Goal: Task Accomplishment & Management: Complete application form

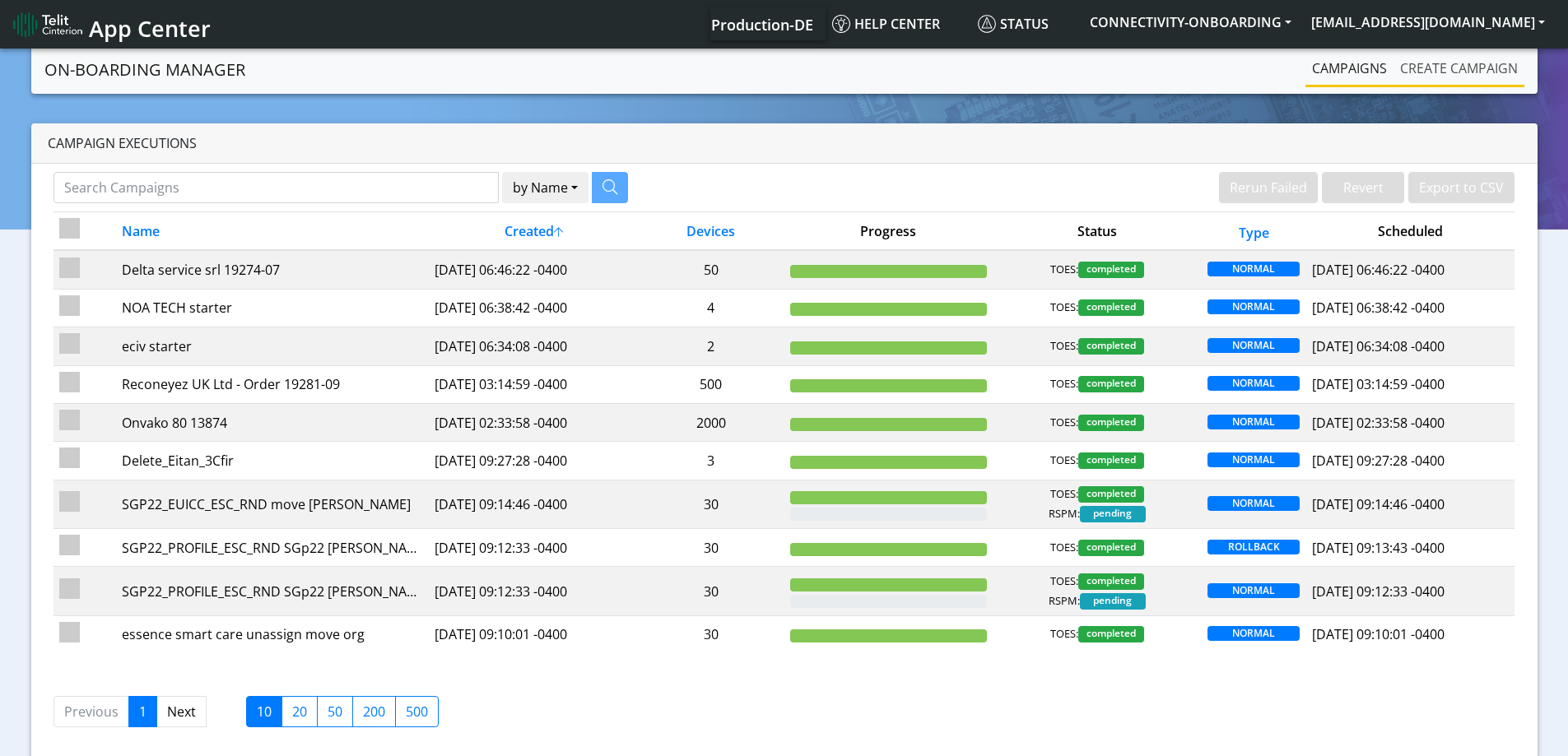
click at [1459, 74] on link "Create campaign" at bounding box center [1459, 68] width 131 height 33
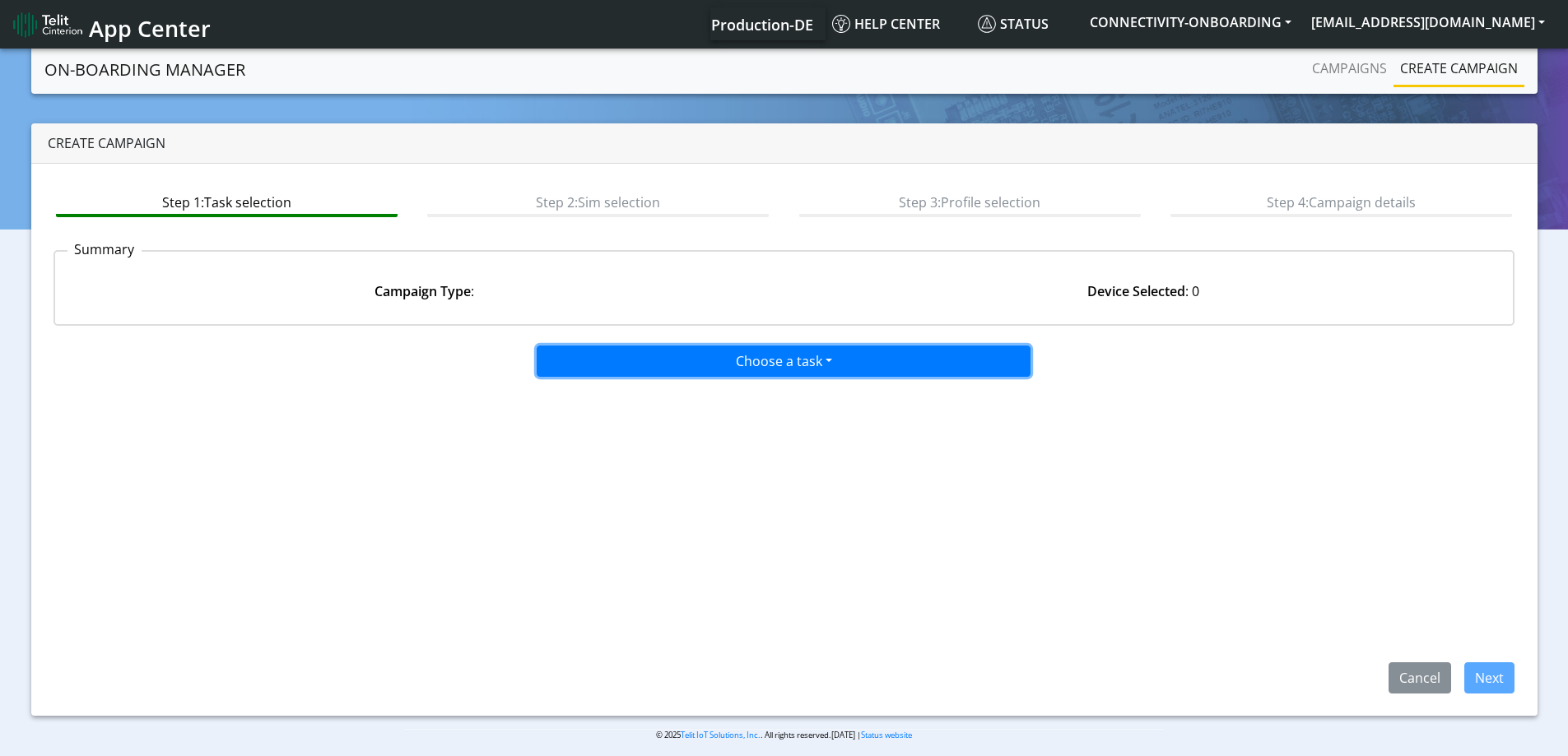
click at [803, 364] on button "Choose a task" at bounding box center [784, 361] width 494 height 31
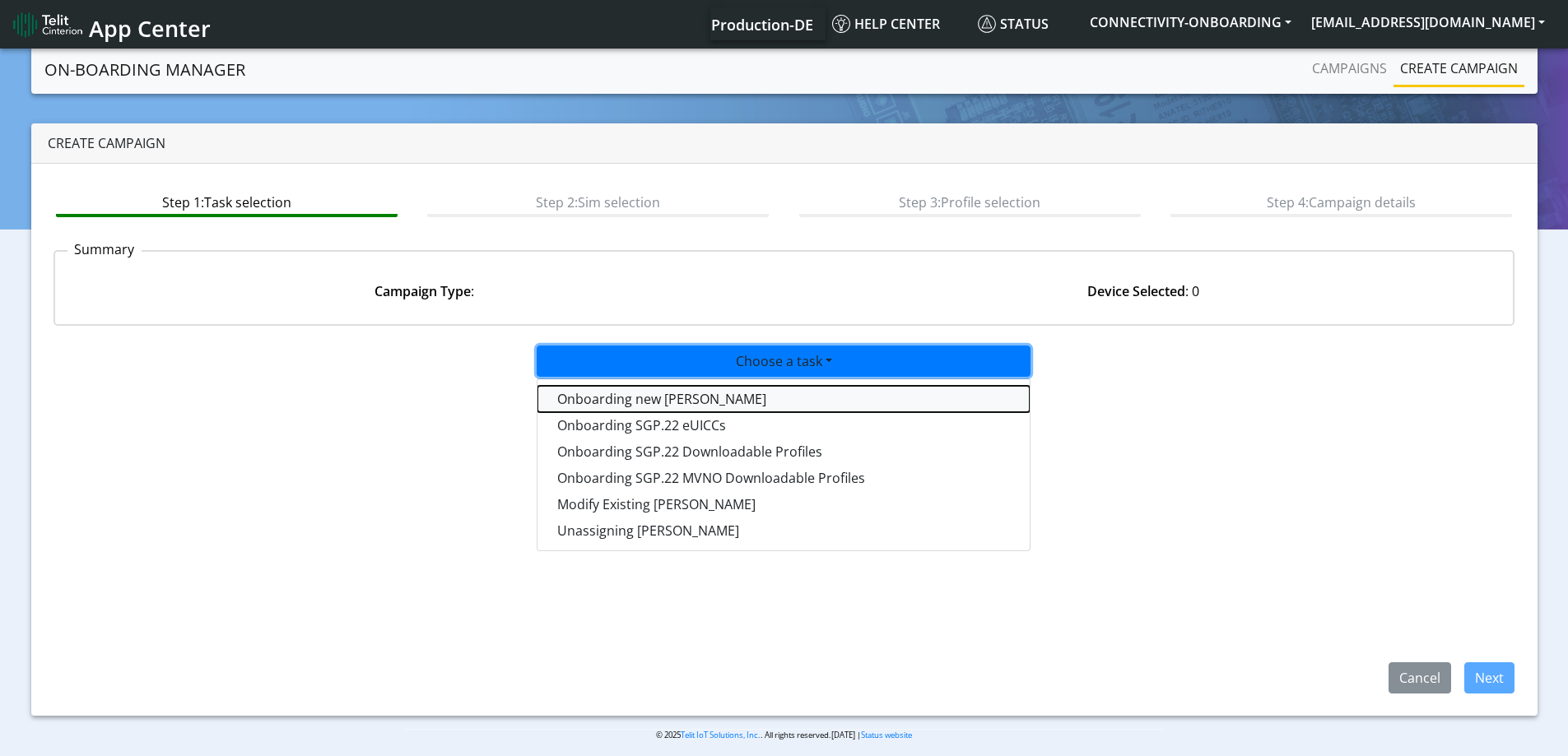
click at [668, 405] on tasktoes-dropdown "Onboarding new [PERSON_NAME]" at bounding box center [783, 399] width 492 height 27
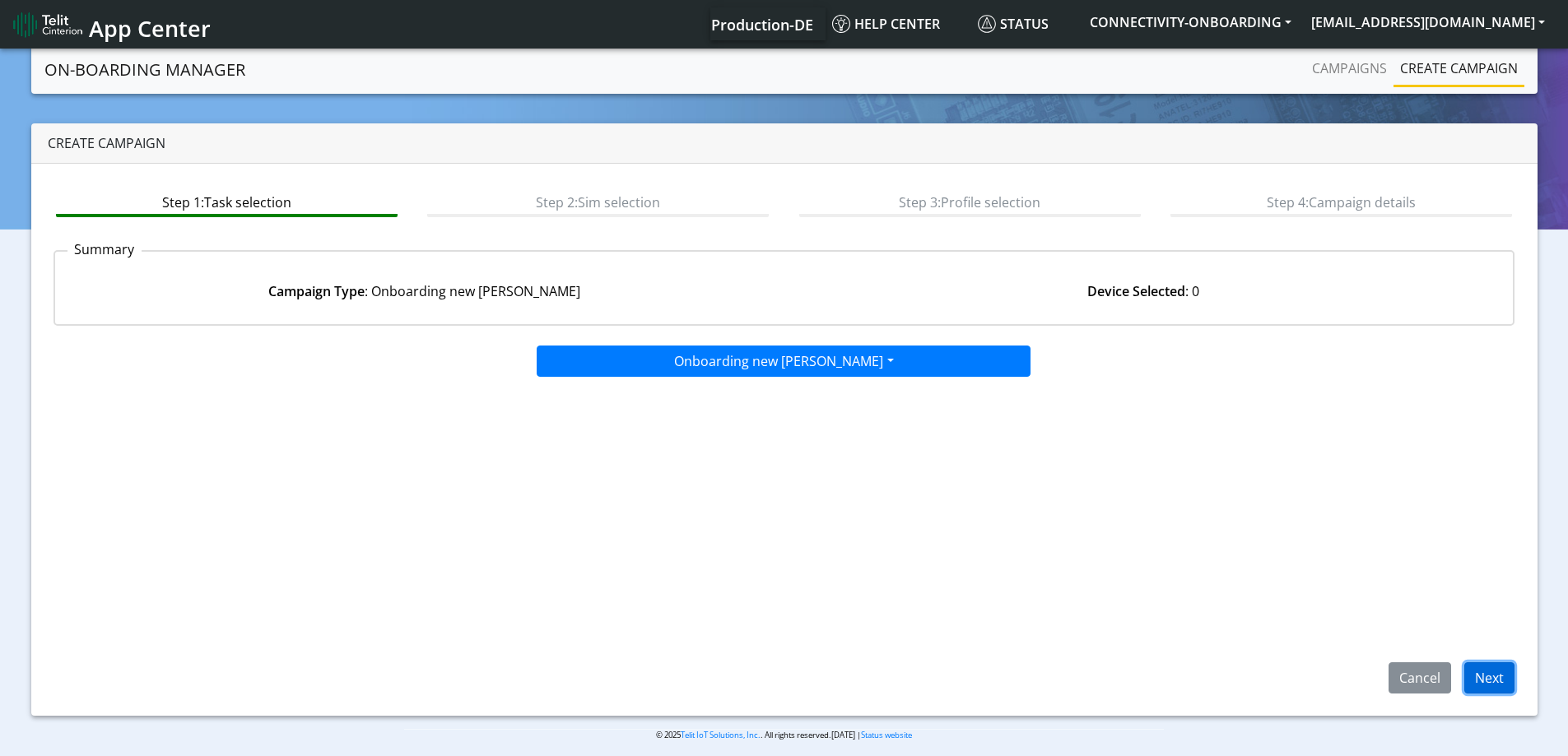
click at [1478, 675] on button "Next" at bounding box center [1489, 678] width 50 height 31
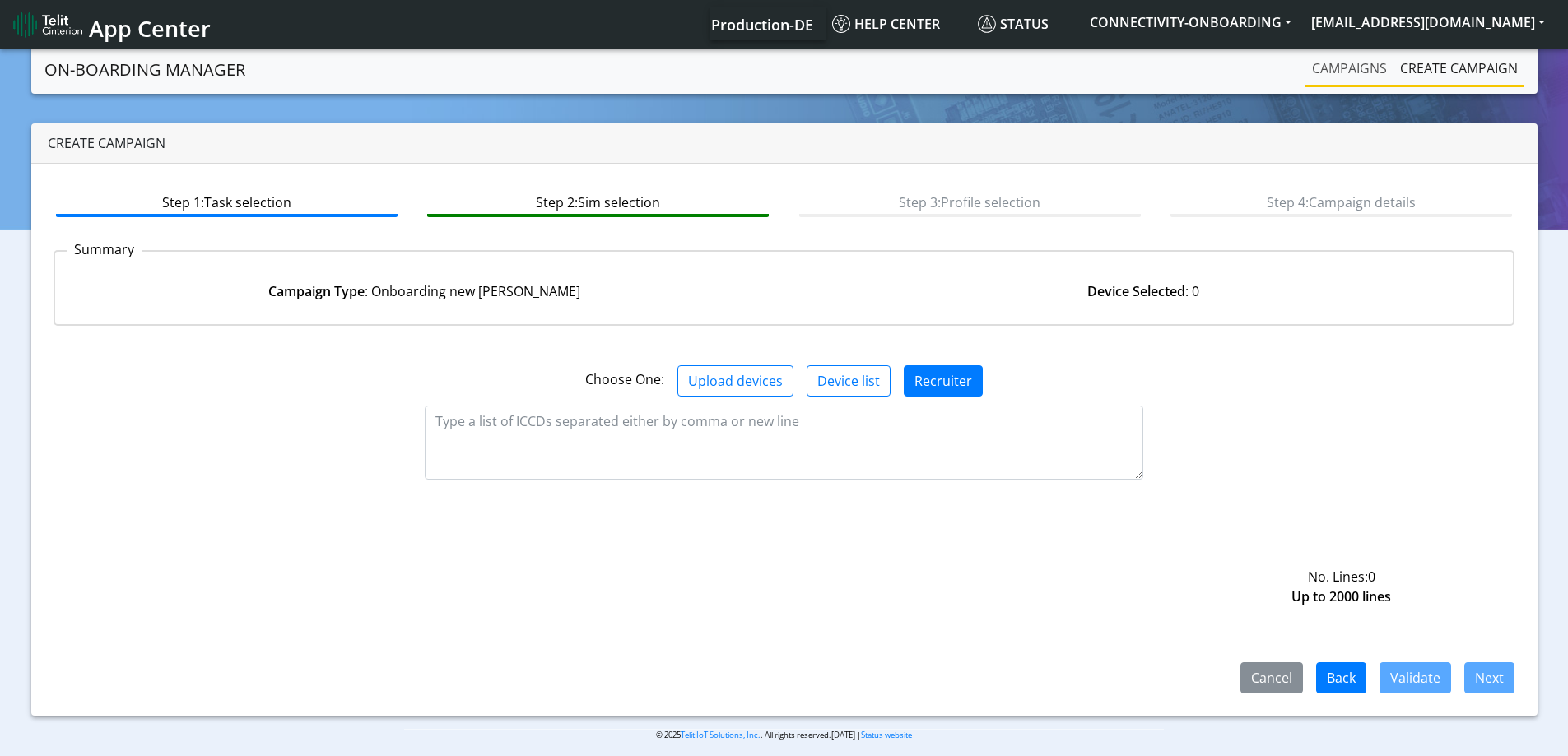
click at [1330, 81] on link "Campaigns" at bounding box center [1349, 68] width 88 height 33
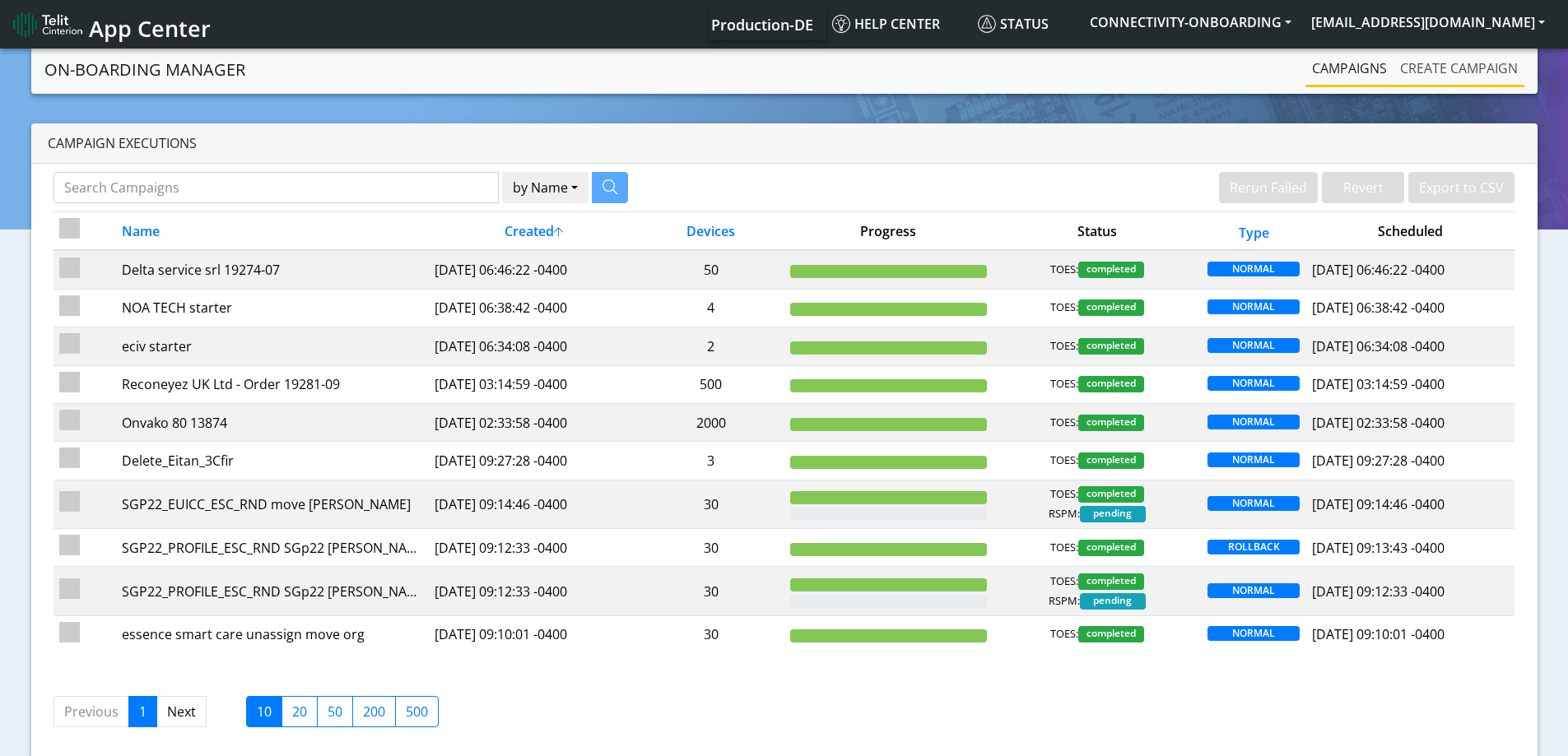
click at [1421, 76] on link "Create campaign" at bounding box center [1459, 68] width 131 height 33
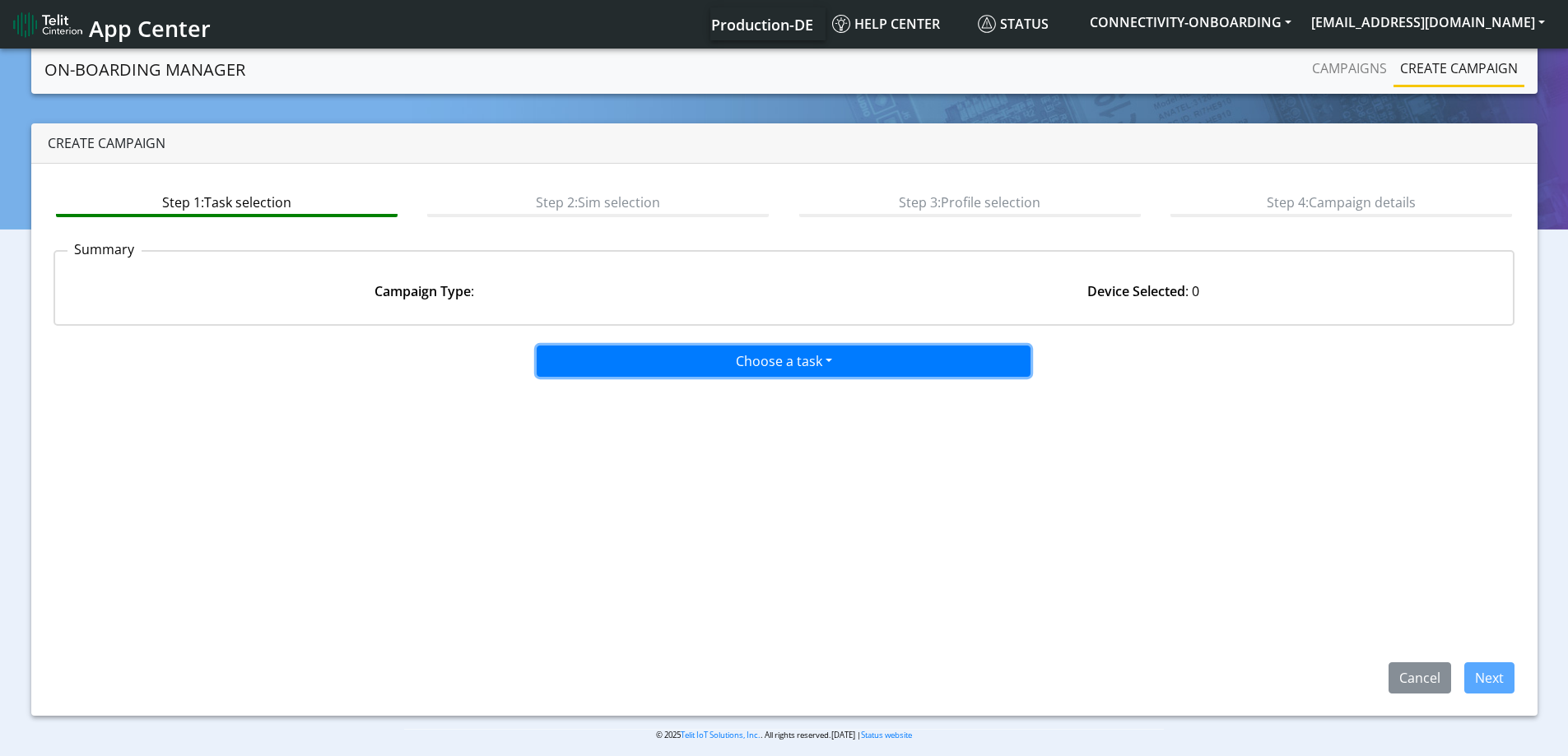
click at [741, 355] on button "Choose a task" at bounding box center [784, 361] width 494 height 31
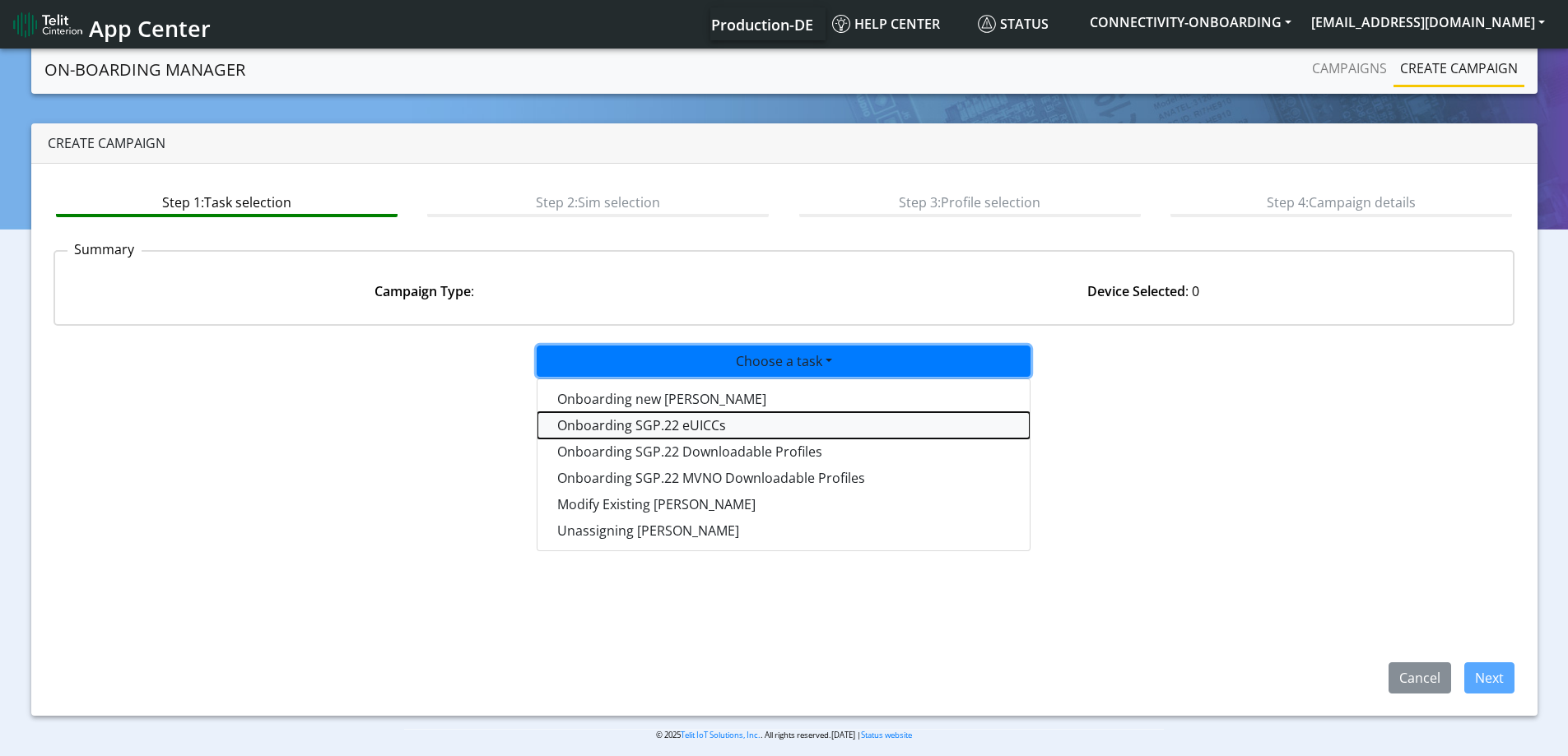
click at [757, 426] on tasksgp22eUICC-dropdown "Onboarding SGP.22 eUICCs" at bounding box center [783, 425] width 492 height 27
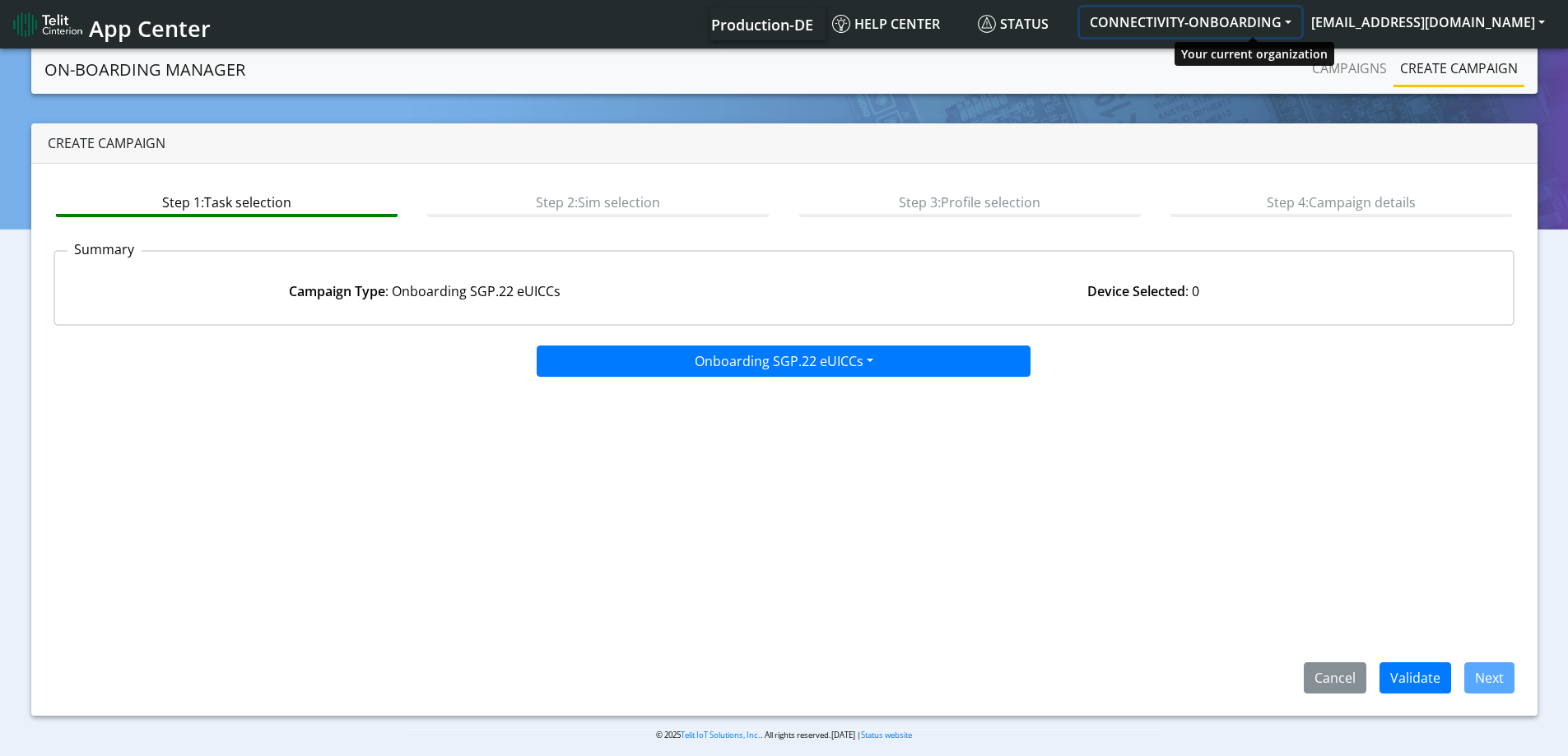
click at [1266, 33] on button "CONNECTIVITY-ONBOARDING" at bounding box center [1191, 22] width 222 height 29
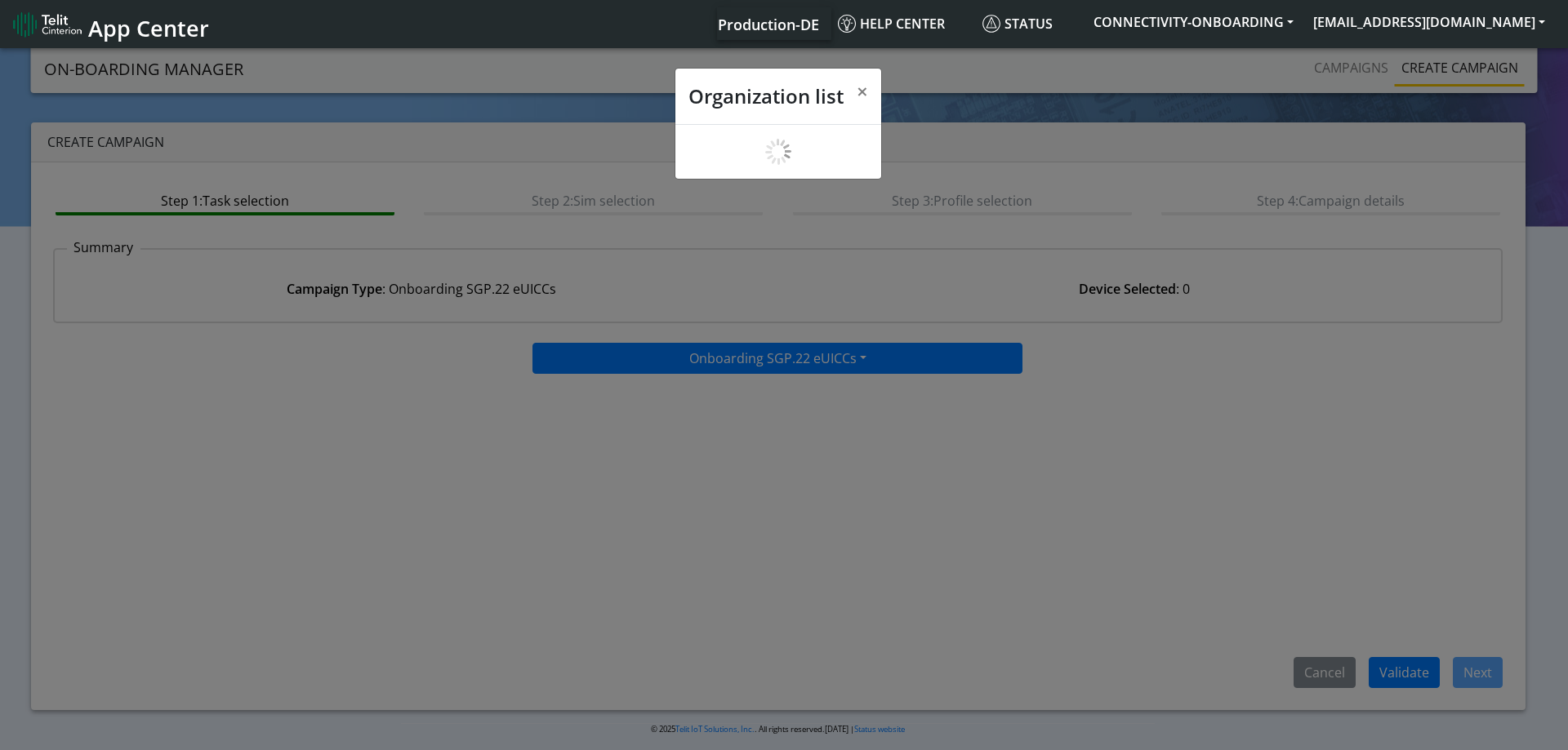
scroll to position [6, 0]
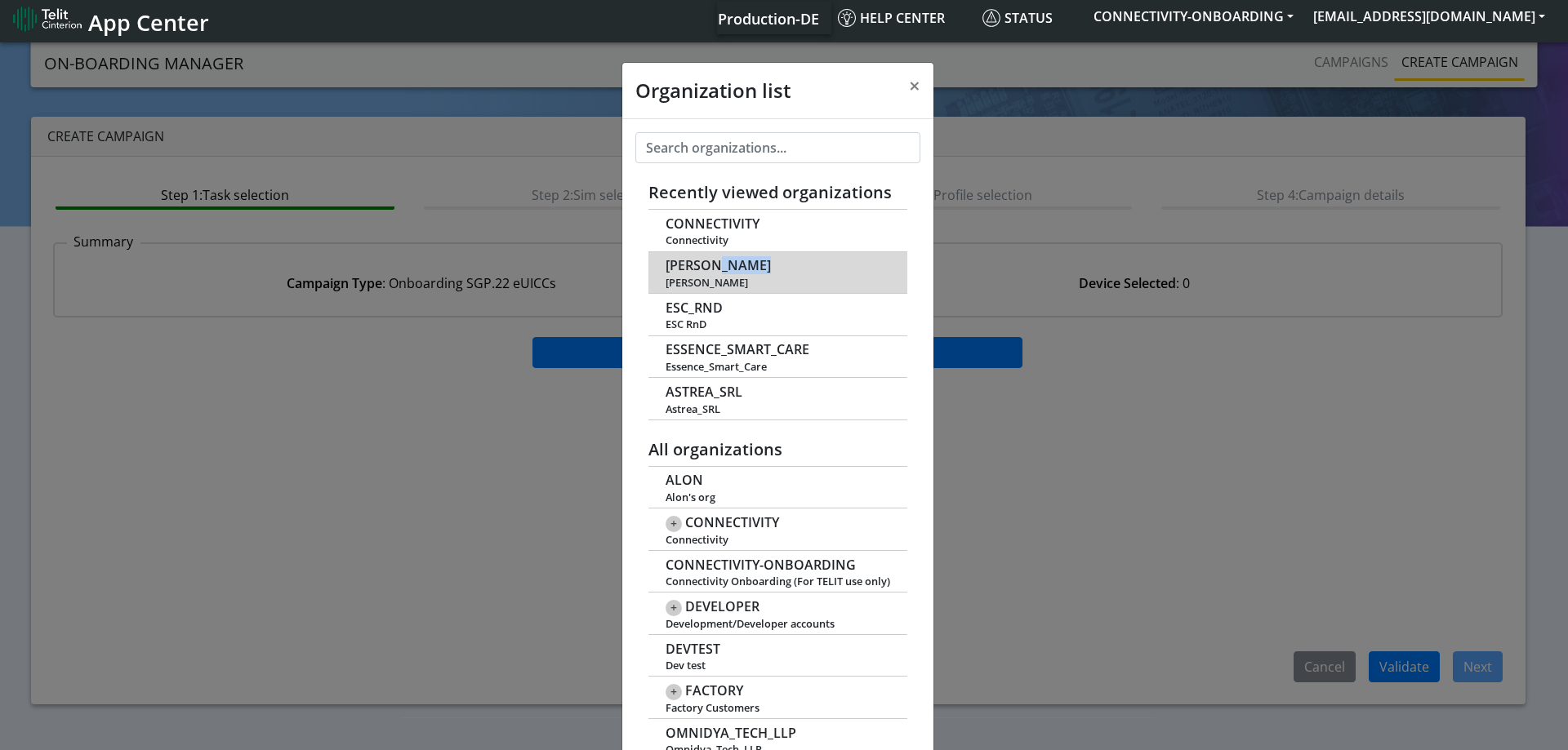
click at [713, 274] on td "SMITH-HOLLAND Smith-Holland" at bounding box center [778, 273] width 259 height 43
click at [707, 268] on span "SMITH-HOLLAND" at bounding box center [719, 266] width 106 height 15
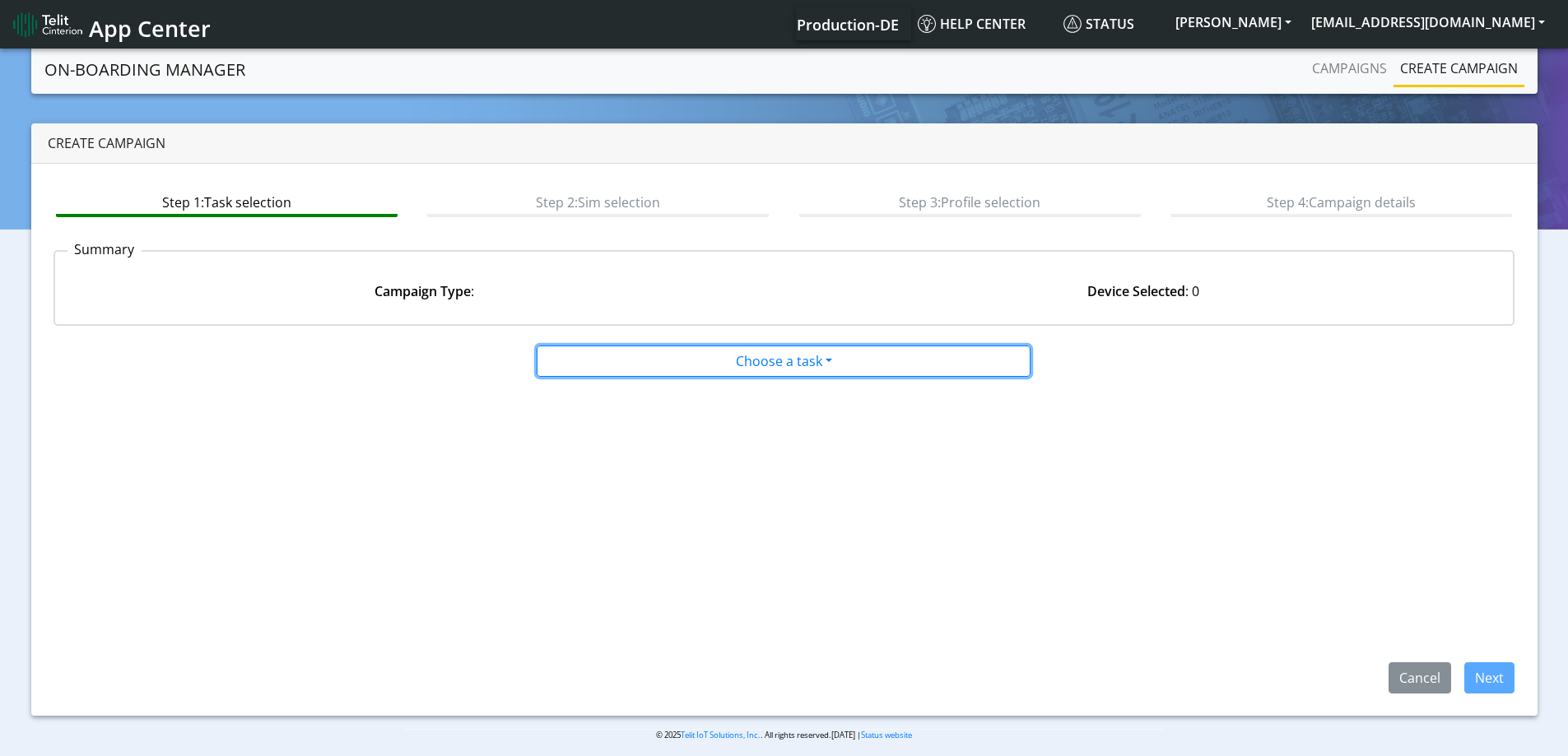
click at [764, 363] on button "Choose a task" at bounding box center [784, 361] width 494 height 31
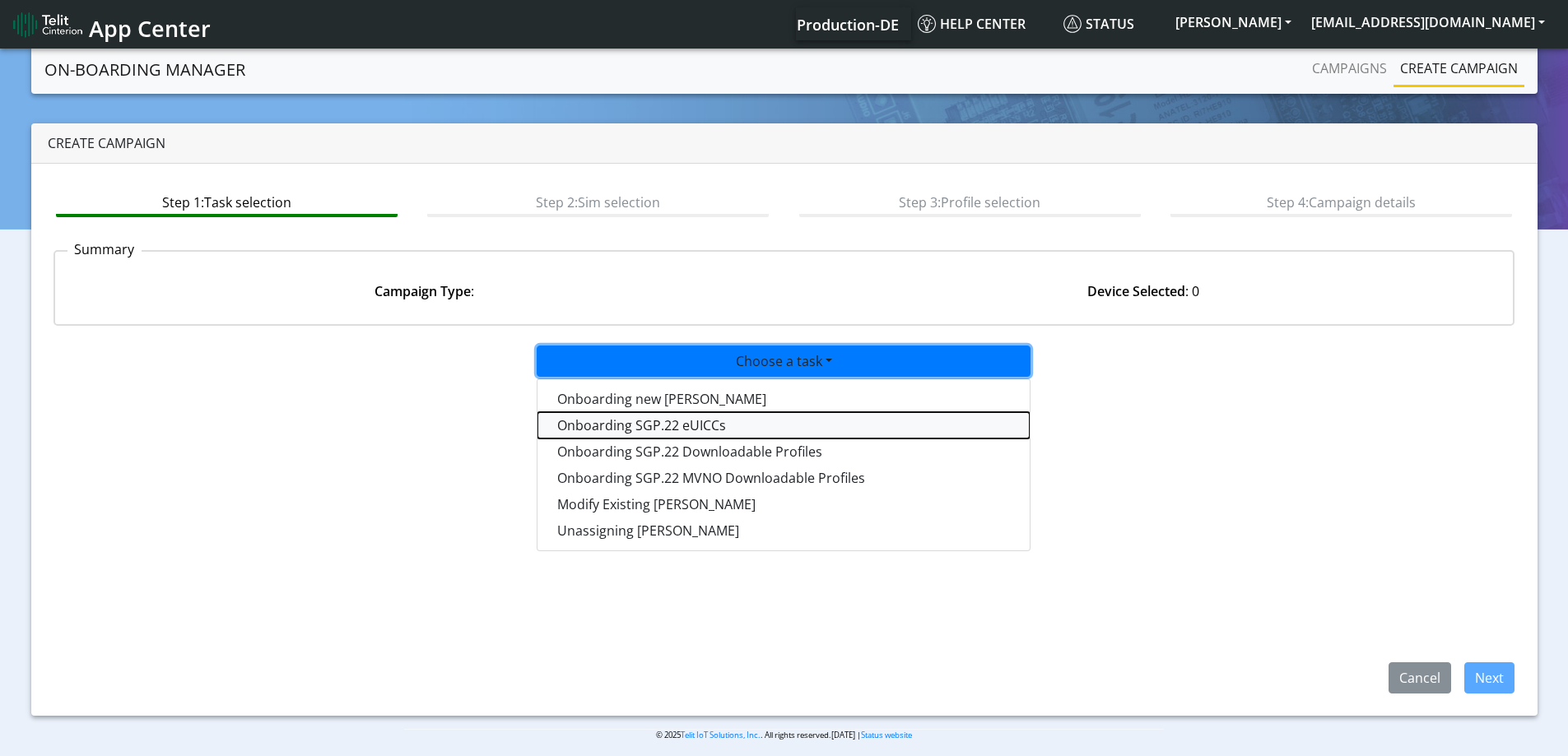
click at [708, 421] on tasksgp22eUICC-dropdown "Onboarding SGP.22 eUICCs" at bounding box center [783, 425] width 492 height 27
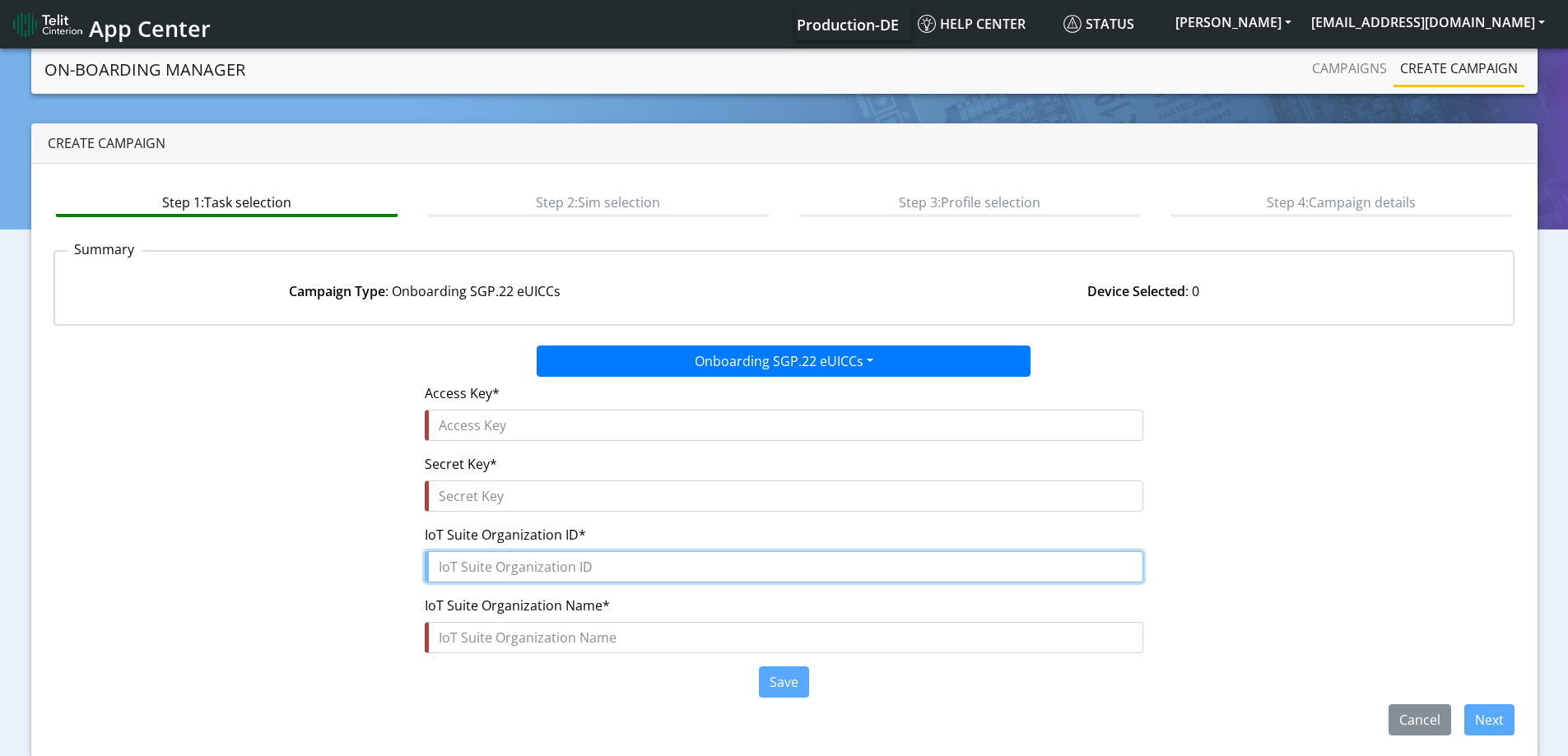
click at [501, 572] on input "text" at bounding box center [784, 567] width 718 height 31
paste input "67127ac3-02ff-4221-8524-0b17de20aa48"
type input "67127ac3-02ff-4221-8524-0b17de20aa48"
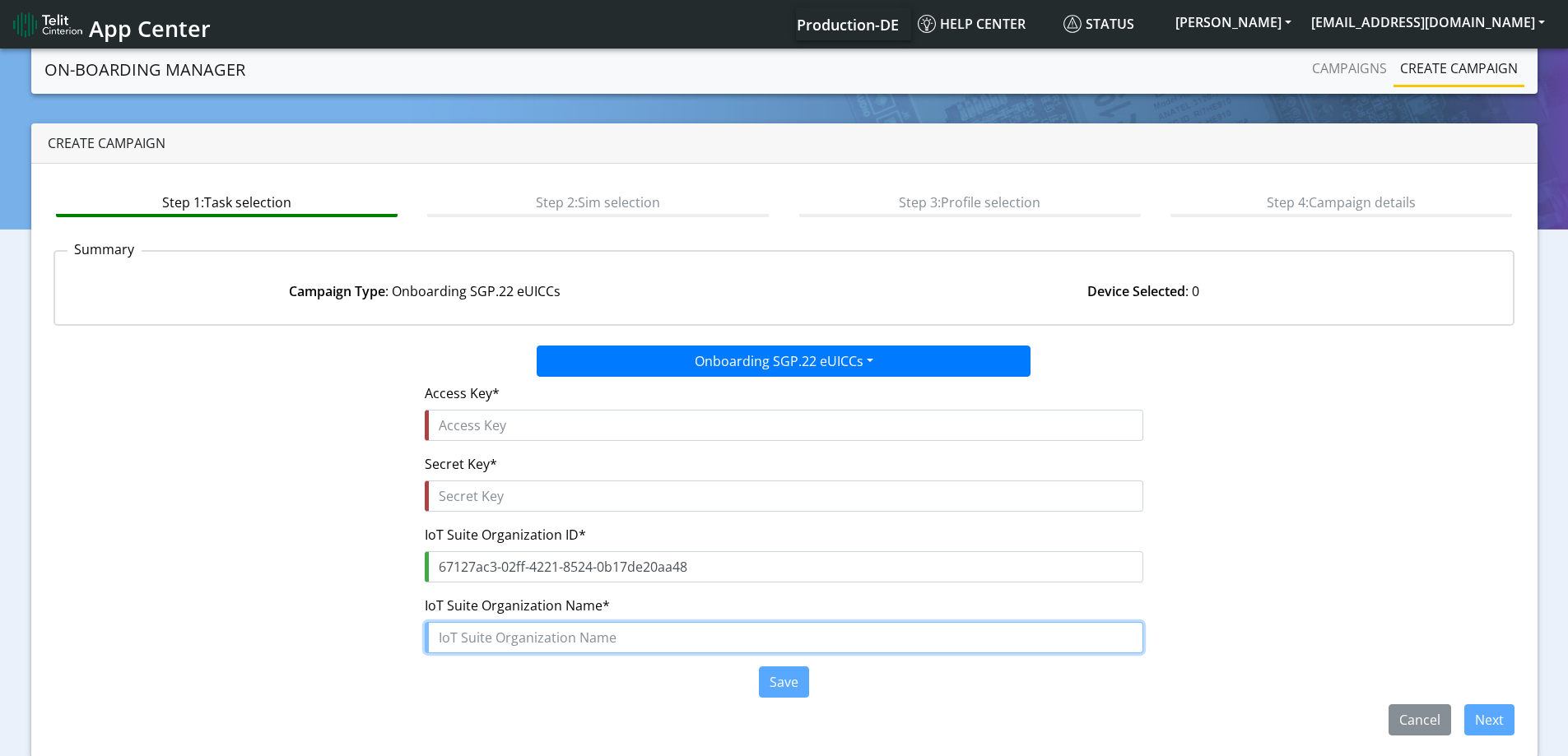
click at [468, 635] on input "text" at bounding box center [784, 637] width 718 height 31
paste input "Smith-Holland"
type input "Smith-Holland"
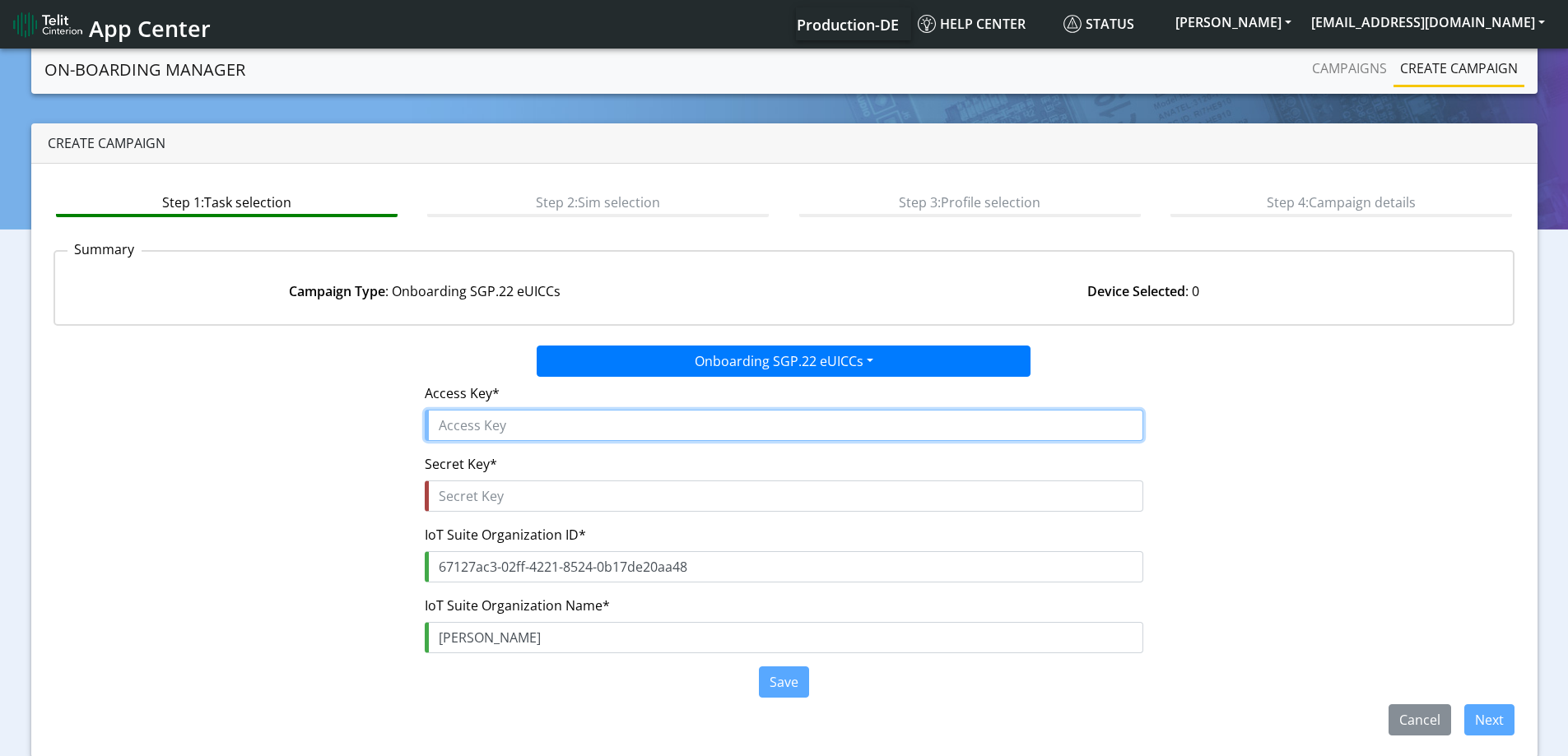
click at [525, 421] on input "text" at bounding box center [784, 425] width 718 height 31
paste input "SE7e17HmFDk7Te5ylOG8"
type input "SE7e17HmFDk7Te5ylOG8"
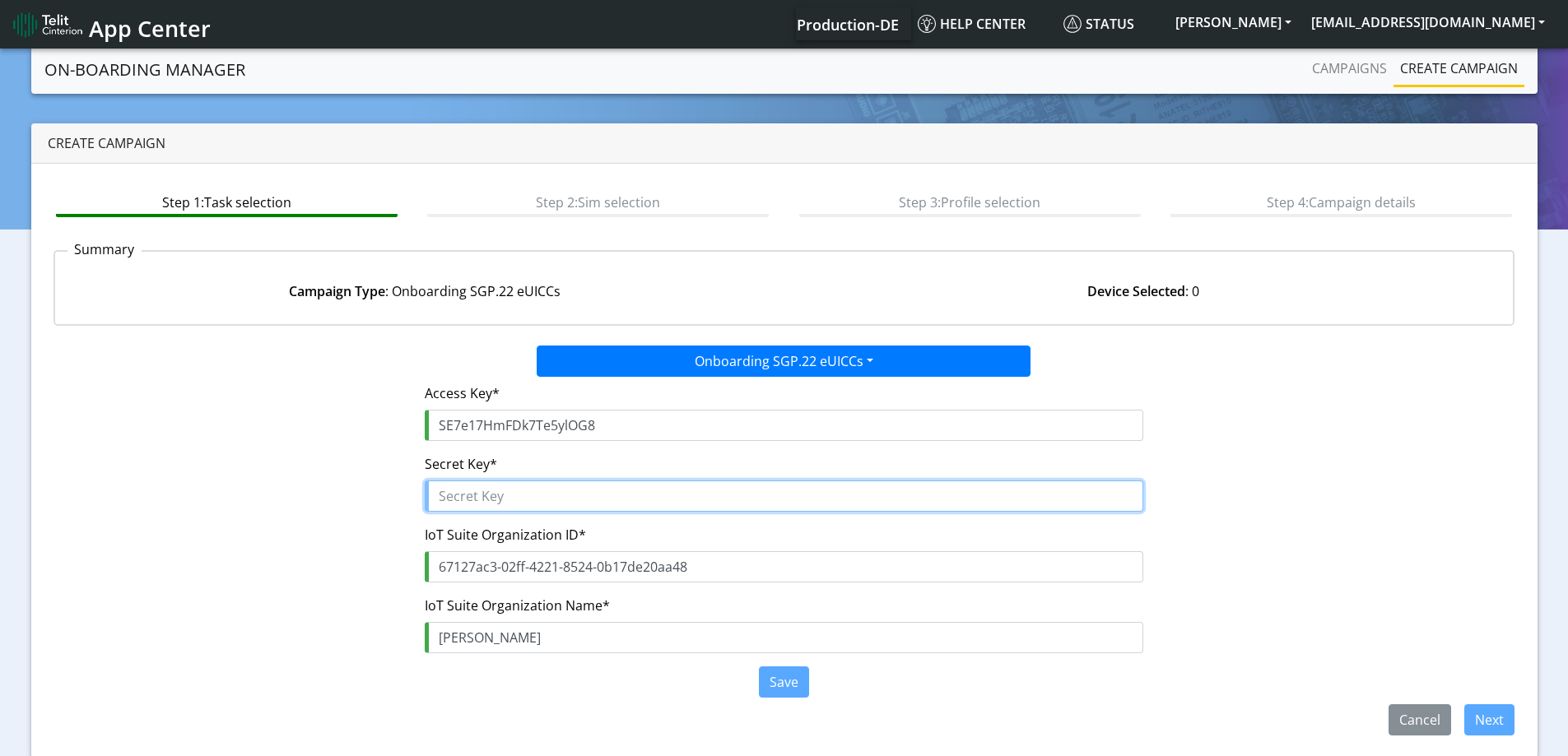
click at [521, 491] on input "text" at bounding box center [784, 496] width 718 height 31
paste input "3SlM1Ax17$K8ewVPRcL62fhRgcE1q5KqpeDo85Zx"
type input "3SlM1Ax17$K8ewVPRcL62fhRgcE1q5KqpeDo85Zx"
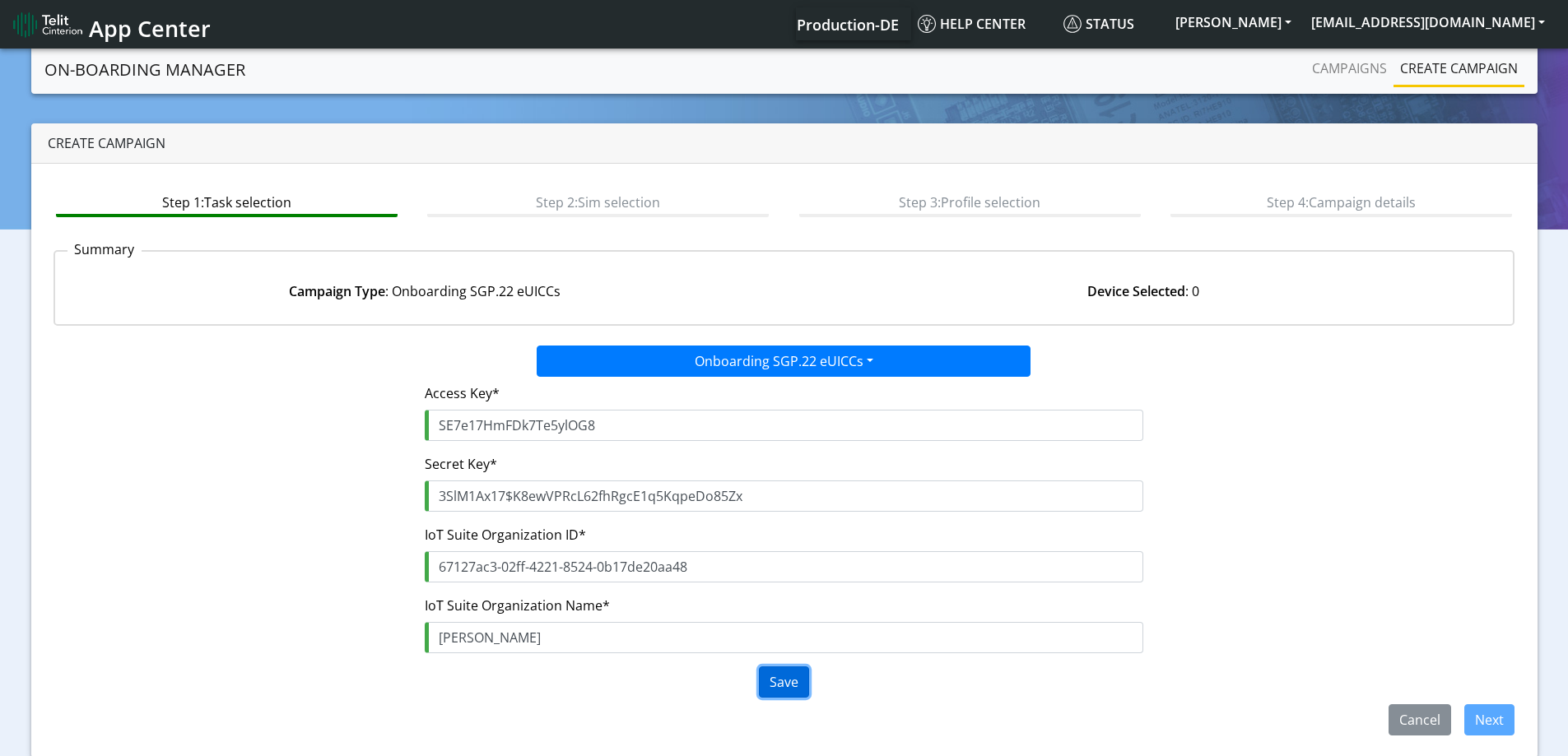
click at [768, 679] on button "Save" at bounding box center [784, 682] width 50 height 31
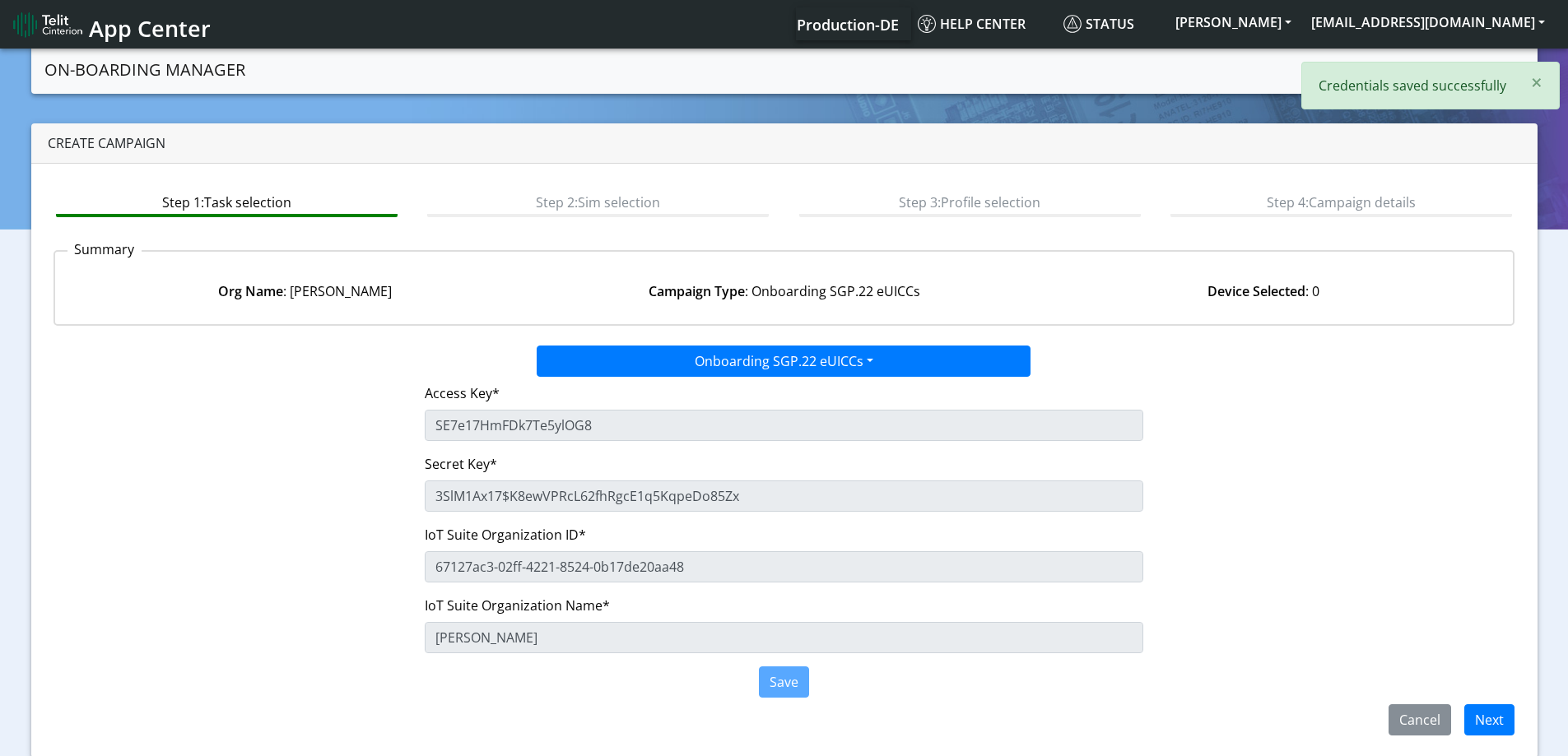
scroll to position [8, 0]
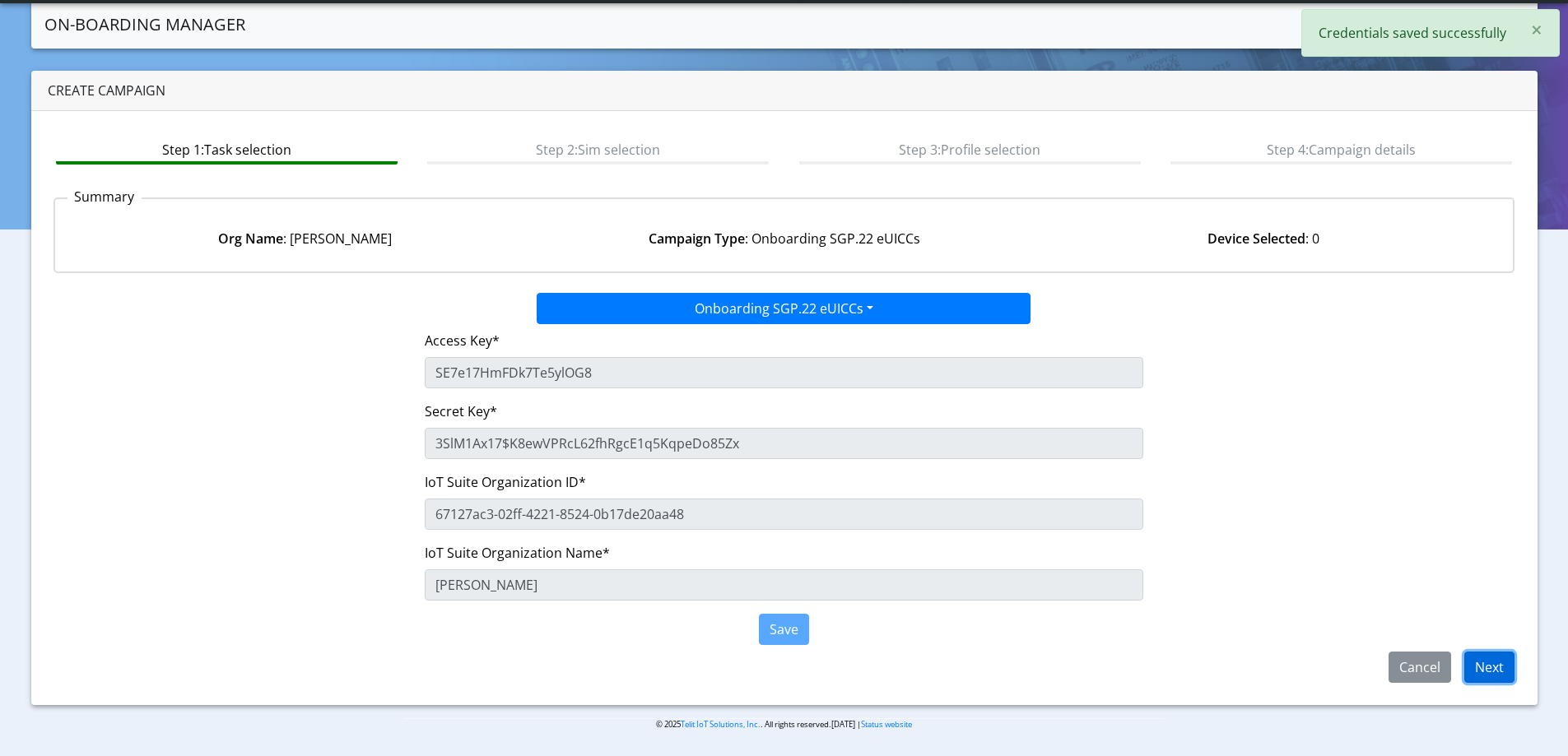
click at [1493, 679] on button "Next" at bounding box center [1489, 668] width 50 height 31
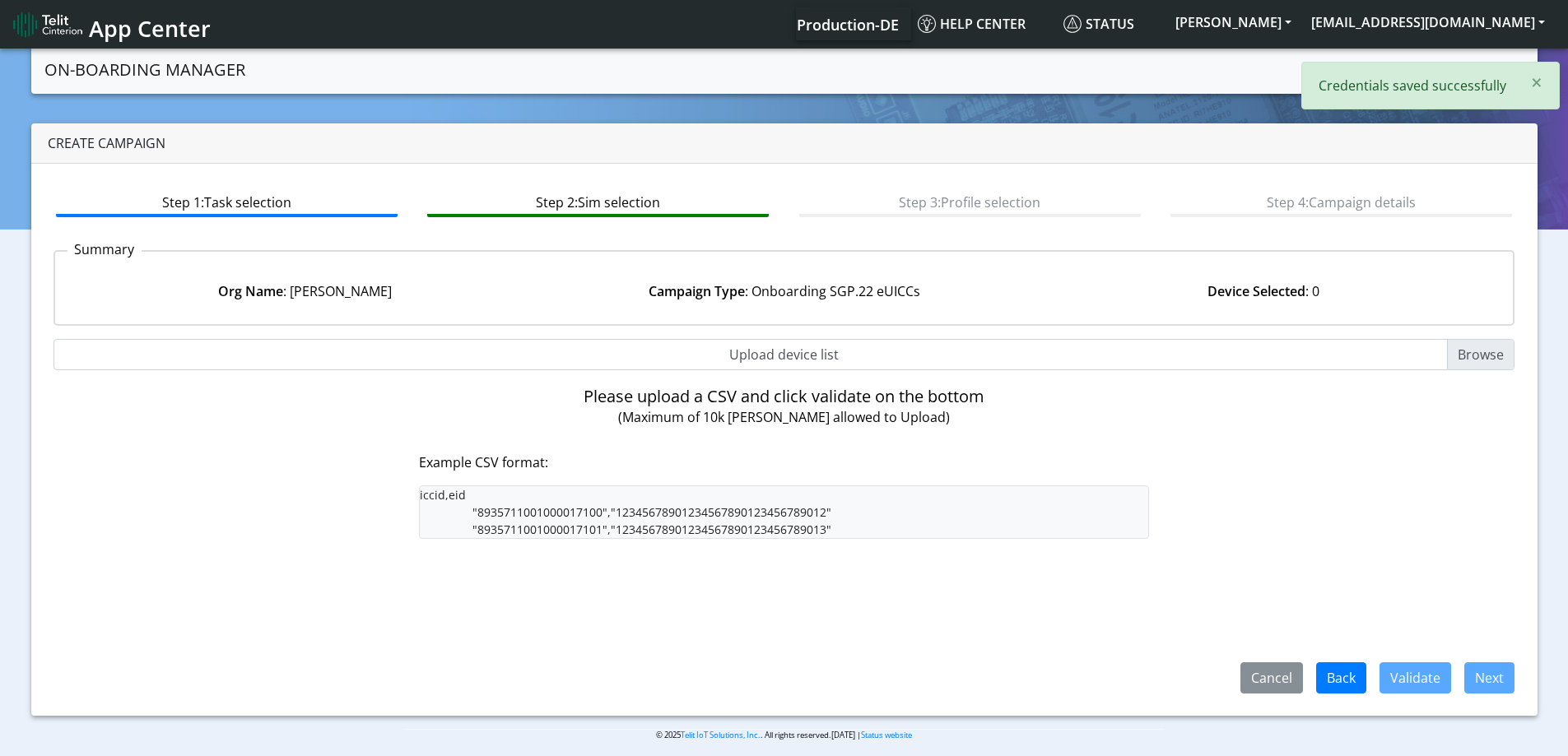
click at [781, 351] on input "Upload device list" at bounding box center [784, 355] width 1461 height 31
type input "C:\fakepath\SGP Onboarding CSV.csv"
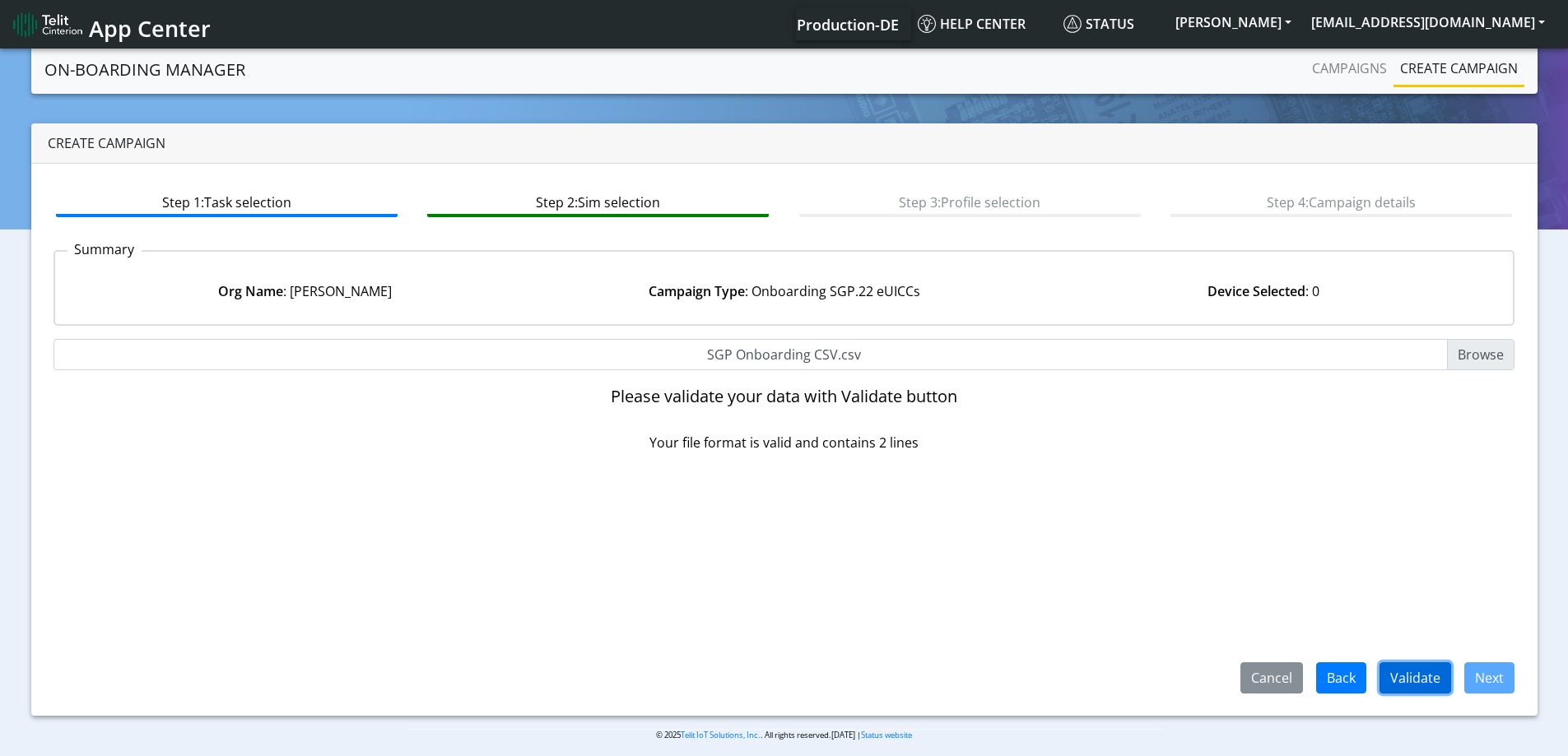
click at [1400, 673] on button "Validate" at bounding box center [1414, 678] width 71 height 31
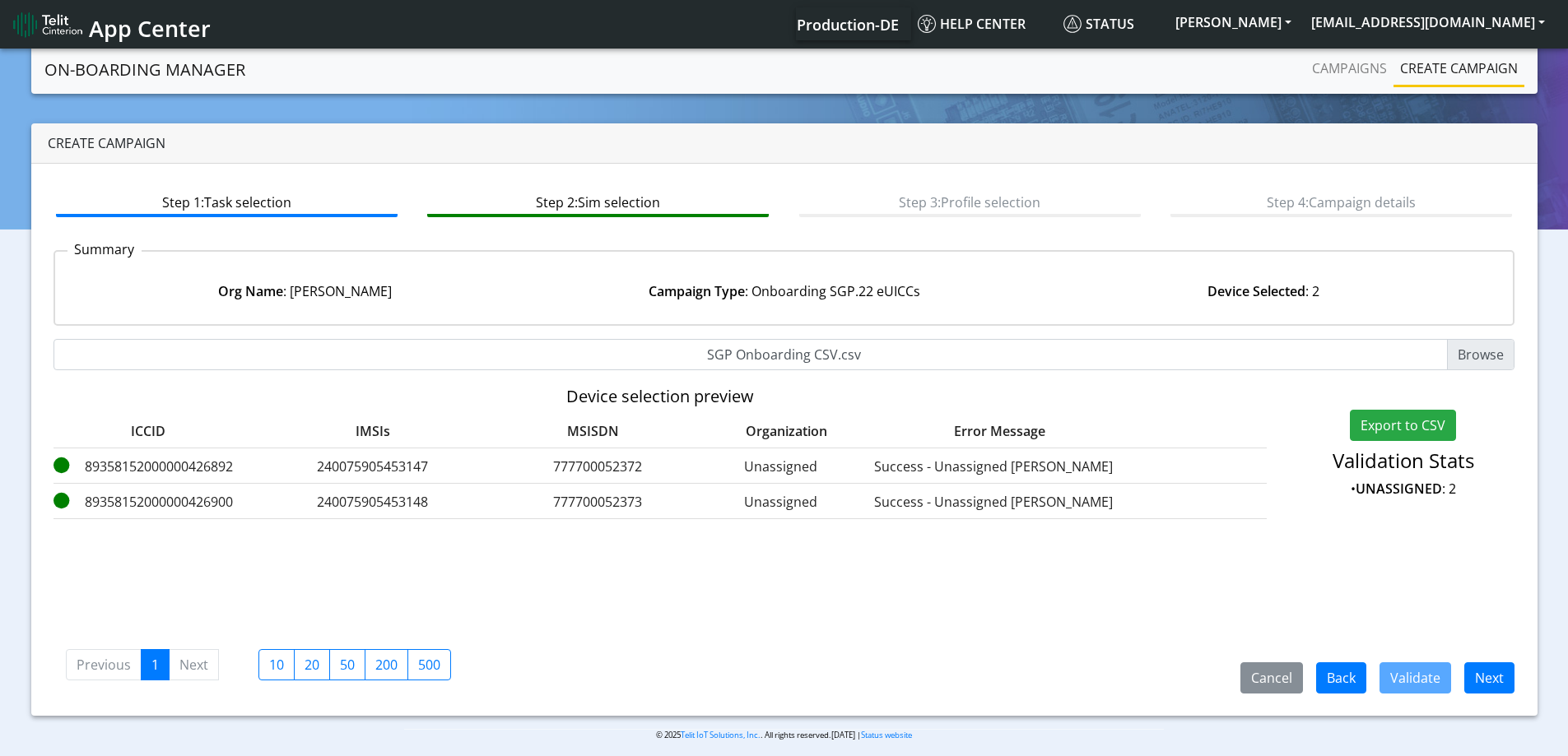
click at [1480, 704] on div "Step 1: Task selection Step 2: Sim selection Step 3: Profile selection Step 4: …" at bounding box center [784, 440] width 1506 height 552
click at [1508, 665] on button "Next" at bounding box center [1489, 678] width 50 height 31
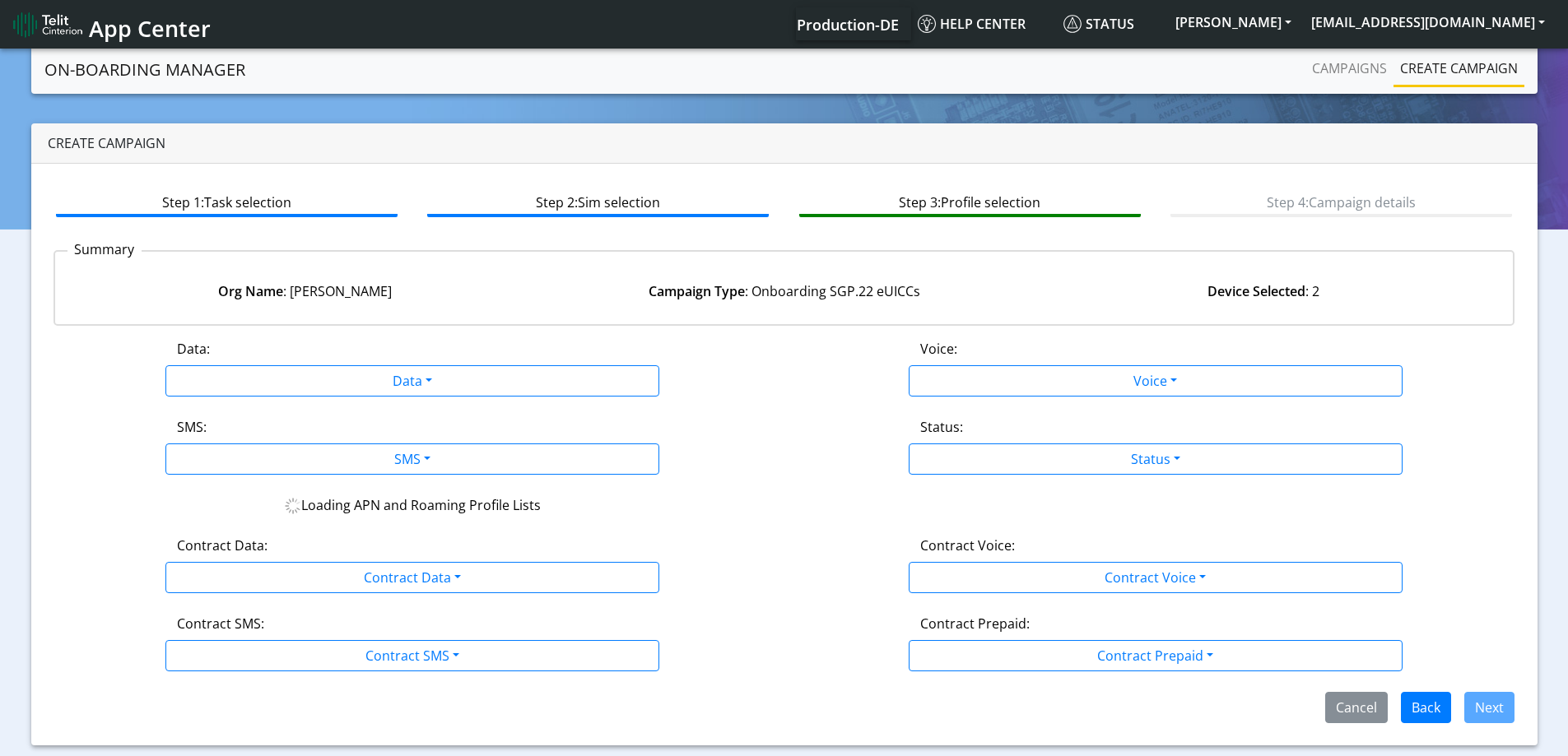
click at [368, 404] on div "Data: Data Disabled Enabled Voice: Voice Disabled Enabled SMS: SMS Disabled MO …" at bounding box center [784, 531] width 1461 height 384
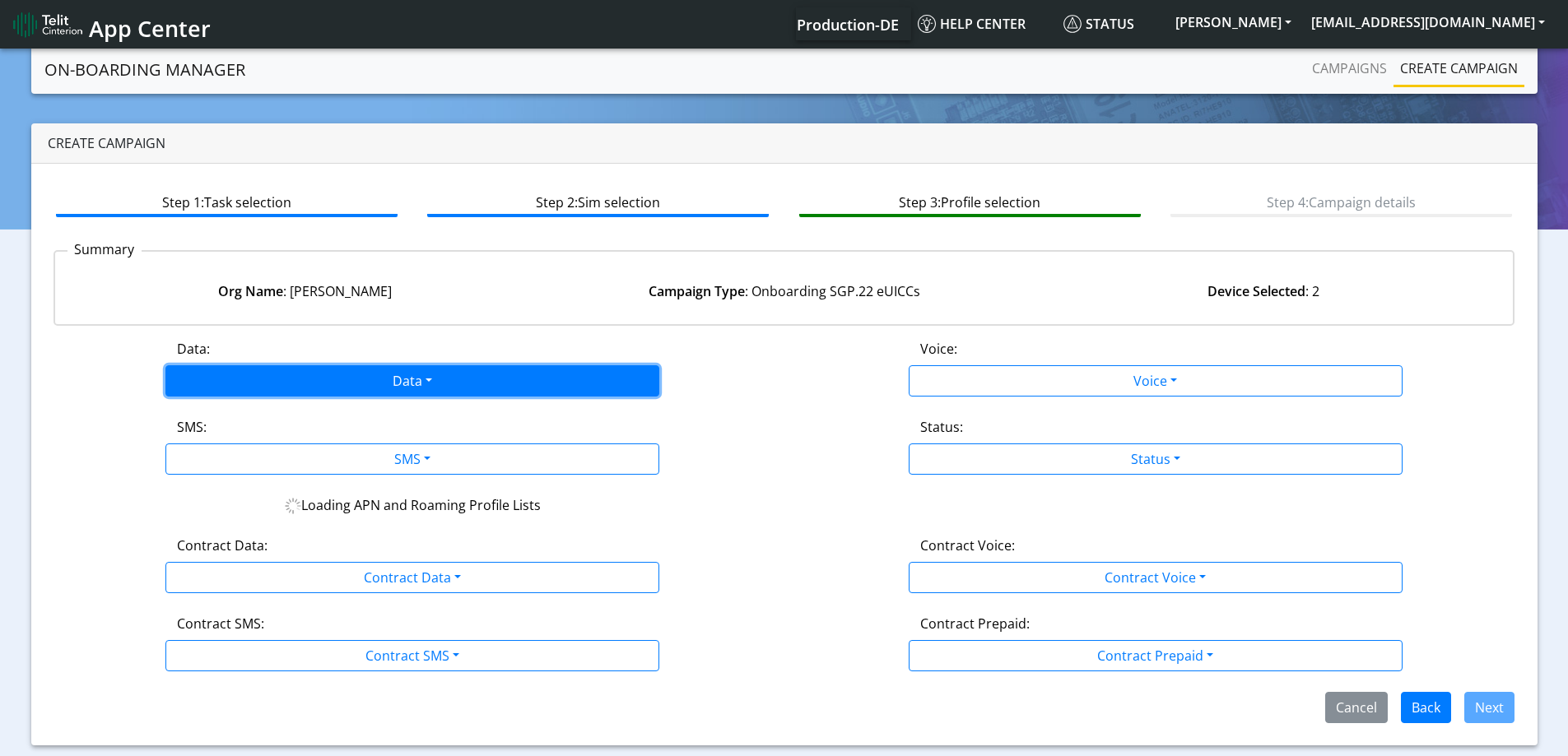
click at [370, 396] on button "Data" at bounding box center [412, 381] width 494 height 31
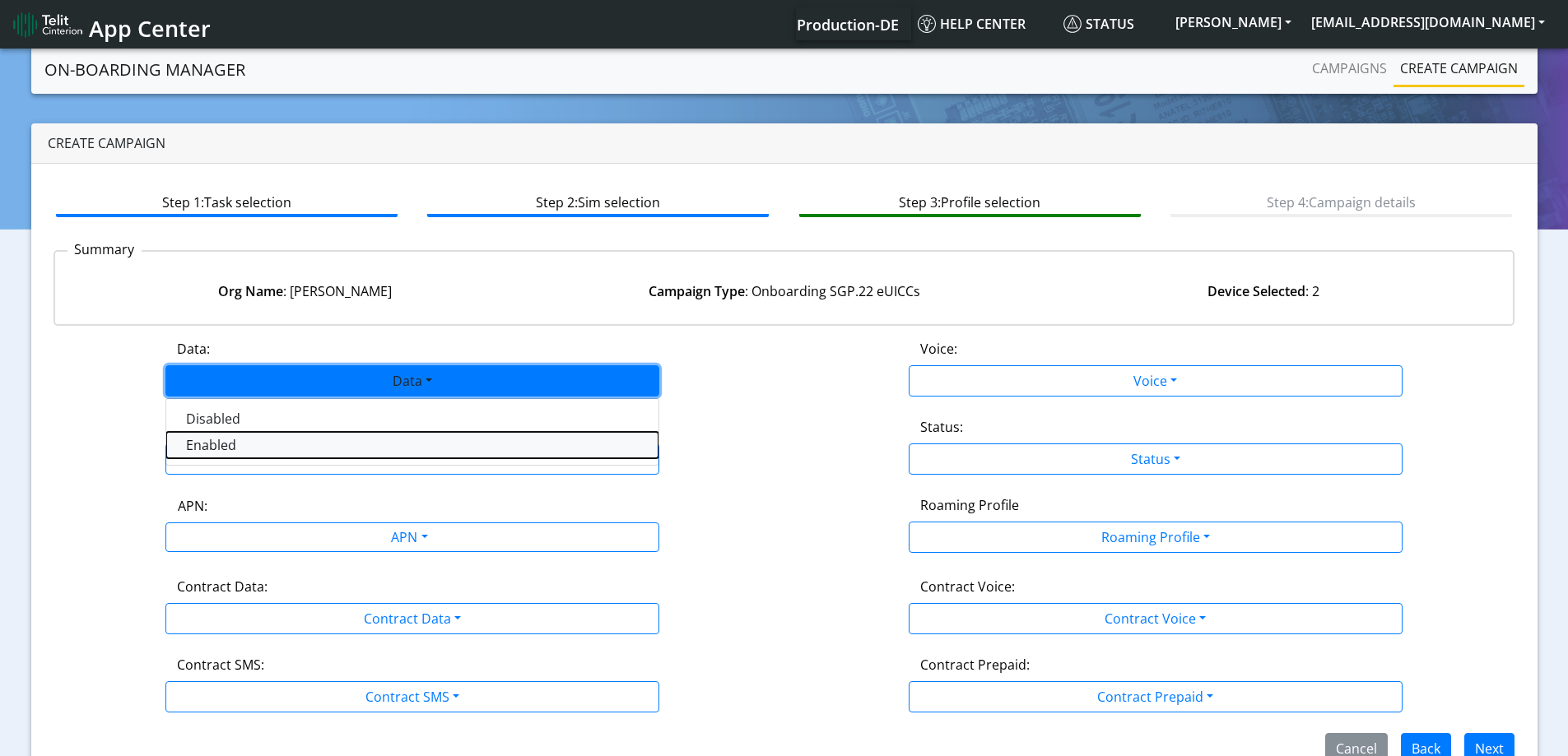
click at [214, 448] on button "Enabled" at bounding box center [412, 445] width 492 height 27
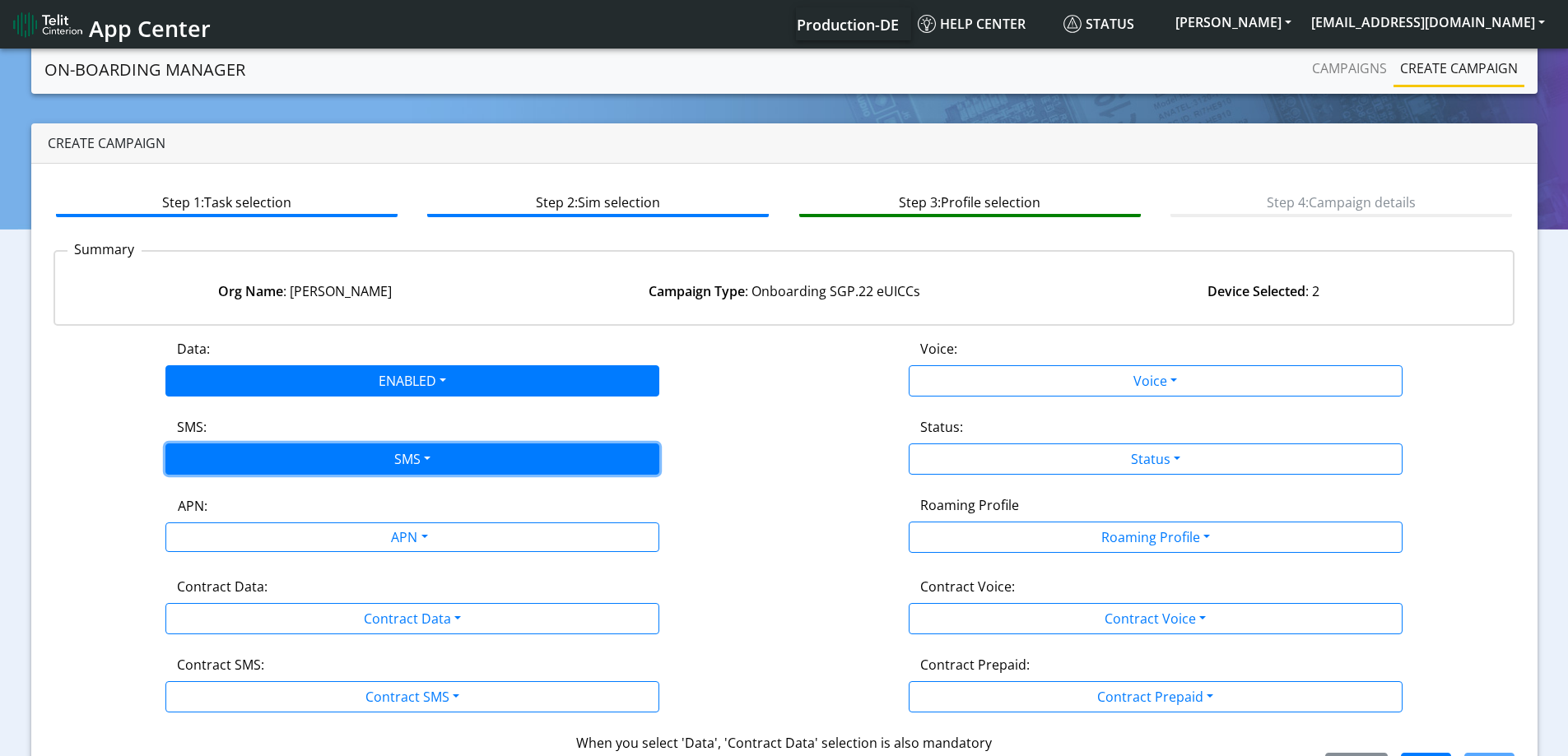
click at [219, 461] on button "SMS" at bounding box center [412, 459] width 494 height 31
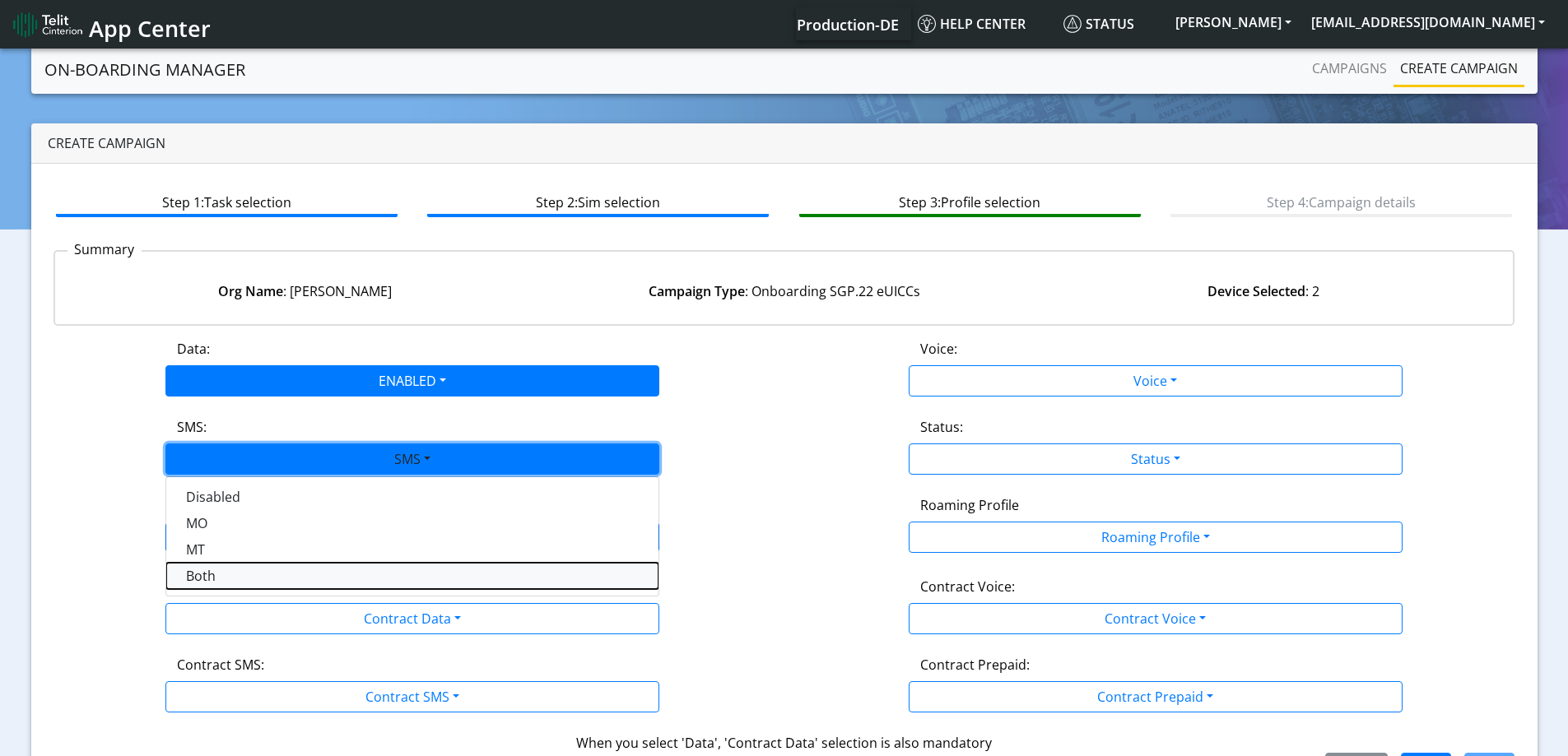
drag, startPoint x: 205, startPoint y: 581, endPoint x: 218, endPoint y: 552, distance: 31.8
click at [207, 576] on button "Both" at bounding box center [412, 576] width 492 height 27
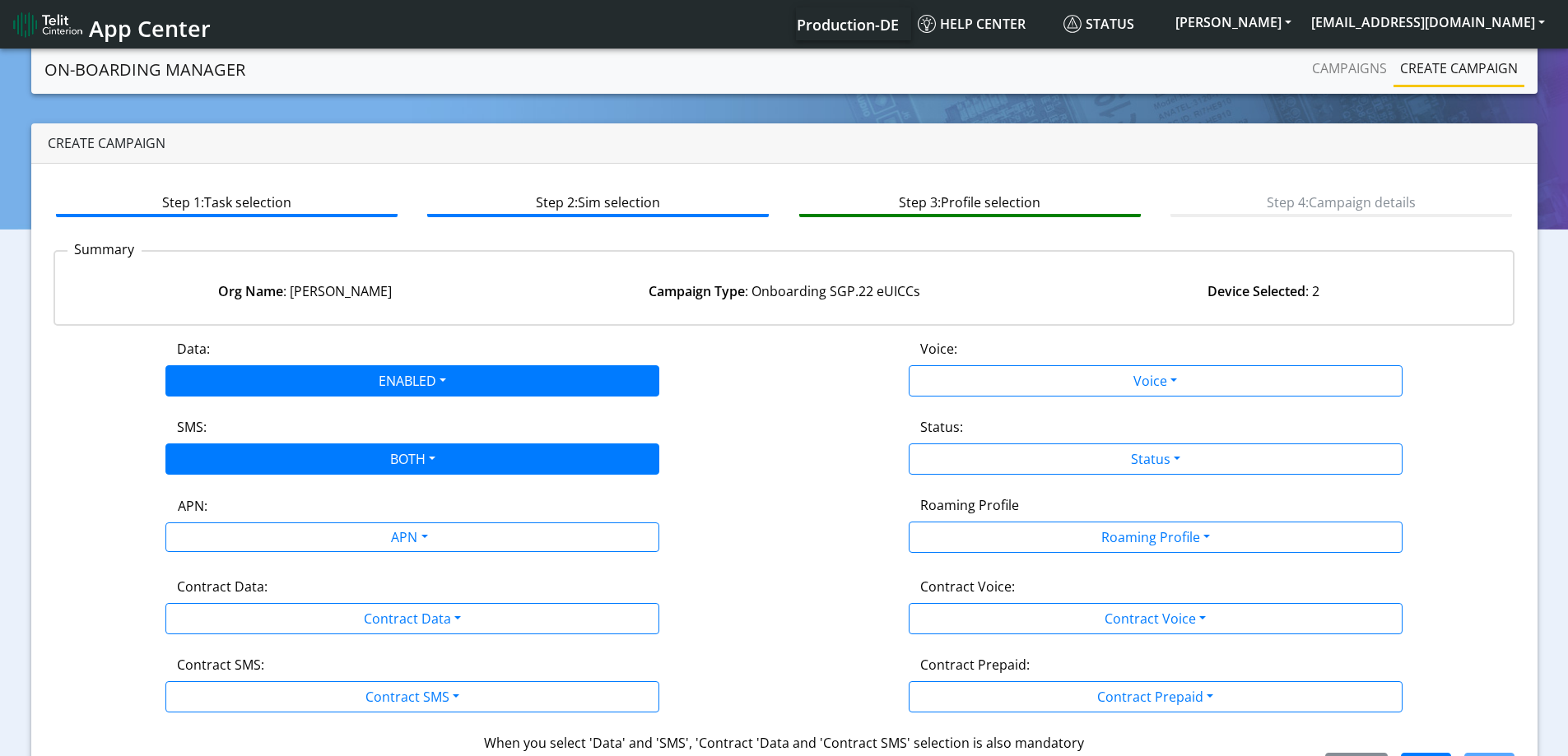
click at [229, 521] on div "APN:" at bounding box center [413, 509] width 495 height 27
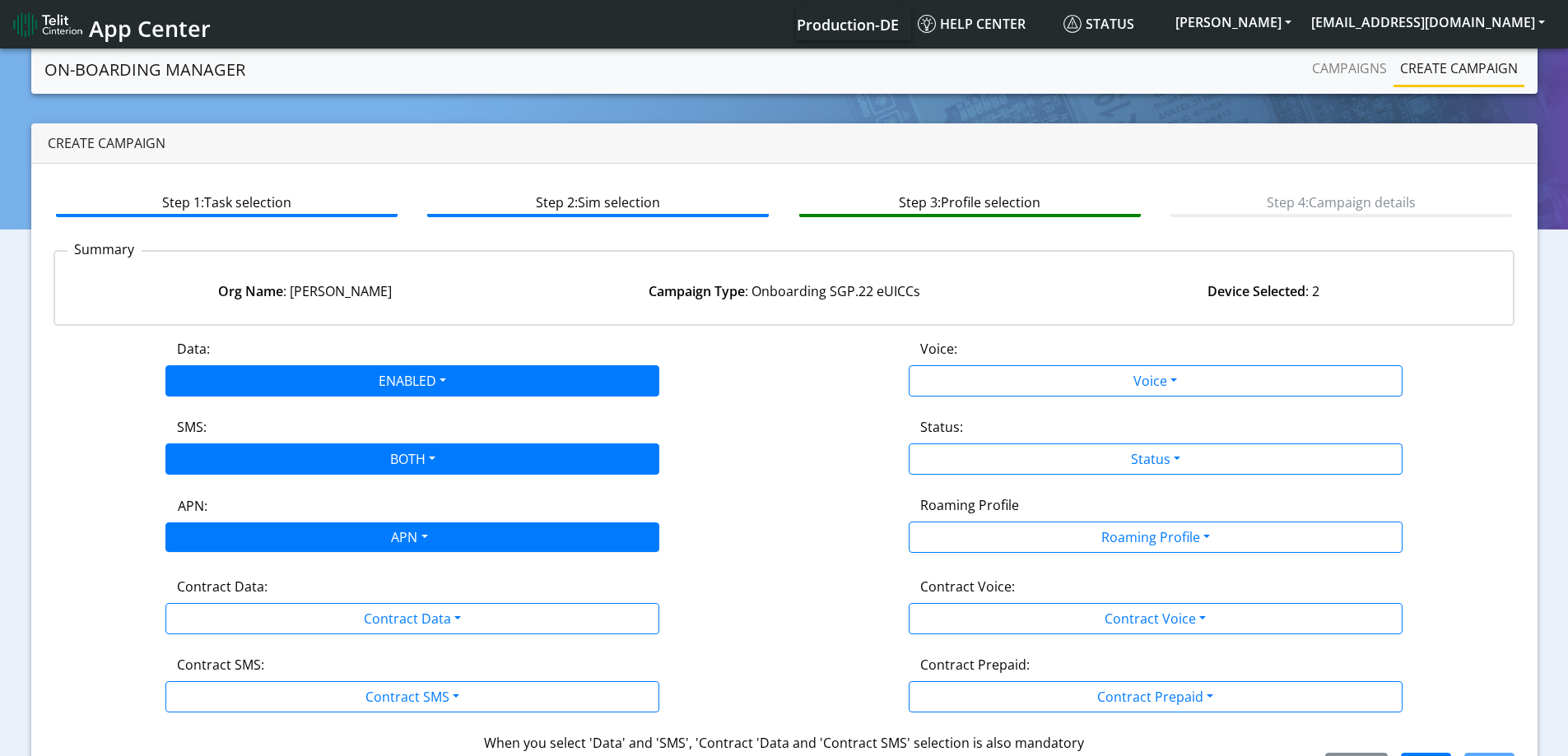
click at [232, 538] on div "APN" at bounding box center [407, 539] width 522 height 32
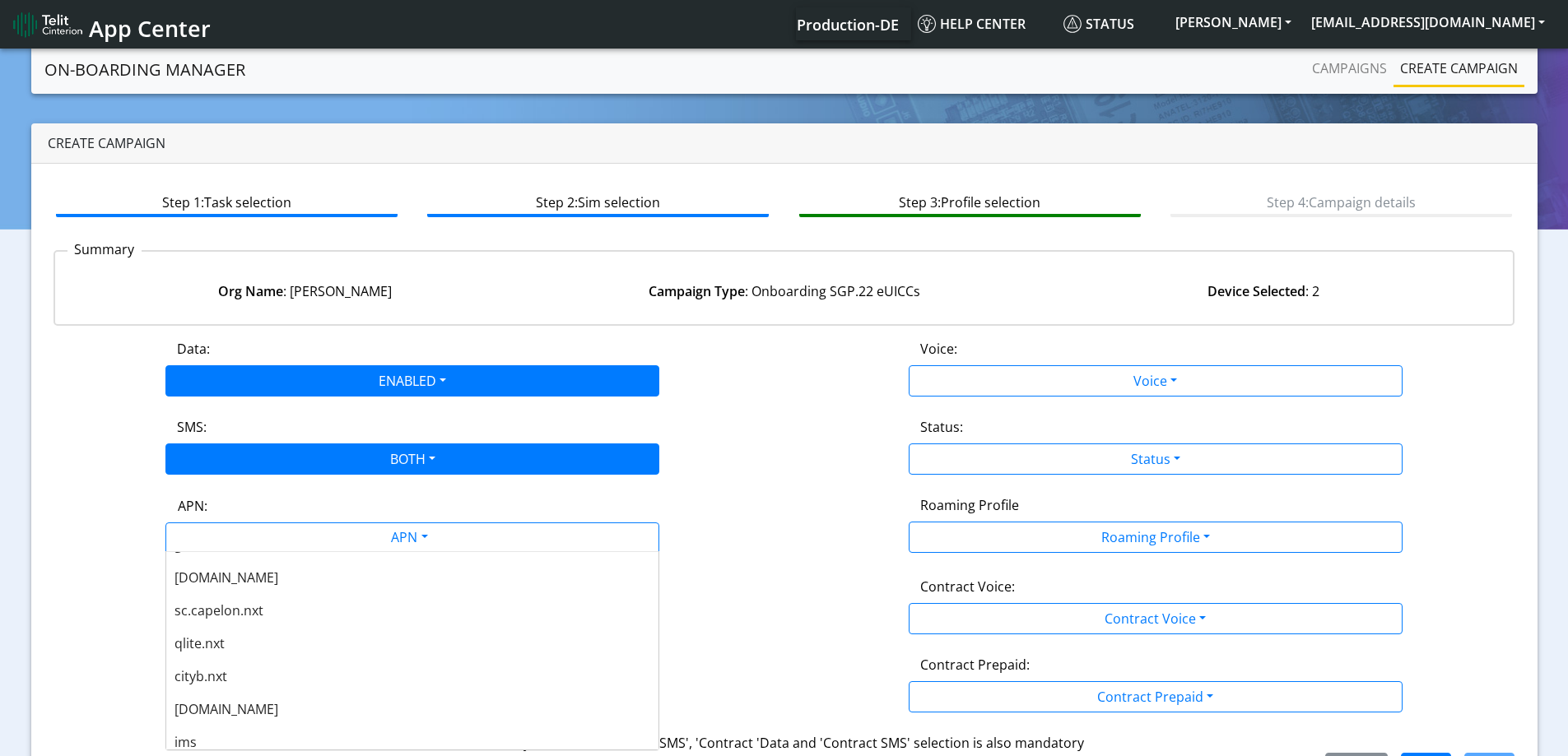
scroll to position [494, 0]
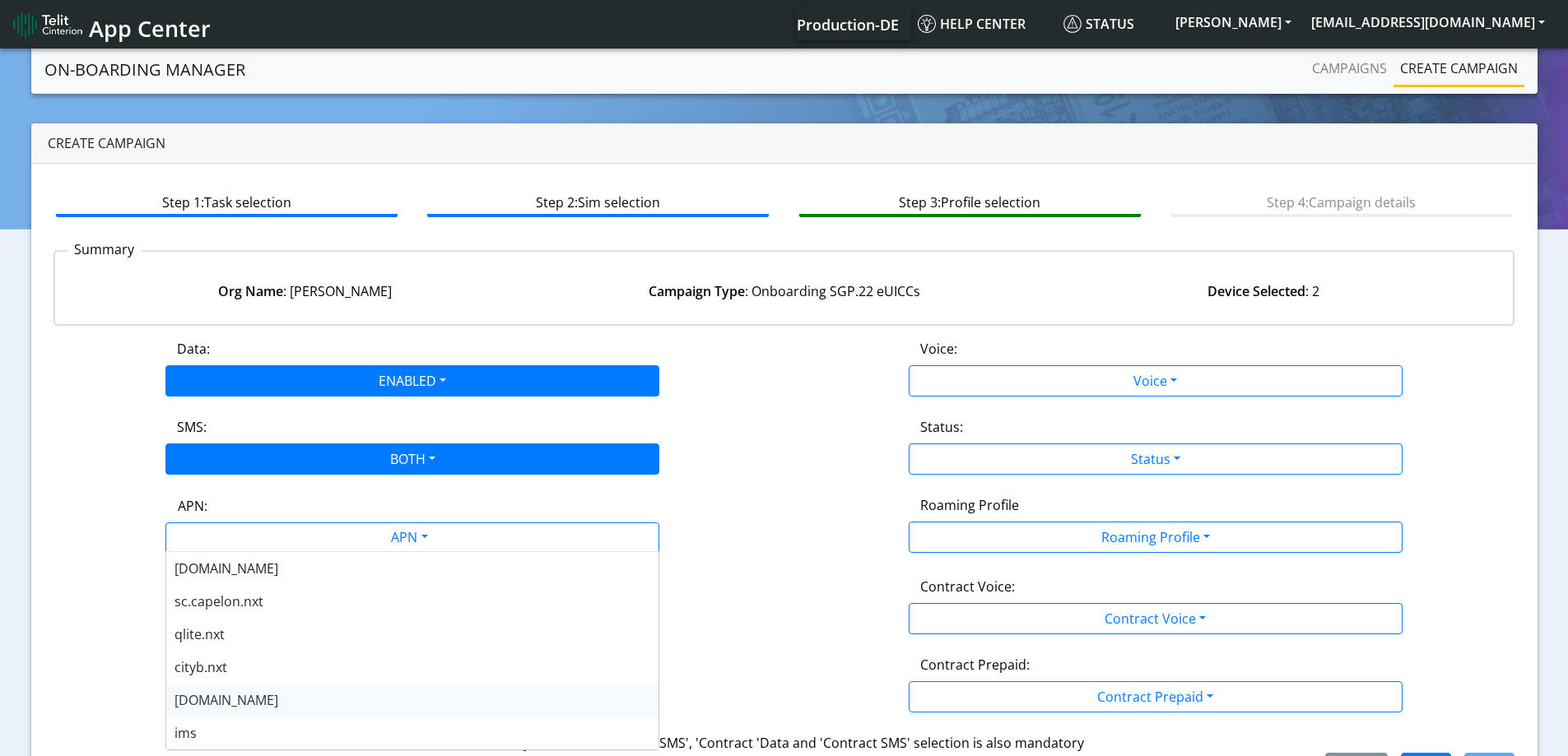
click at [223, 704] on span "nxt23.net" at bounding box center [226, 700] width 104 height 18
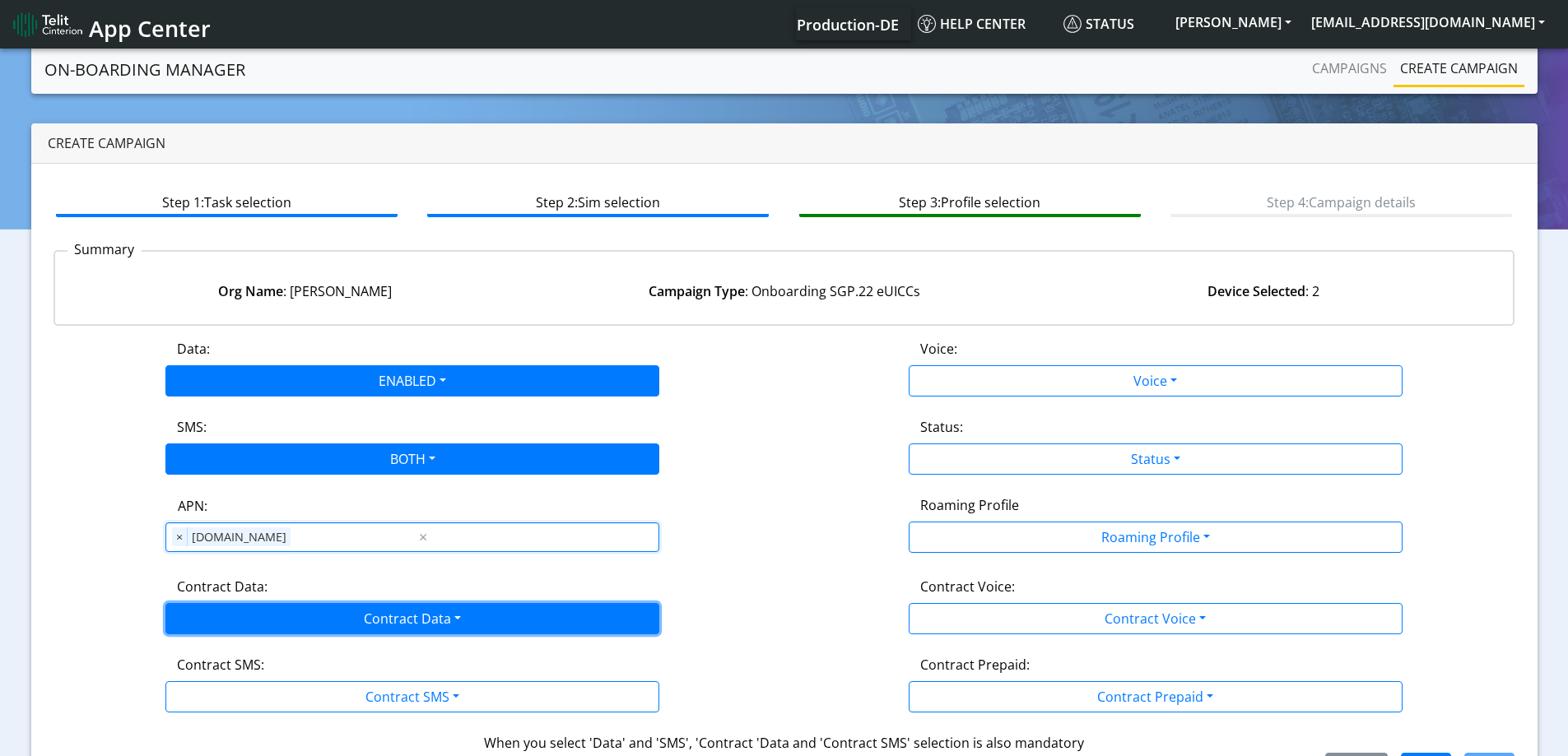
click at [212, 614] on button "Contract Data" at bounding box center [412, 619] width 494 height 31
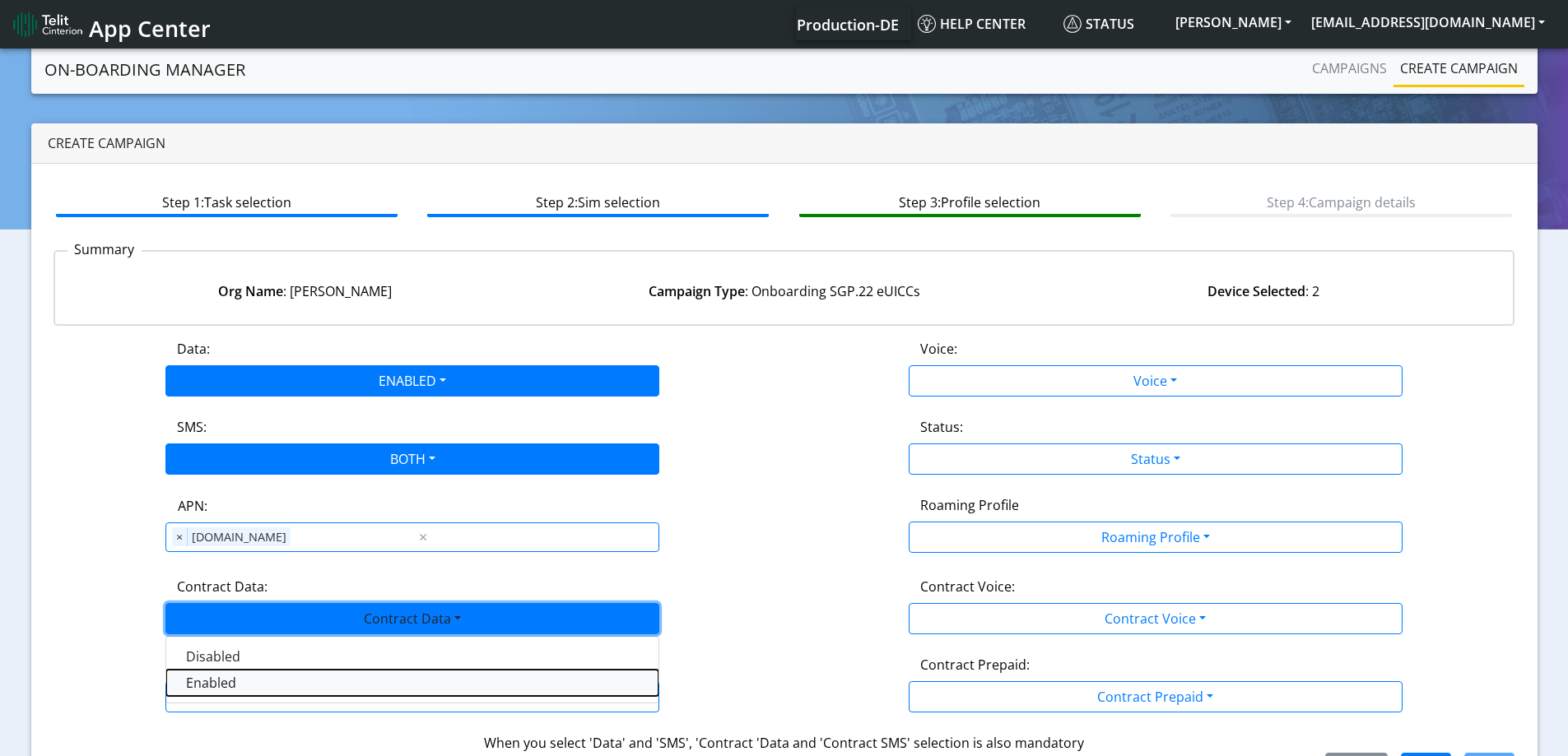
click at [193, 686] on Dataenabled-dropdown "Enabled" at bounding box center [412, 683] width 492 height 27
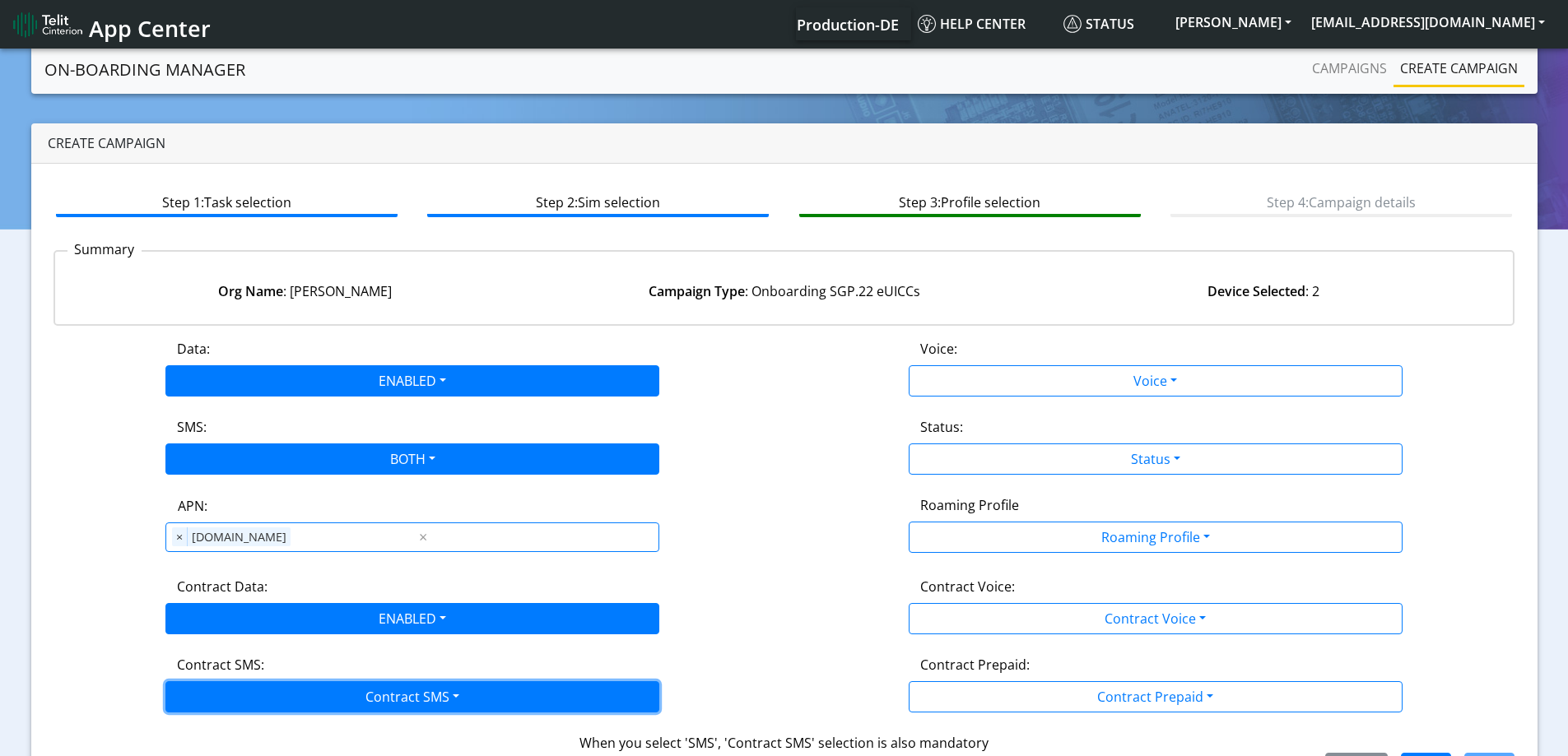
click at [193, 692] on button "Contract SMS" at bounding box center [412, 697] width 494 height 31
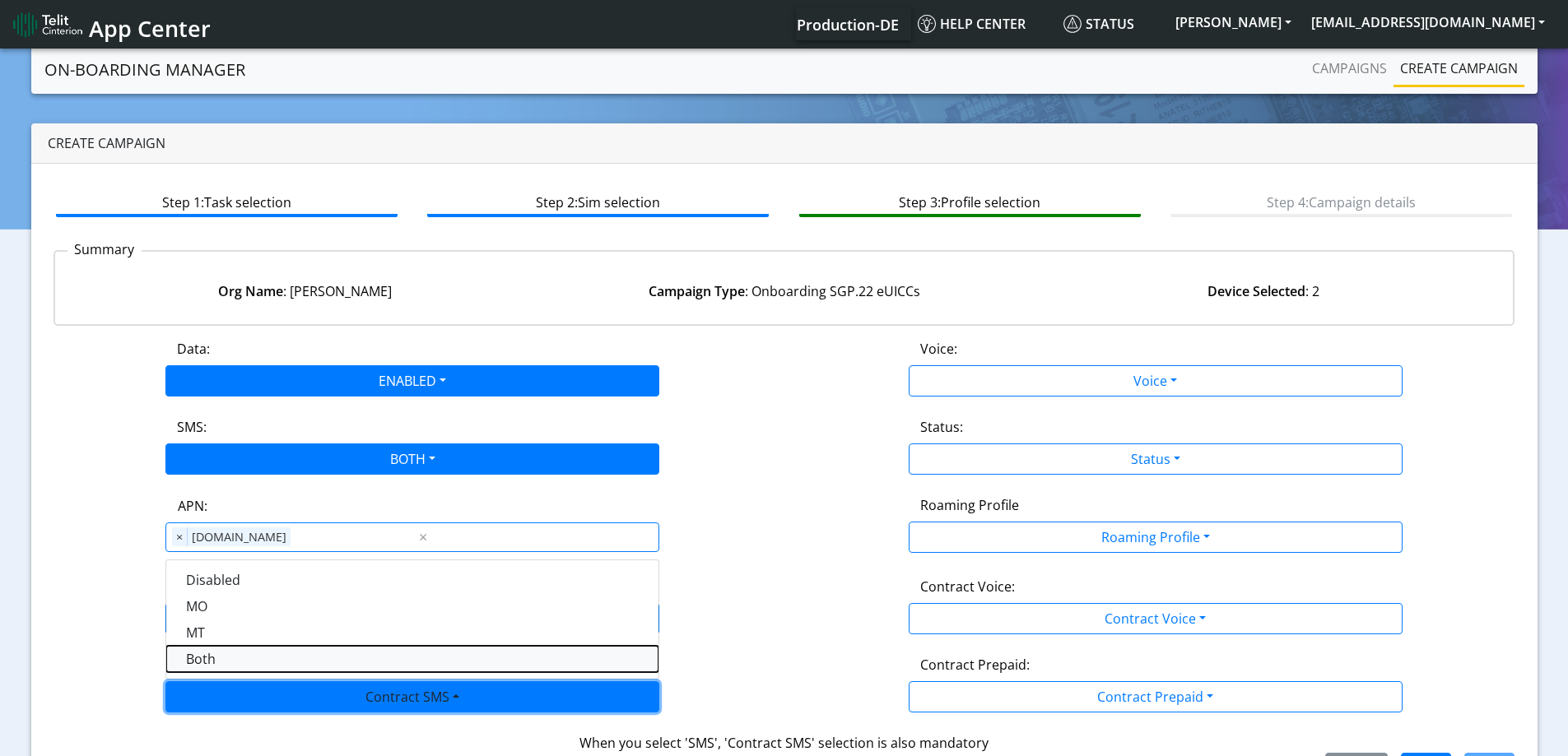
click at [205, 650] on SMSboth-dropdown "Both" at bounding box center [412, 659] width 492 height 27
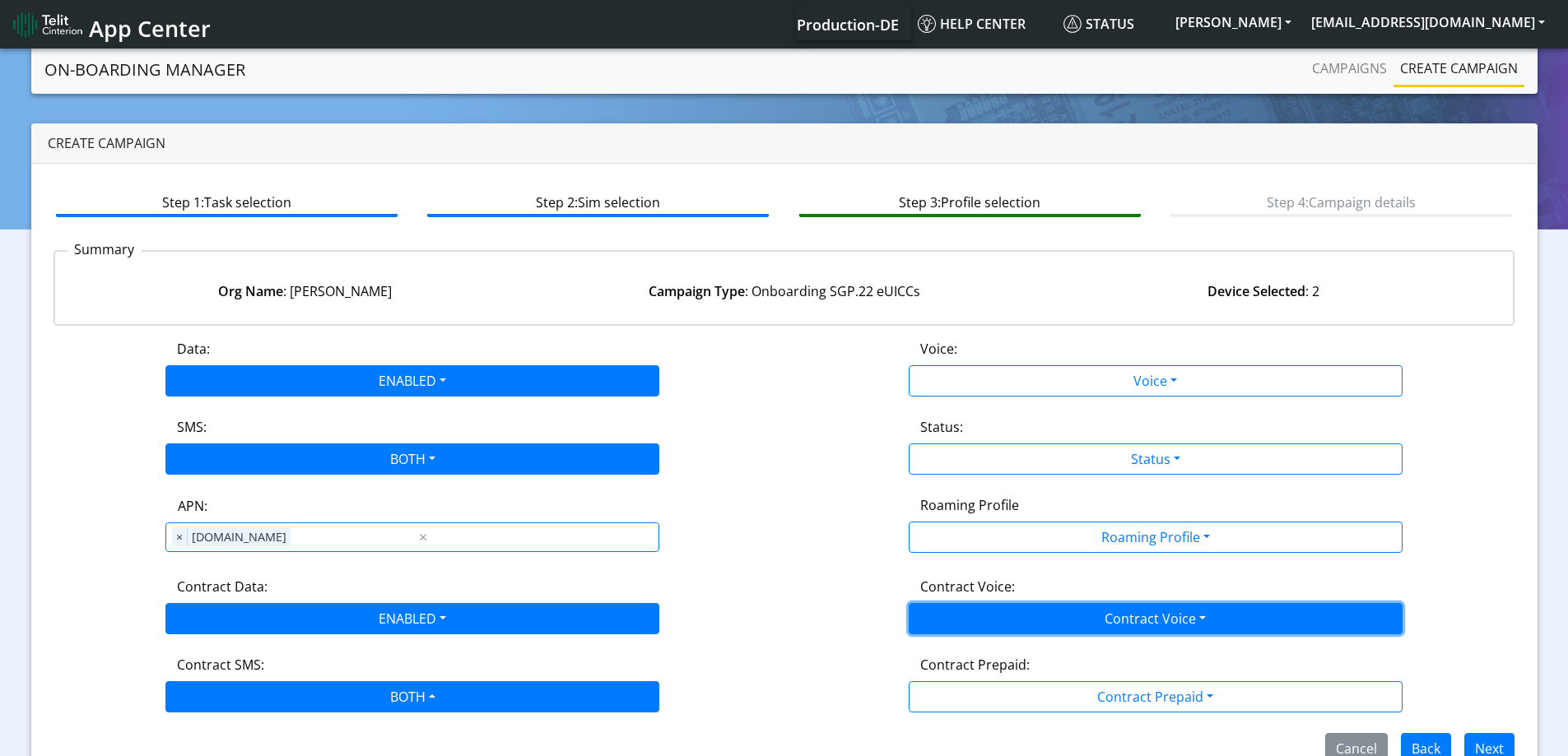
click at [1026, 625] on button "Contract Voice" at bounding box center [1155, 619] width 494 height 31
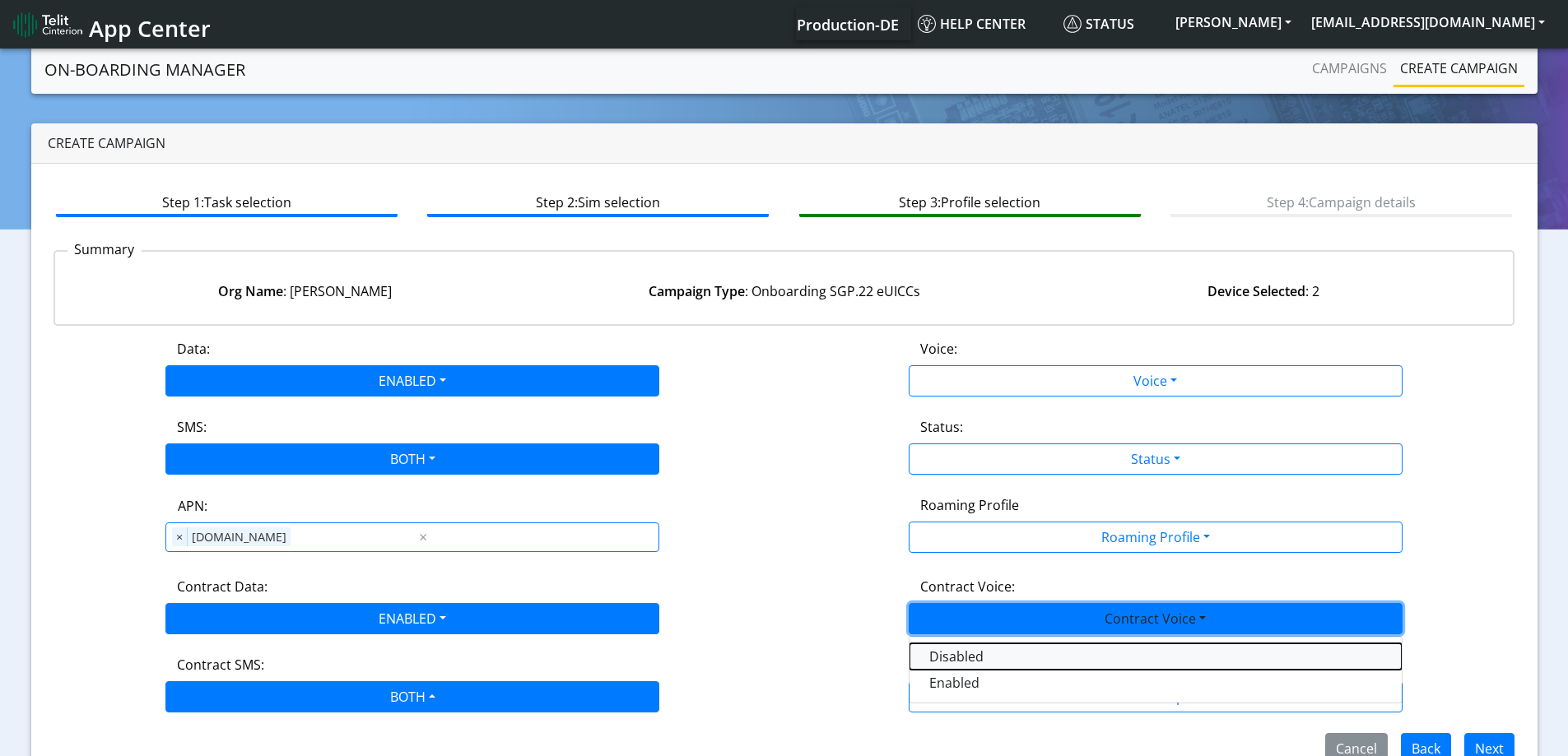
click at [961, 655] on Voicedisabled-dropdown "Disabled" at bounding box center [1155, 656] width 492 height 27
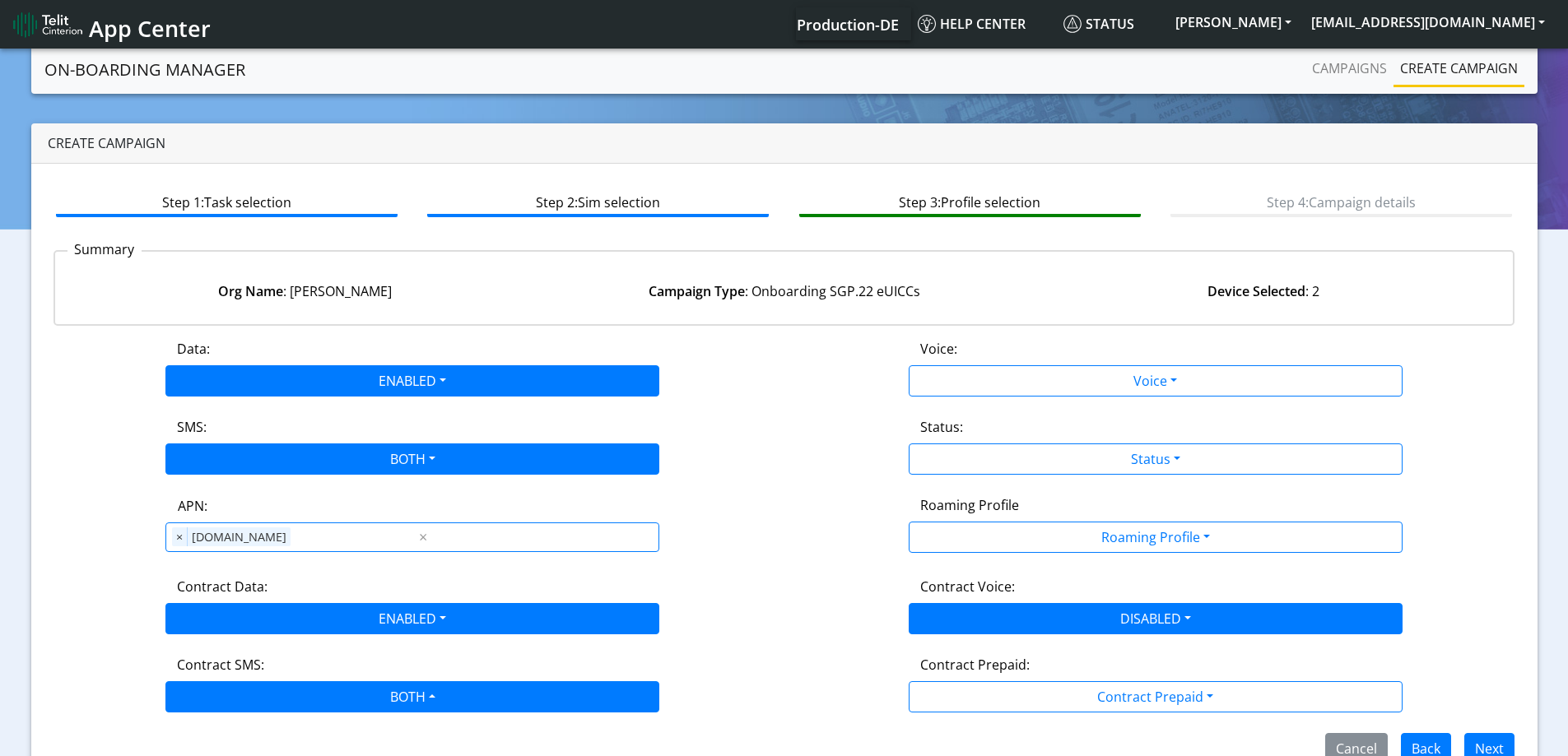
click at [937, 344] on label "Voice:" at bounding box center [938, 349] width 37 height 20
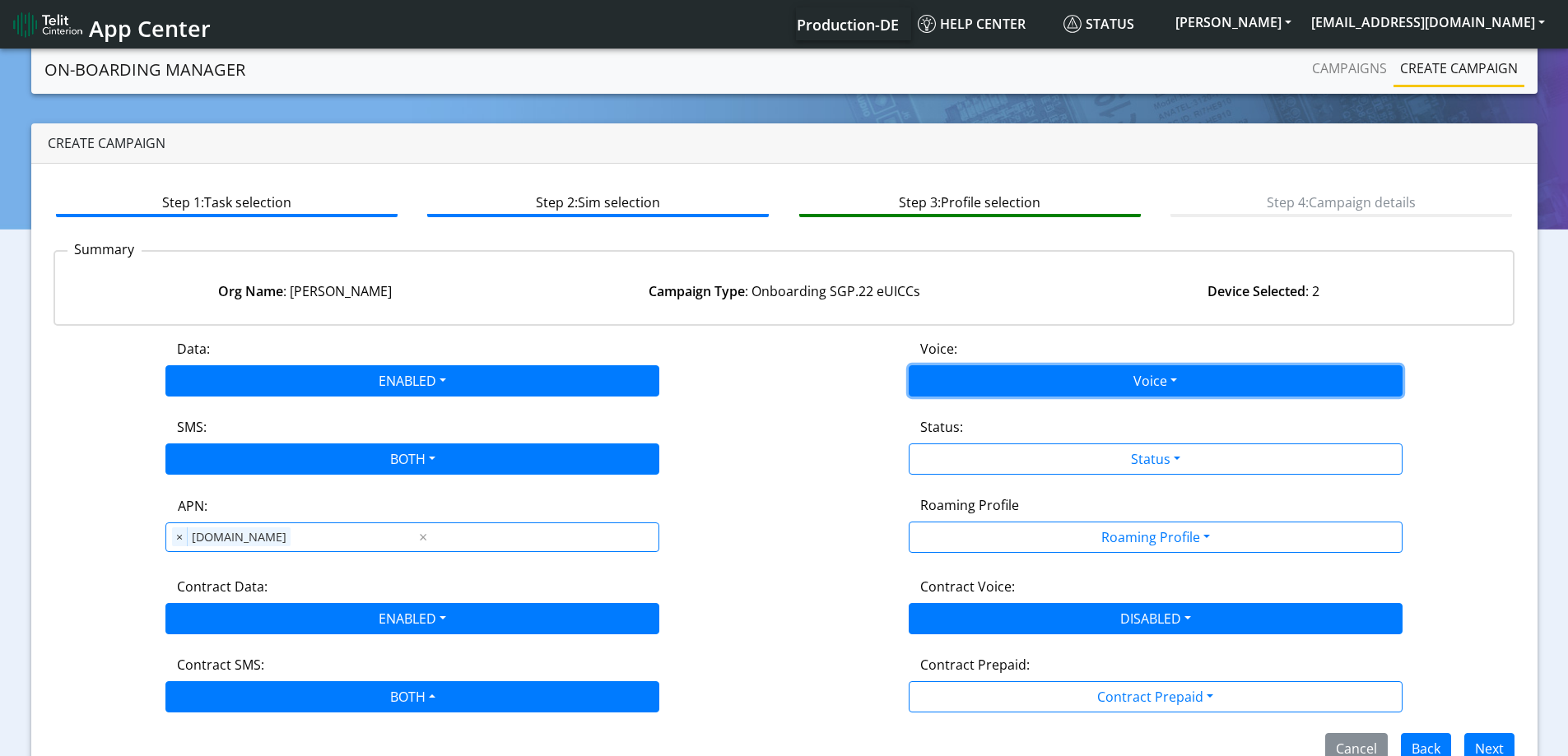
click at [936, 365] on button "Voice" at bounding box center [1155, 381] width 494 height 31
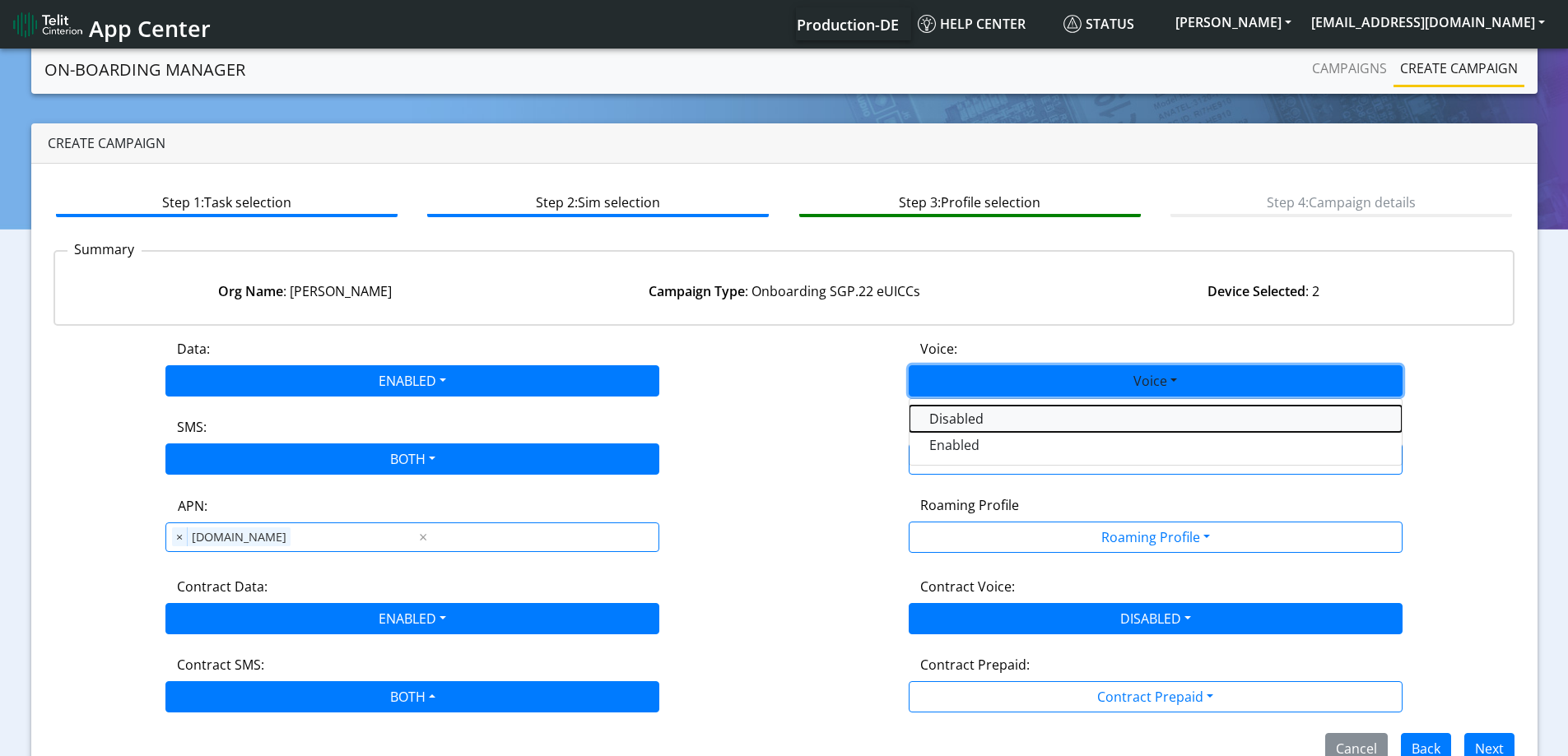
click at [927, 419] on button "Disabled" at bounding box center [1155, 418] width 492 height 27
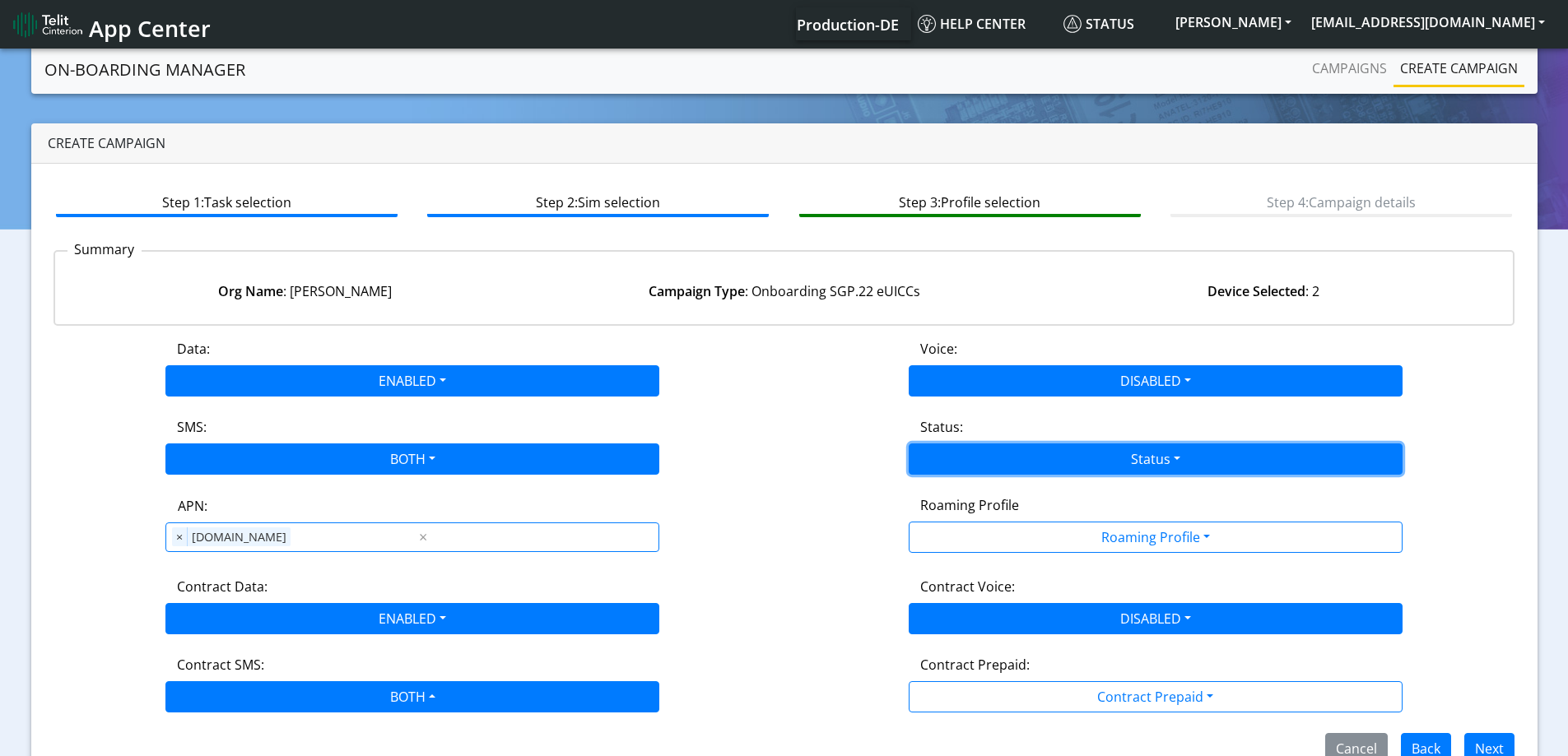
click at [935, 447] on button "Status" at bounding box center [1155, 459] width 494 height 31
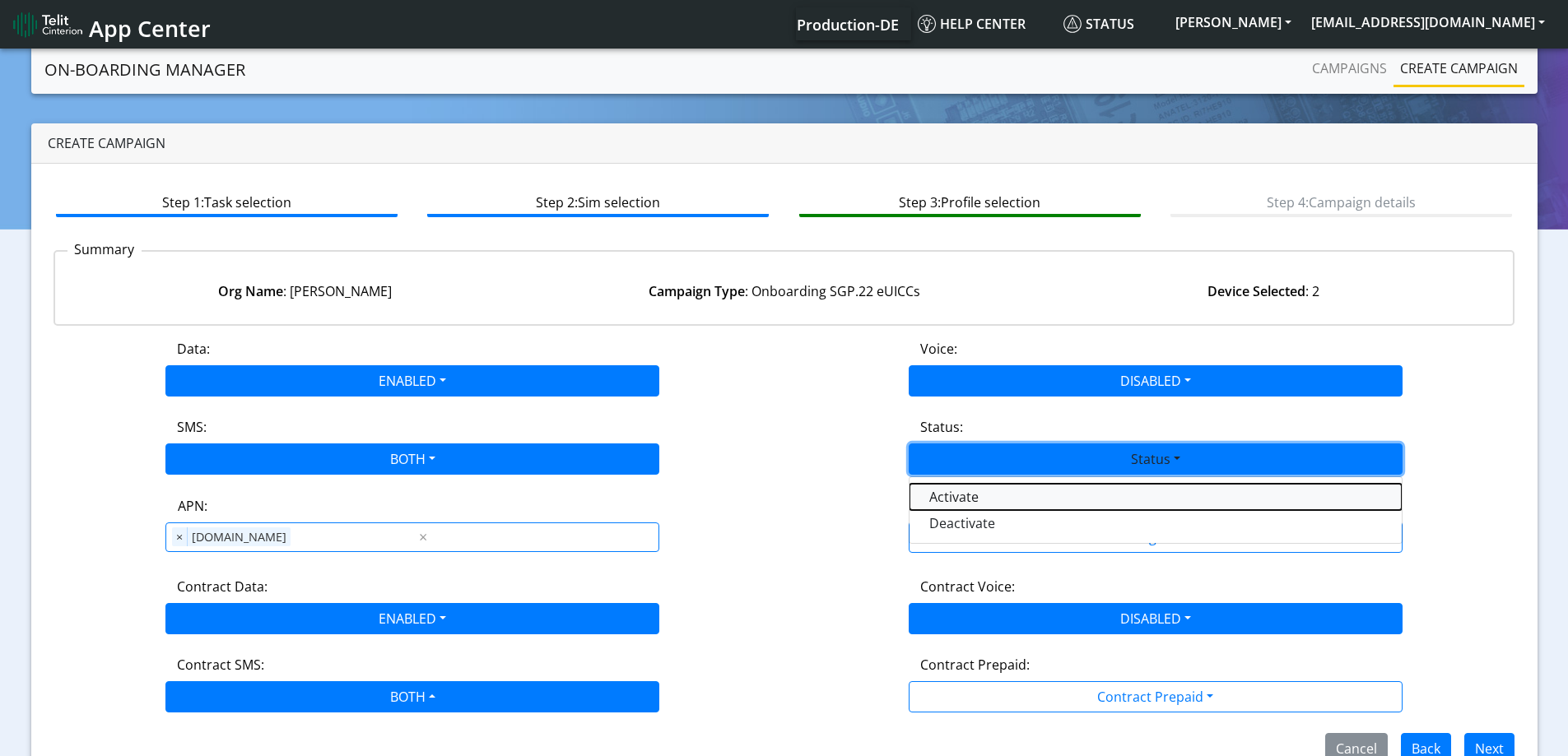
click at [947, 496] on button "Activate" at bounding box center [1155, 497] width 492 height 27
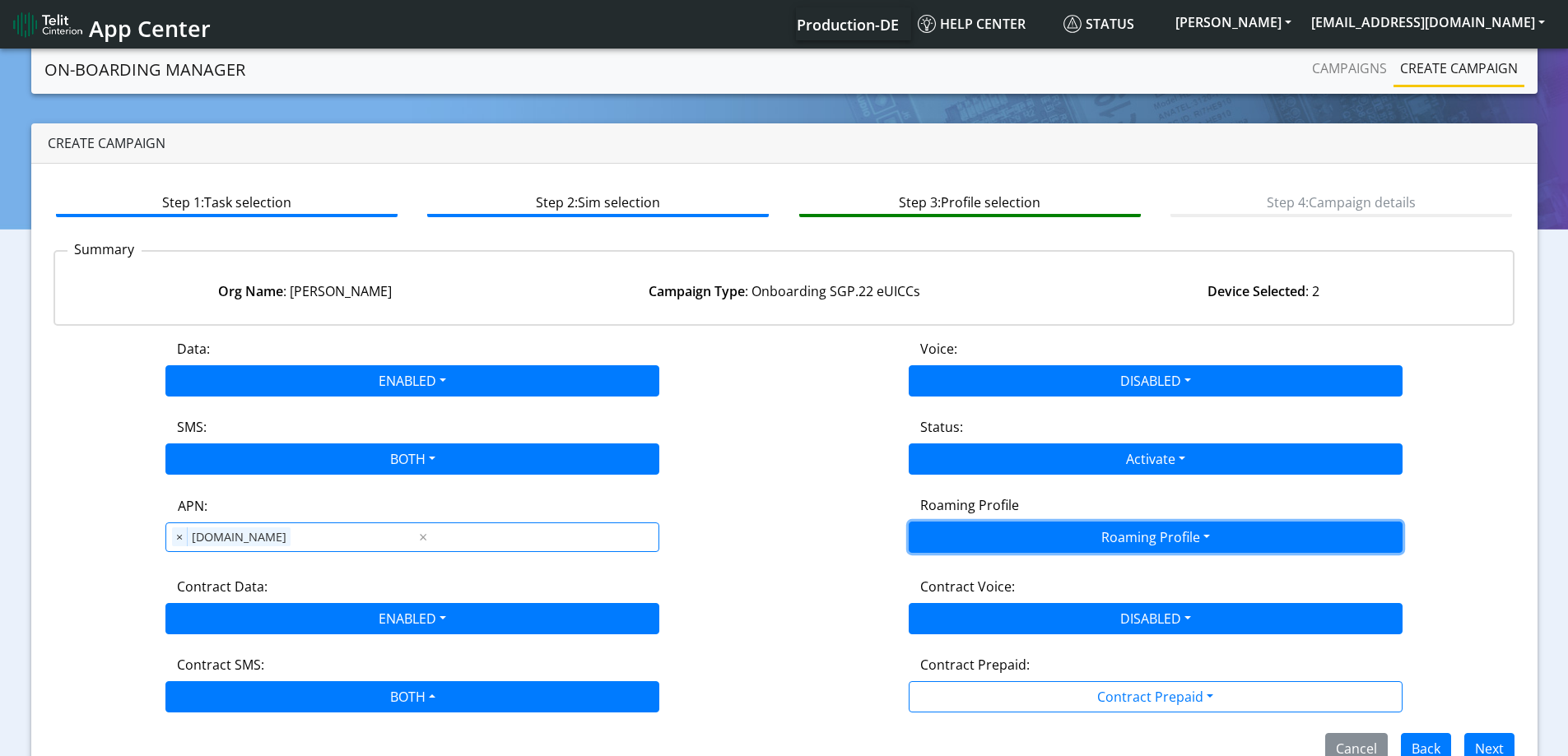
click at [970, 528] on button "Roaming Profile" at bounding box center [1155, 537] width 494 height 31
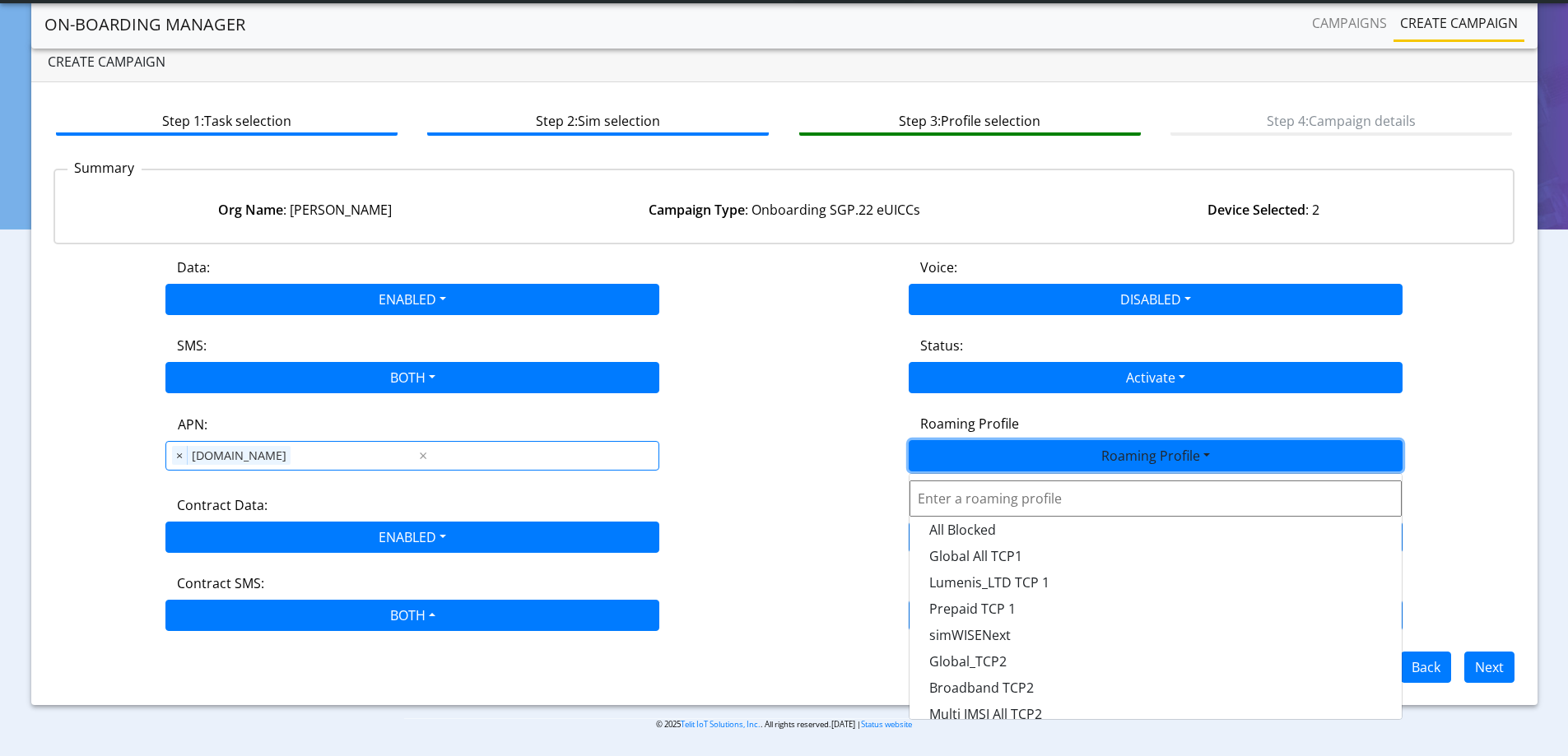
scroll to position [436, 0]
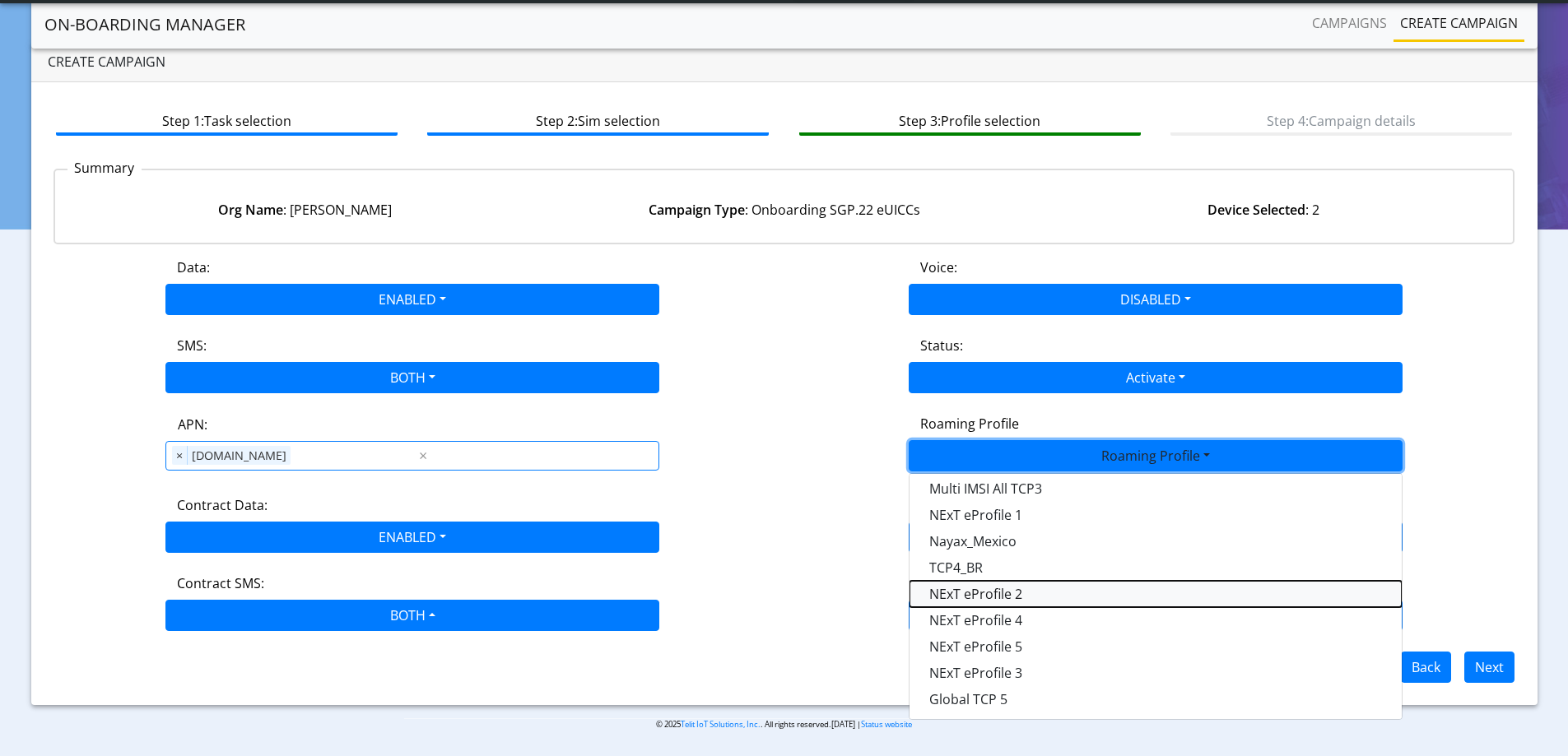
click at [993, 602] on Profile-dropdown "NExT eProfile 2" at bounding box center [1155, 594] width 492 height 27
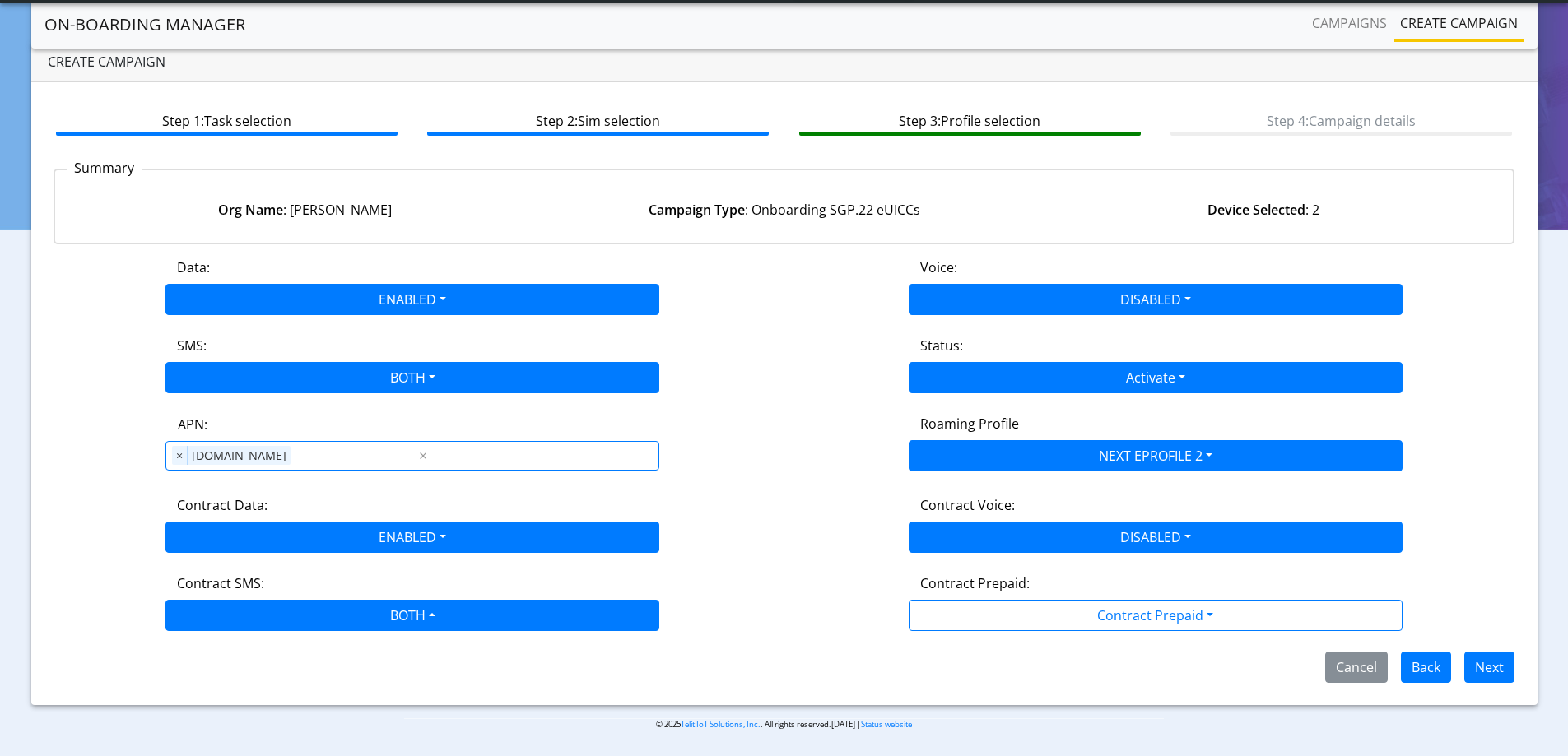
click at [692, 509] on div "Contract Data: ENABLED Disabled Enabled" at bounding box center [412, 524] width 743 height 58
click at [1513, 684] on div "Step 1: Task selection Step 2: Sim selection Step 3: Profile selection Step 4: …" at bounding box center [784, 393] width 1506 height 623
click at [1497, 675] on button "Next" at bounding box center [1489, 668] width 50 height 31
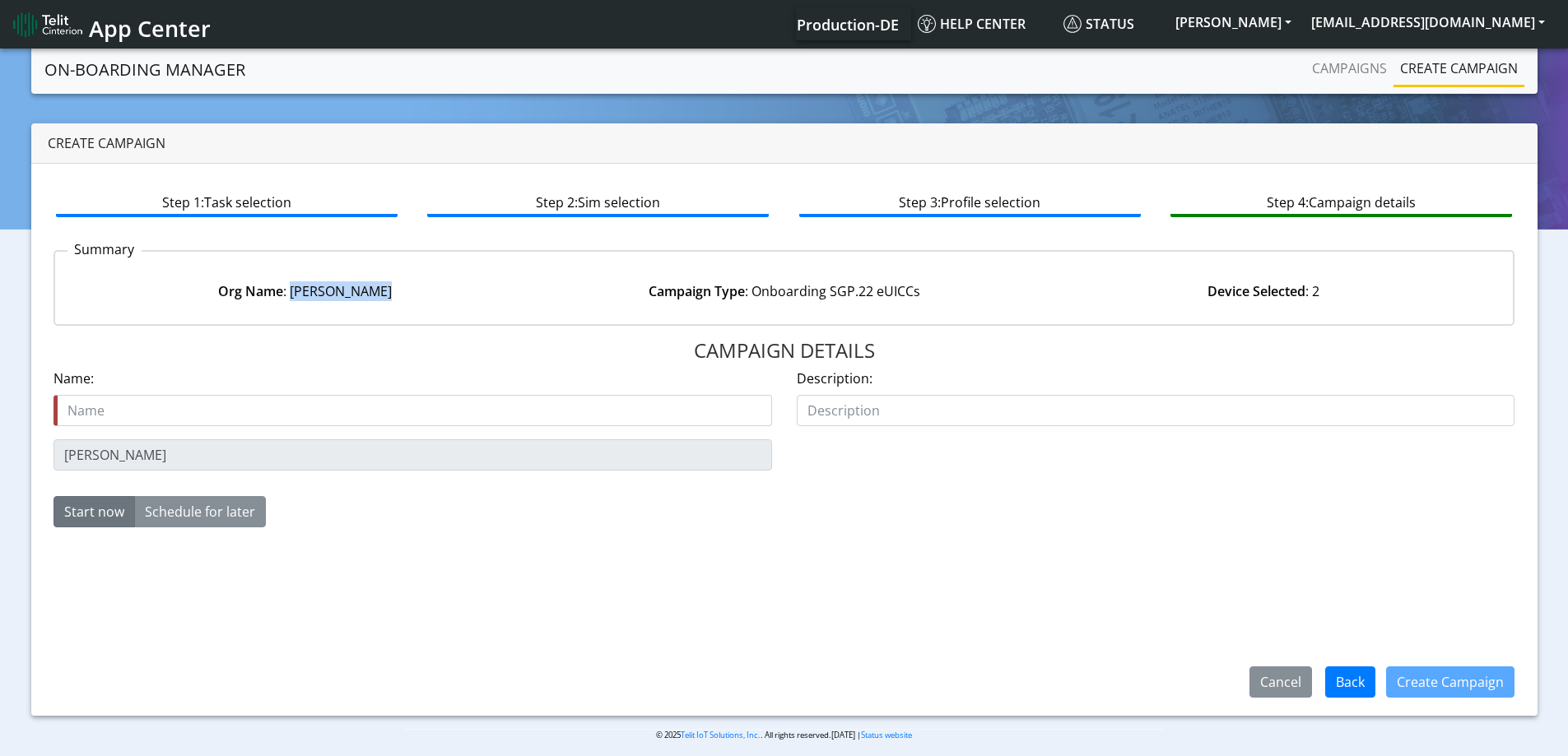
drag, startPoint x: 400, startPoint y: 297, endPoint x: 291, endPoint y: 300, distance: 109.0
click at [291, 300] on div "Org Name : SMITH-HOLLAND" at bounding box center [304, 291] width 479 height 20
copy div "SMITH-HOLLAND"
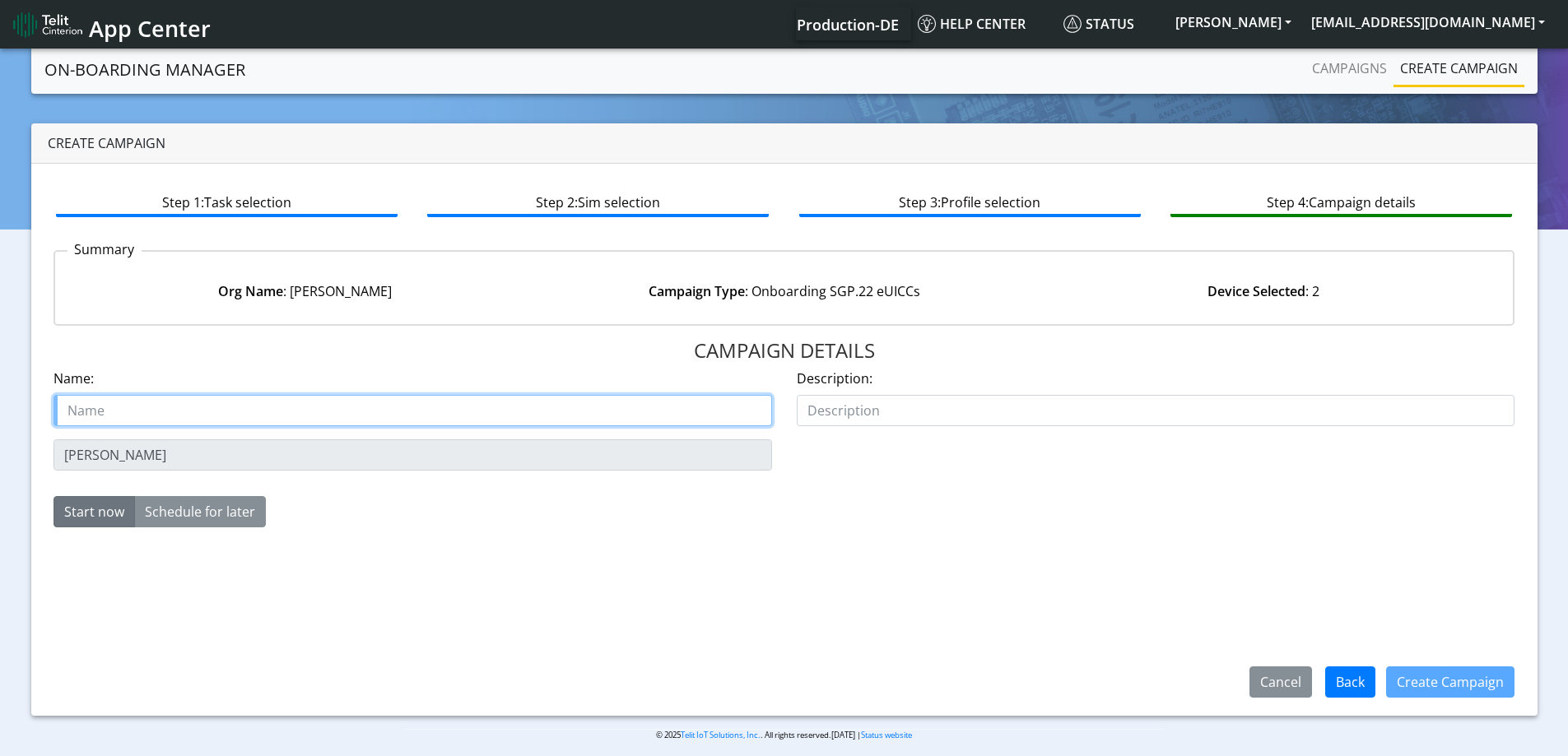
click at [272, 407] on input "text" at bounding box center [412, 411] width 718 height 31
paste input "SMITH-HOLLAND"
type input "SMITH-HOLLAND Starter SIM eSIM 2"
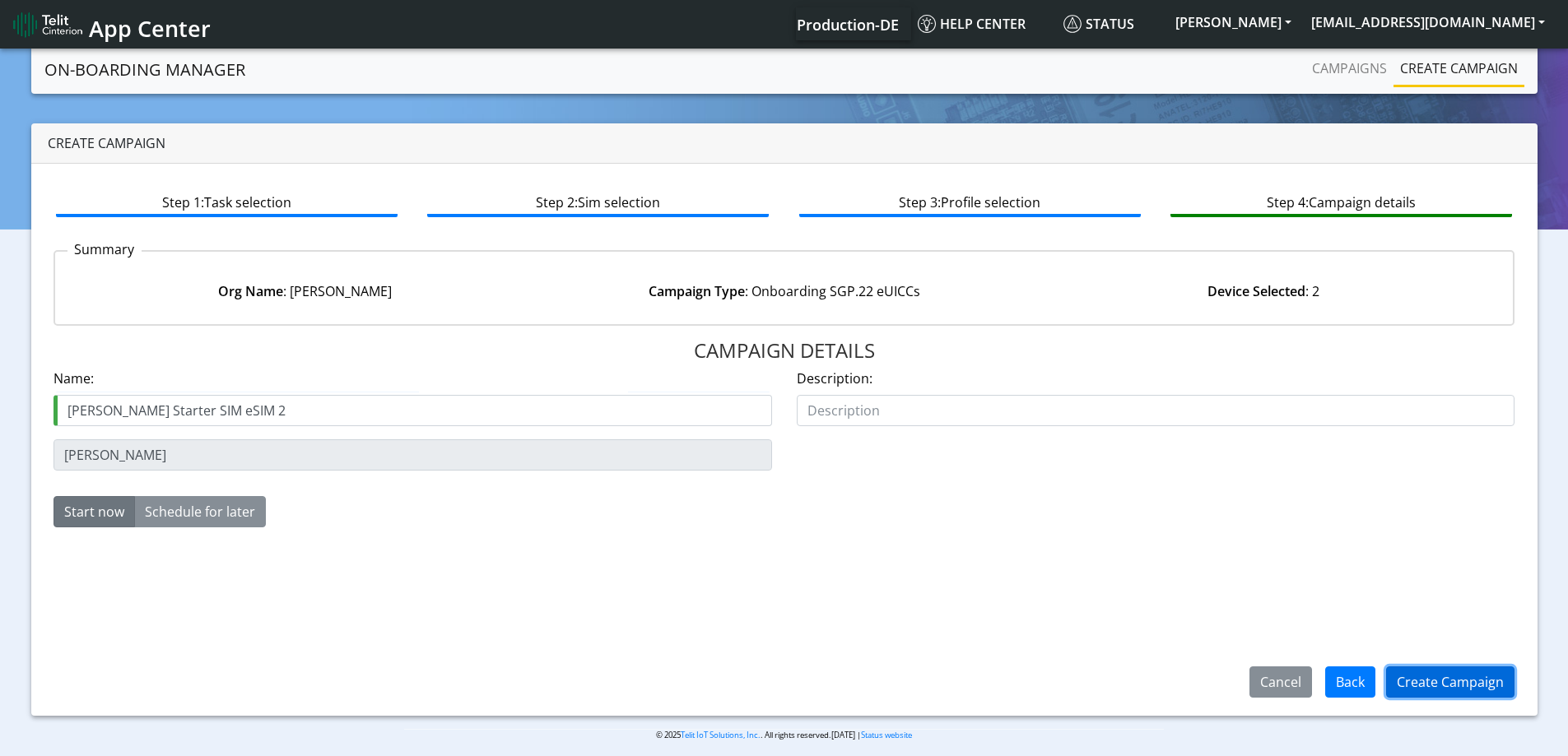
click at [1414, 685] on button "Create Campaign" at bounding box center [1449, 682] width 128 height 31
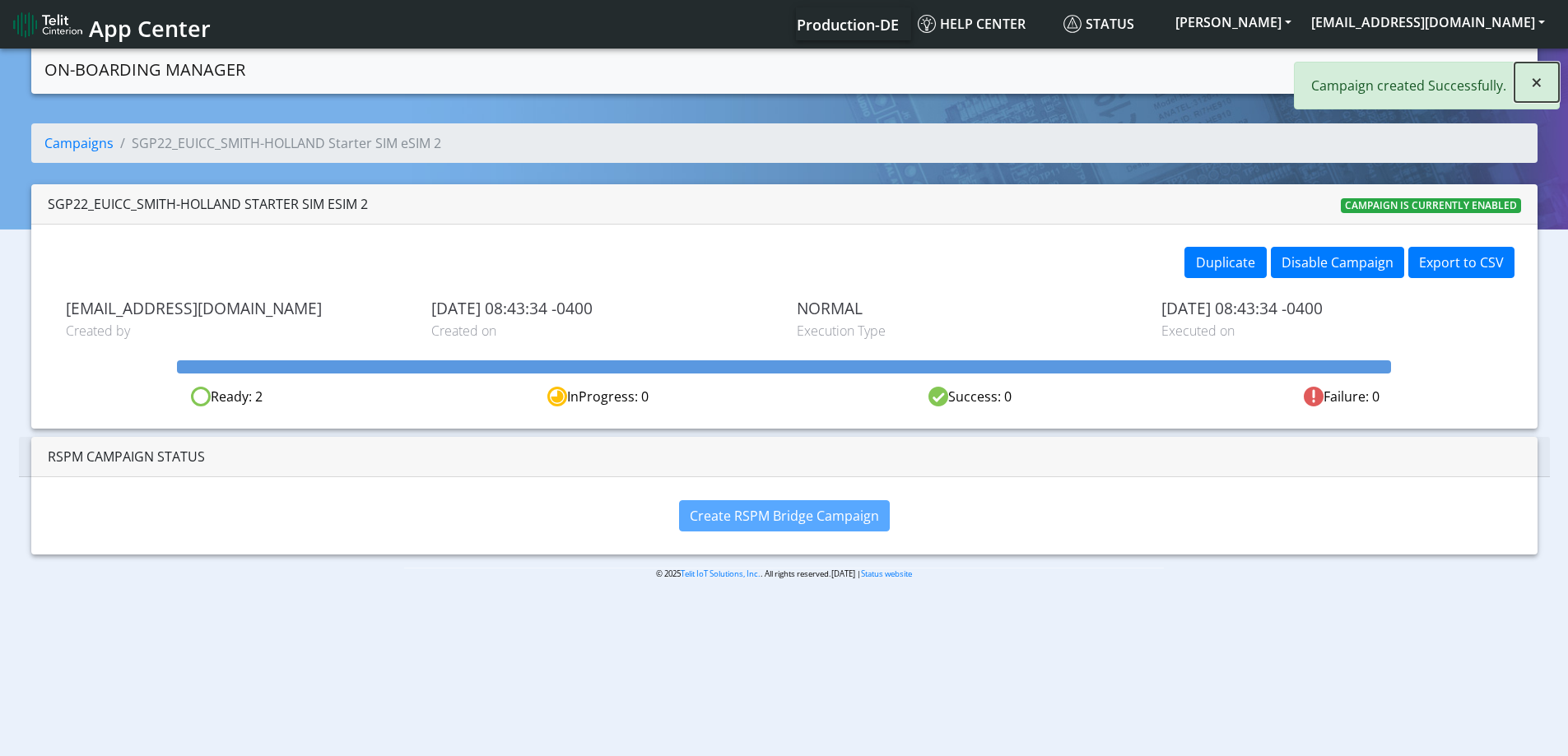
click at [1528, 81] on button "×" at bounding box center [1536, 82] width 45 height 40
click at [1376, 69] on link "Campaigns" at bounding box center [1349, 68] width 88 height 33
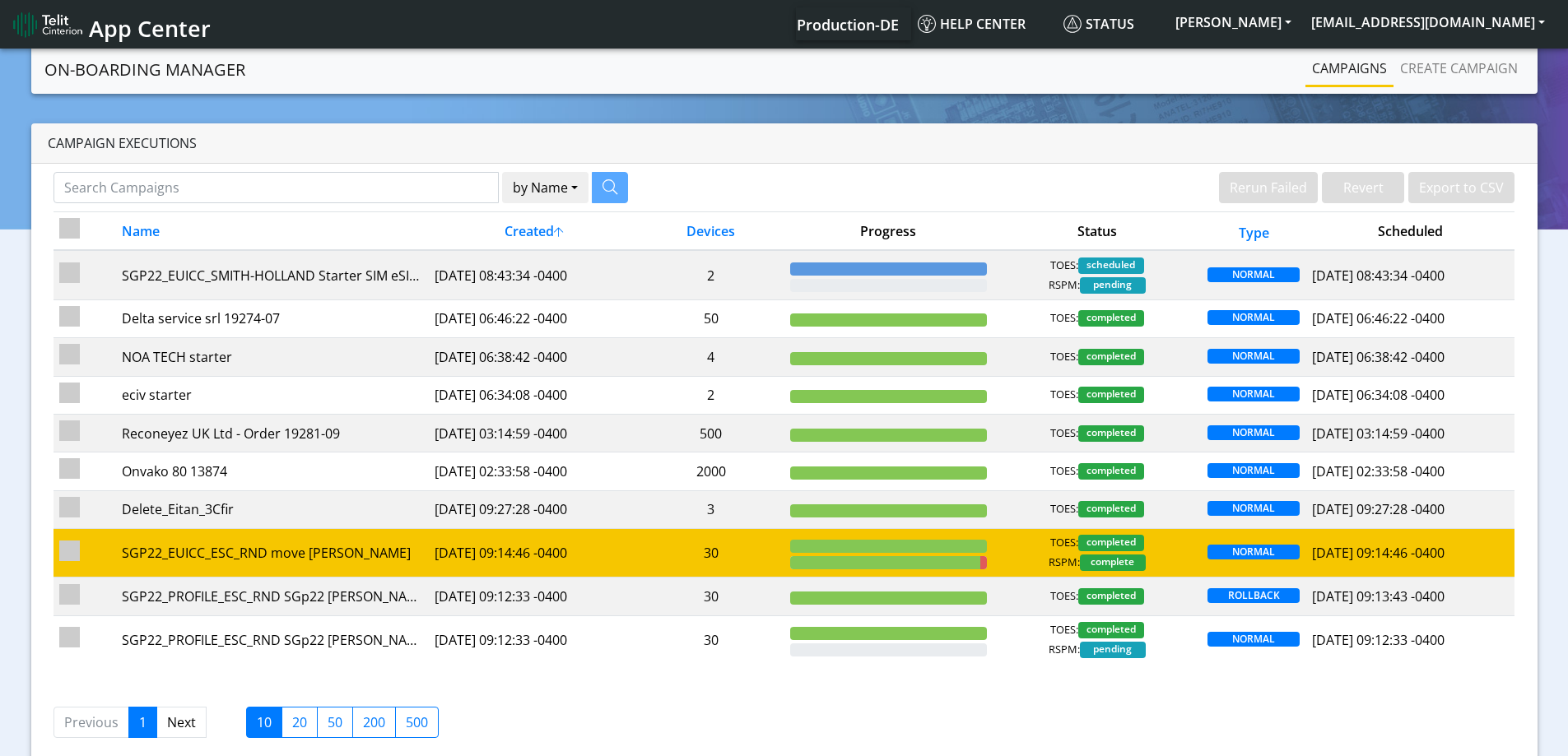
click at [680, 559] on td "30" at bounding box center [711, 553] width 146 height 49
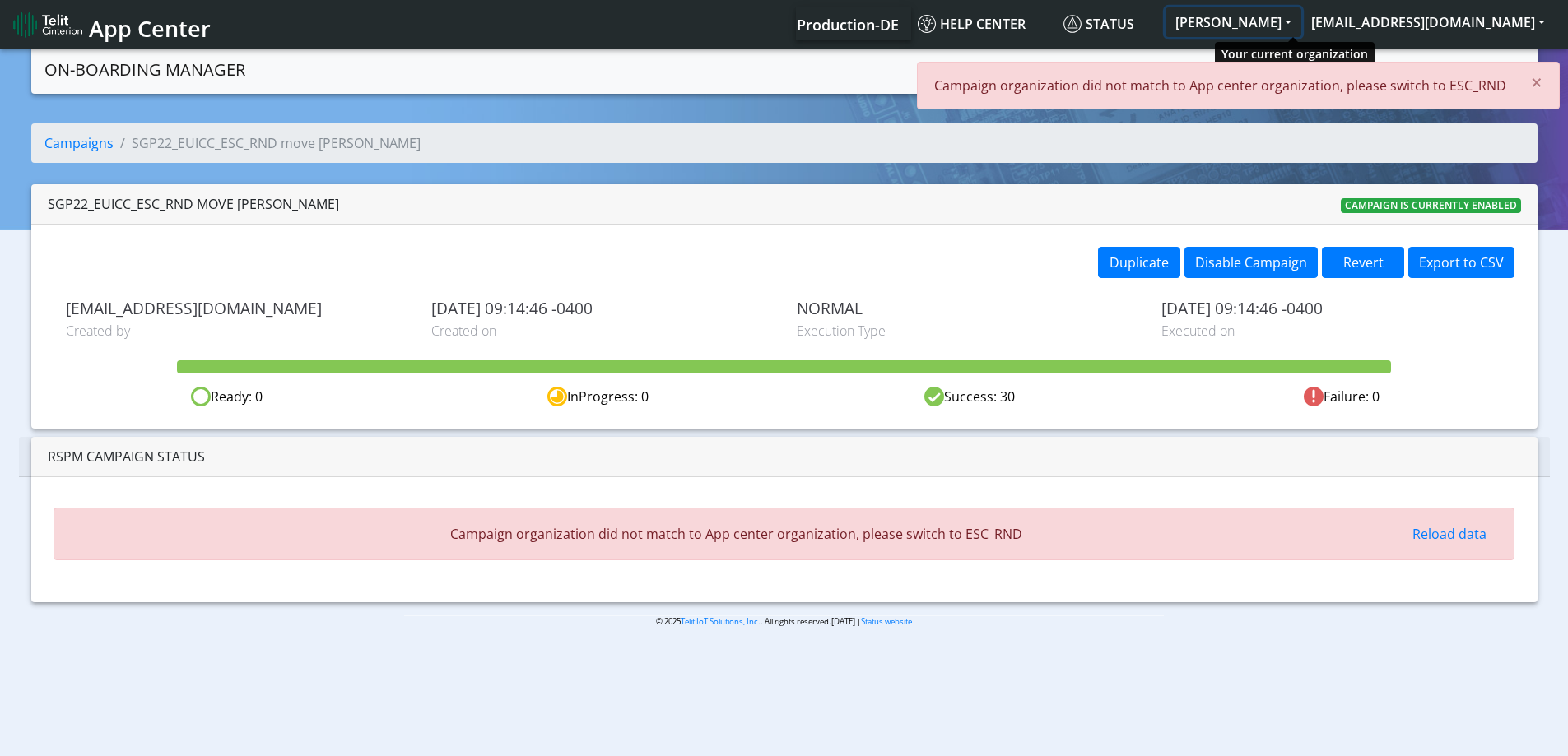
click at [1266, 23] on button "SMITH-HOLLAND" at bounding box center [1233, 22] width 136 height 29
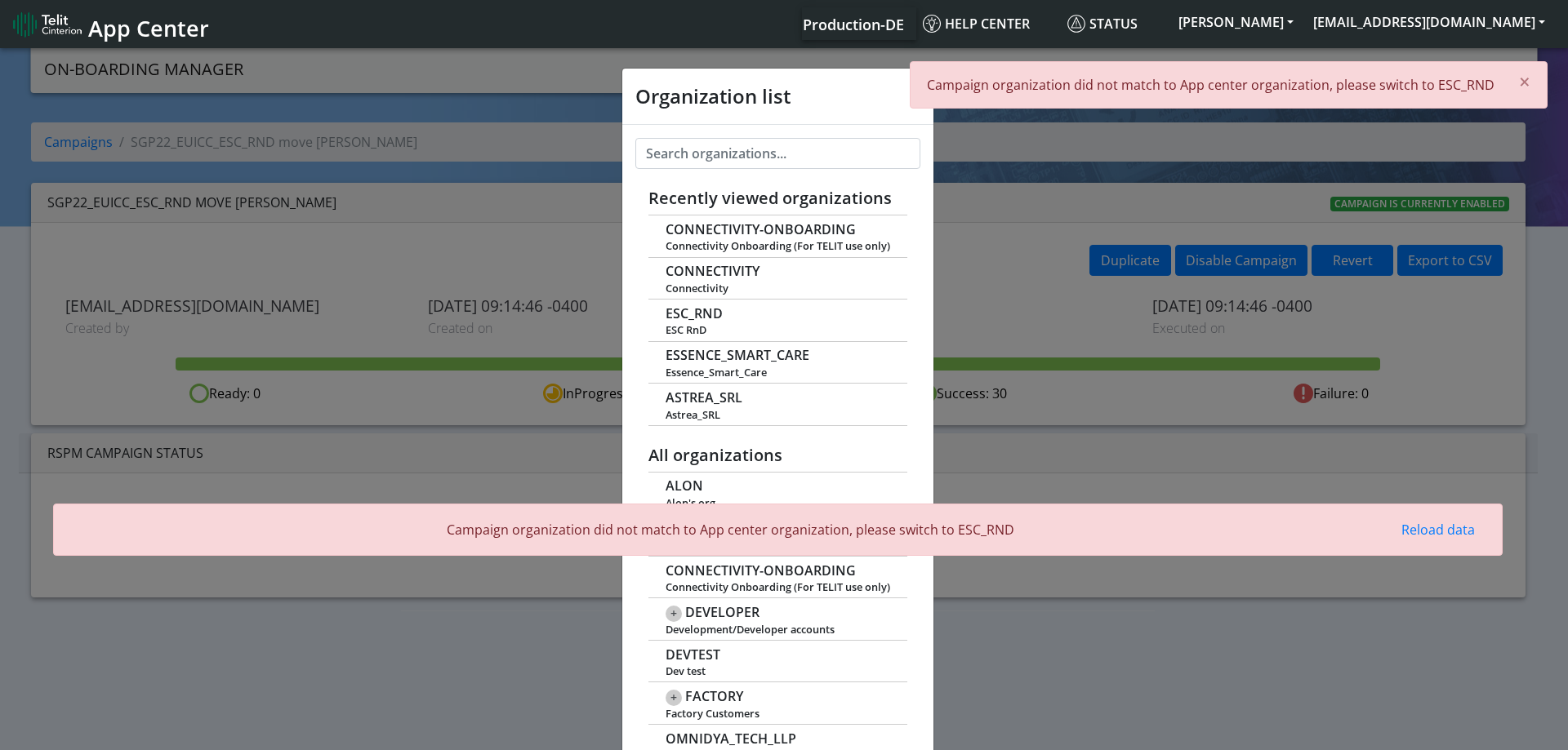
scroll to position [6, 0]
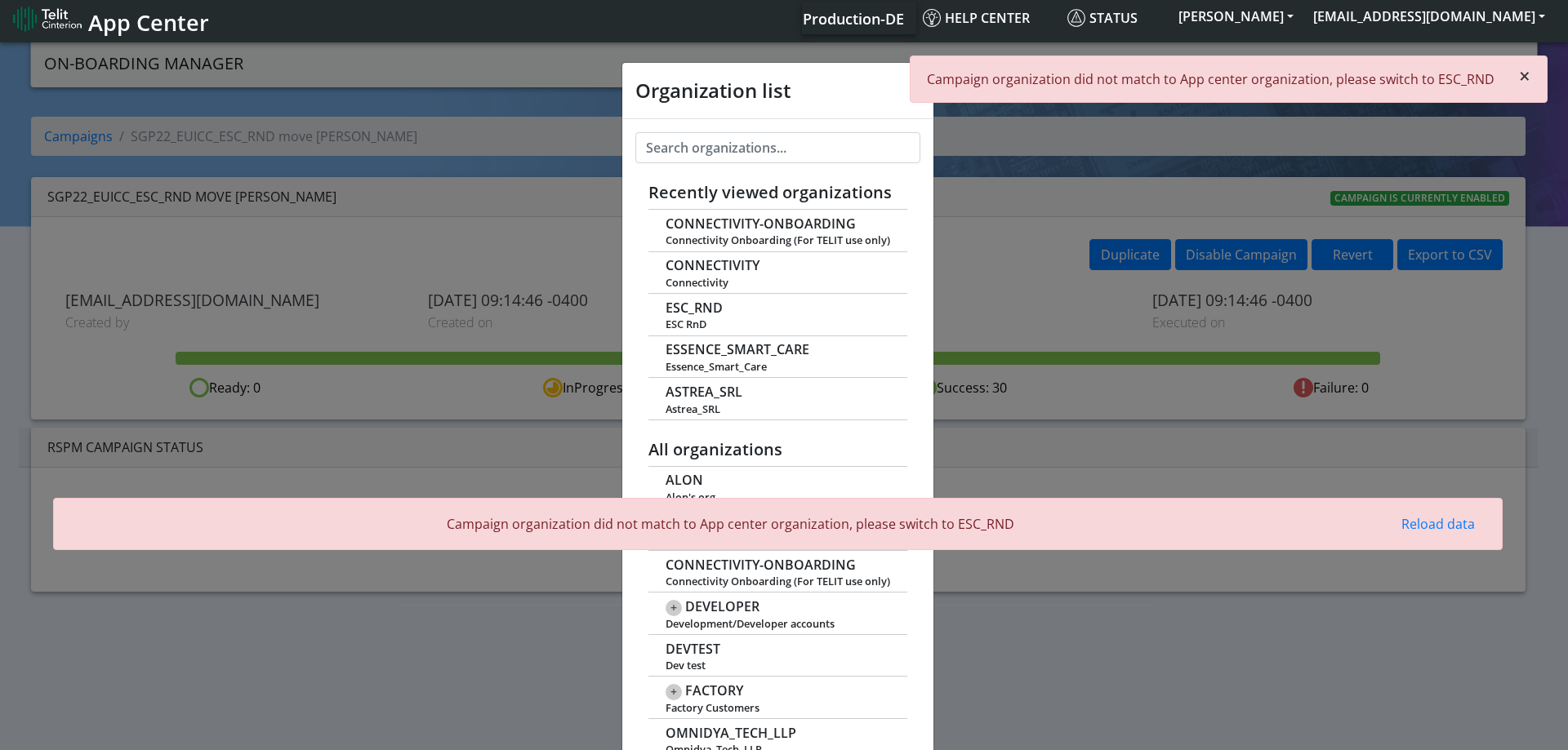
click at [1527, 76] on button "×" at bounding box center [1525, 76] width 44 height 39
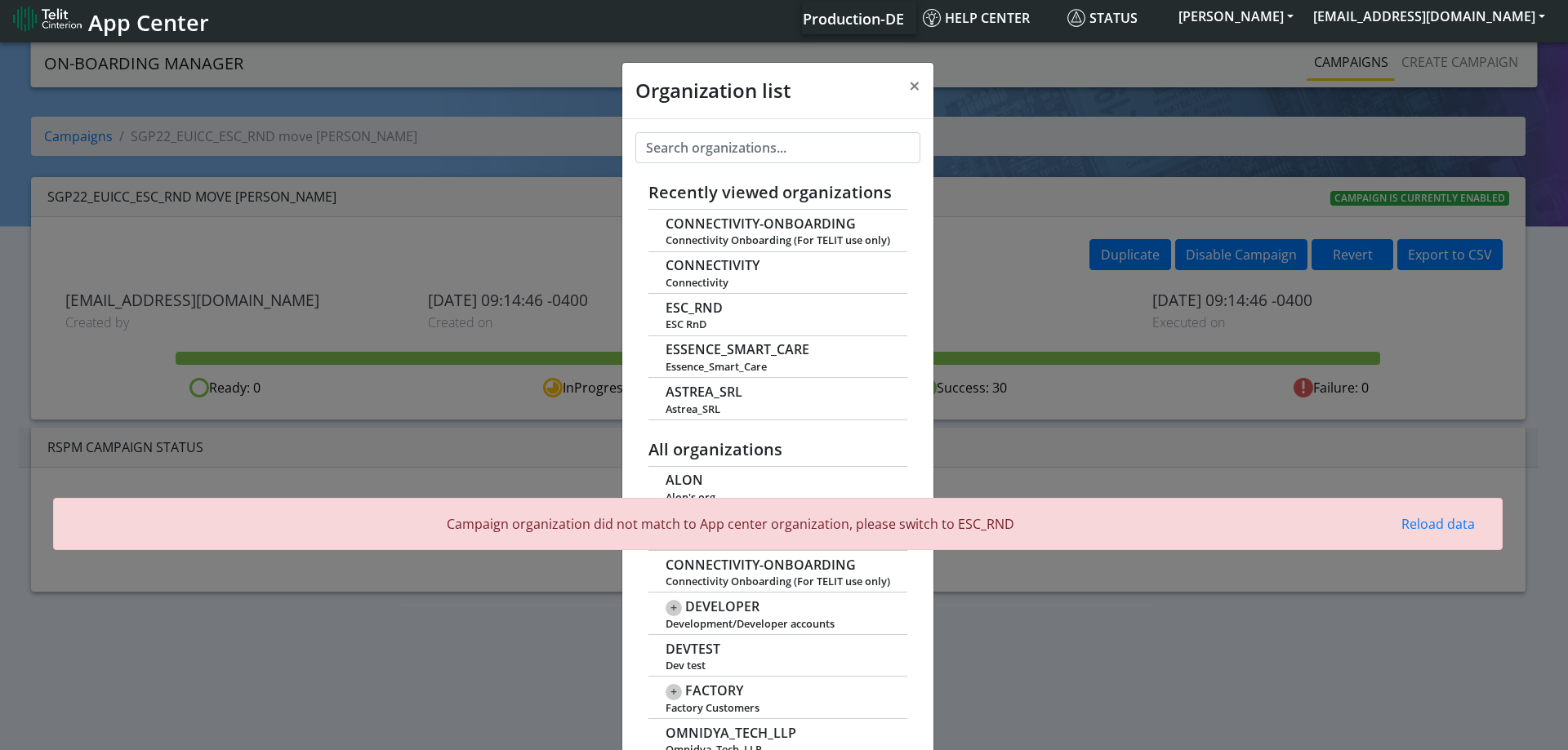
click at [1373, 71] on div "Organization list × Recently viewed organizations CONNECTIVITY-ONBOARDING Conne…" at bounding box center [784, 395] width 1568 height 711
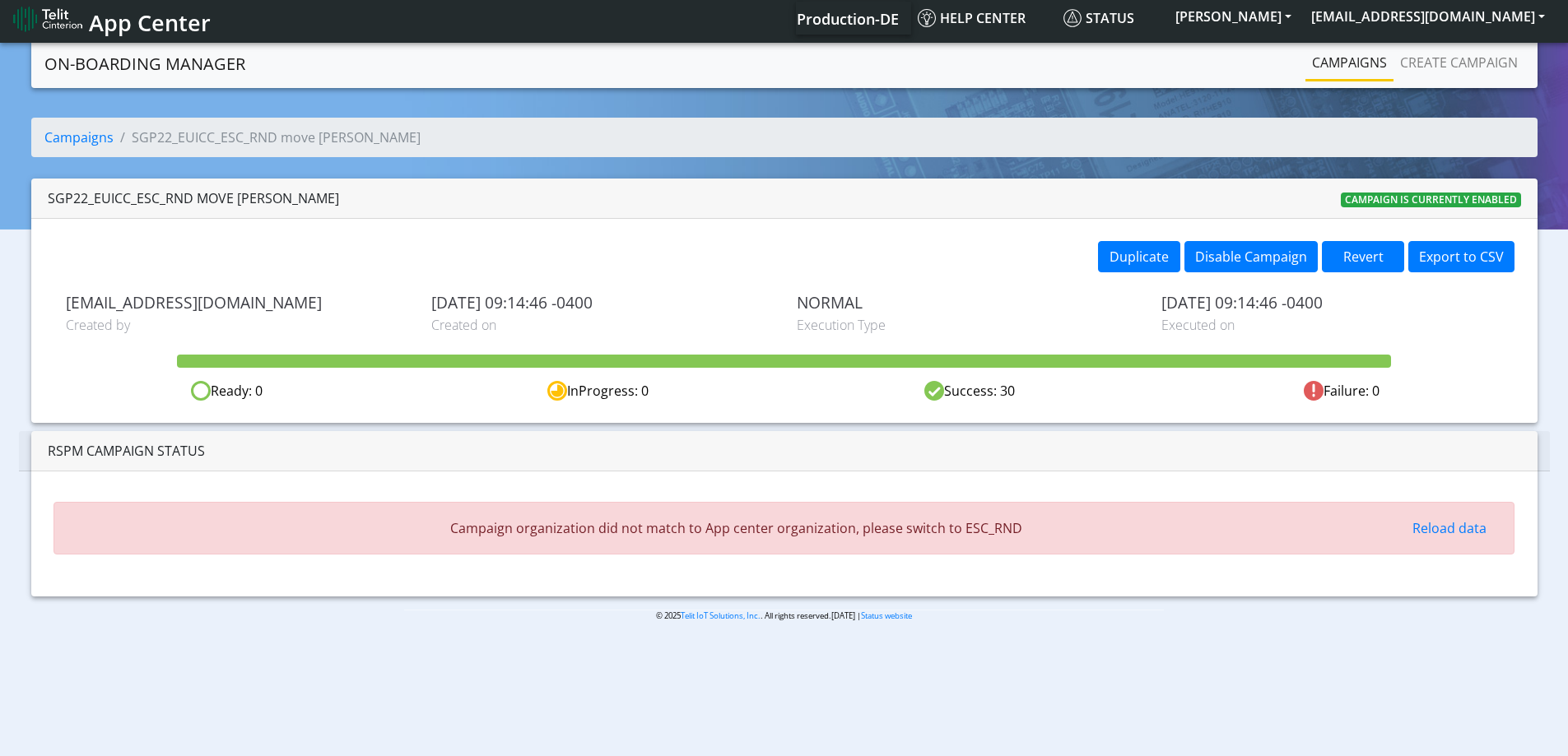
click at [1370, 58] on link "Campaigns" at bounding box center [1349, 63] width 88 height 33
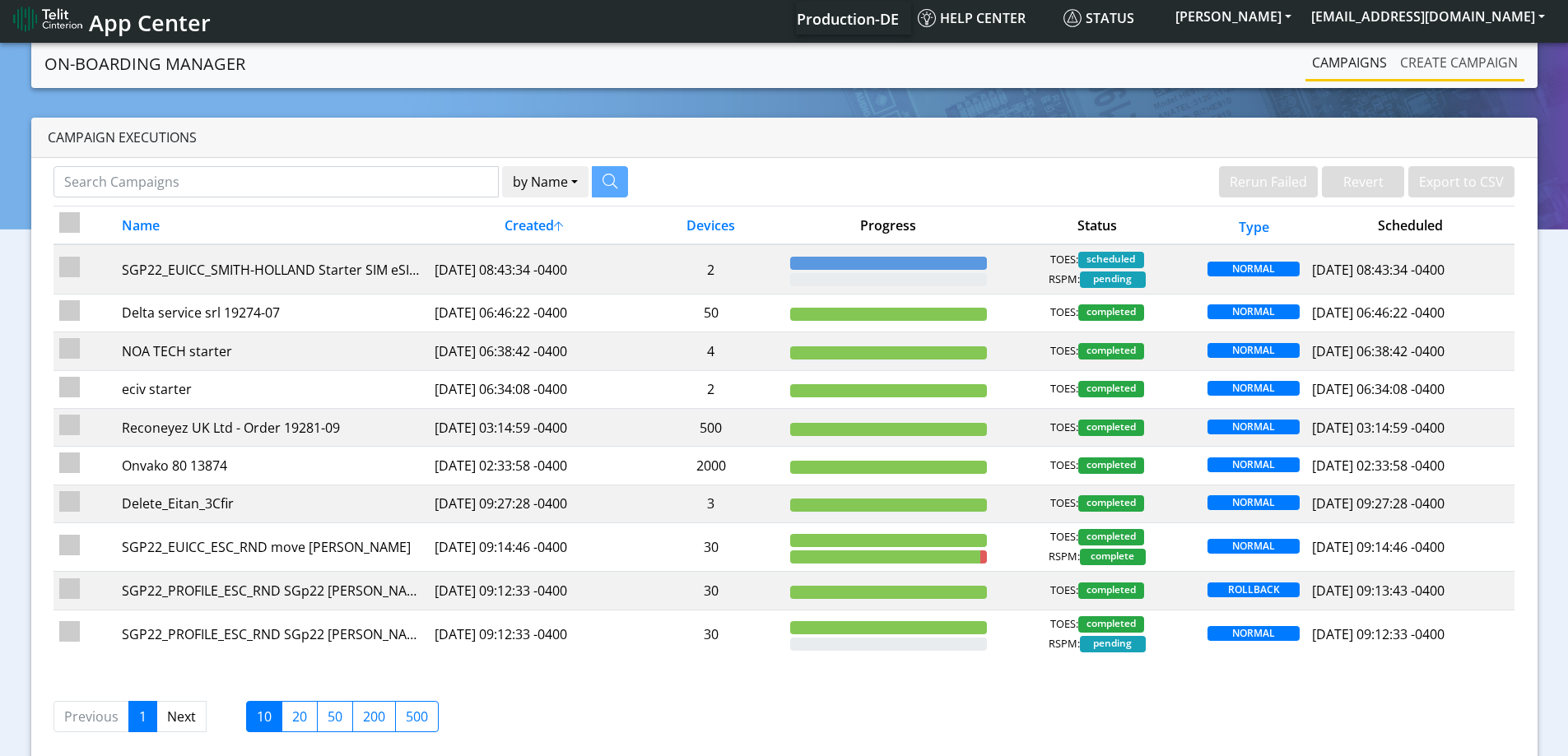
click at [1426, 48] on link "Create campaign" at bounding box center [1459, 63] width 131 height 33
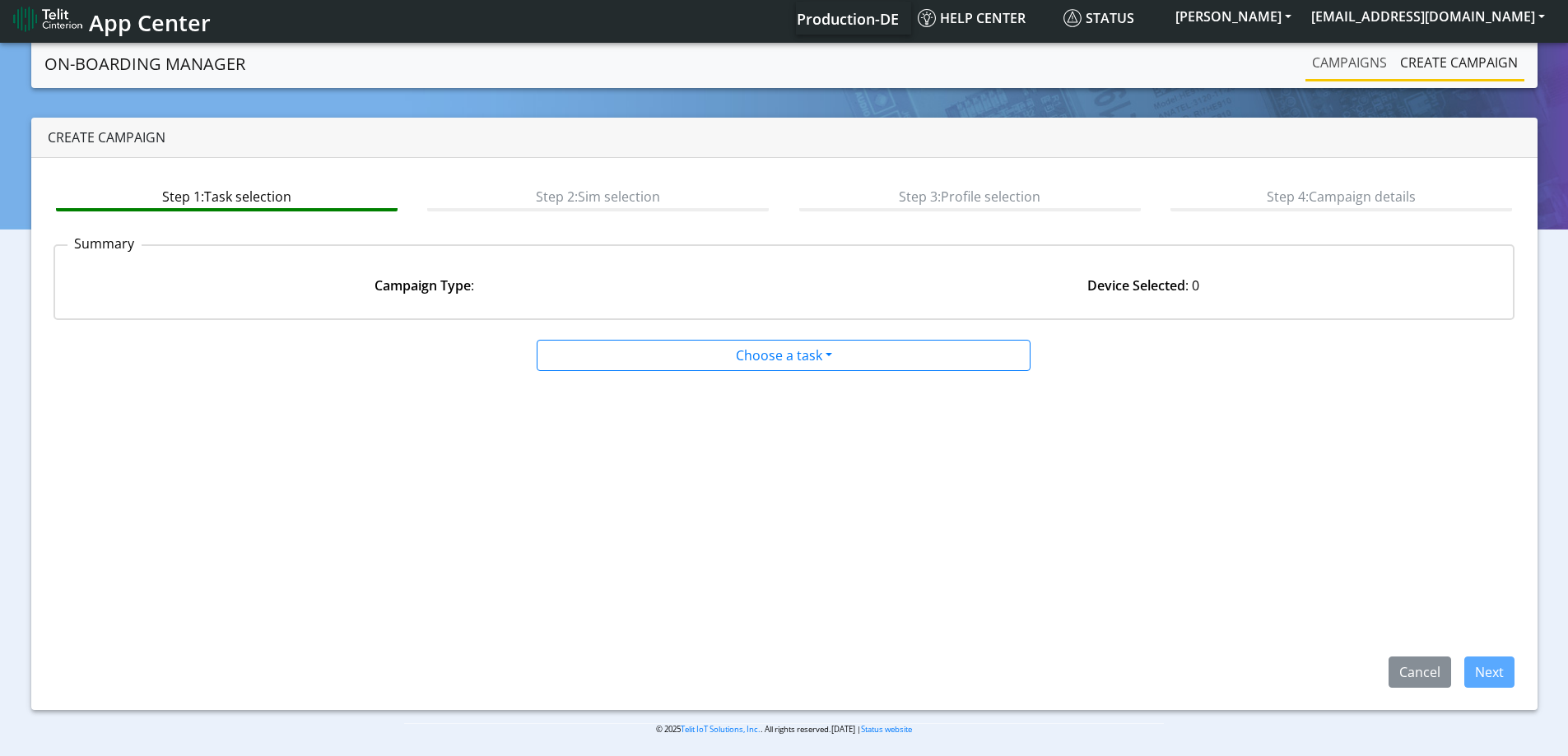
click at [1315, 69] on link "Campaigns" at bounding box center [1349, 63] width 88 height 33
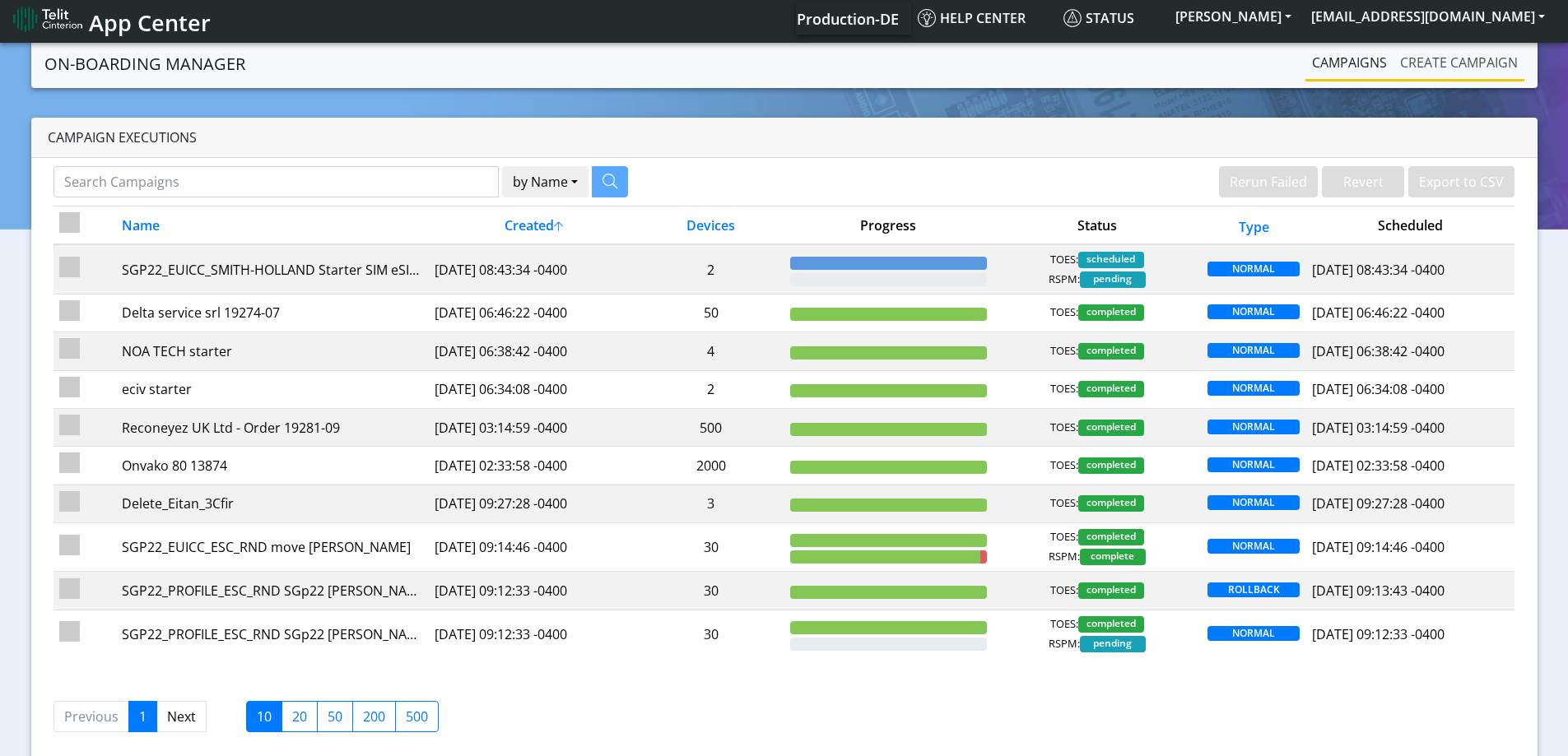
click at [1435, 70] on link "Create campaign" at bounding box center [1459, 63] width 131 height 33
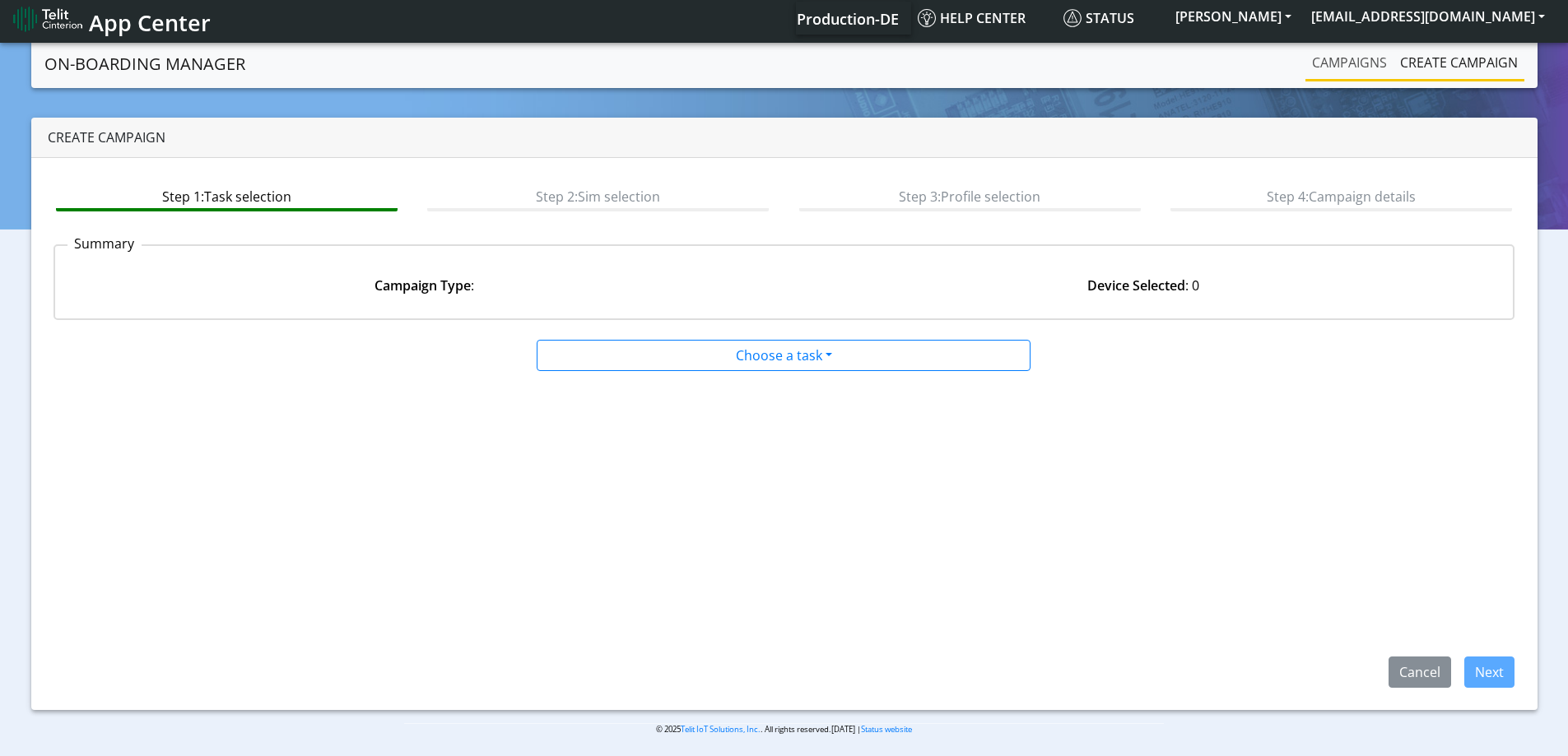
click at [1344, 75] on link "Campaigns" at bounding box center [1349, 63] width 88 height 33
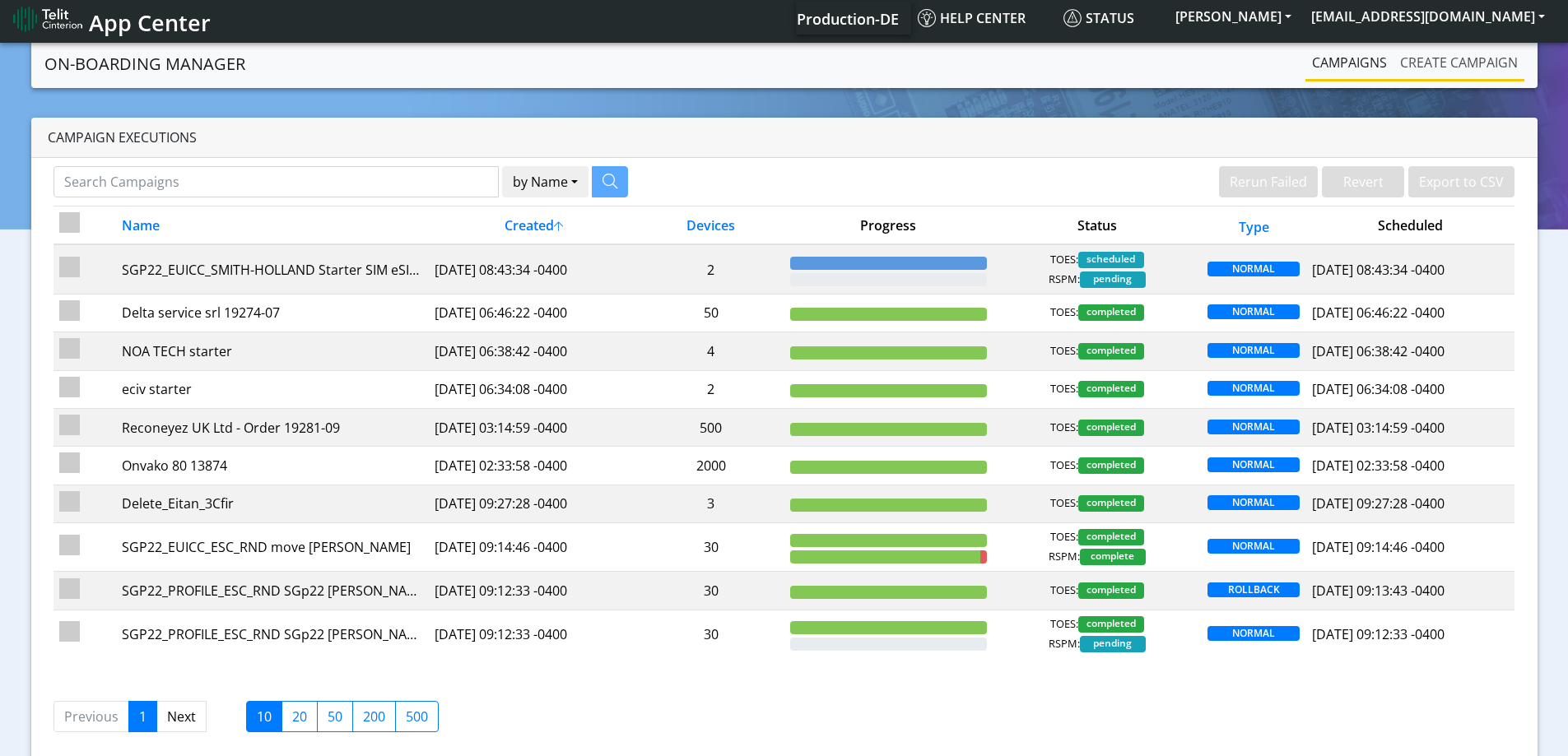
click at [1418, 64] on link "Create campaign" at bounding box center [1459, 63] width 131 height 33
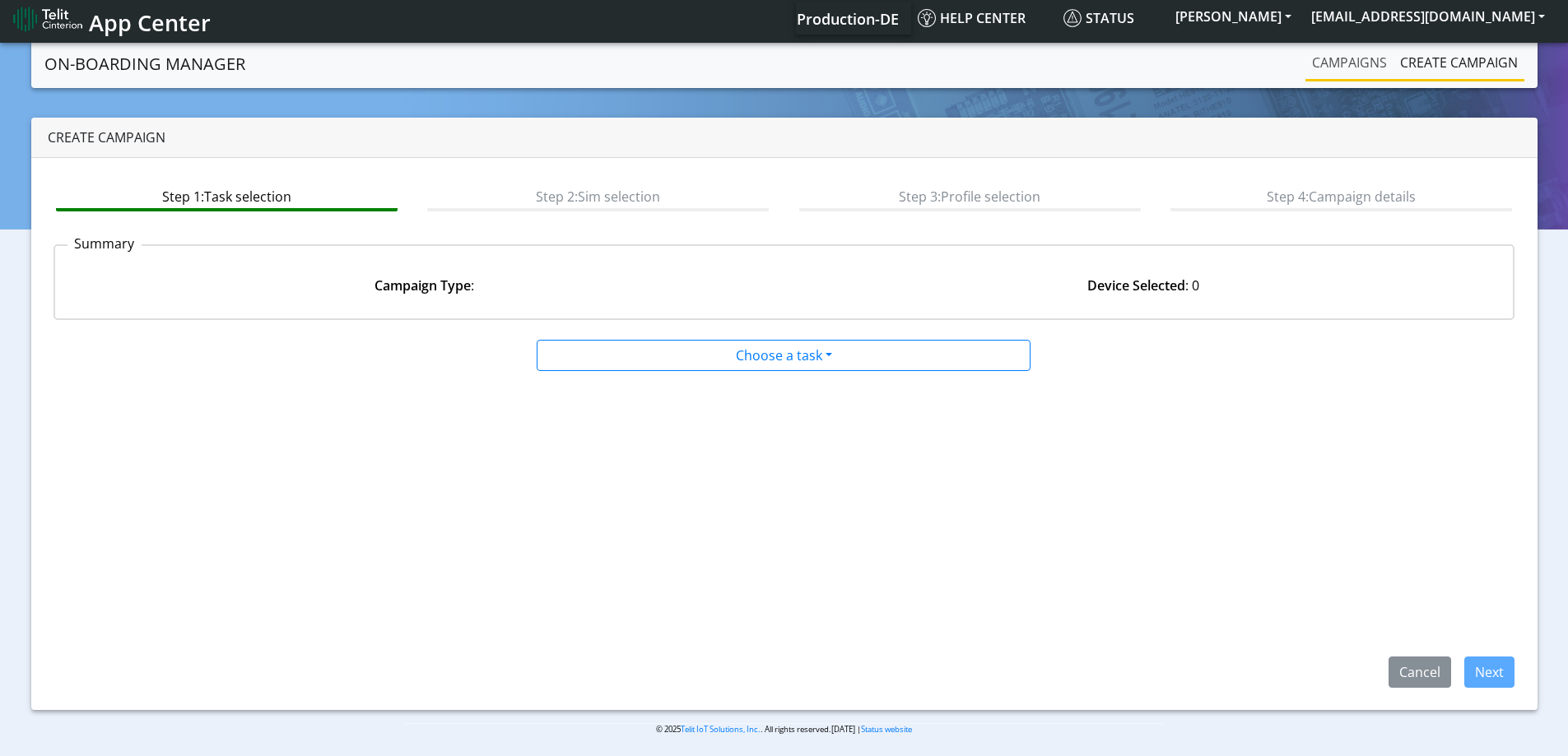
click at [1326, 64] on link "Campaigns" at bounding box center [1349, 63] width 88 height 33
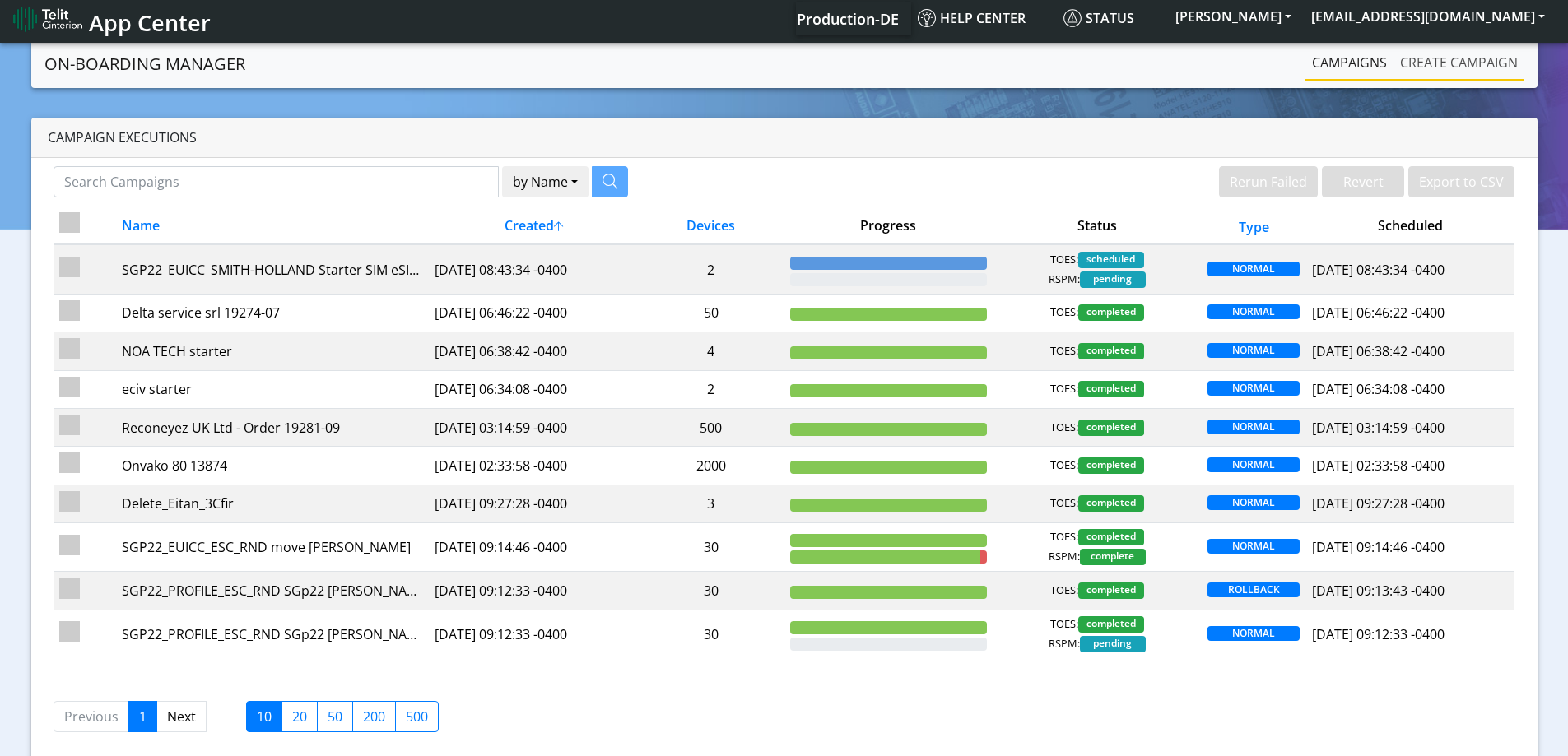
click at [1431, 70] on link "Create campaign" at bounding box center [1459, 63] width 131 height 33
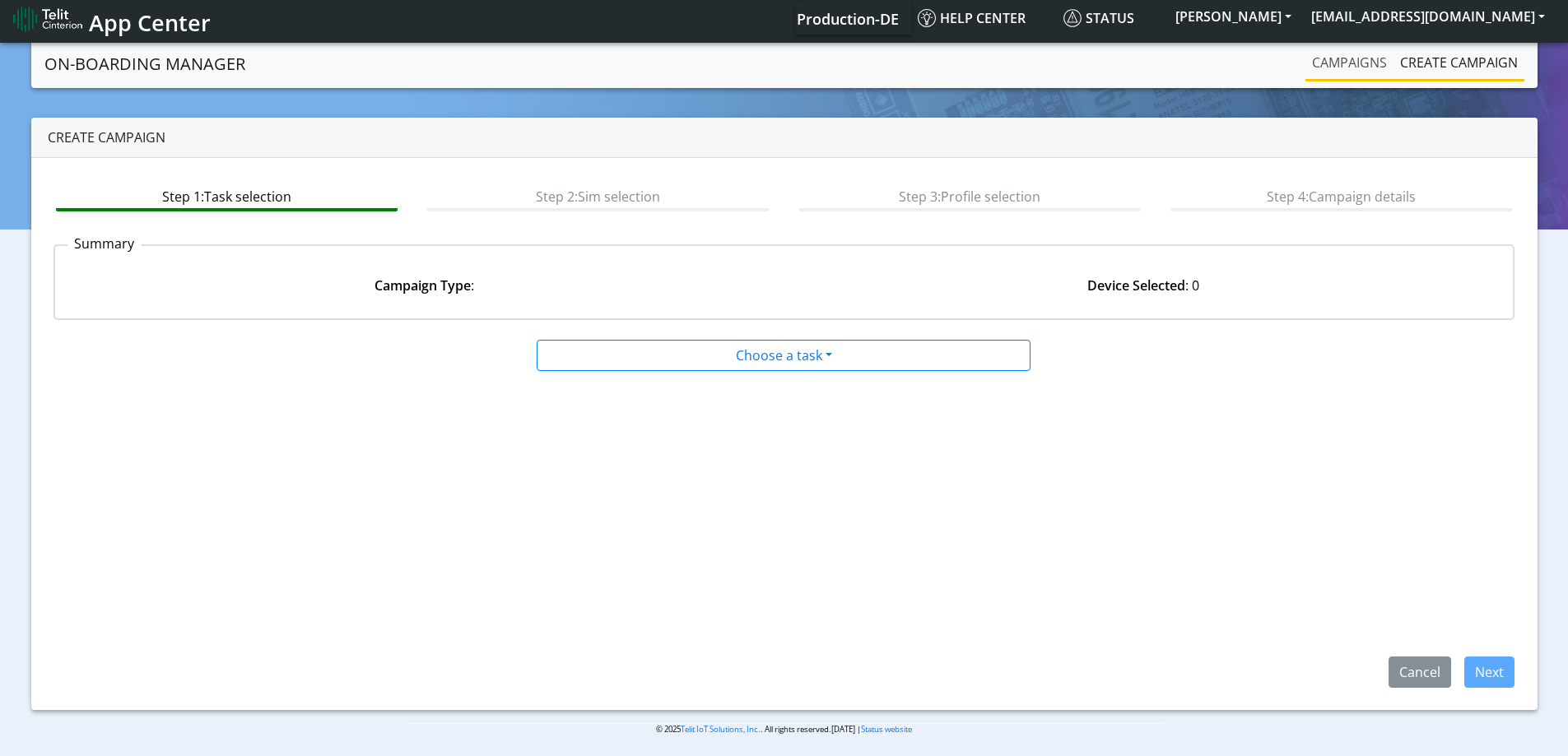
click at [1376, 66] on link "Campaigns" at bounding box center [1349, 63] width 88 height 33
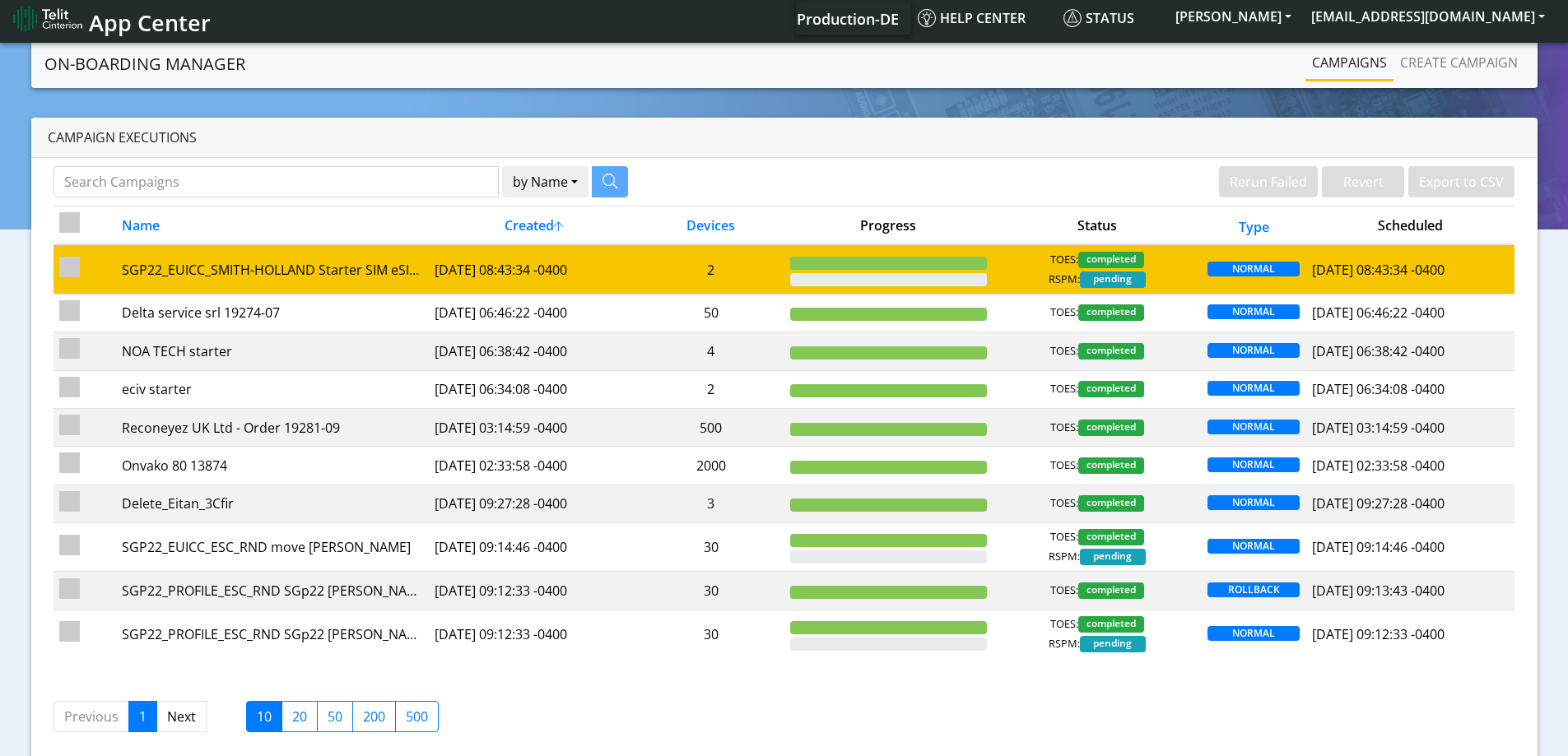
click at [735, 254] on td "2" at bounding box center [711, 268] width 146 height 49
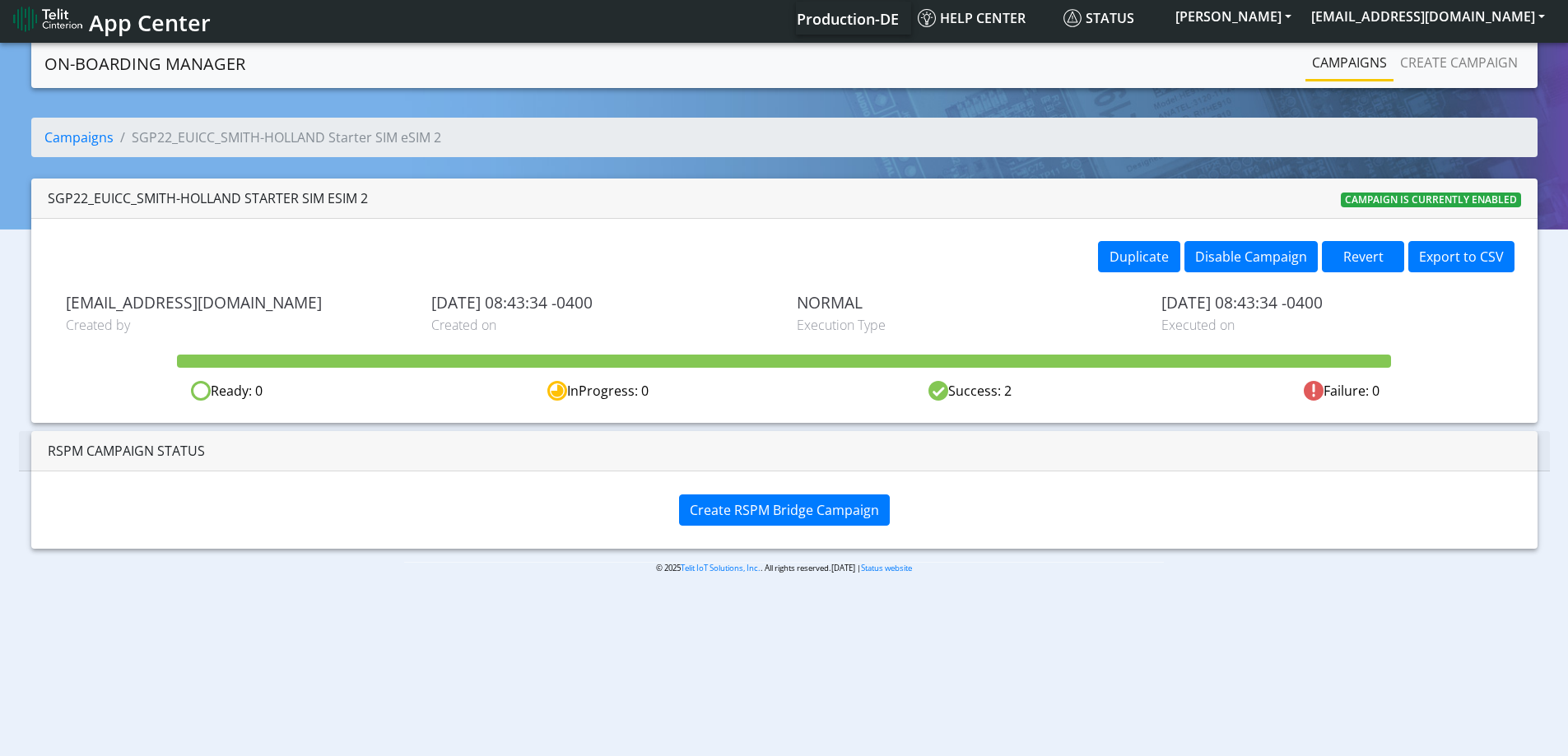
click at [810, 488] on div "Create RSPM Bridge Campaign" at bounding box center [784, 509] width 1506 height 76
click at [808, 502] on button "Create RSPM Bridge Campaign" at bounding box center [784, 510] width 210 height 31
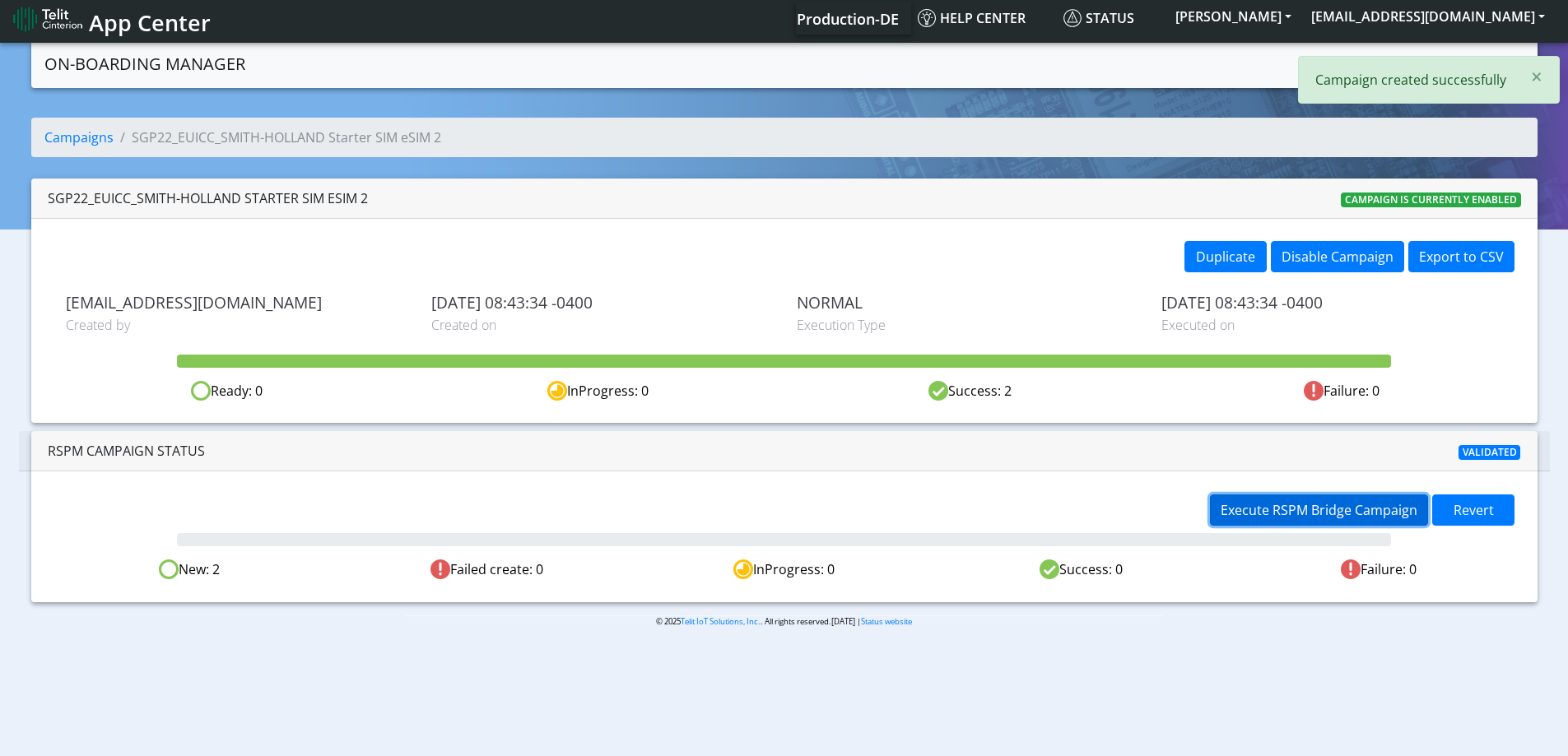
click at [1255, 514] on span "Execute RSPM Bridge Campaign" at bounding box center [1318, 509] width 197 height 18
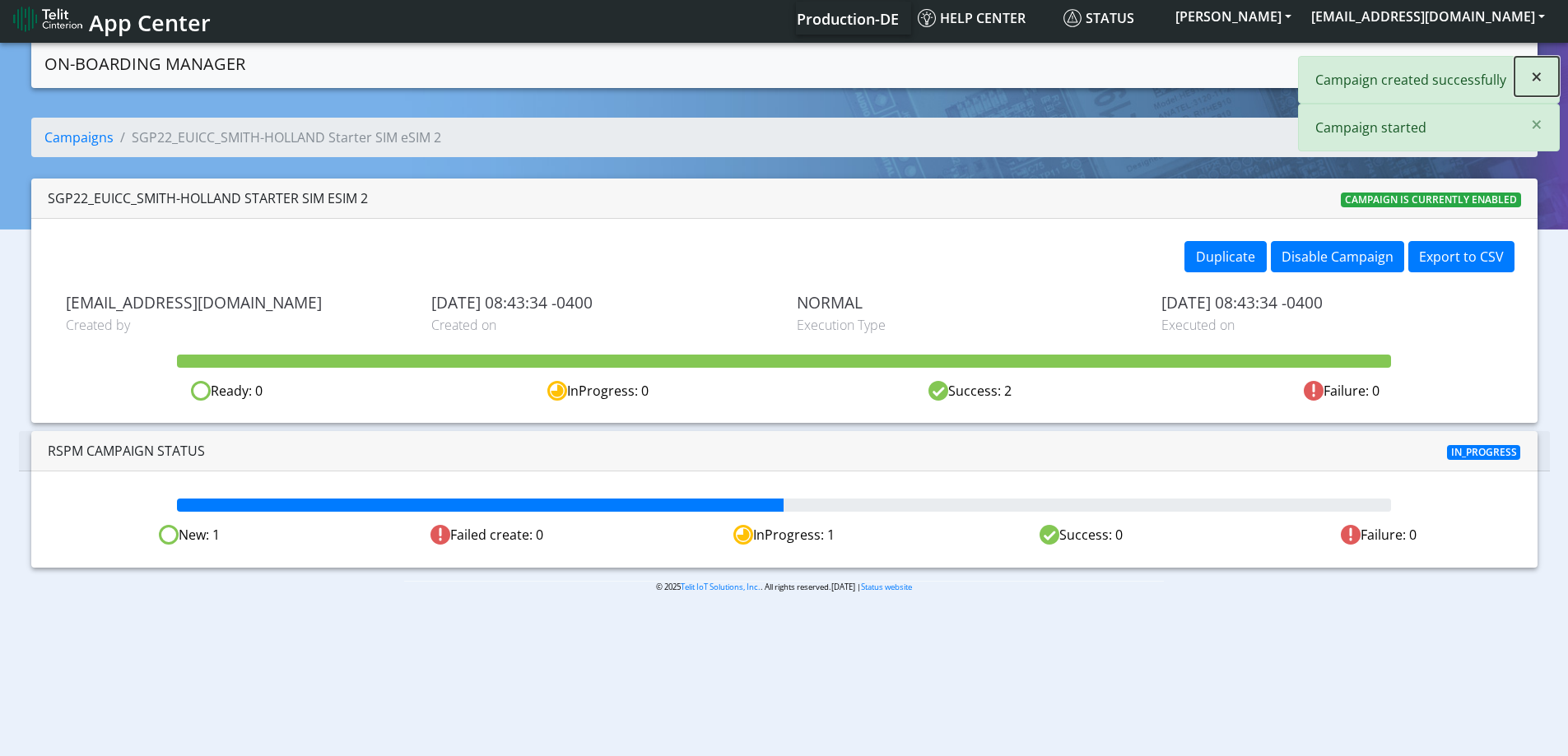
click at [1534, 78] on span "×" at bounding box center [1536, 76] width 11 height 27
click at [1533, 78] on span "×" at bounding box center [1536, 76] width 11 height 27
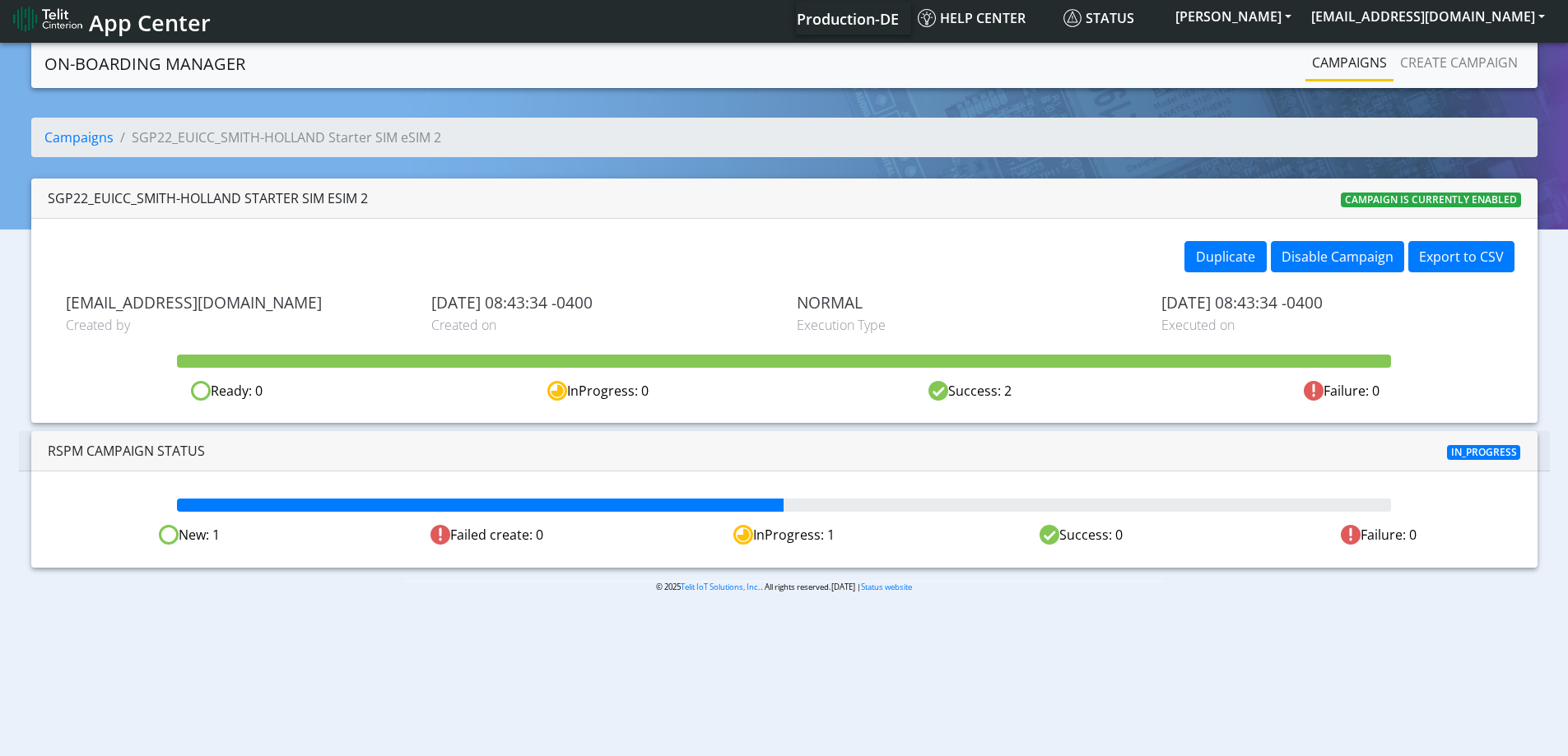
click at [1322, 65] on link "Campaigns" at bounding box center [1349, 63] width 88 height 33
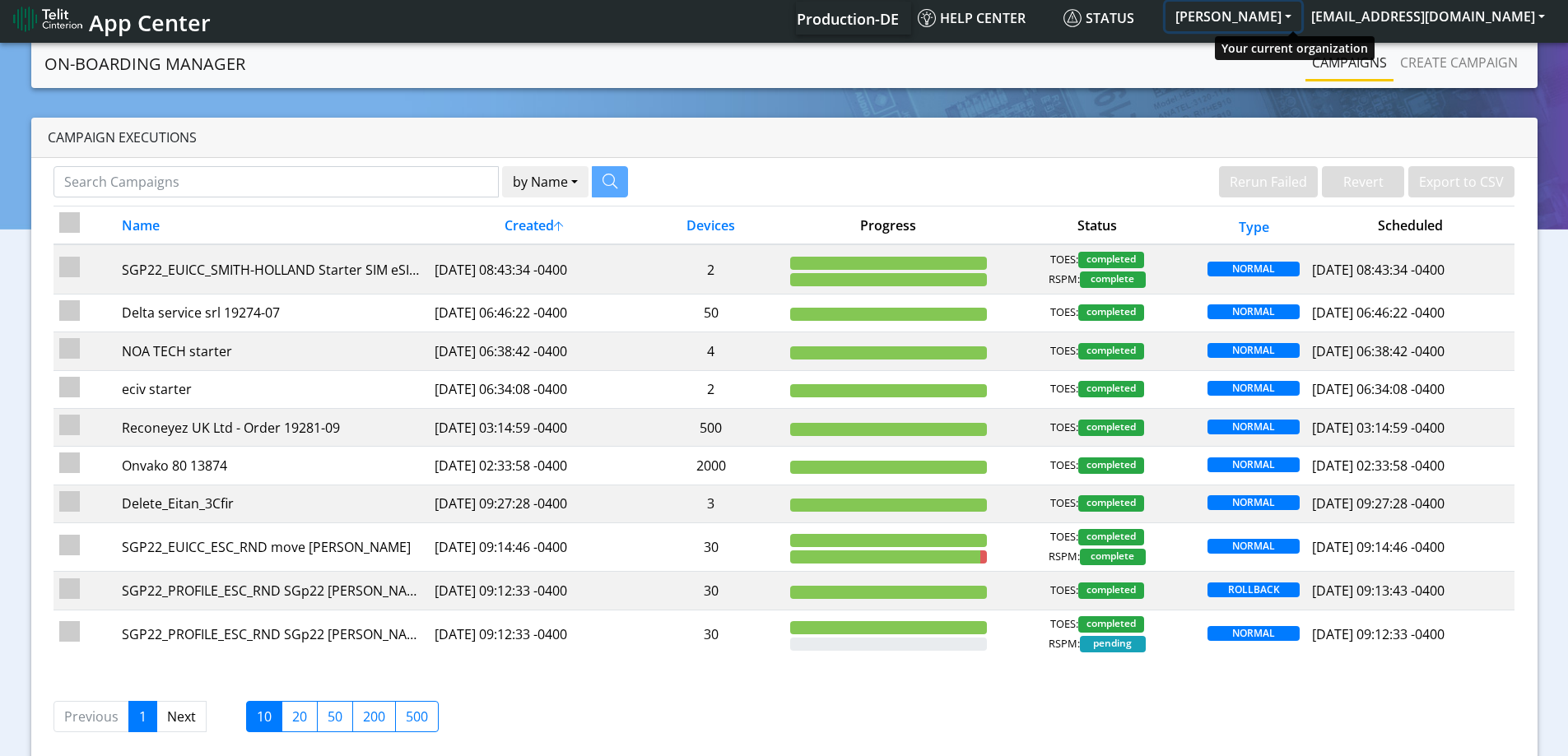
click at [1269, 22] on button "SMITH-HOLLAND" at bounding box center [1233, 16] width 136 height 29
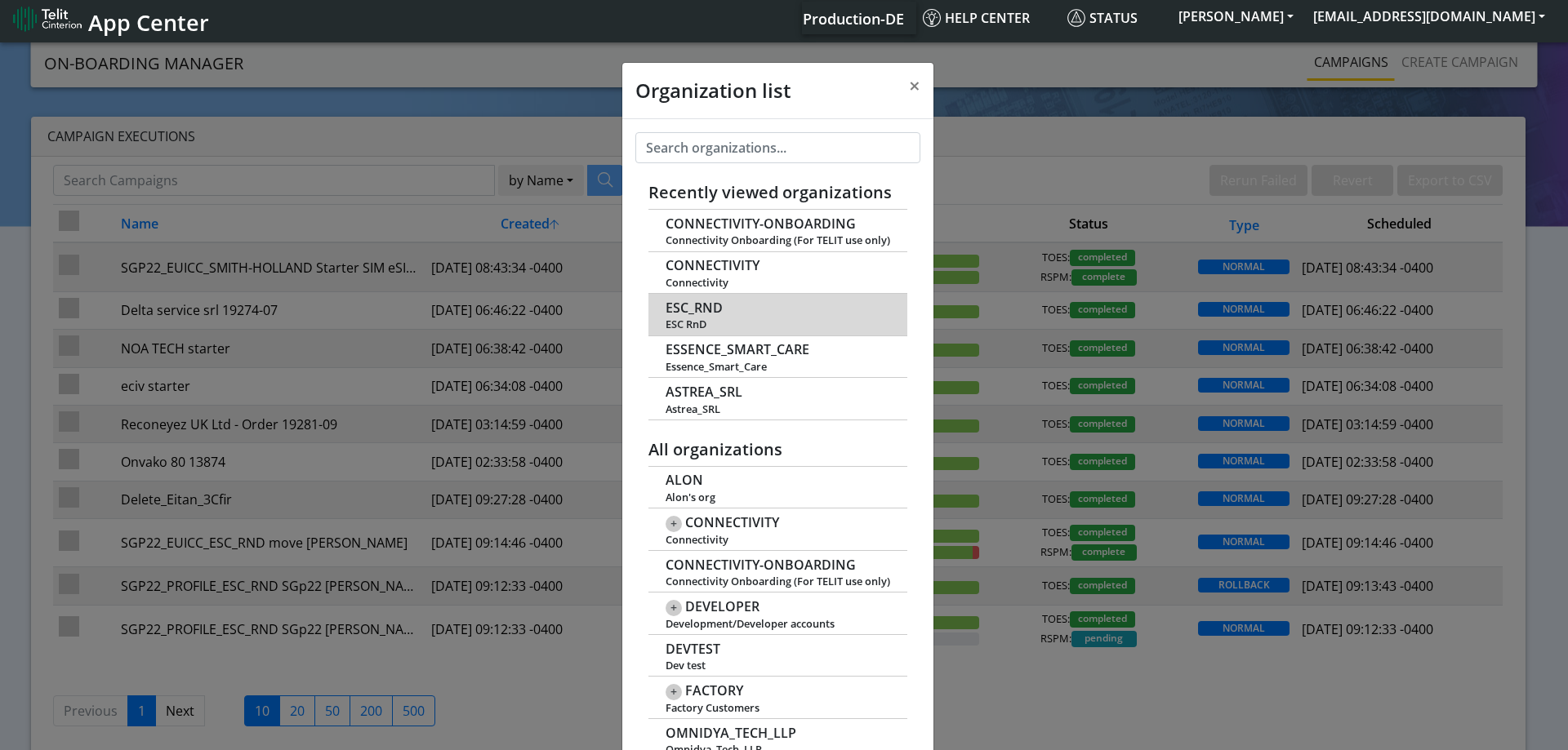
click at [682, 308] on span "ESC_RND" at bounding box center [694, 308] width 57 height 15
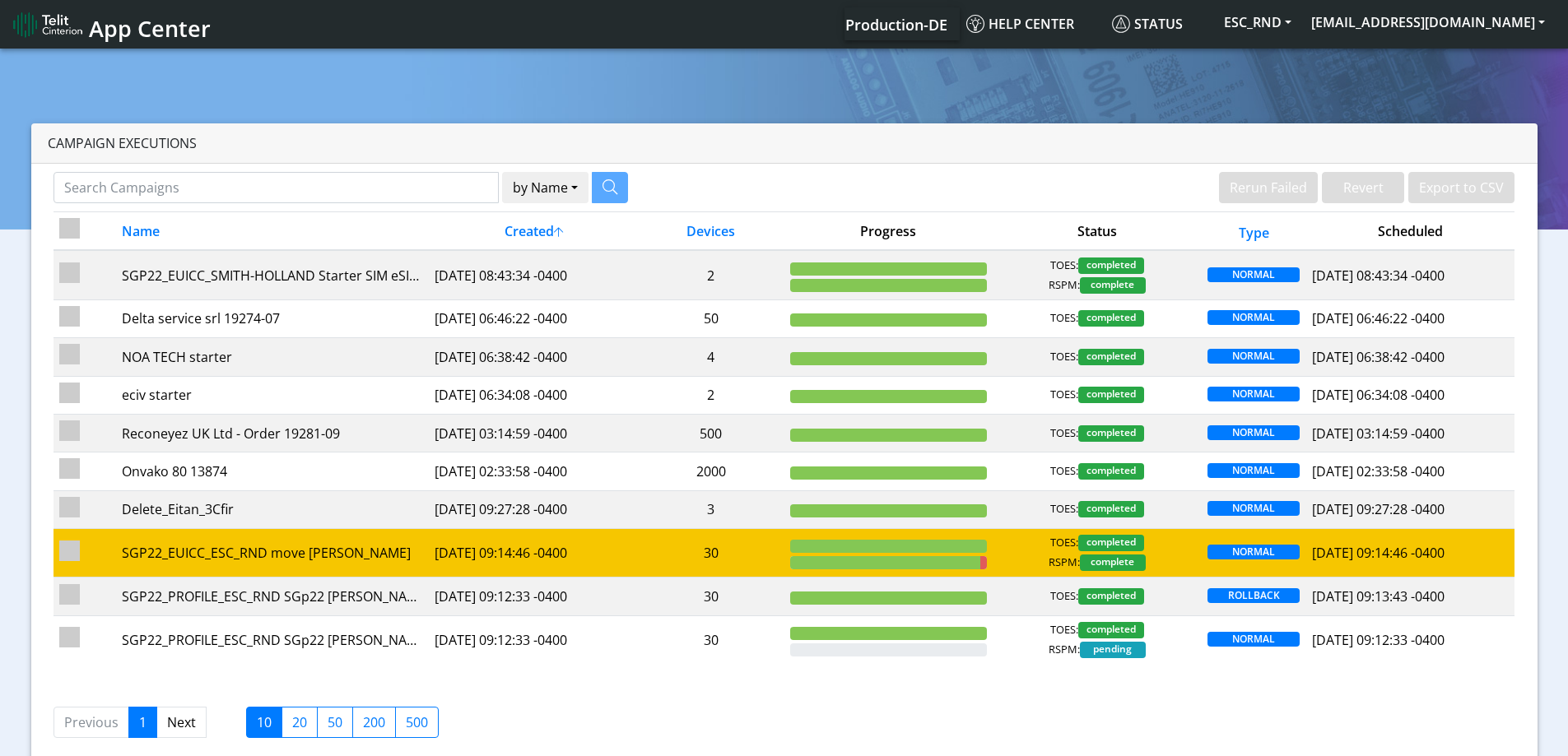
click at [748, 557] on td "30" at bounding box center [711, 553] width 146 height 49
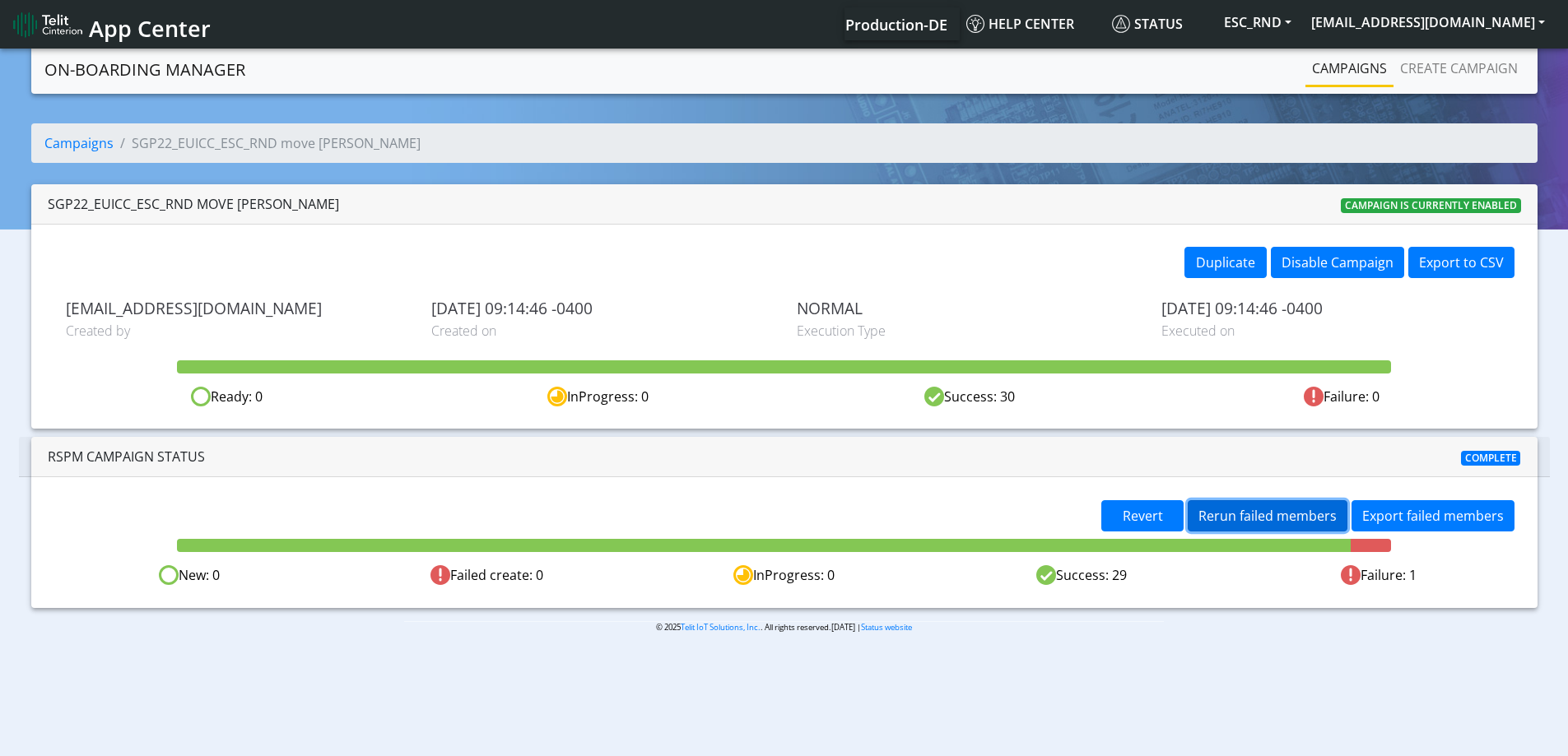
click at [1260, 517] on span "Rerun failed members" at bounding box center [1267, 515] width 138 height 18
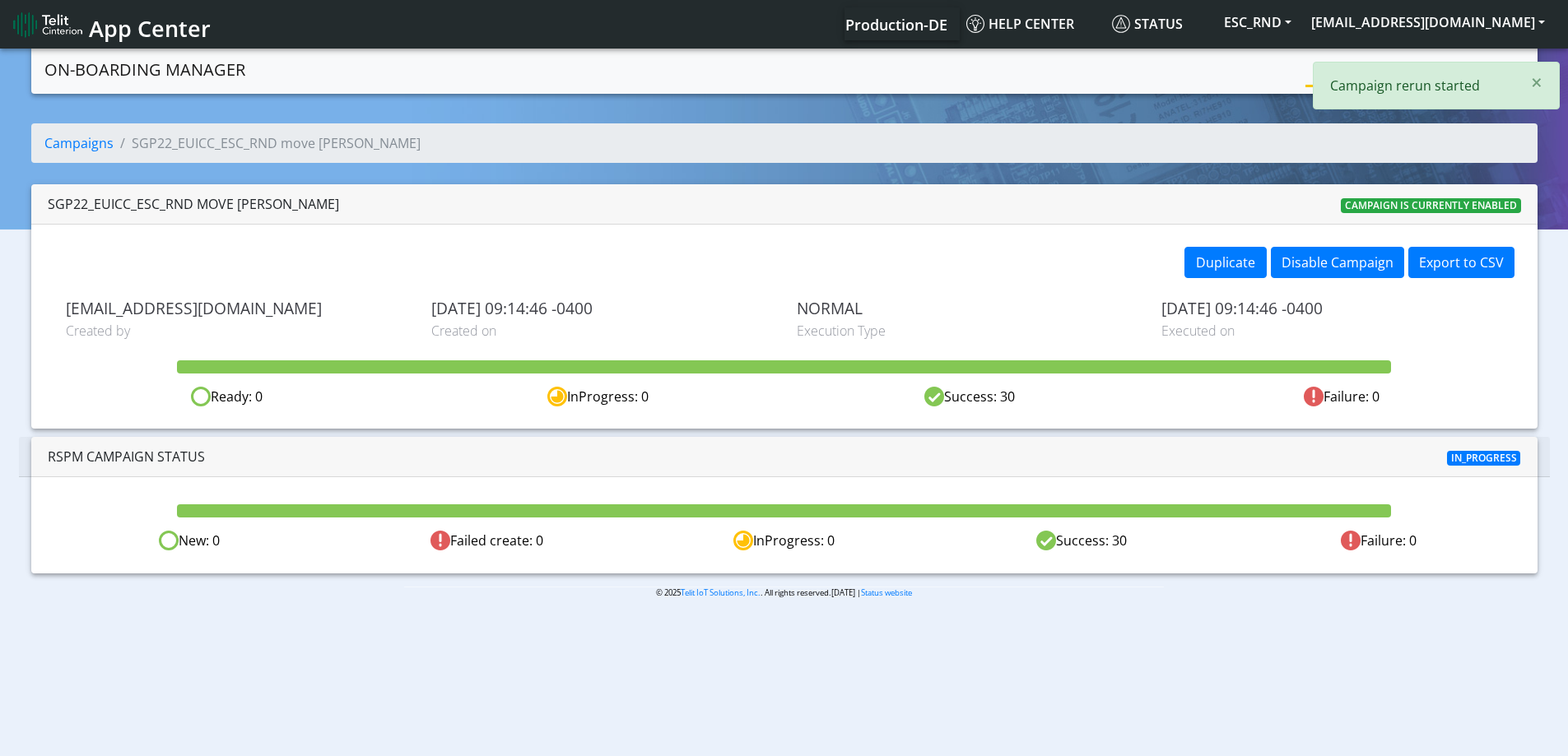
click at [1303, 69] on div "Campaigns Create campaign" at bounding box center [1275, 69] width 497 height 35
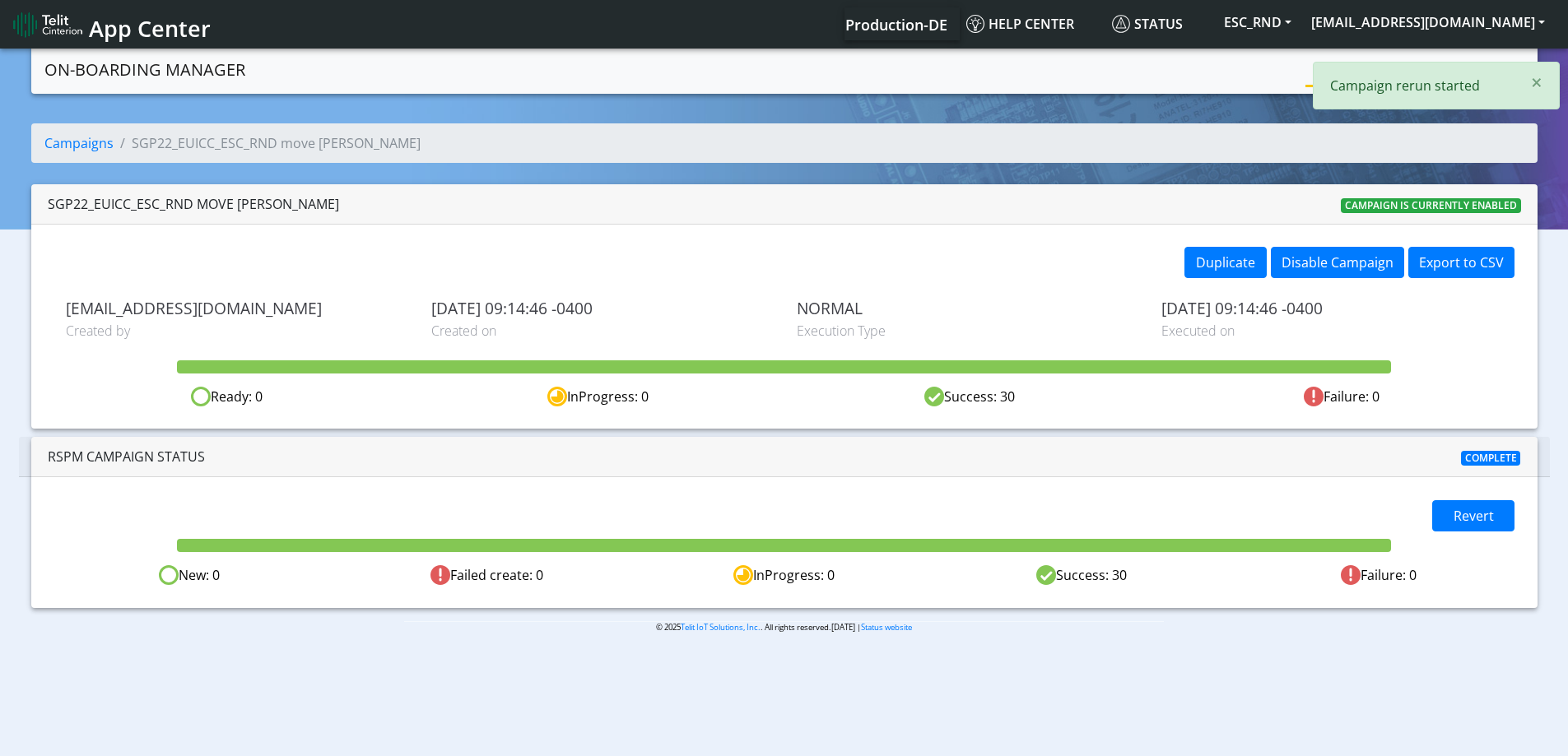
click at [1318, 68] on div "× Campaign rerun started" at bounding box center [1436, 86] width 247 height 48
click at [1318, 68] on link "Campaigns" at bounding box center [1349, 68] width 88 height 33
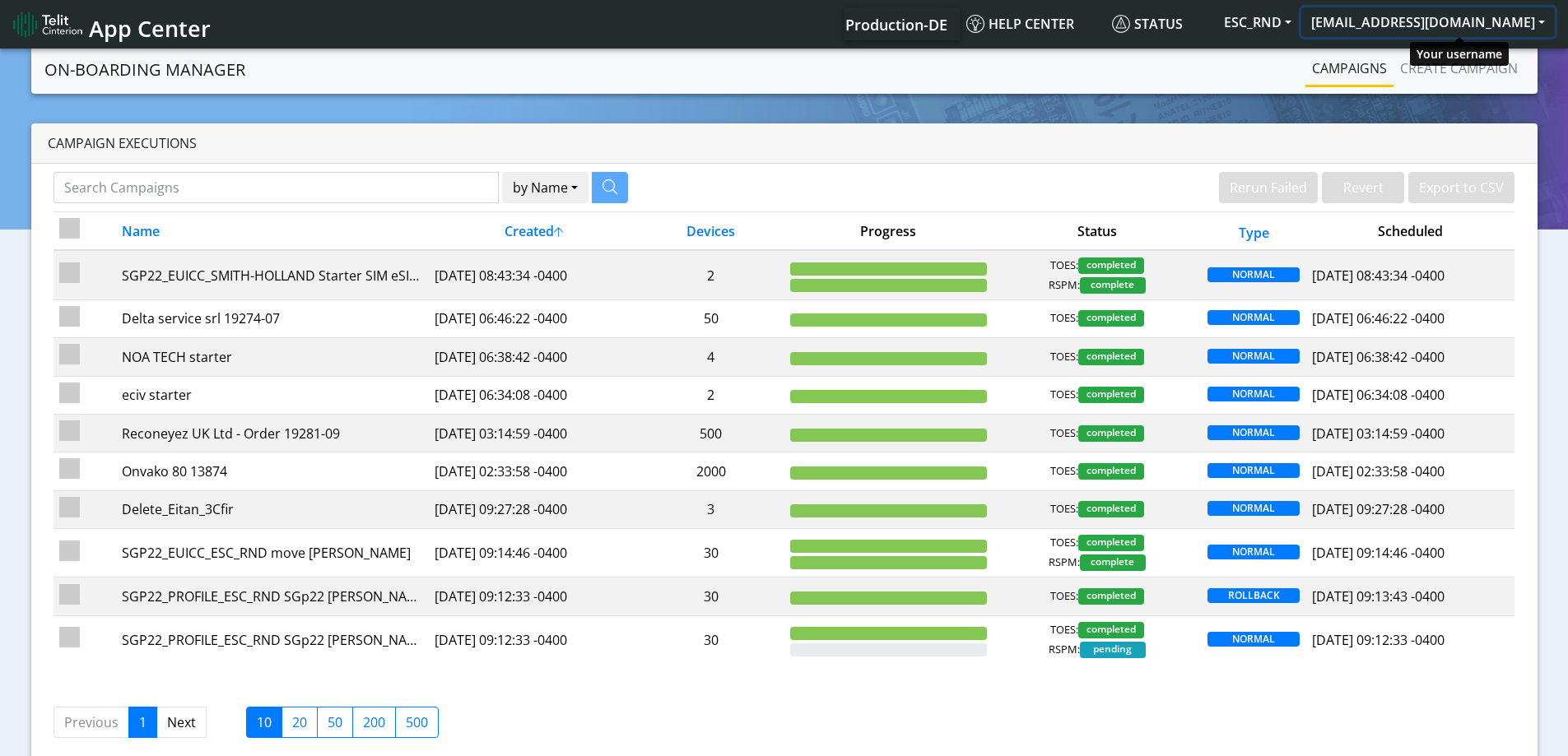
click at [1411, 30] on button "[EMAIL_ADDRESS][DOMAIN_NAME]" at bounding box center [1427, 22] width 253 height 29
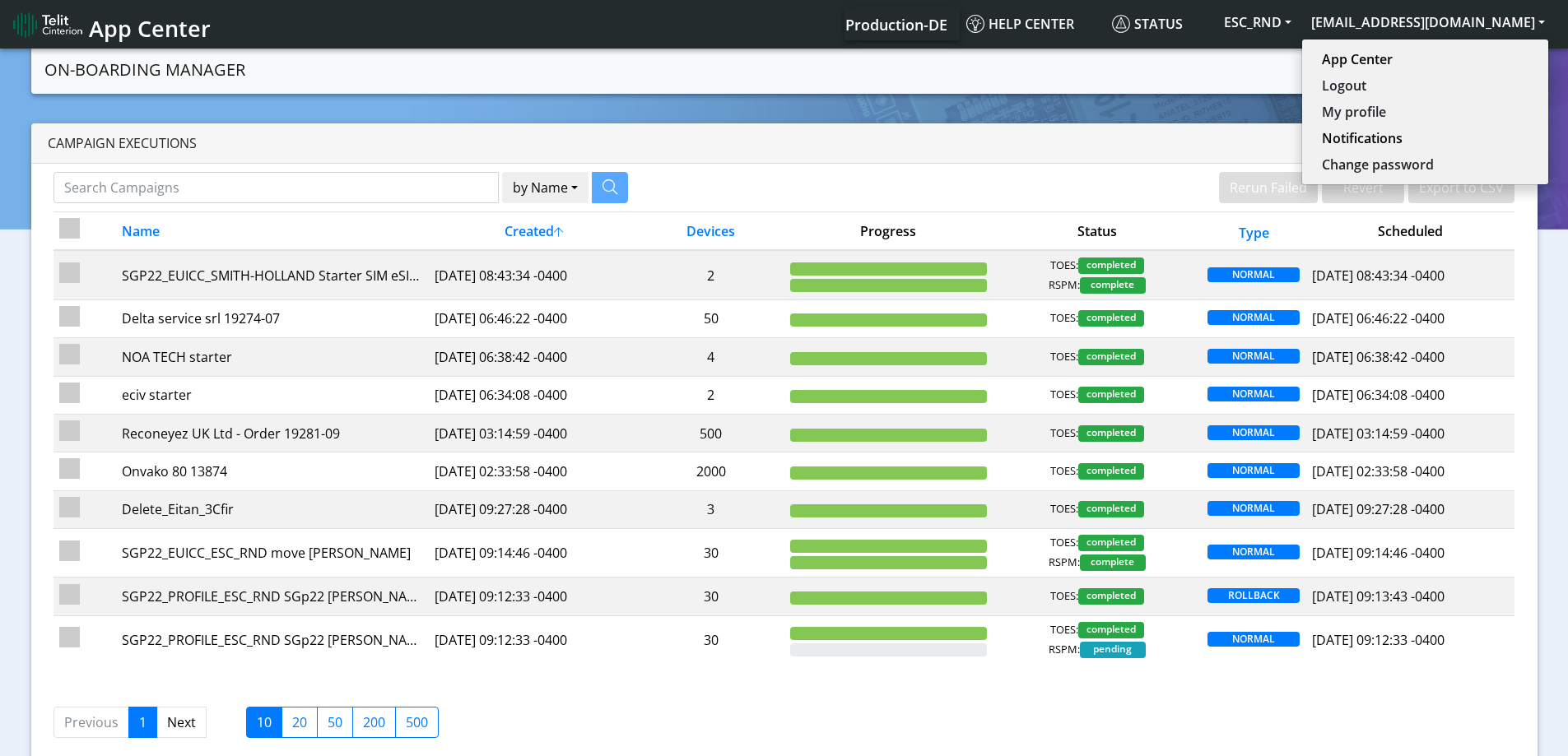
click at [1188, 50] on nav "On-Boarding Manager Rerun Failed Revert Export to CSV Campaigns Create campaign" at bounding box center [784, 70] width 1506 height 49
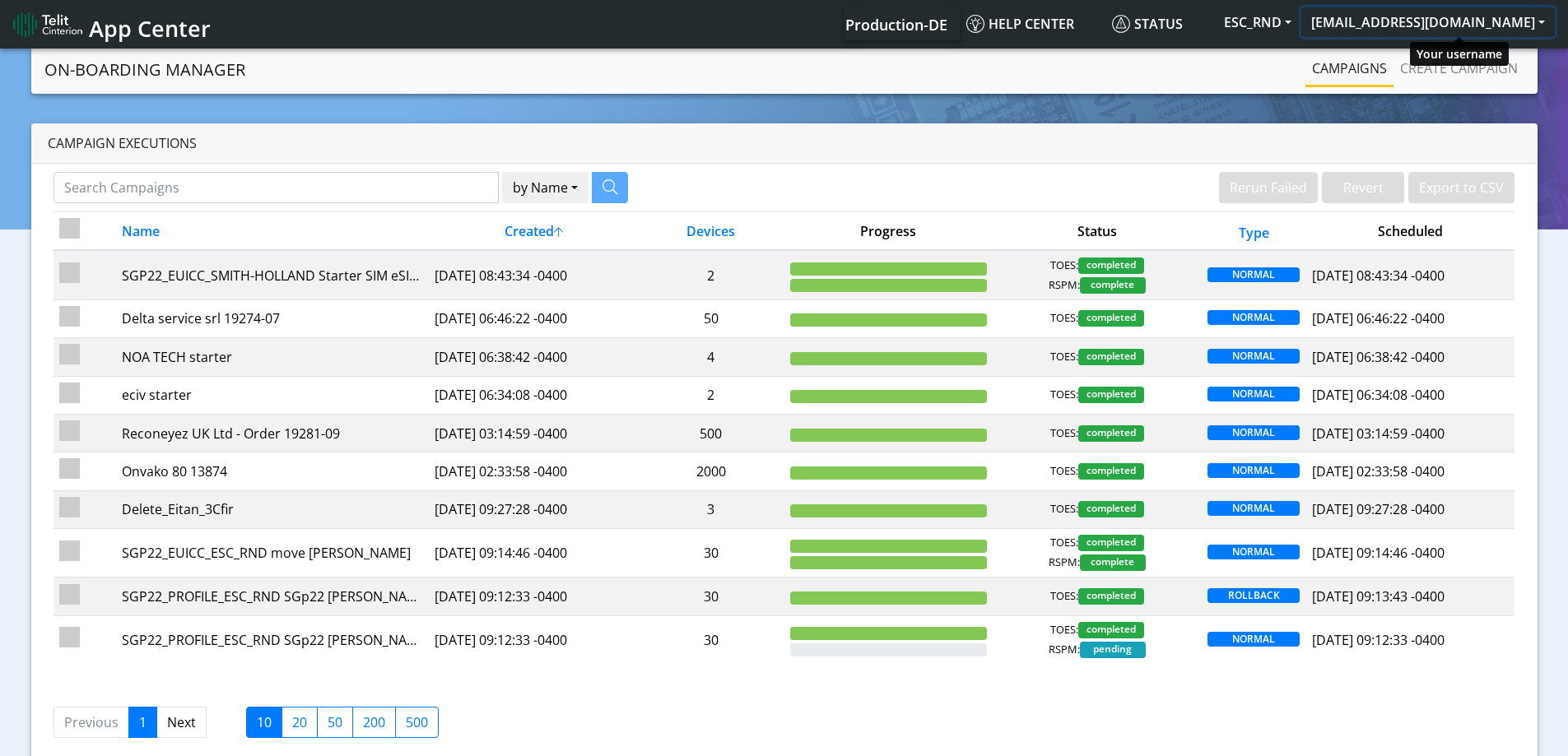
click at [1434, 29] on button "[EMAIL_ADDRESS][DOMAIN_NAME]" at bounding box center [1427, 22] width 253 height 29
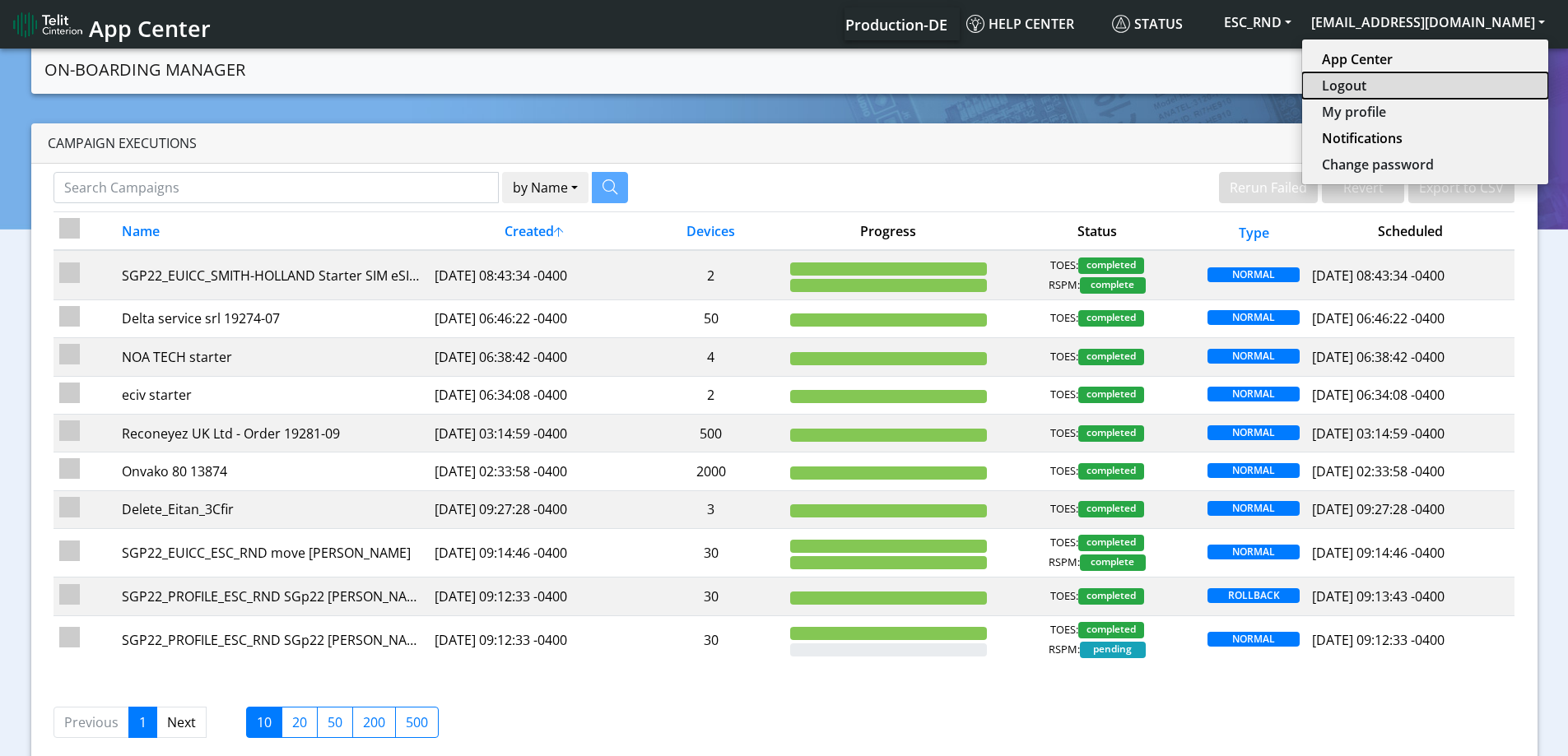
click at [1396, 84] on button "Logout" at bounding box center [1425, 85] width 246 height 27
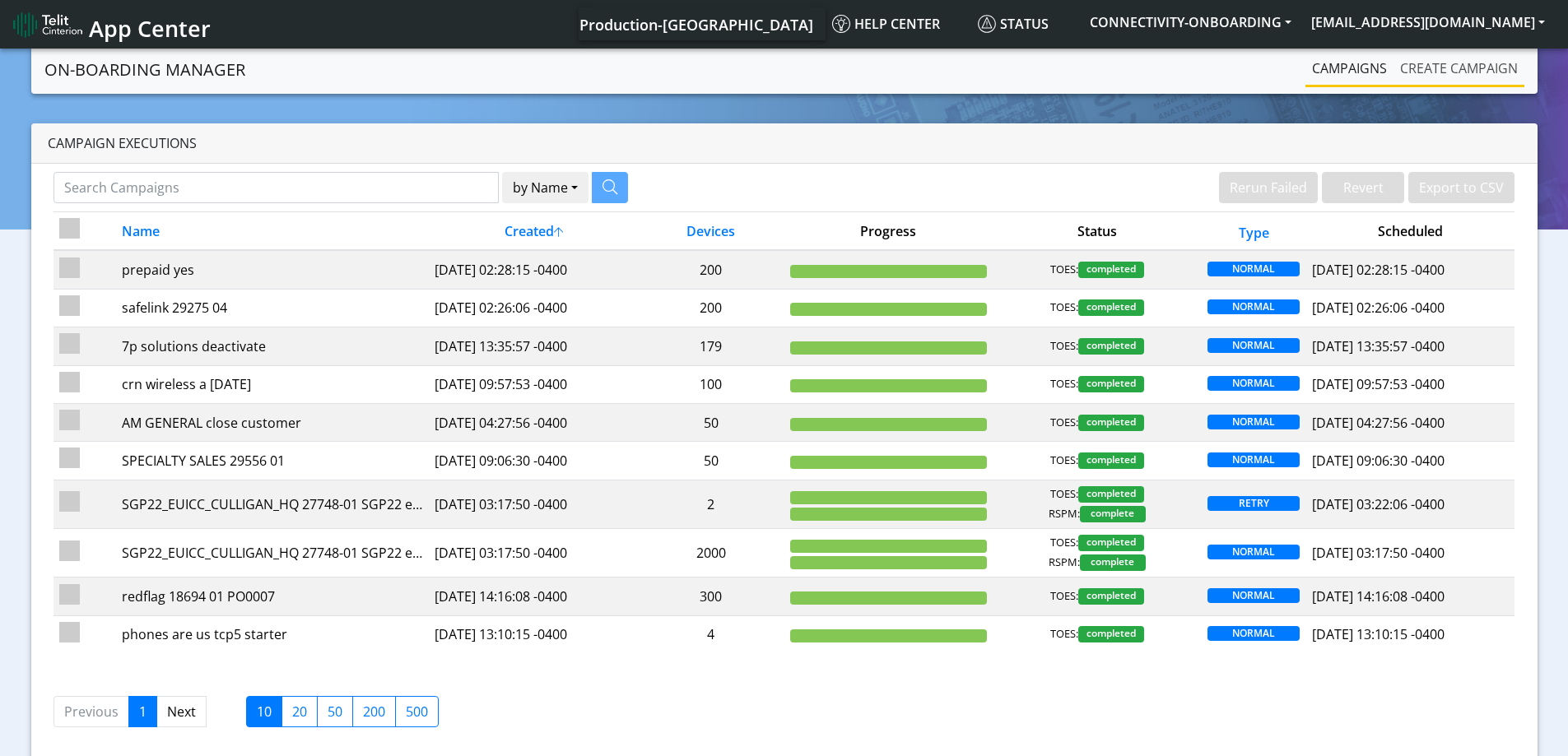
click at [1434, 68] on link "Create campaign" at bounding box center [1459, 68] width 131 height 33
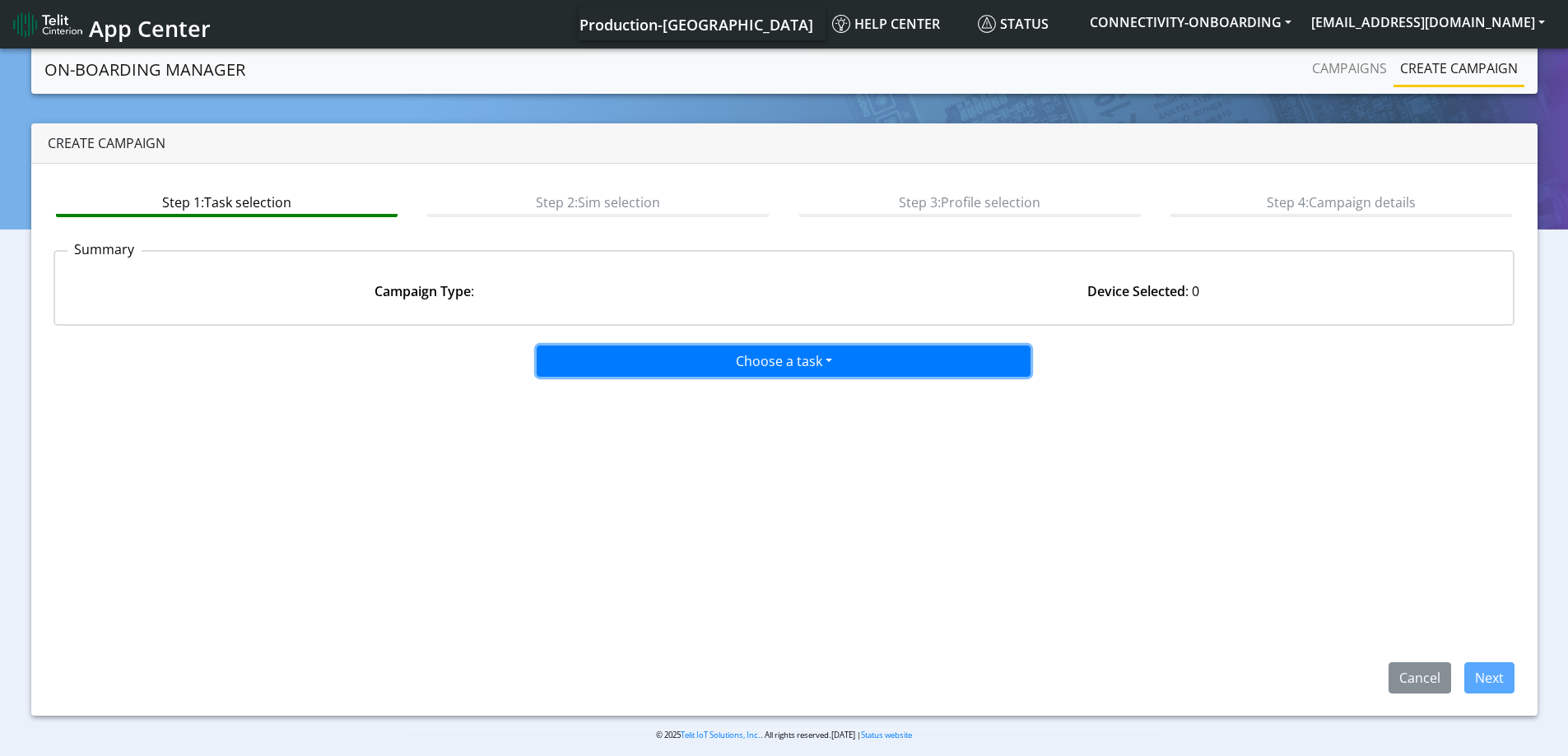
click at [753, 355] on button "Choose a task" at bounding box center [784, 361] width 494 height 31
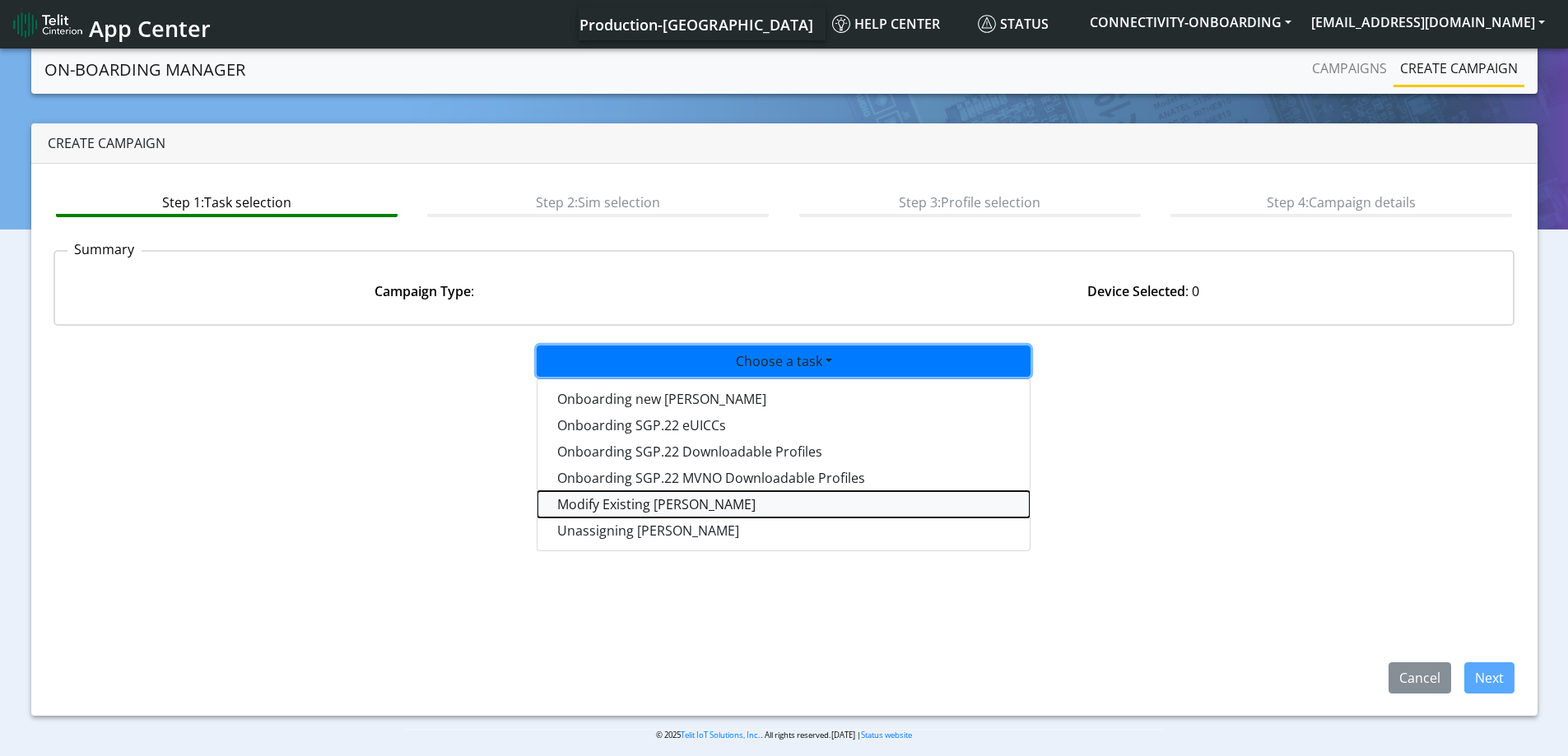
click at [639, 511] on taskiotp-dropdown "Modify Existing [PERSON_NAME]" at bounding box center [783, 504] width 492 height 27
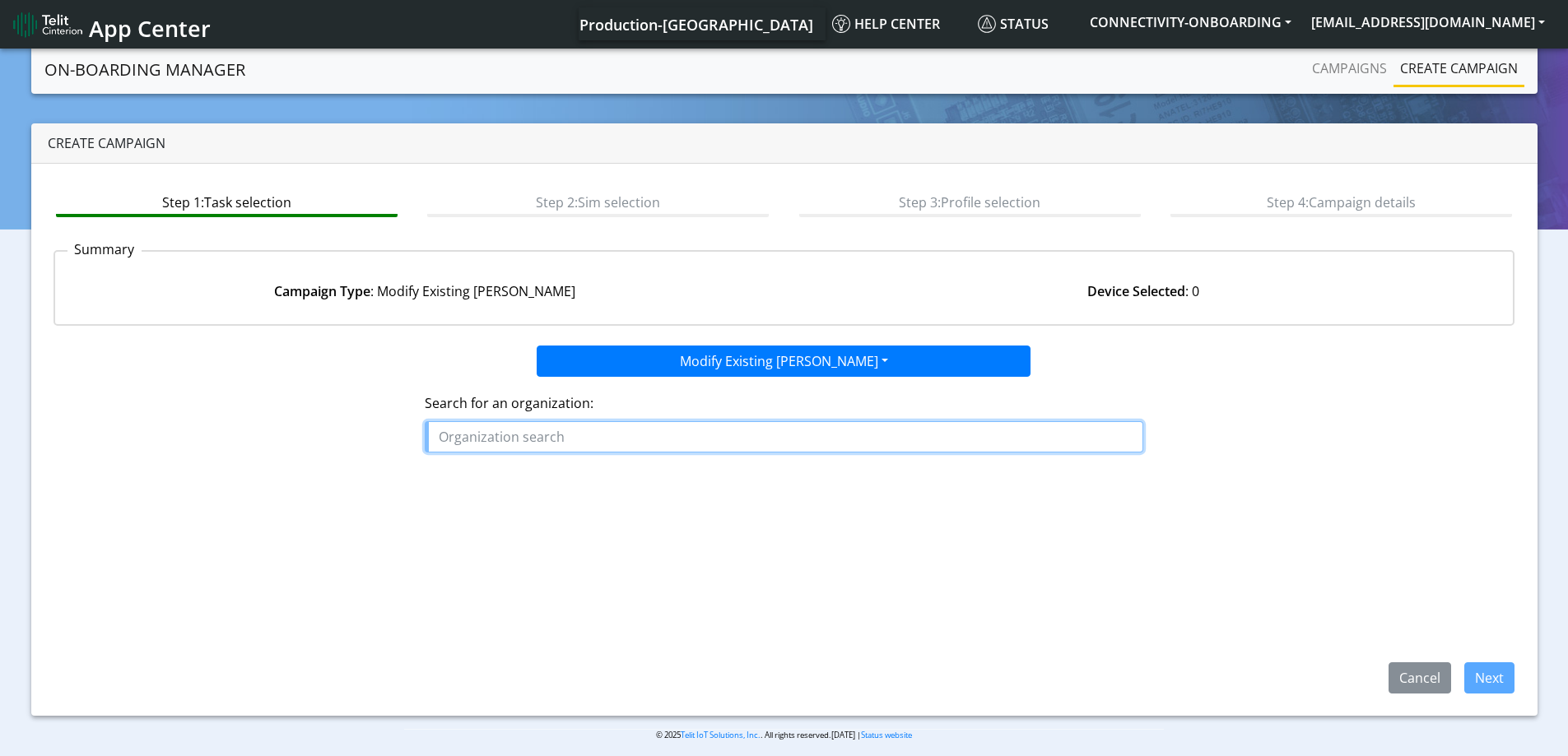
click at [608, 434] on input "text" at bounding box center [784, 436] width 718 height 31
paste input "POSITIONING_UNIVERSAL_INC"
click at [541, 469] on span "POSITIONING_UNIVERSAL_INC" at bounding box center [542, 474] width 195 height 18
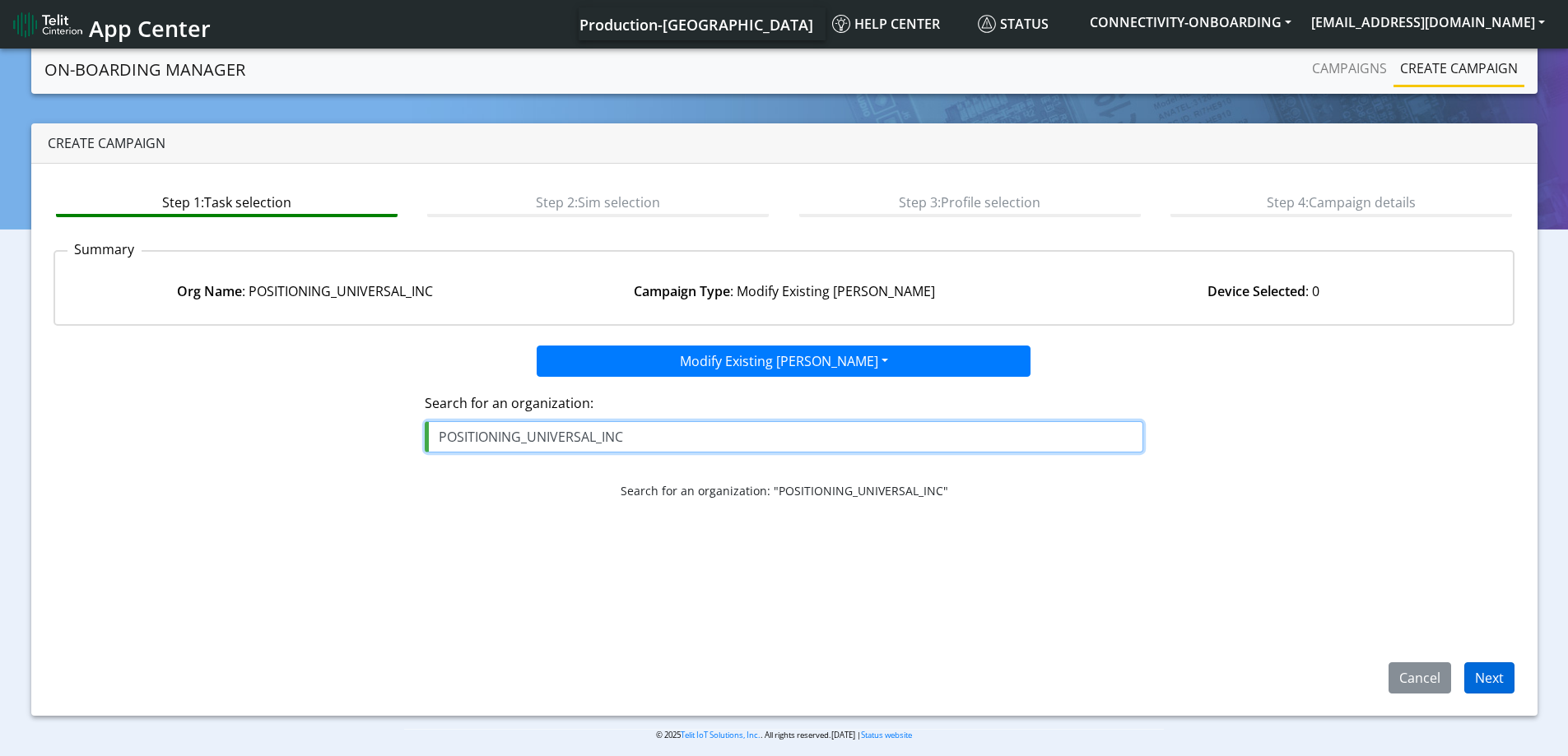
type input "POSITIONING_UNIVERSAL_INC"
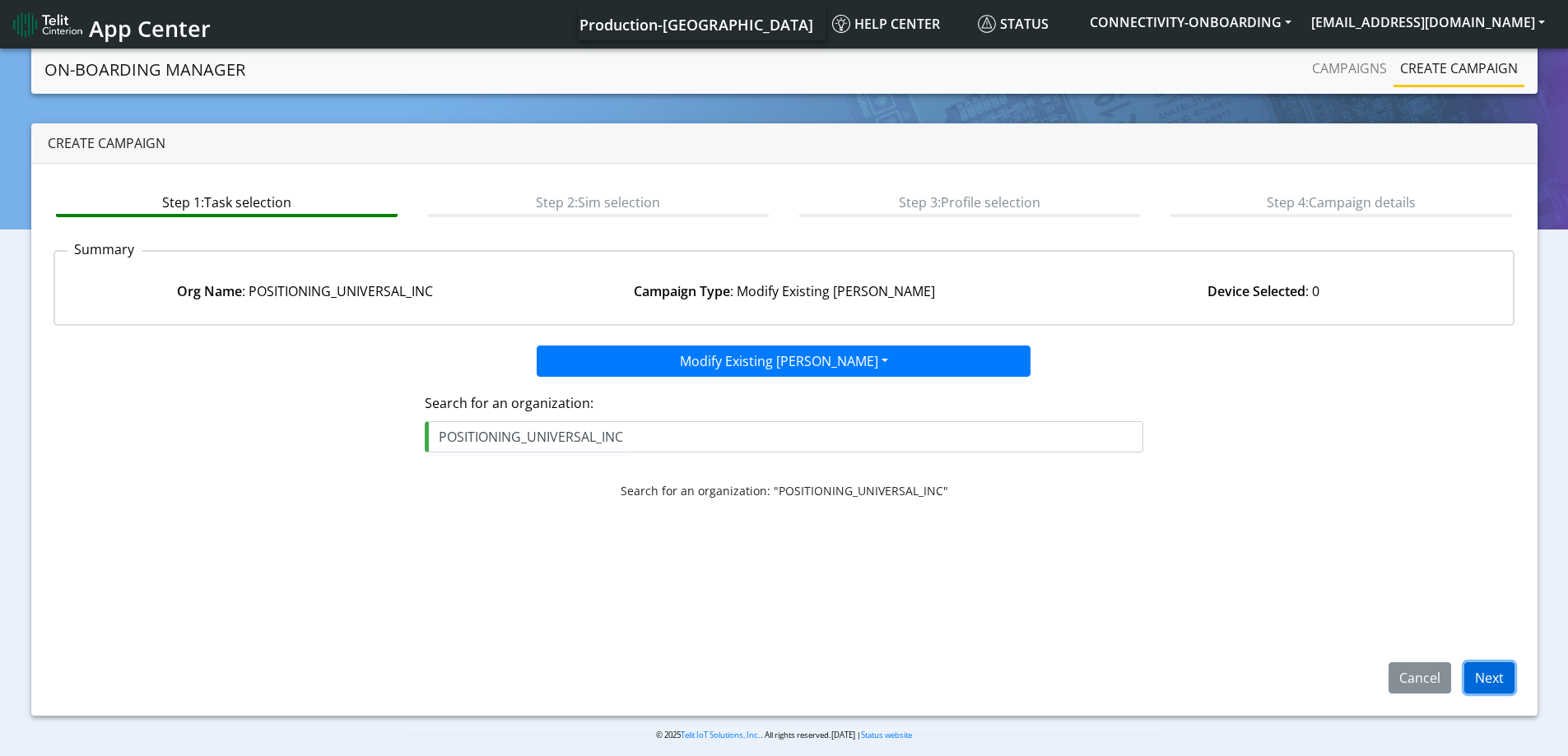
click at [1485, 673] on button "Next" at bounding box center [1489, 678] width 50 height 31
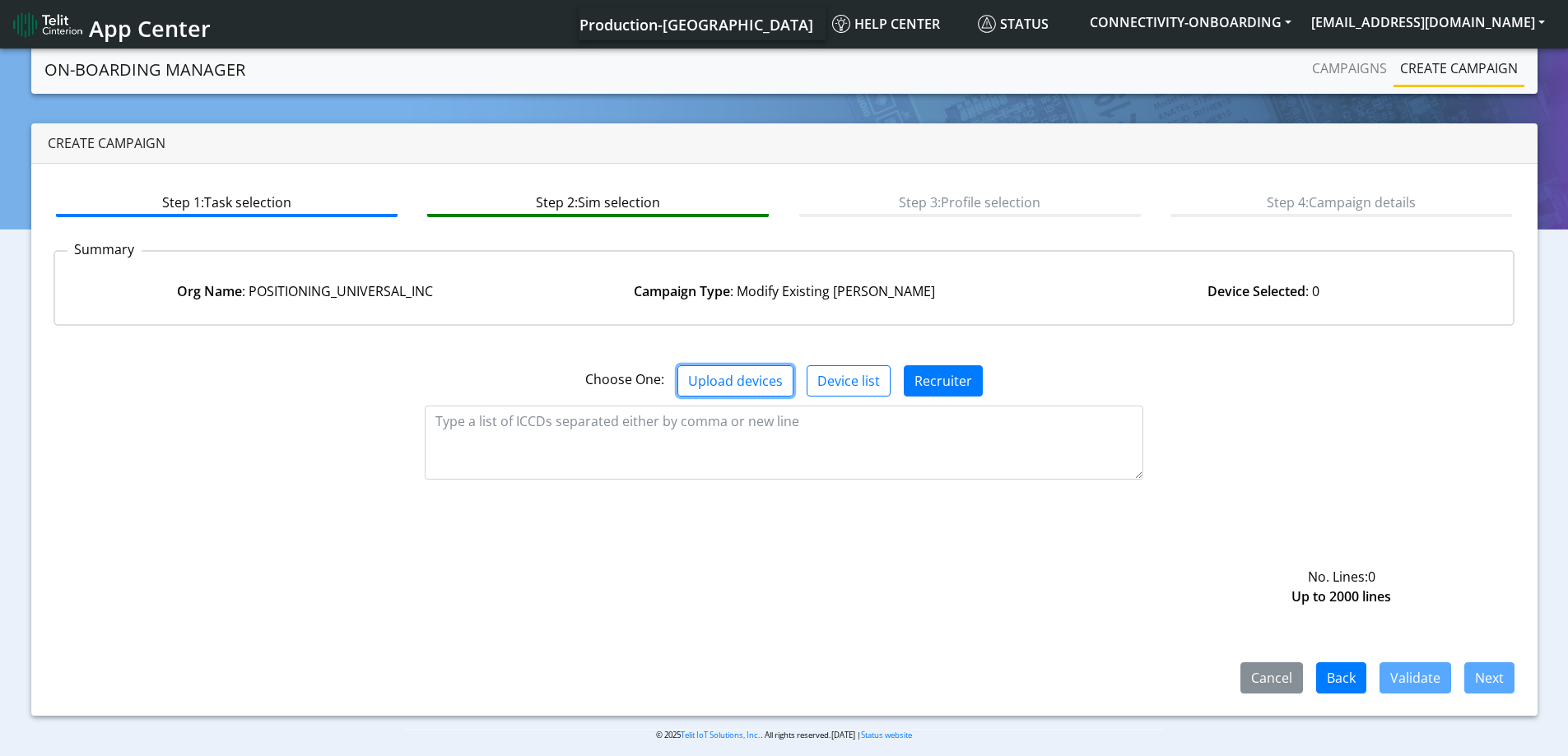
click at [732, 377] on button "Upload devices" at bounding box center [735, 381] width 116 height 31
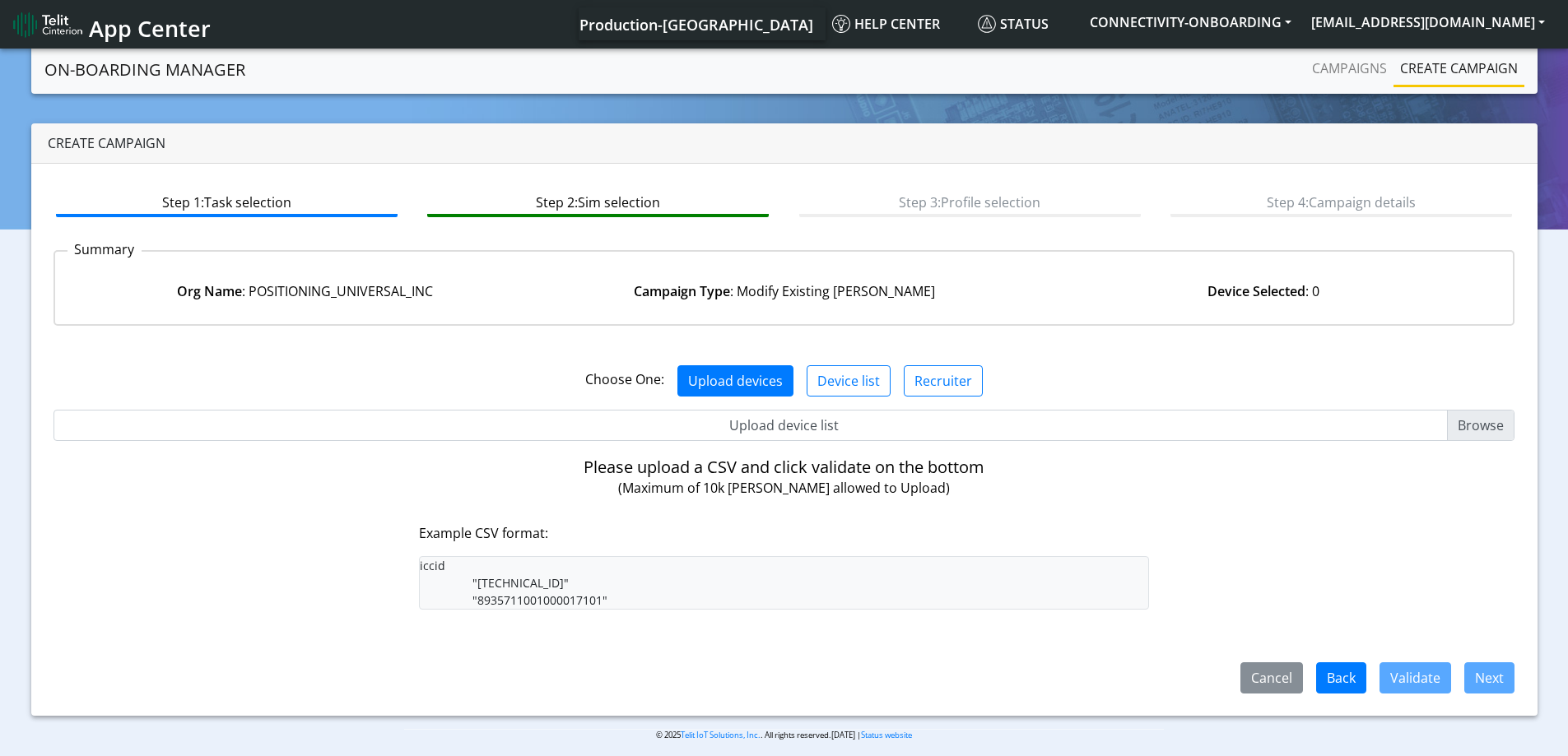
click at [738, 432] on input "Upload device list" at bounding box center [784, 425] width 1461 height 31
type input "C:\fakepath\onboarding CSV.csv"
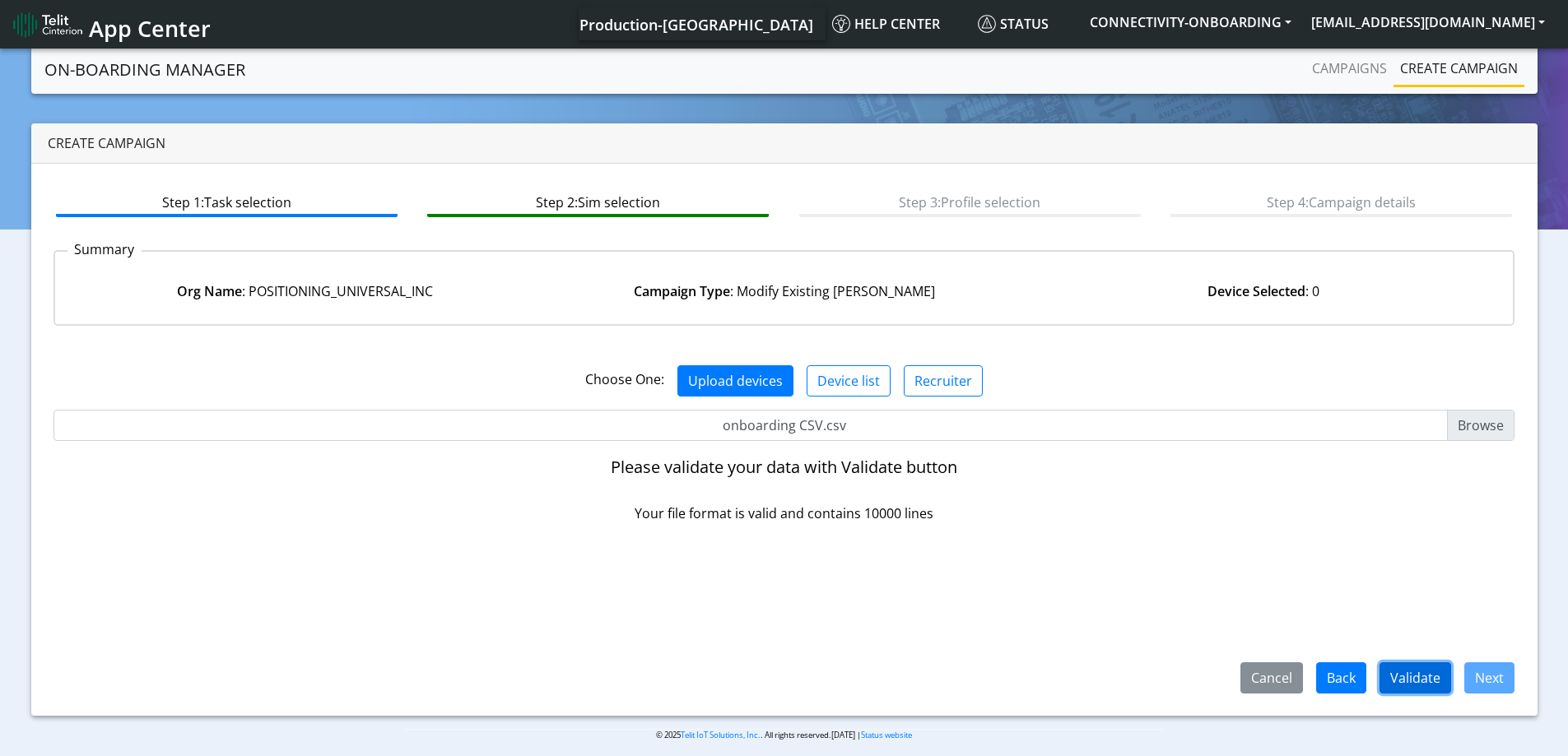
click at [1409, 678] on button "Validate" at bounding box center [1414, 678] width 71 height 31
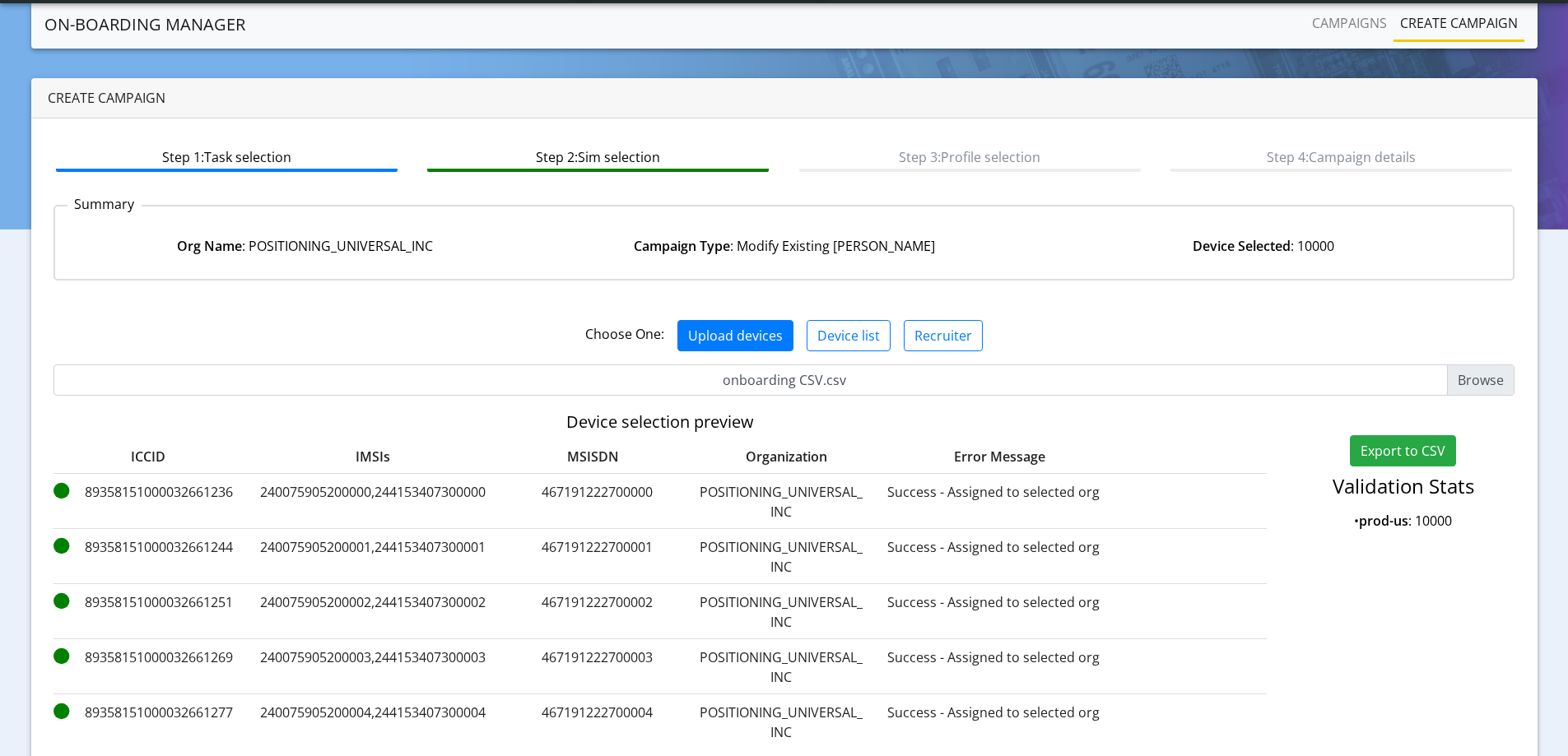
scroll to position [126, 0]
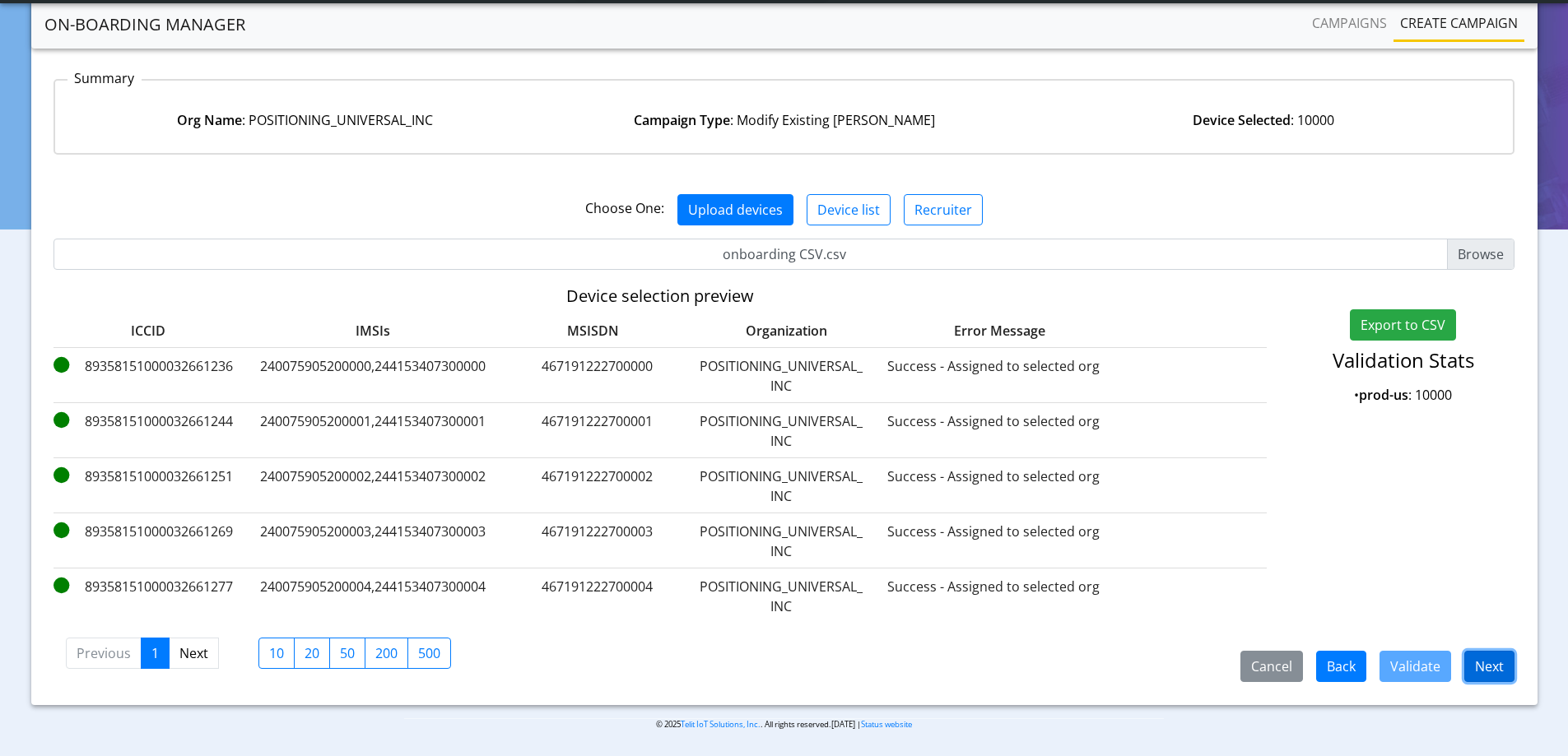
click at [1493, 652] on button "Next" at bounding box center [1489, 667] width 50 height 31
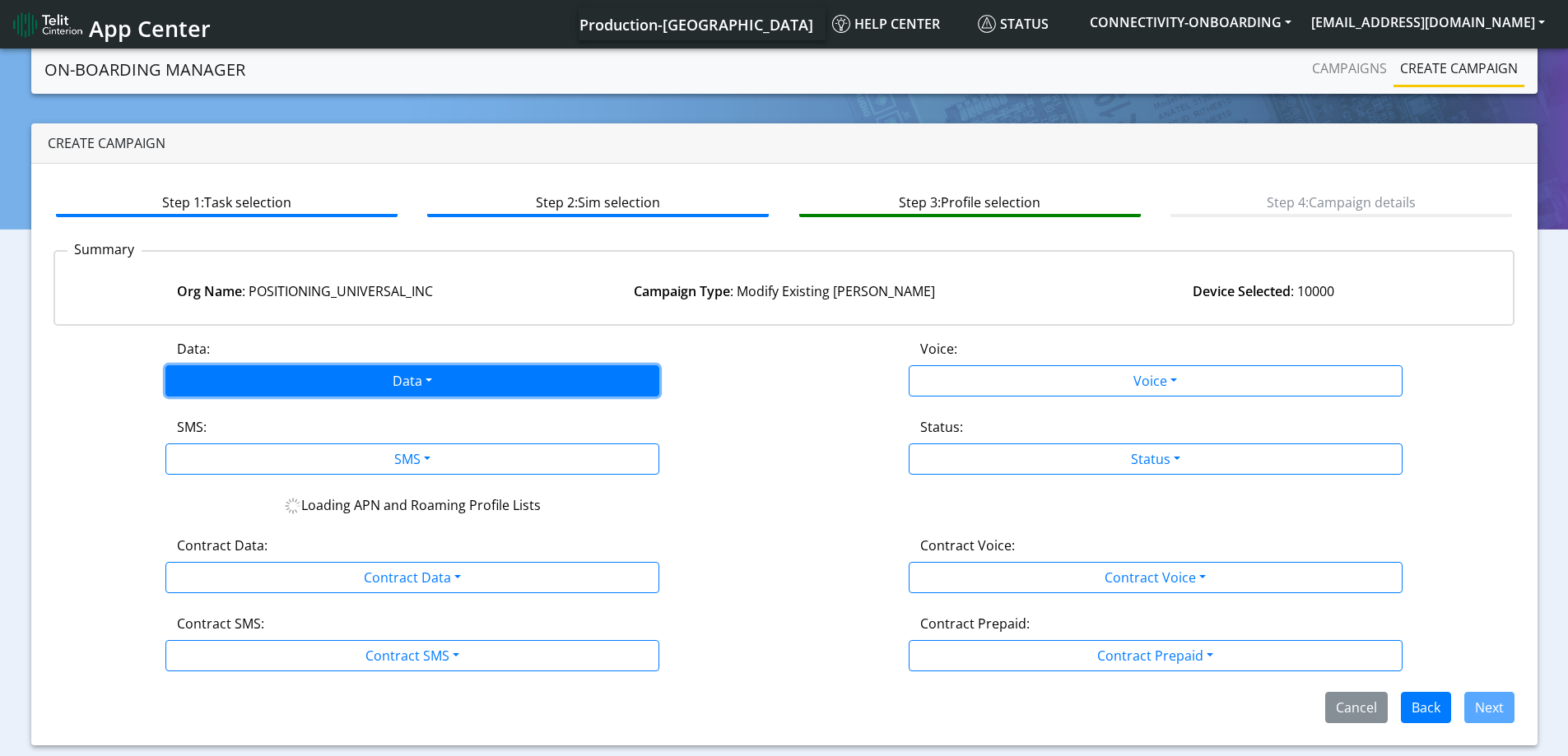
click at [349, 375] on button "Data" at bounding box center [412, 381] width 494 height 31
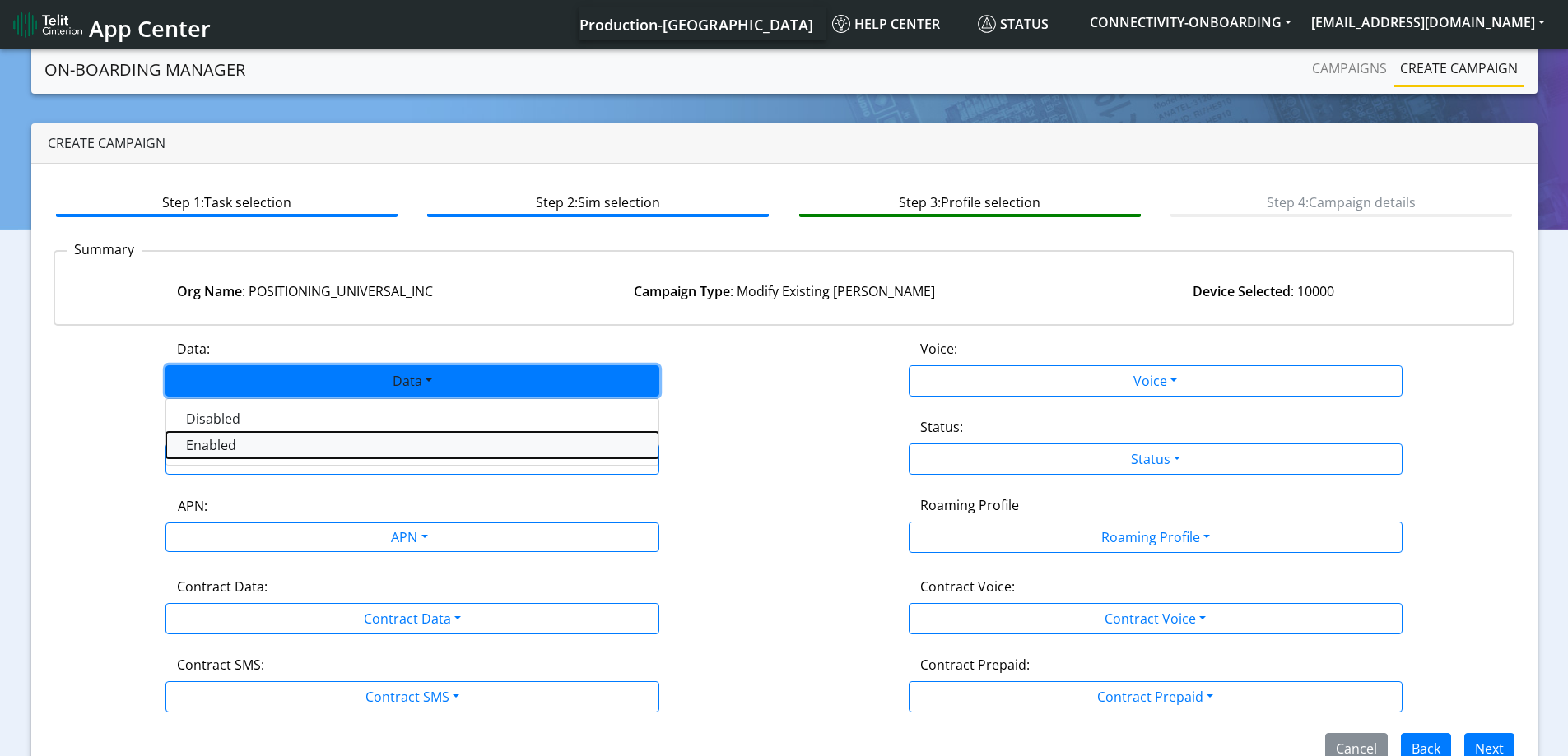
click at [261, 448] on button "Enabled" at bounding box center [412, 445] width 492 height 27
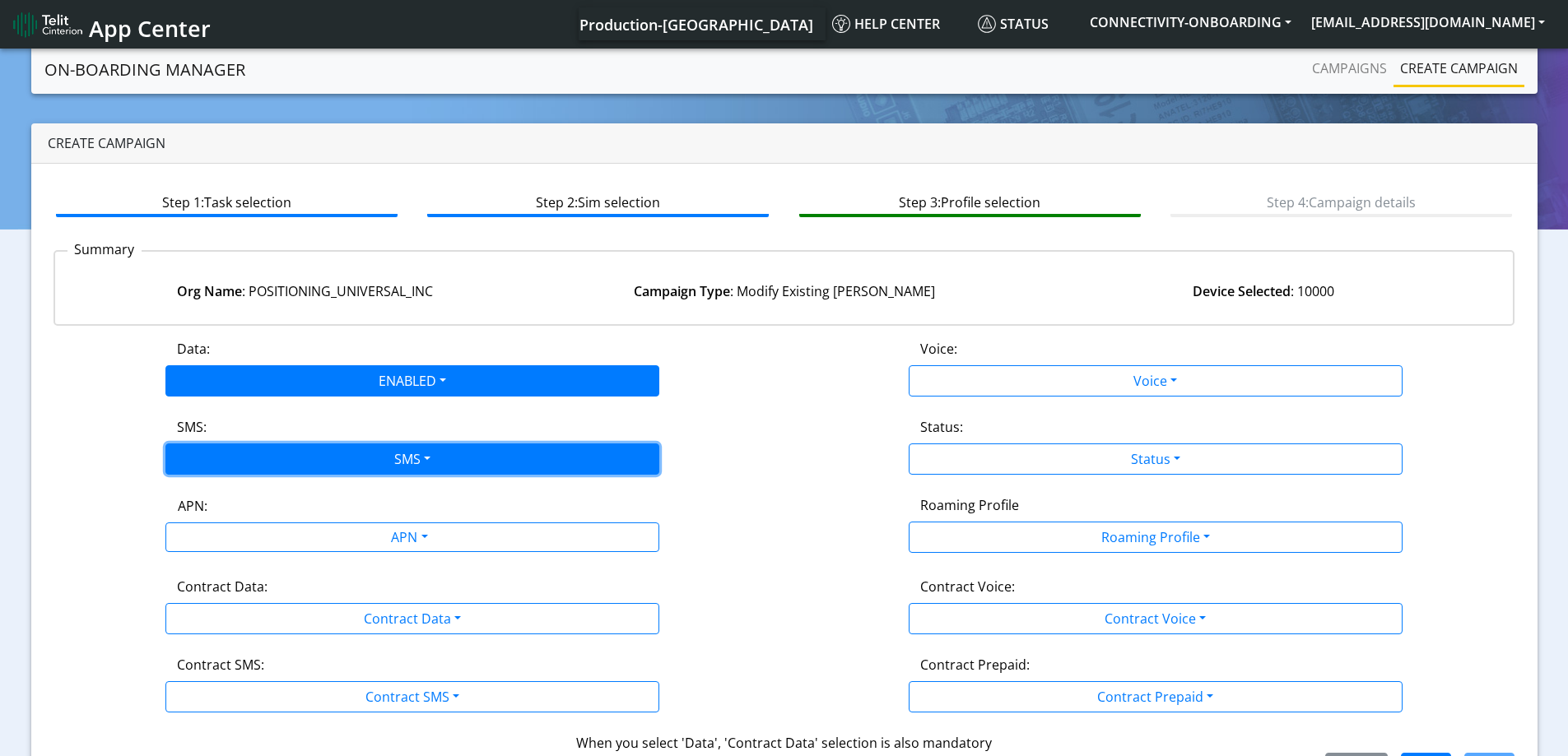
click at [254, 461] on button "SMS" at bounding box center [412, 459] width 494 height 31
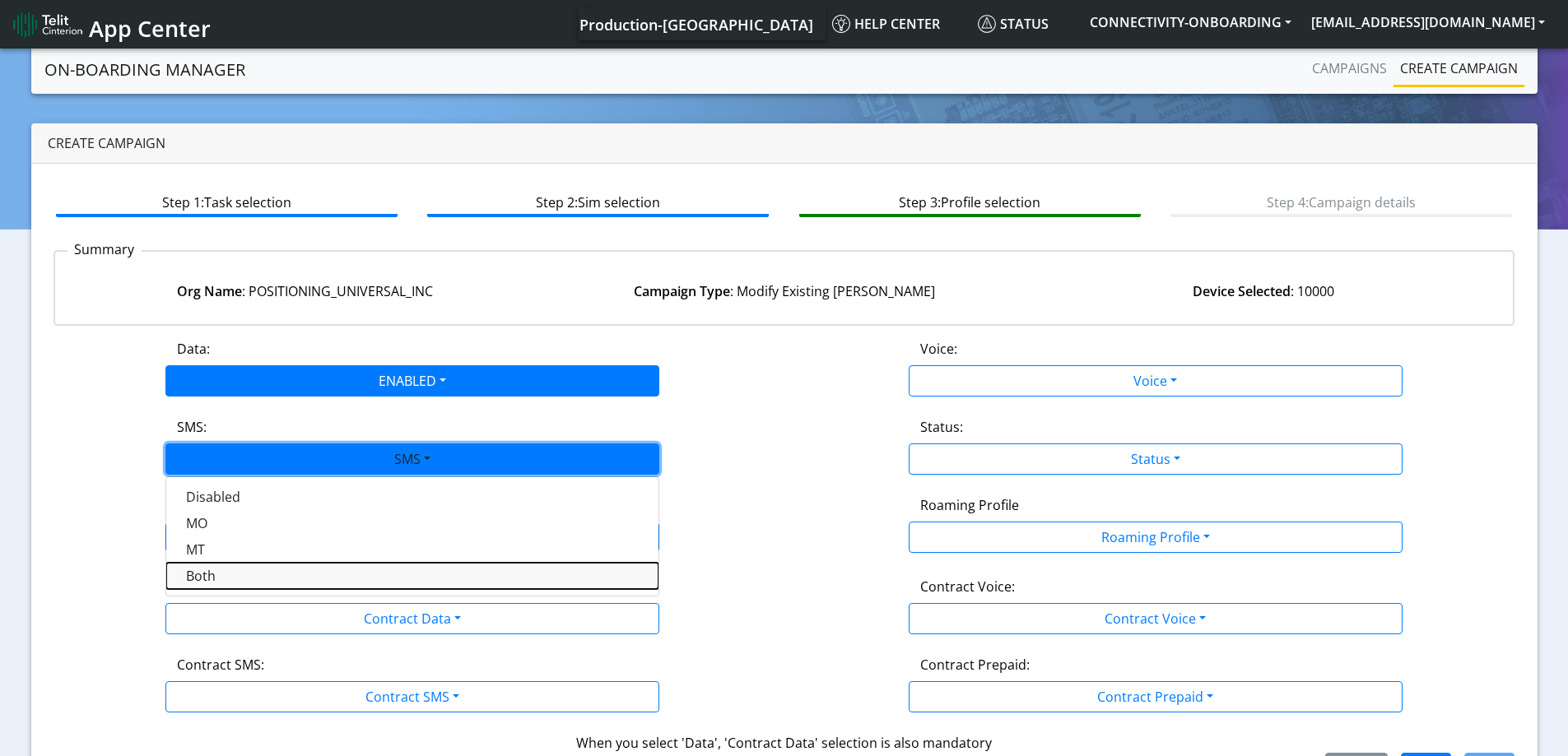
click at [230, 574] on button "Both" at bounding box center [412, 576] width 492 height 27
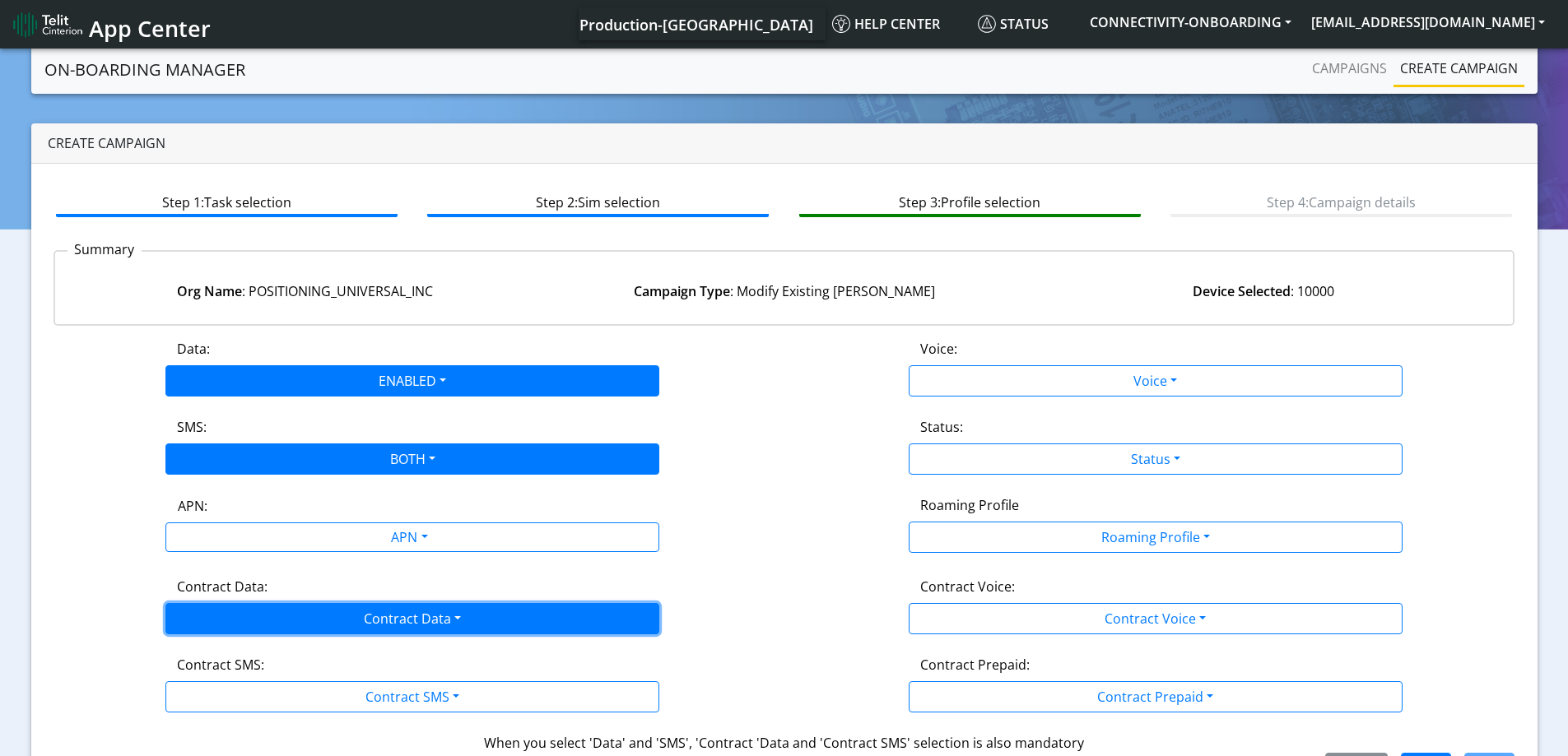
click at [284, 622] on button "Contract Data" at bounding box center [412, 619] width 494 height 31
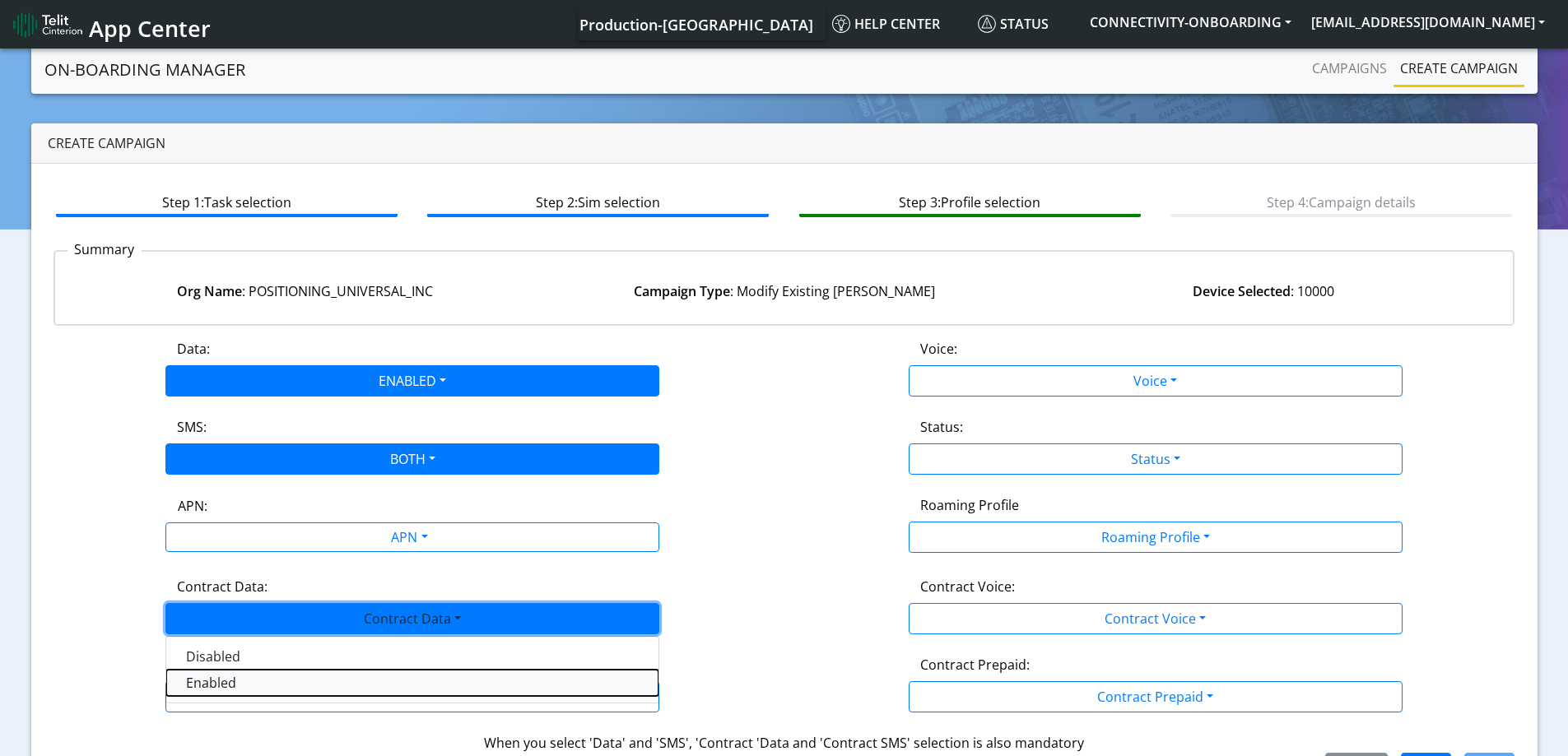
click at [204, 687] on Dataenabled-dropdown "Enabled" at bounding box center [412, 683] width 492 height 27
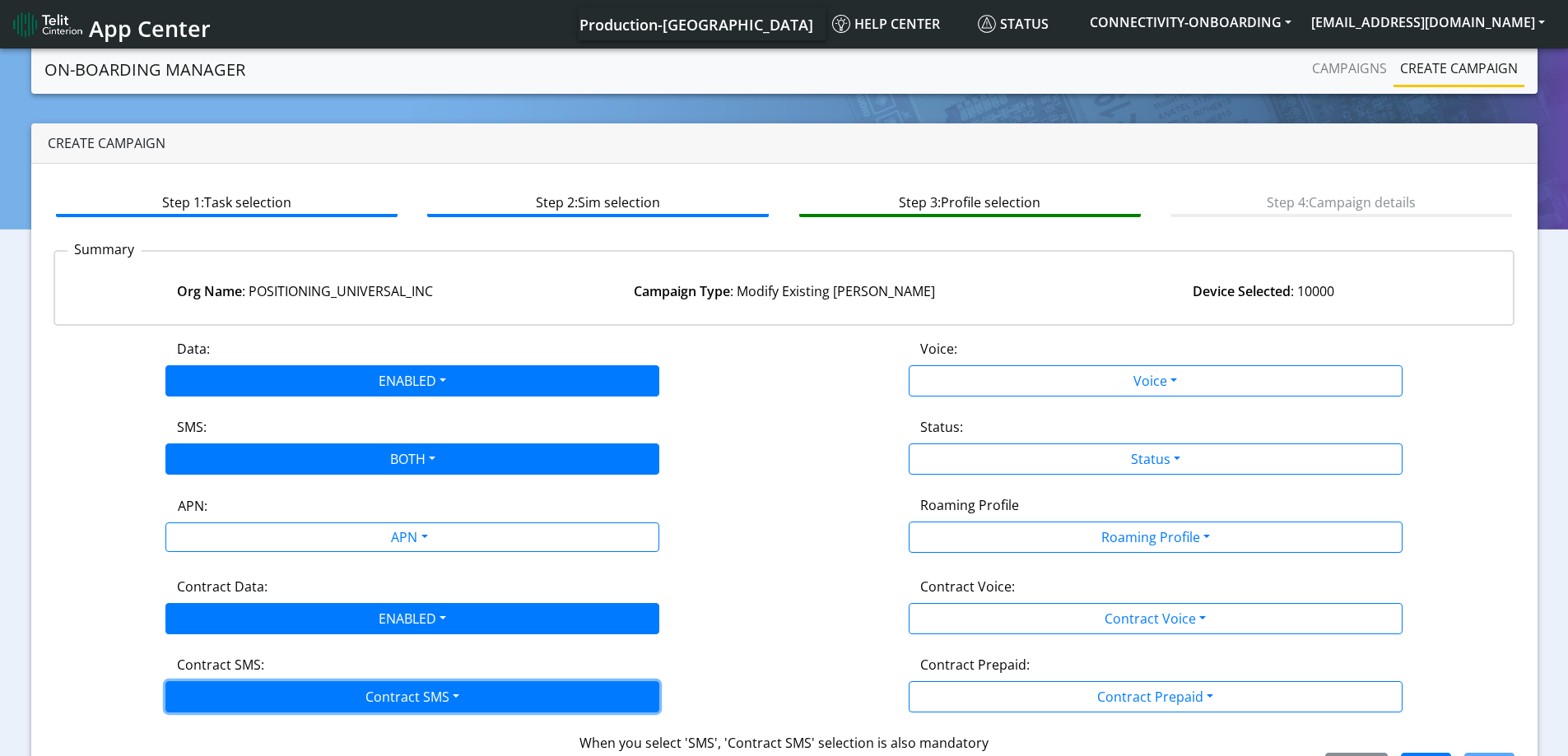
click at [204, 688] on button "Contract SMS" at bounding box center [412, 697] width 494 height 31
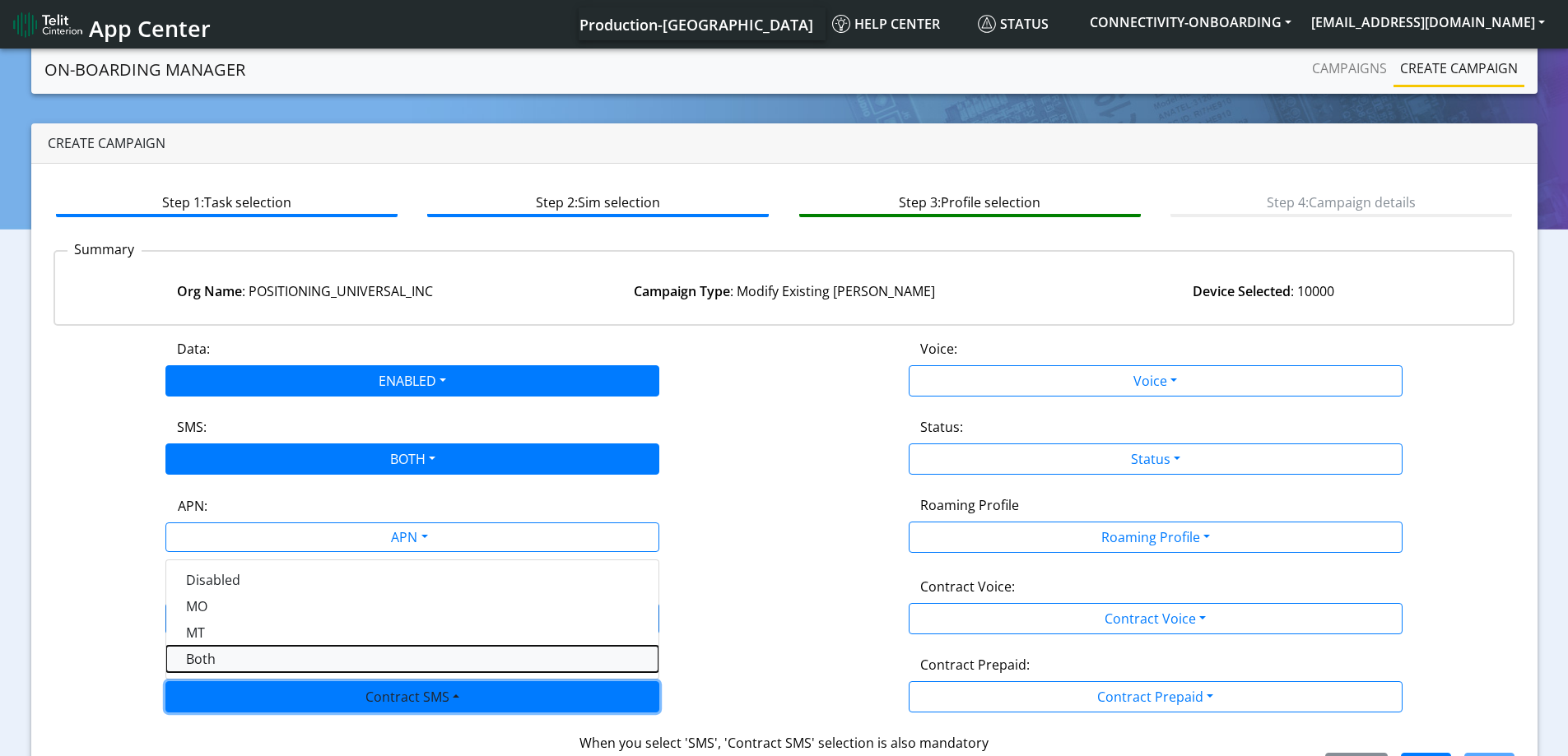
click at [207, 662] on SMSboth-dropdown "Both" at bounding box center [412, 659] width 492 height 27
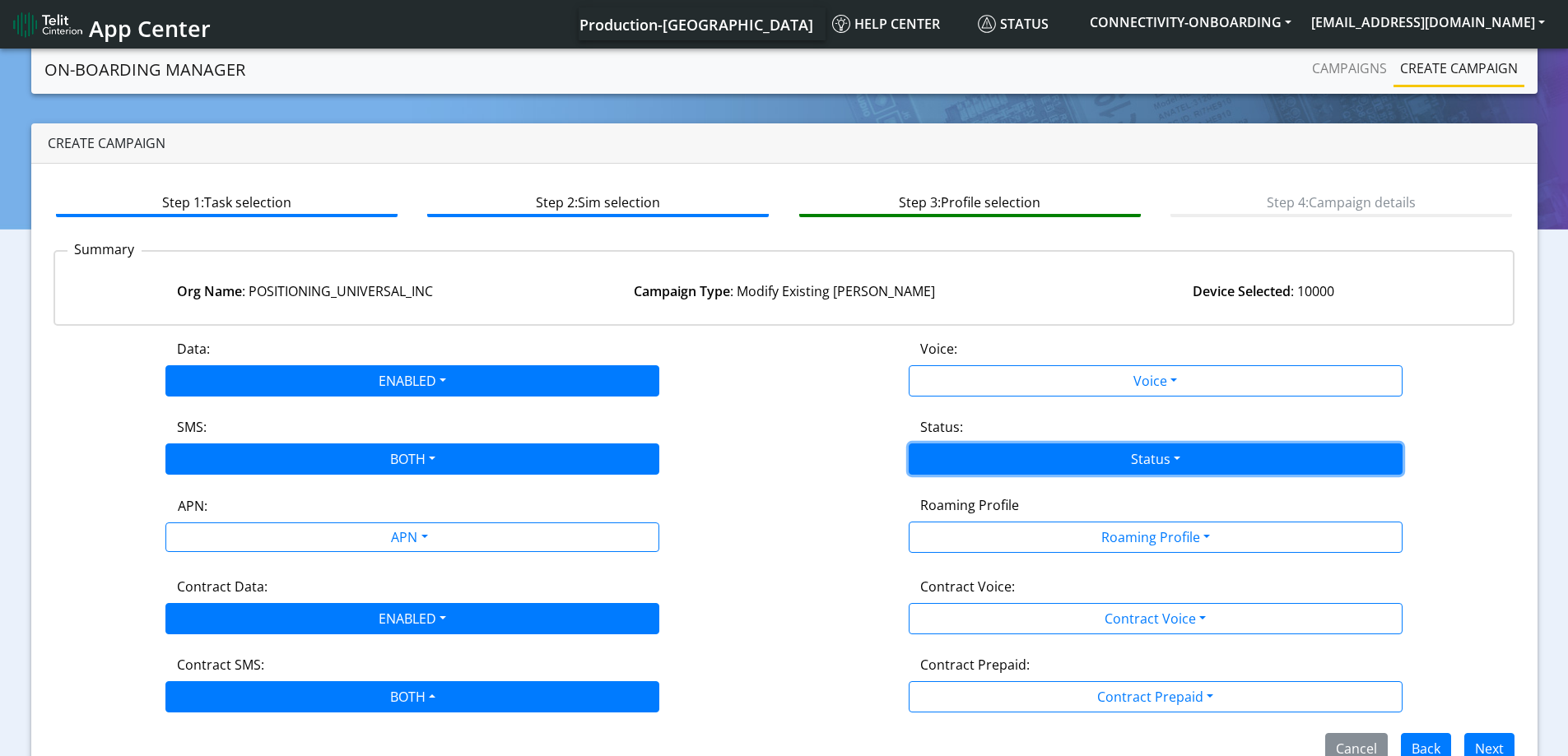
click at [1119, 465] on button "Status" at bounding box center [1155, 459] width 494 height 31
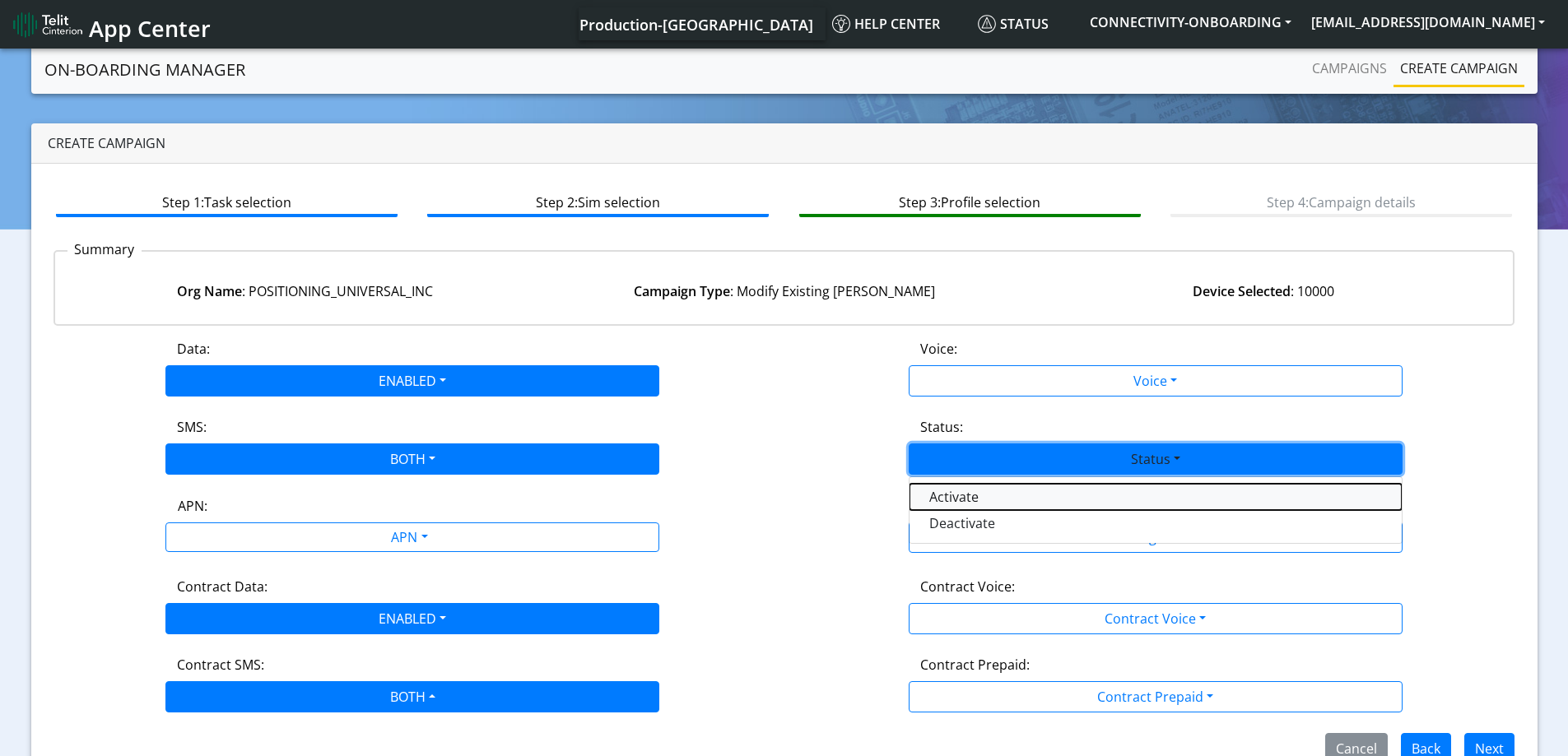
click at [945, 487] on button "Activate" at bounding box center [1155, 497] width 492 height 27
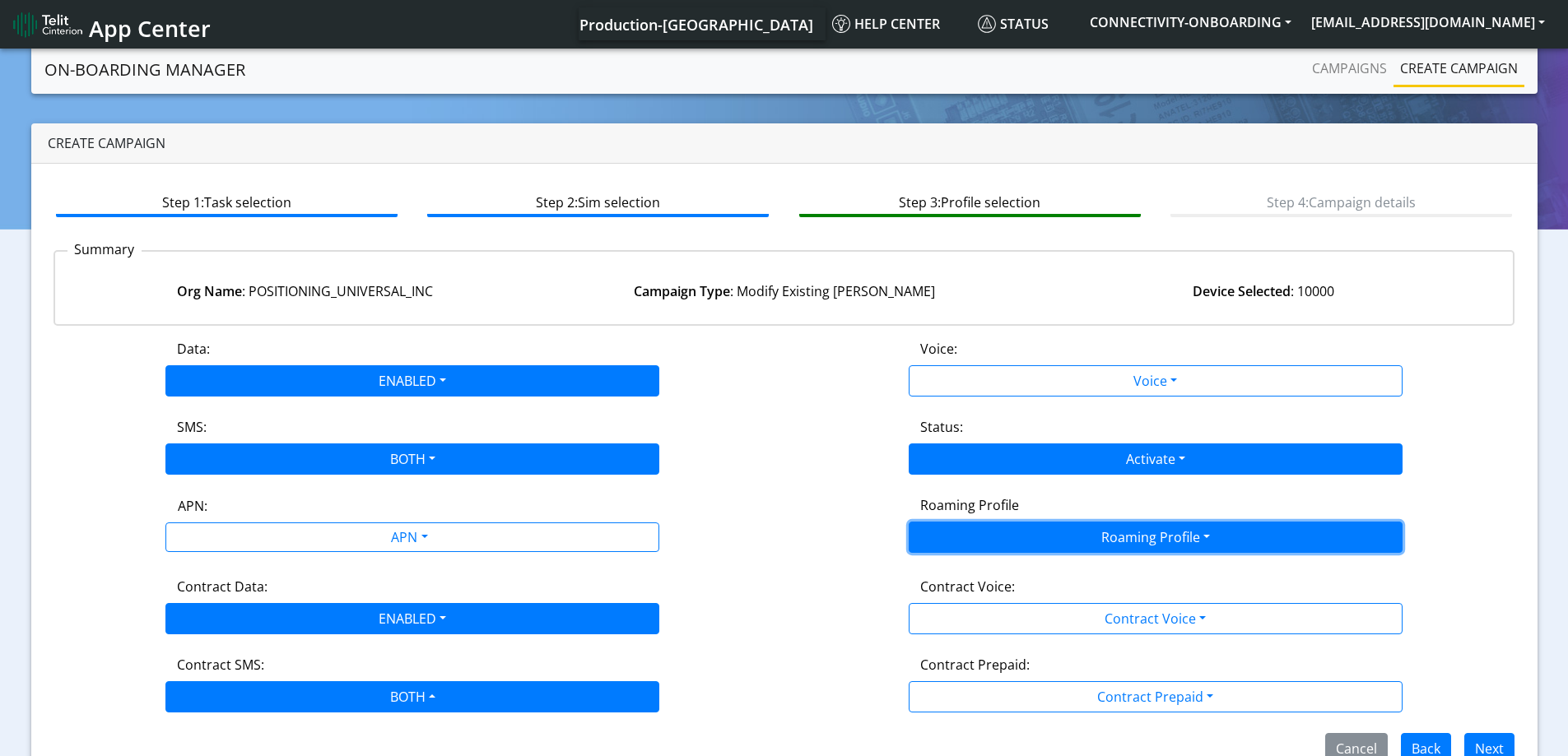
click at [984, 538] on button "Roaming Profile" at bounding box center [1155, 537] width 494 height 31
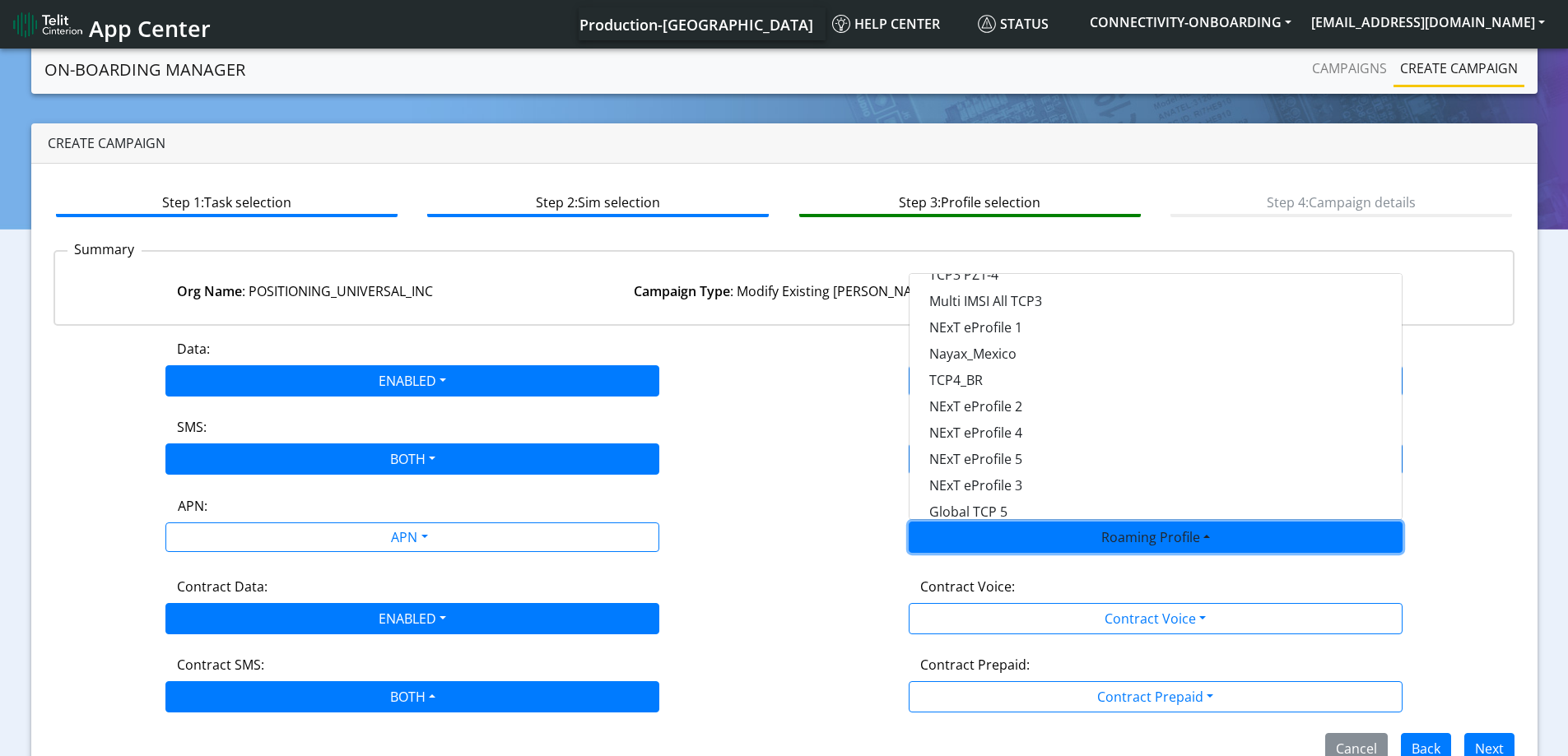
scroll to position [436, 0]
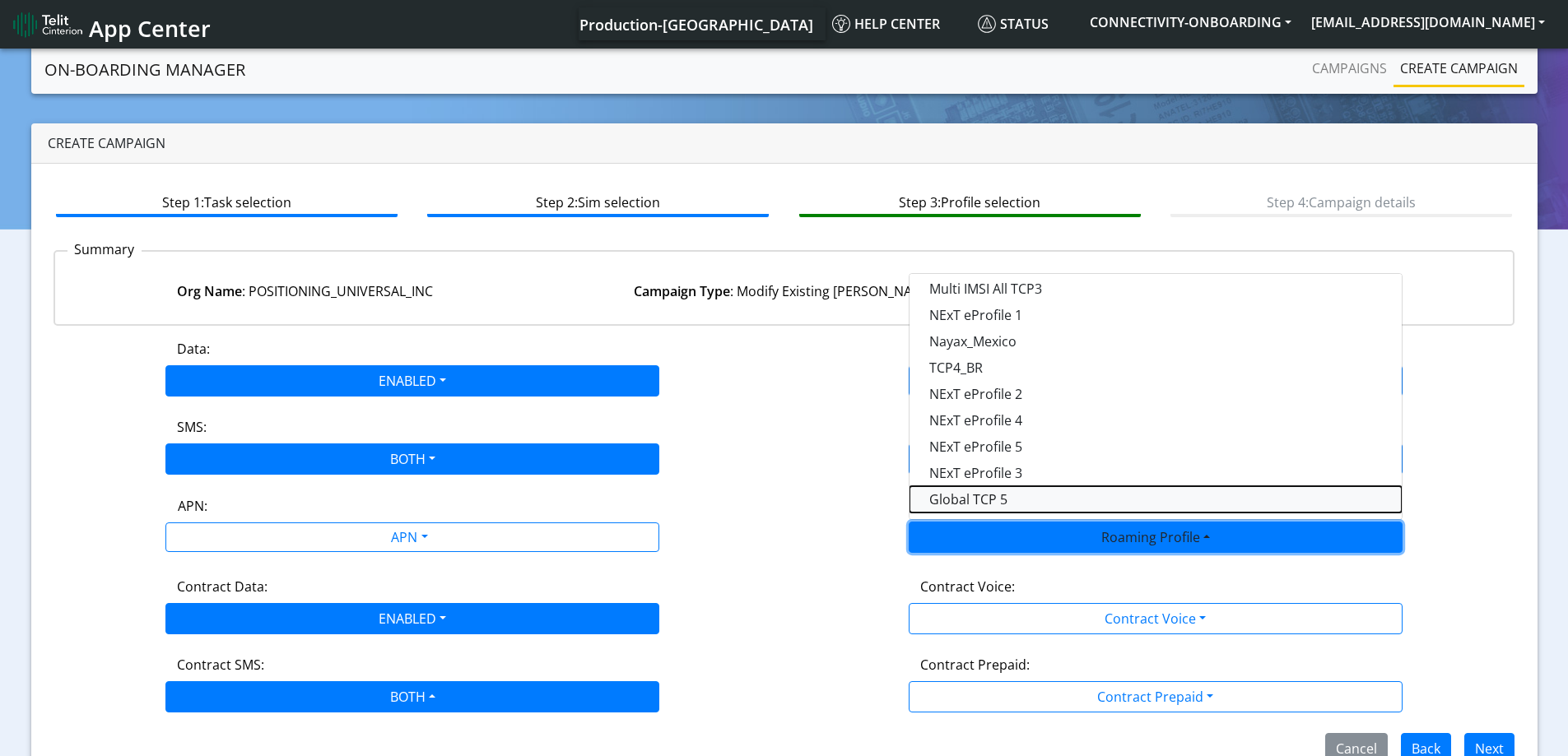
click at [973, 490] on Profile-dropdown "Global TCP 5" at bounding box center [1155, 499] width 492 height 27
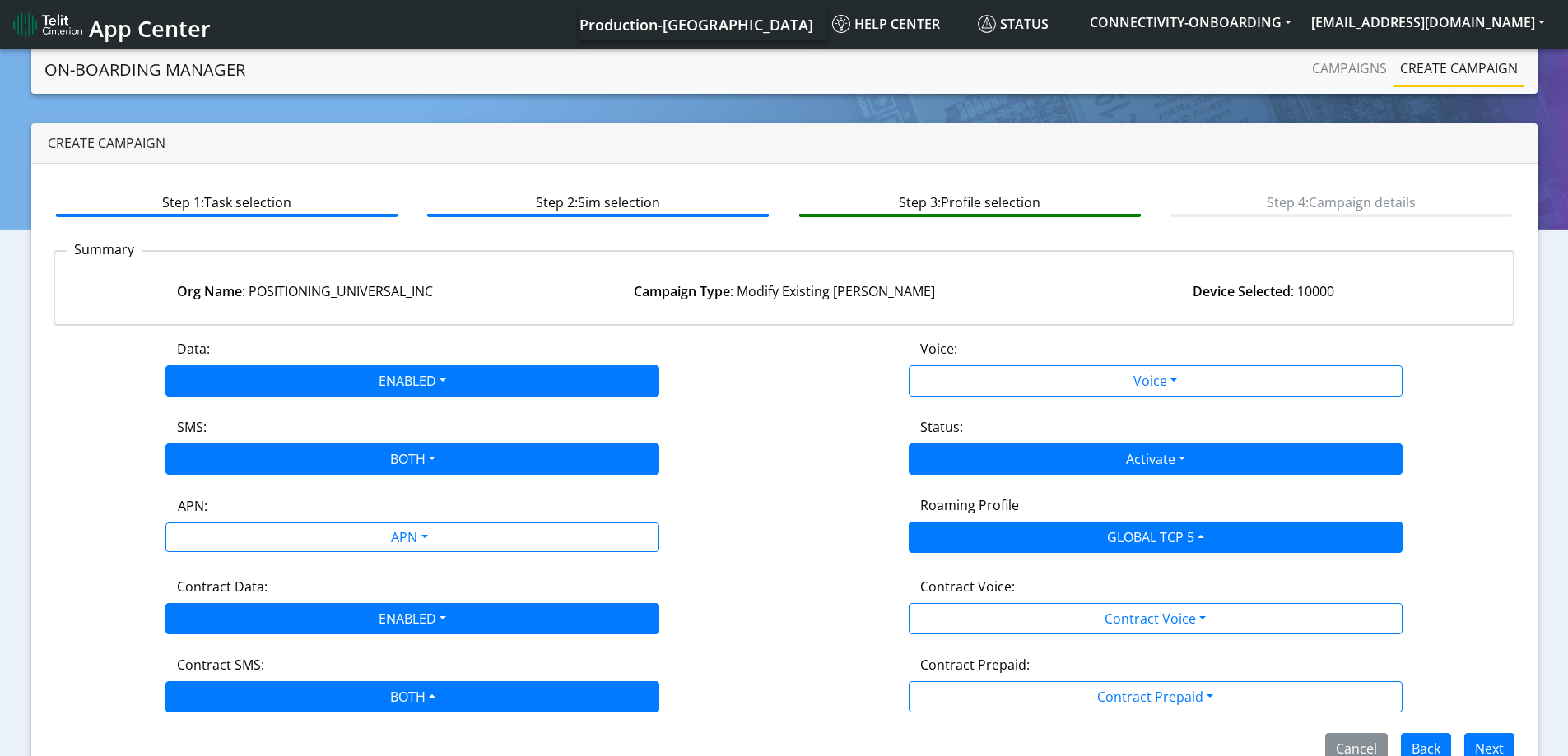
click at [806, 476] on div "Data: ENABLED Disabled Enabled Voice: Voice Disabled Enabled SMS: BOTH Disabled…" at bounding box center [784, 552] width 1461 height 425
click at [1491, 736] on button "Next" at bounding box center [1489, 748] width 50 height 31
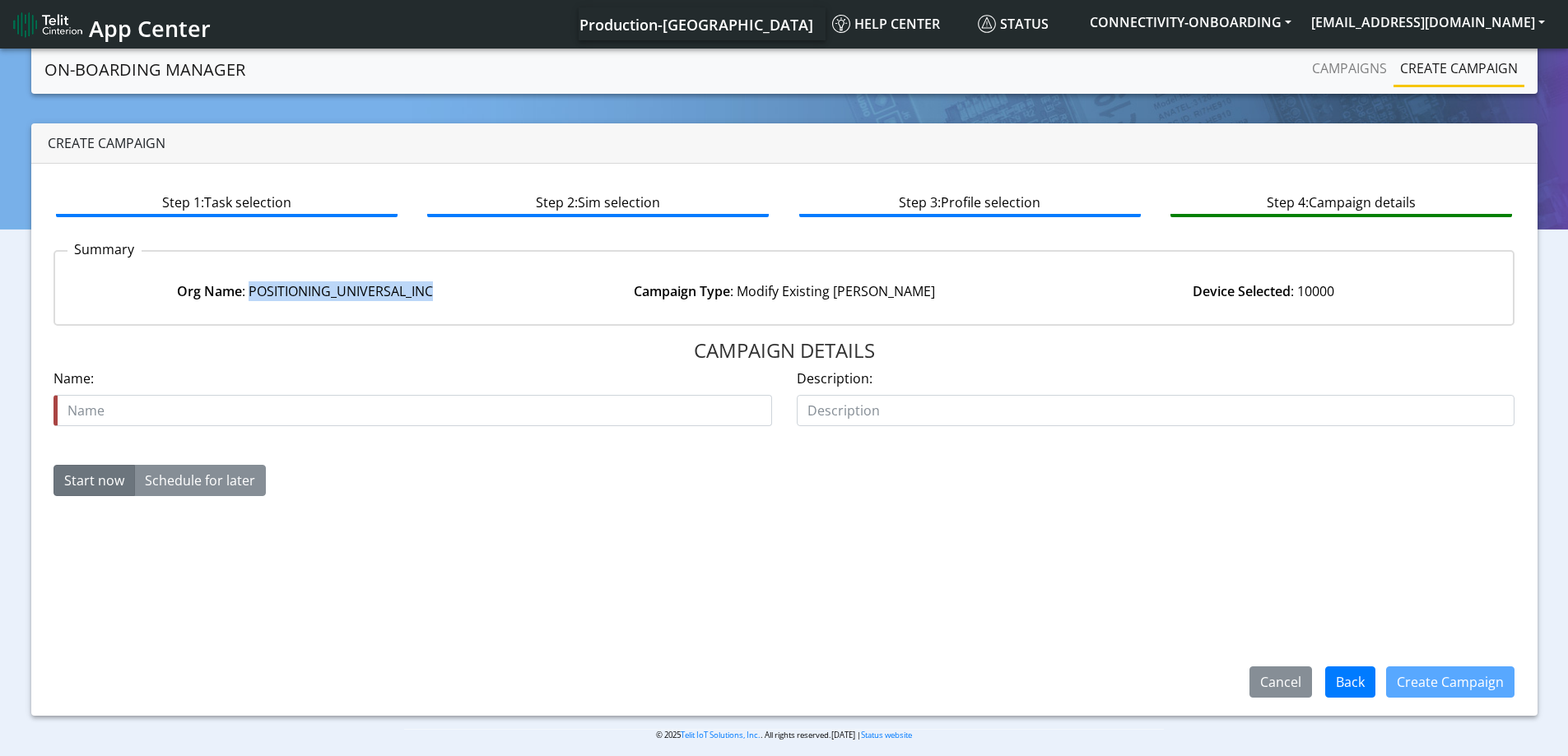
drag, startPoint x: 439, startPoint y: 296, endPoint x: 247, endPoint y: 300, distance: 192.0
click at [247, 300] on div "Org Name : POSITIONING_UNIVERSAL_INC" at bounding box center [304, 291] width 479 height 20
copy div "POSITIONING_UNIVERSAL_INC"
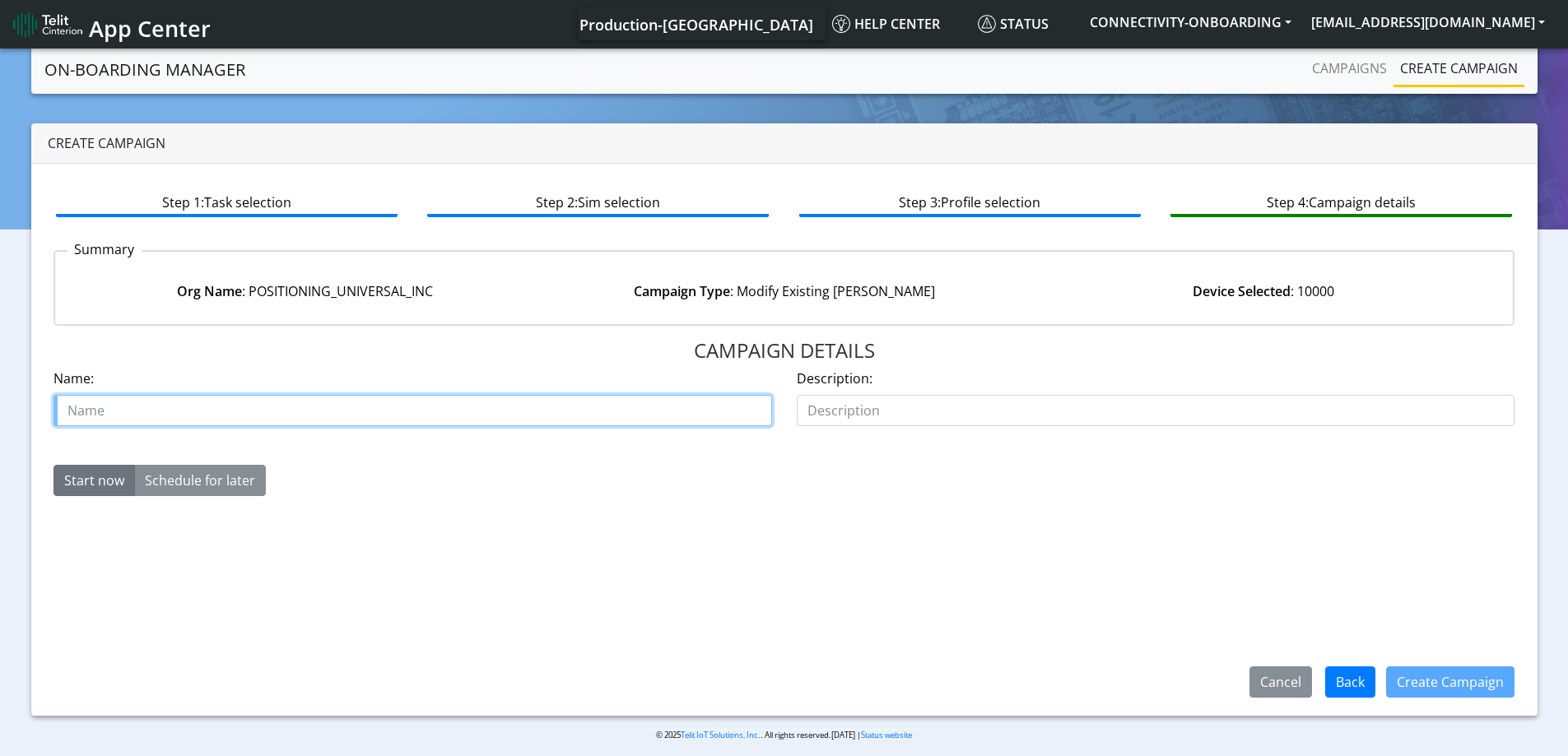
click at [254, 417] on input "text" at bounding box center [412, 411] width 718 height 31
paste input "POSITIONING_UNIVERSAL_INC"
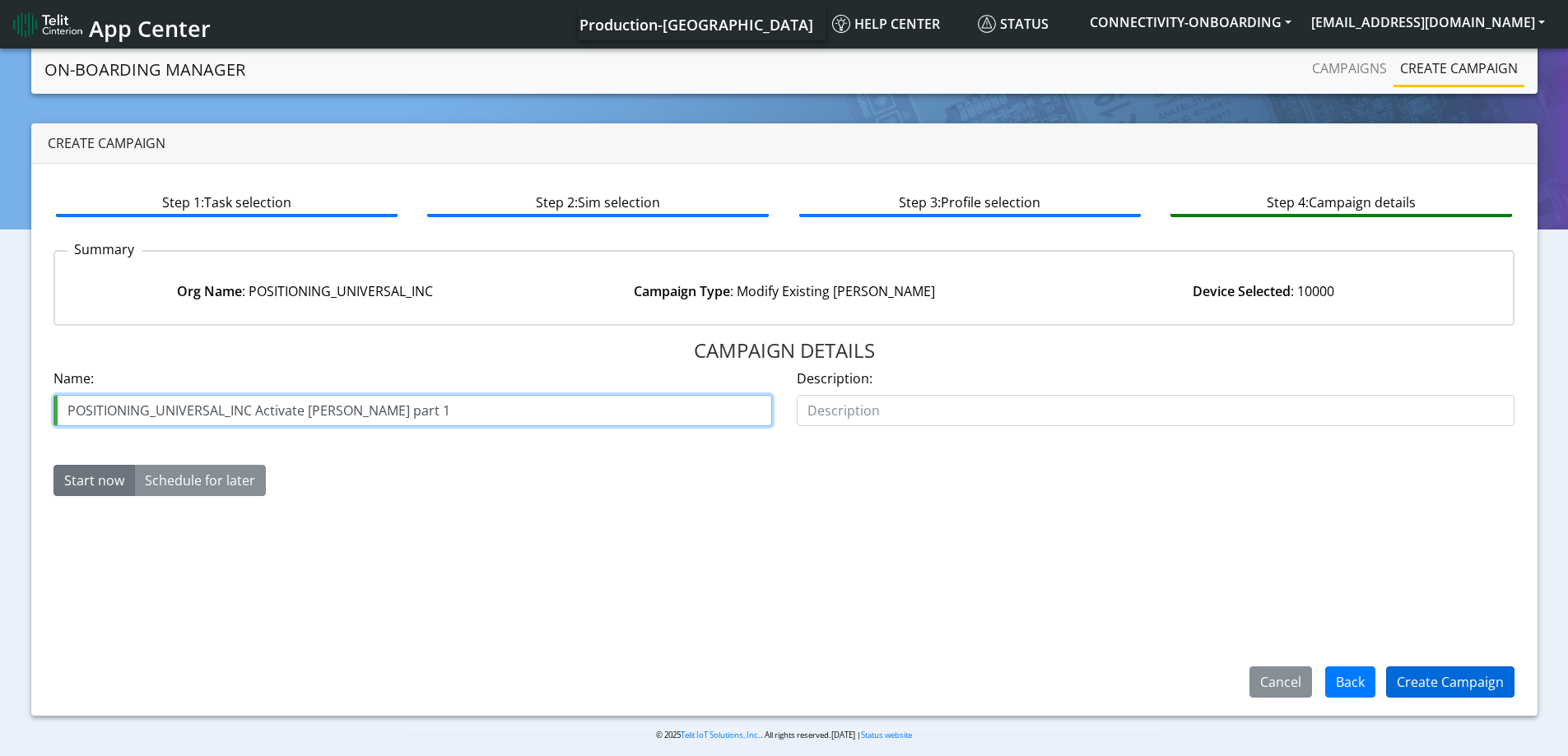
type input "POSITIONING_UNIVERSAL_INC Activate [PERSON_NAME] part 1"
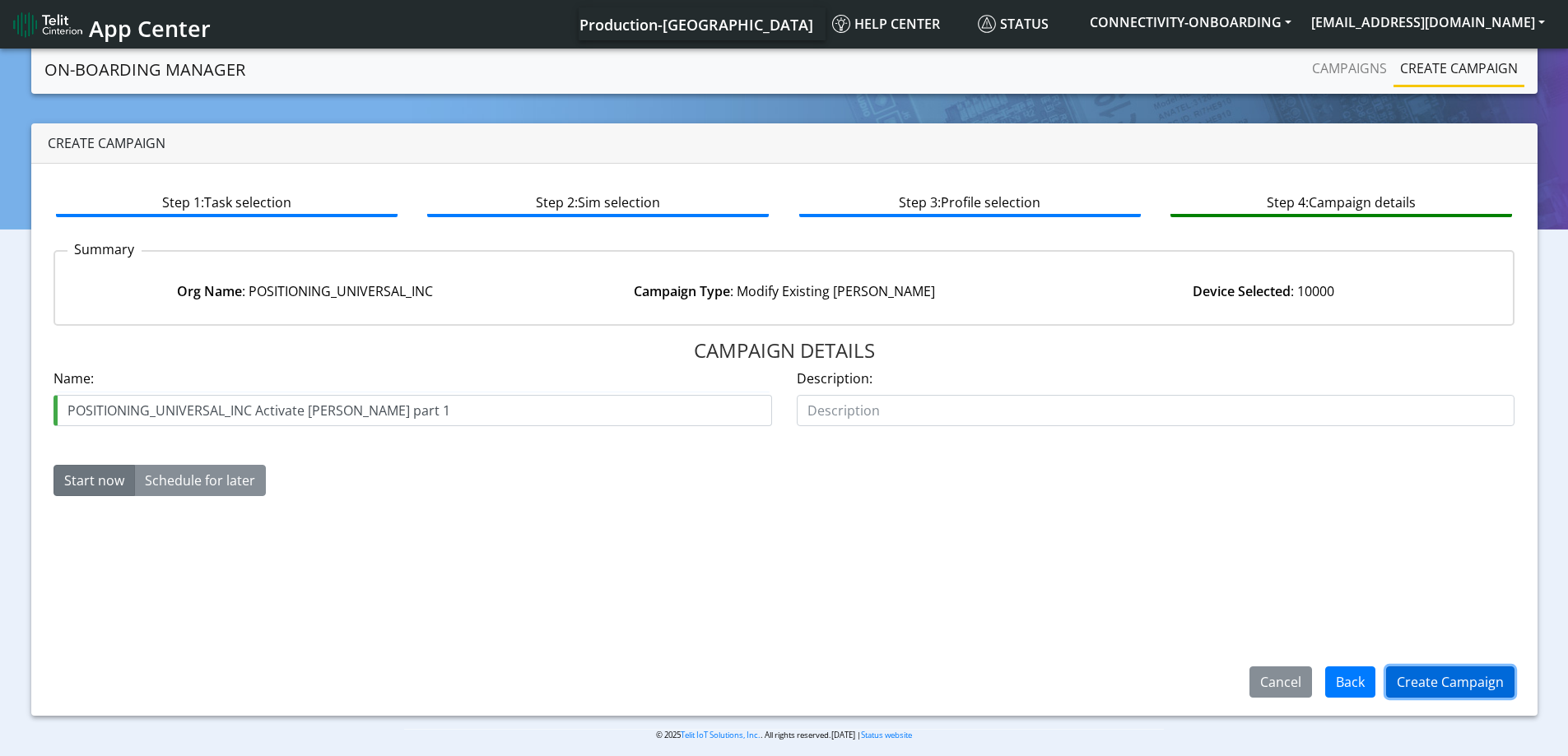
click at [1458, 678] on button "Create Campaign" at bounding box center [1449, 682] width 128 height 31
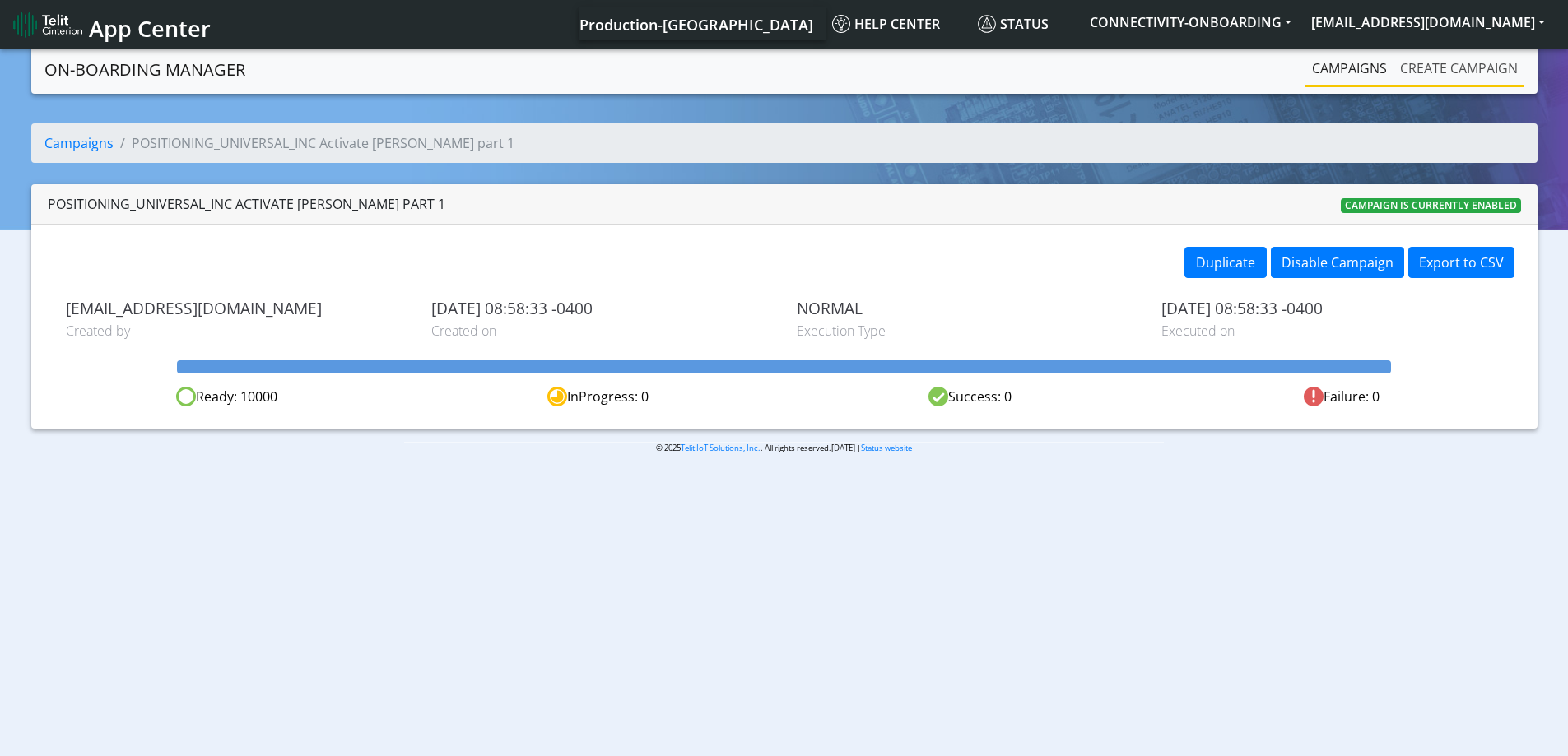
click at [1427, 64] on link "Create campaign" at bounding box center [1459, 68] width 131 height 33
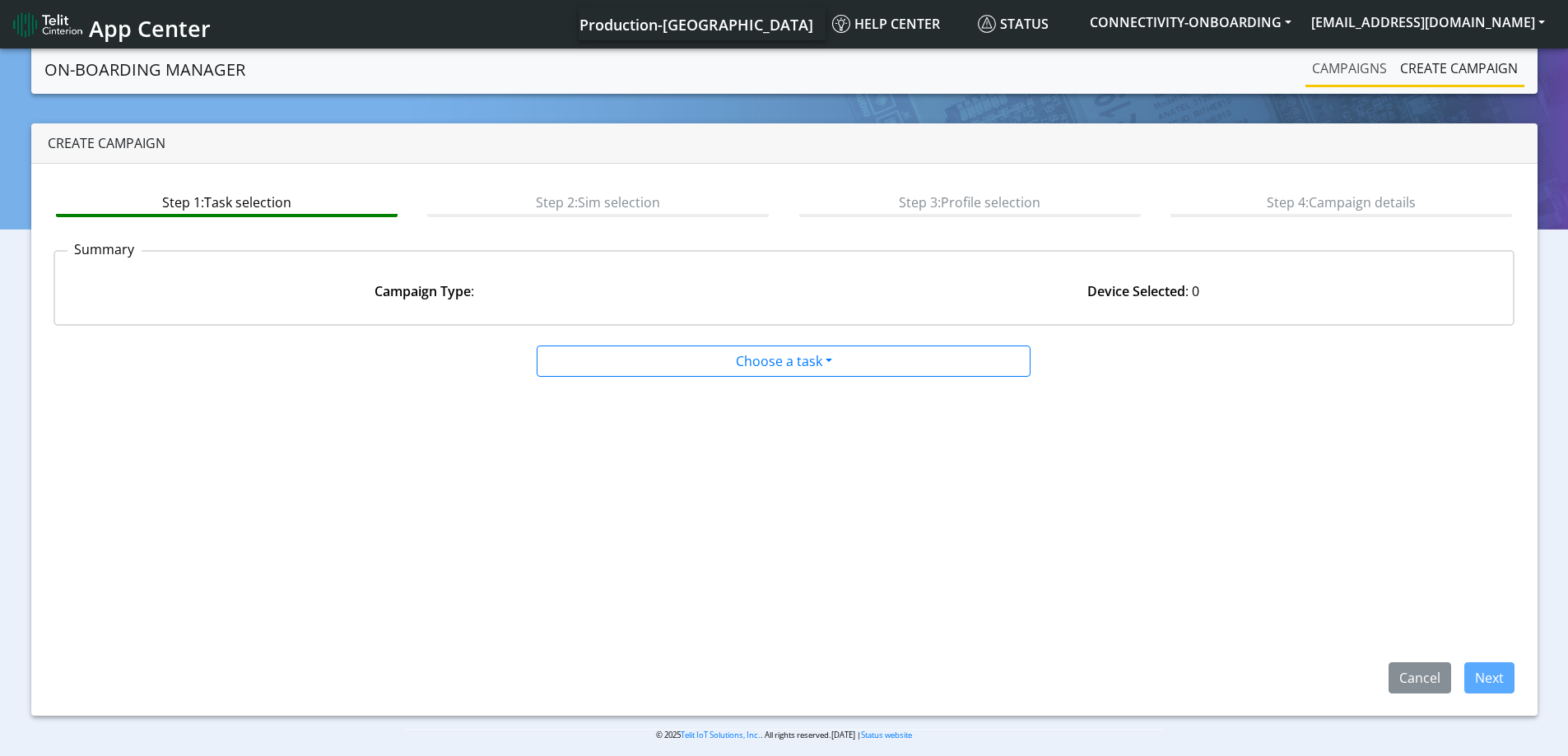
click at [1307, 67] on link "Campaigns" at bounding box center [1349, 68] width 88 height 33
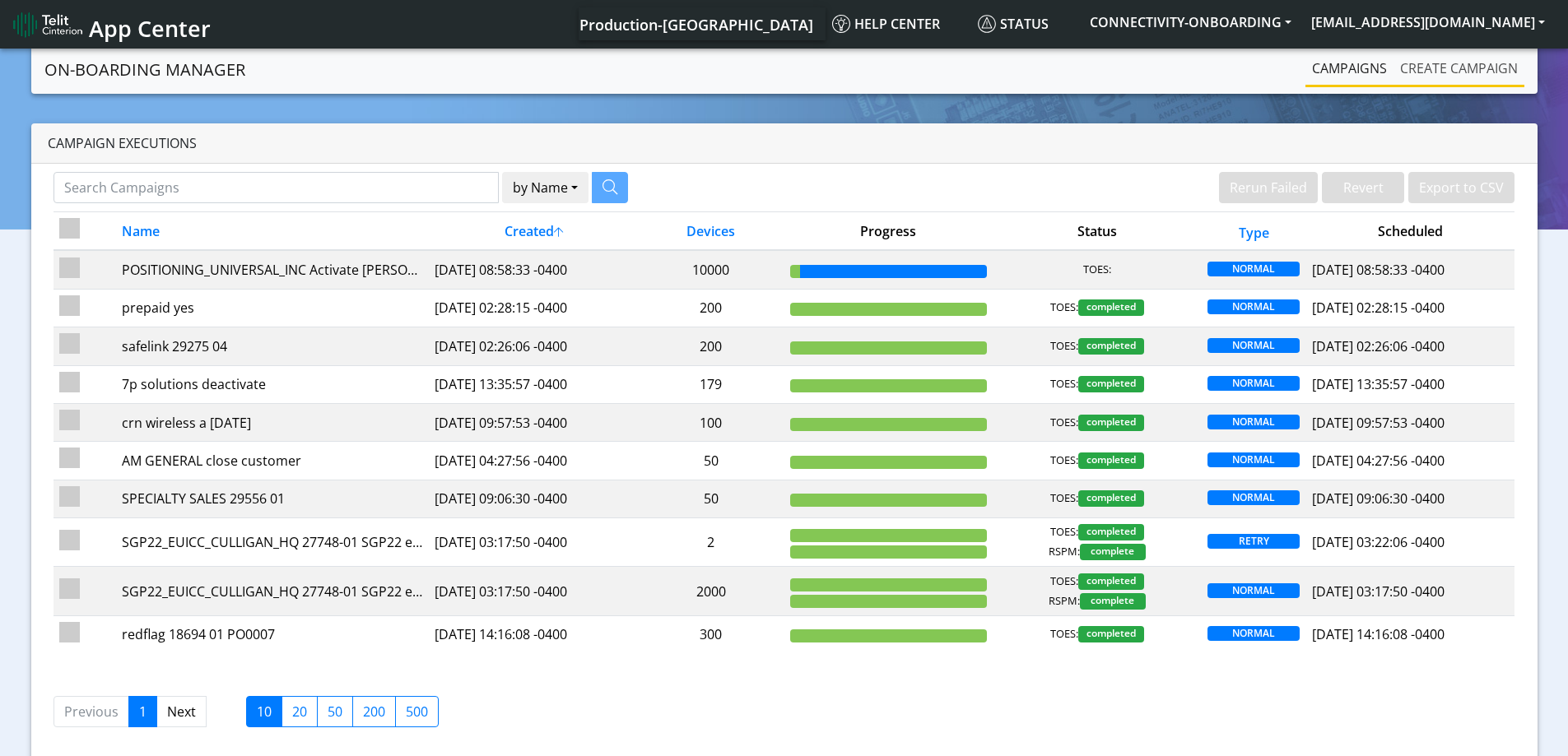
click at [1414, 72] on link "Create campaign" at bounding box center [1459, 68] width 131 height 33
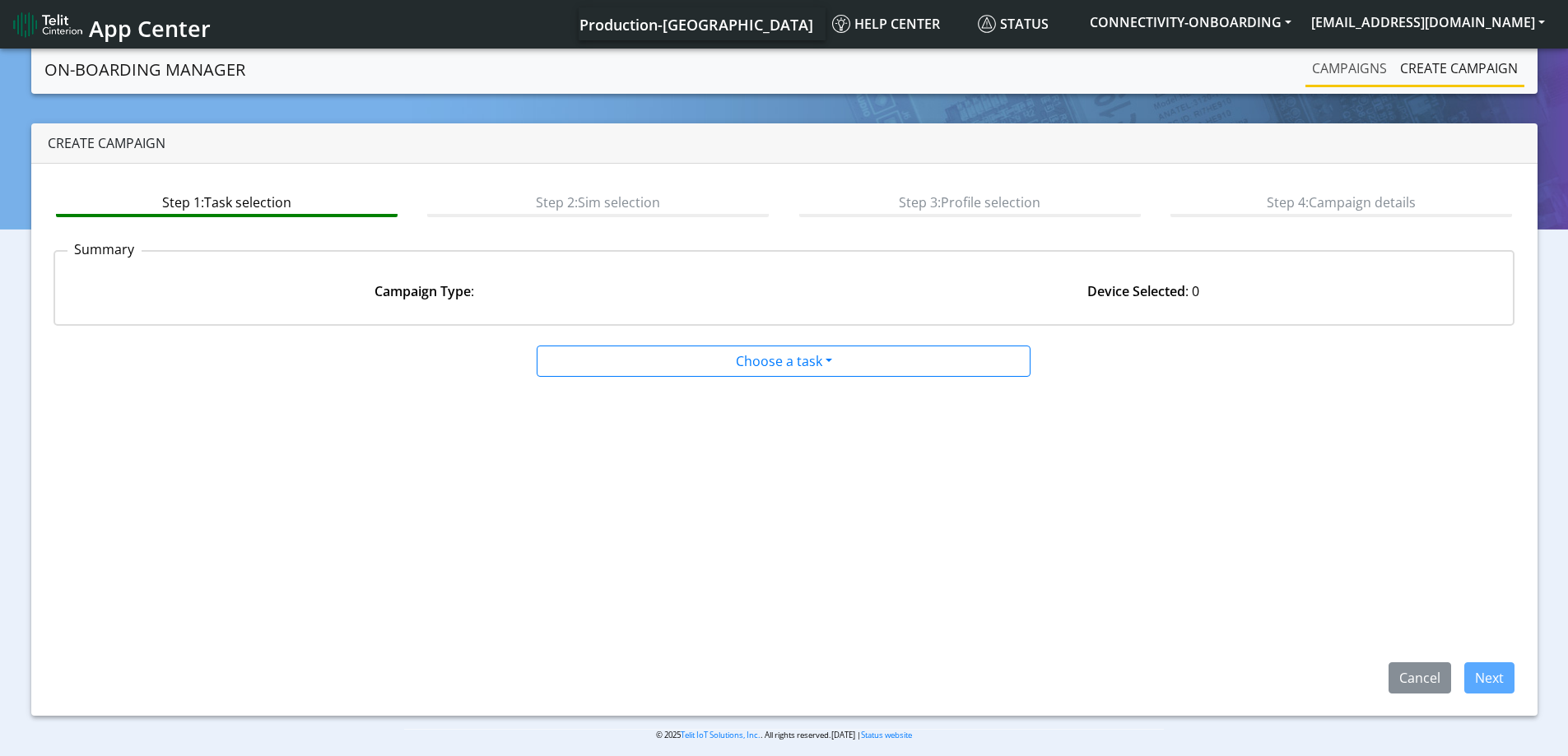
click at [1326, 69] on link "Campaigns" at bounding box center [1349, 68] width 88 height 33
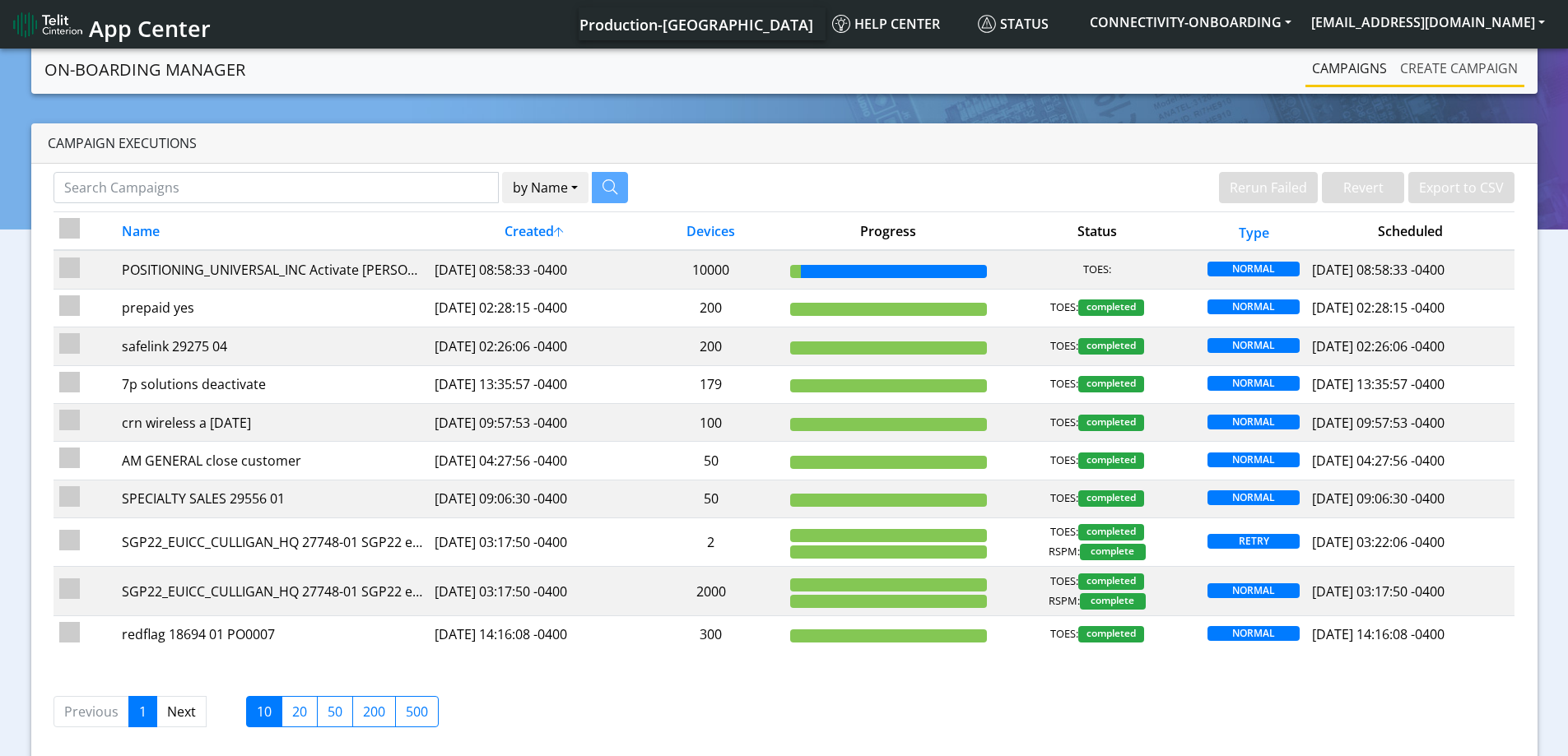
click at [1401, 73] on link "Create campaign" at bounding box center [1459, 68] width 131 height 33
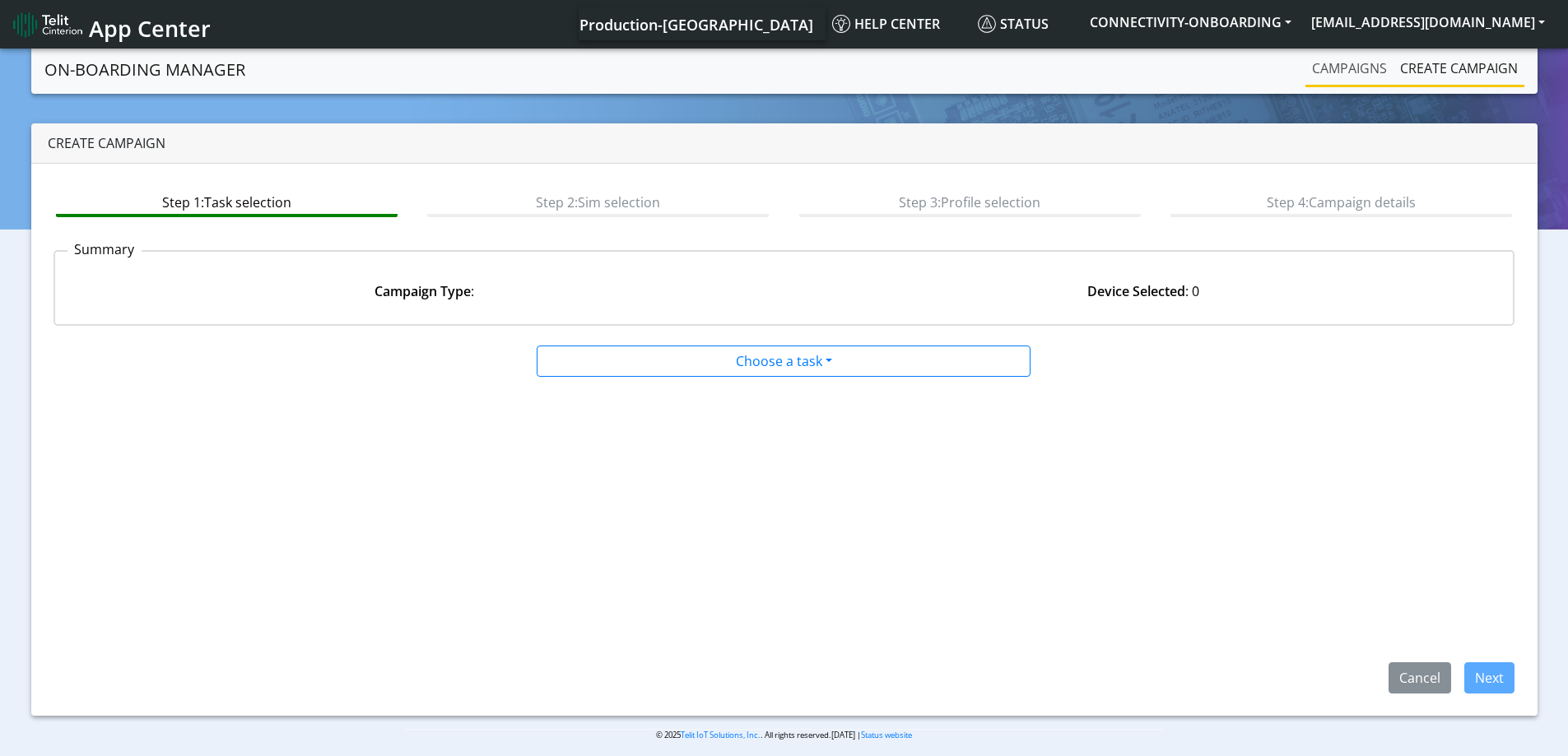
click at [1334, 61] on link "Campaigns" at bounding box center [1349, 68] width 88 height 33
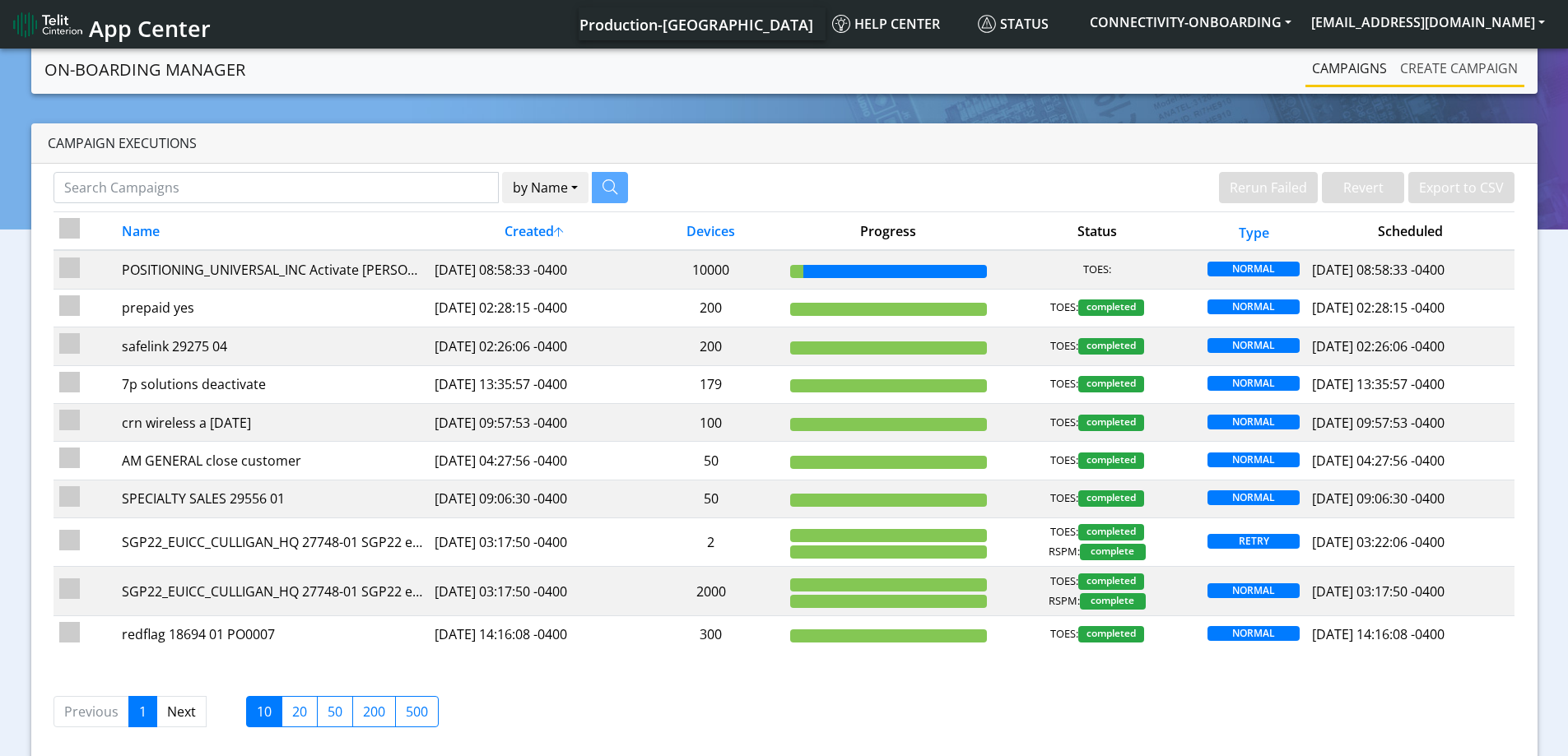
click at [1457, 62] on link "Create campaign" at bounding box center [1459, 68] width 131 height 33
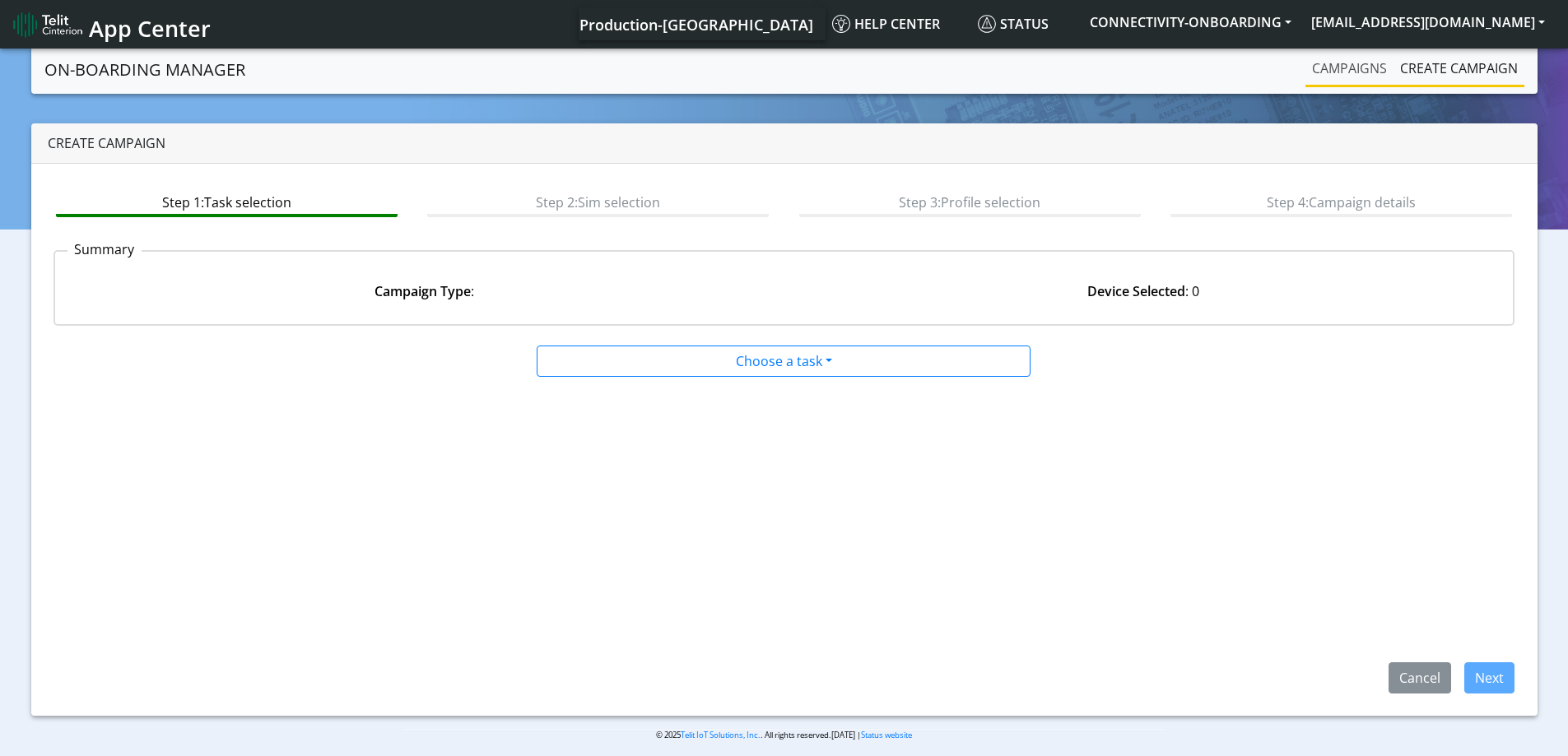
click at [1355, 62] on link "Campaigns" at bounding box center [1349, 68] width 88 height 33
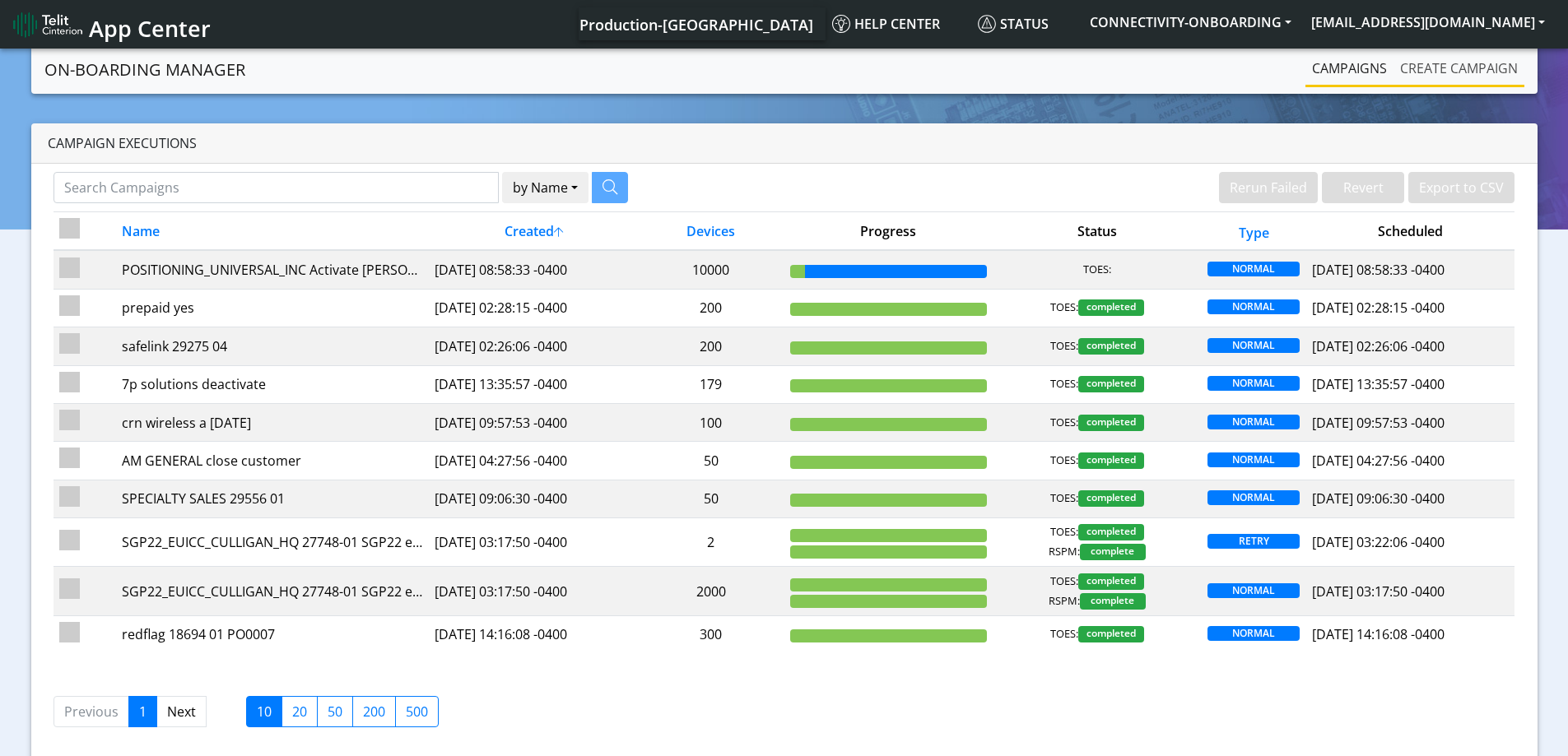
click at [1433, 76] on link "Create campaign" at bounding box center [1459, 68] width 131 height 33
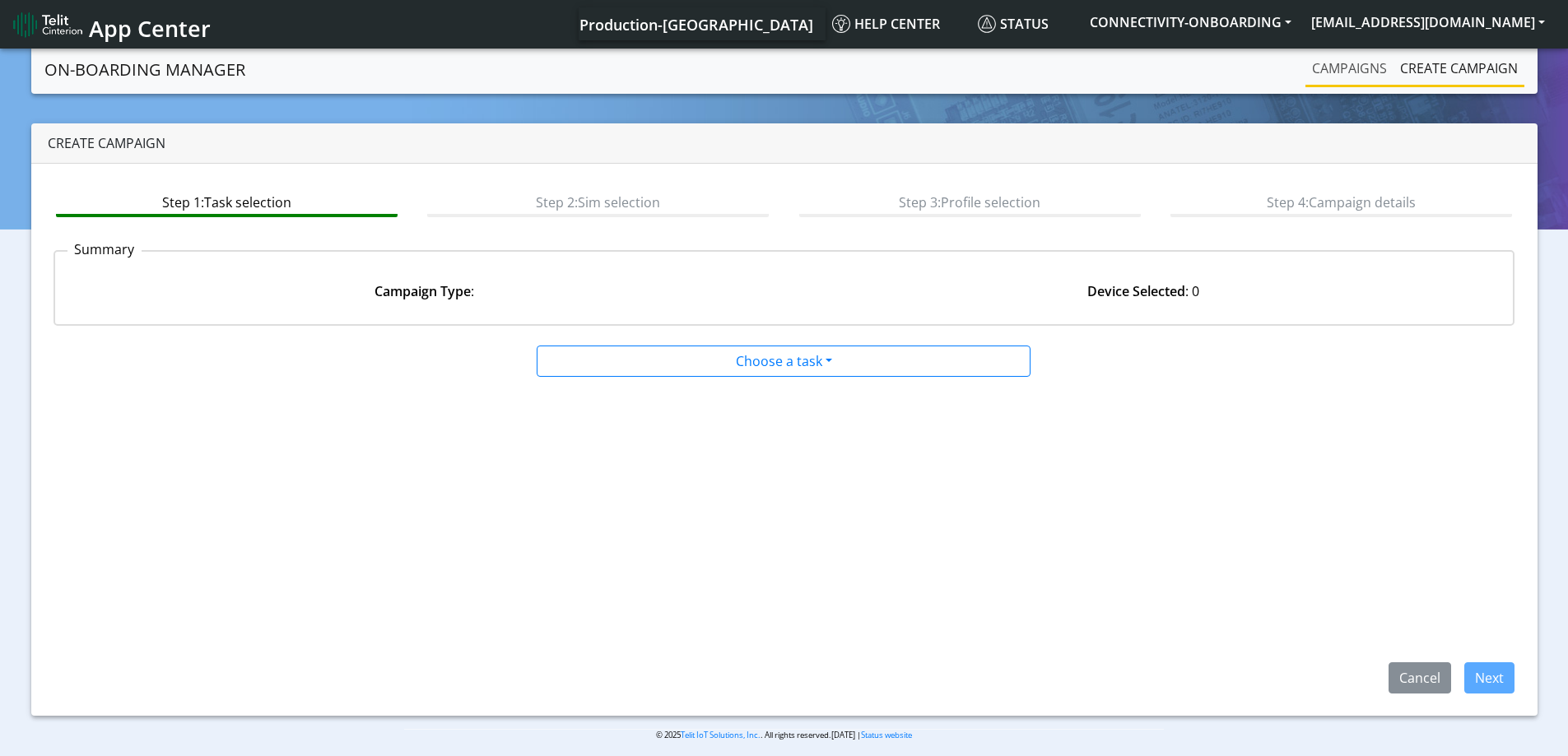
click at [1324, 62] on link "Campaigns" at bounding box center [1349, 68] width 88 height 33
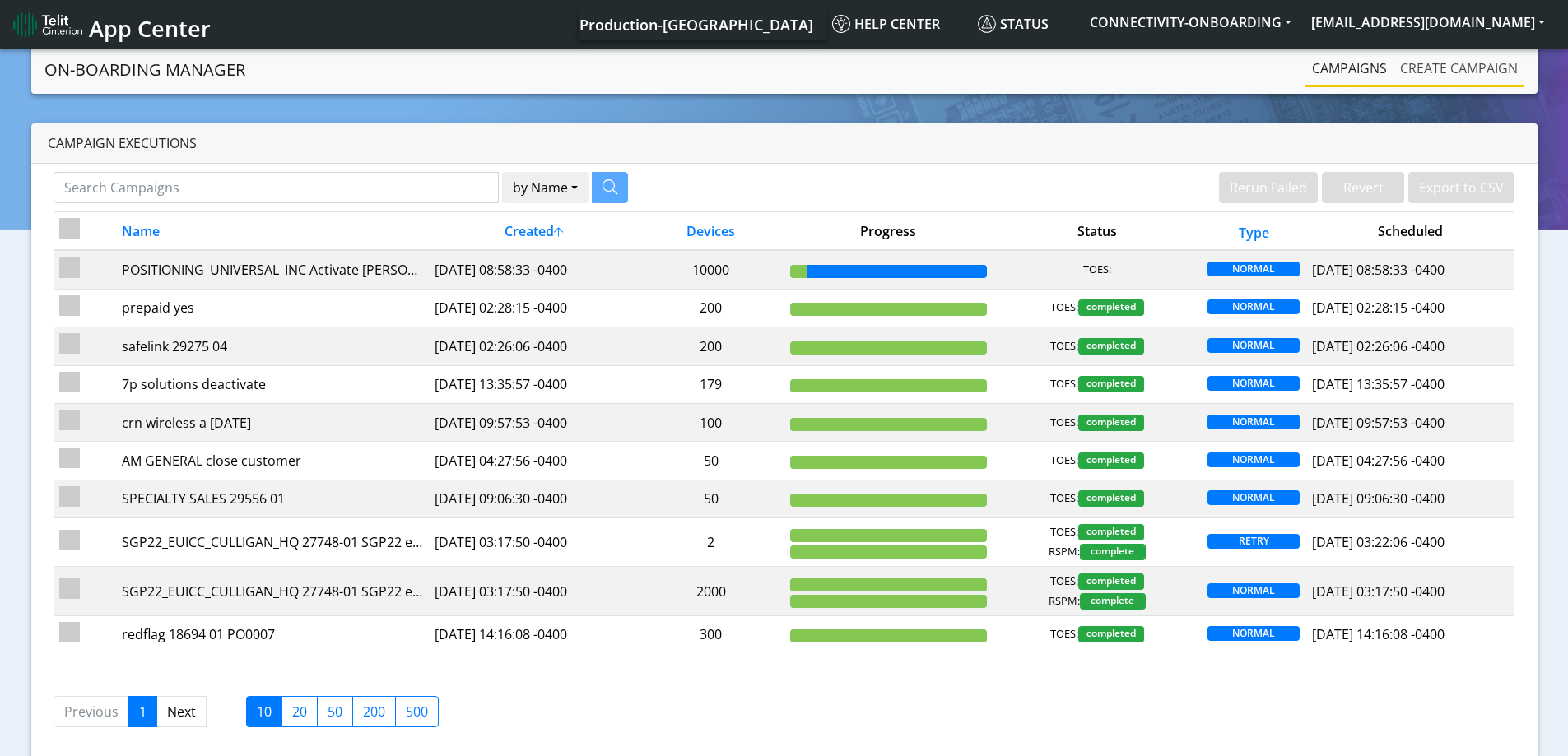
click at [1442, 65] on link "Create campaign" at bounding box center [1459, 68] width 131 height 33
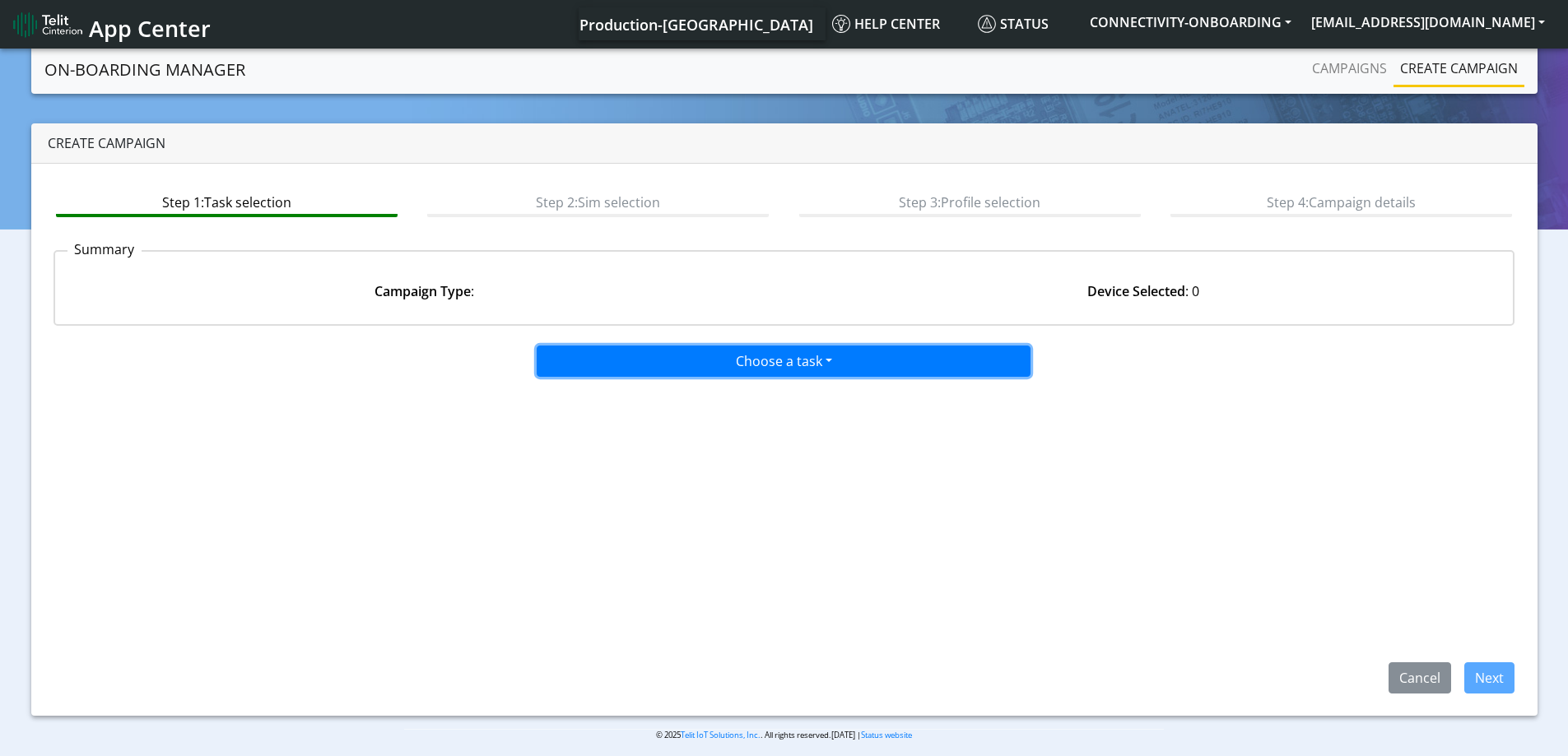
click at [682, 358] on button "Choose a task" at bounding box center [784, 361] width 494 height 31
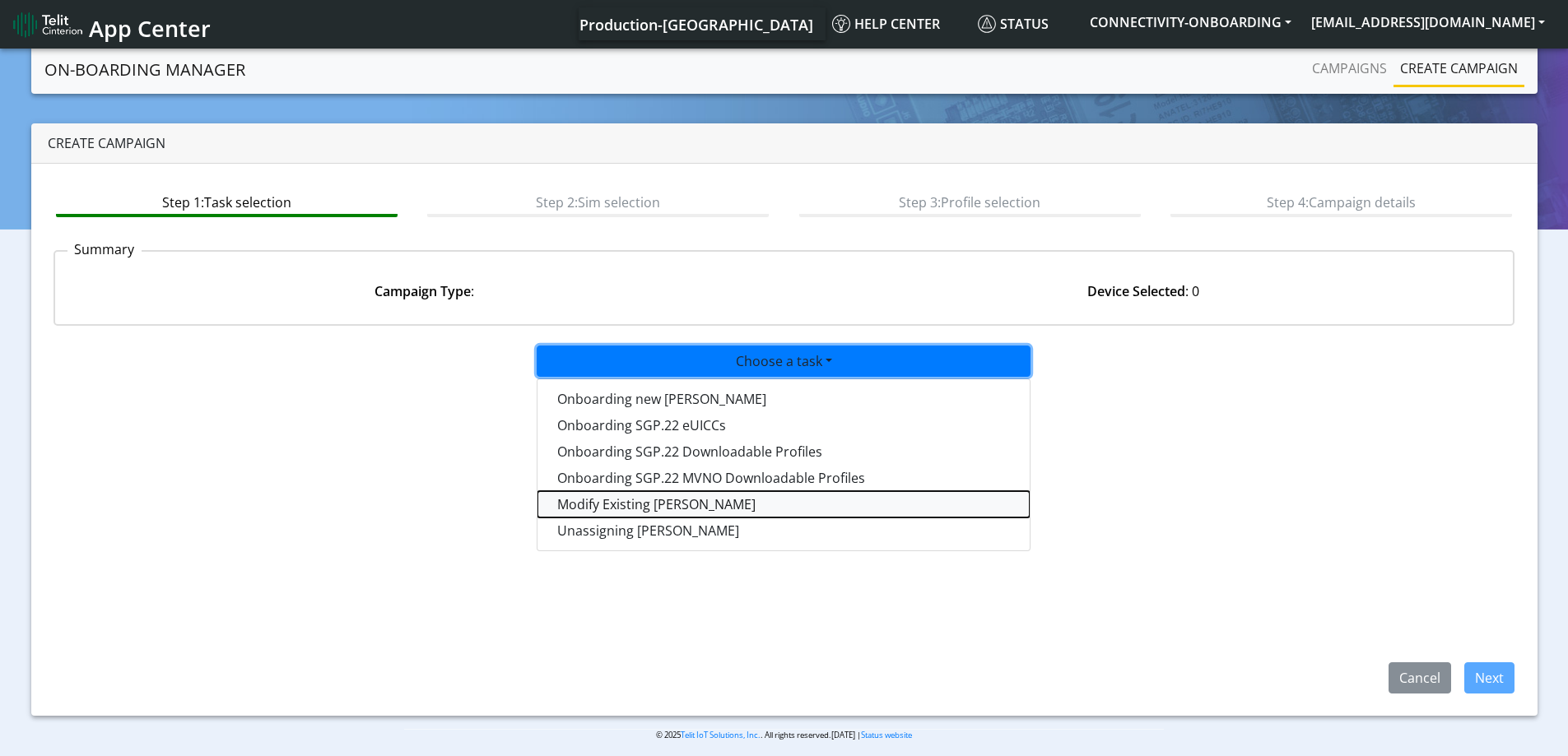
click at [607, 496] on taskiotp-dropdown "Modify Existing [PERSON_NAME]" at bounding box center [783, 504] width 492 height 27
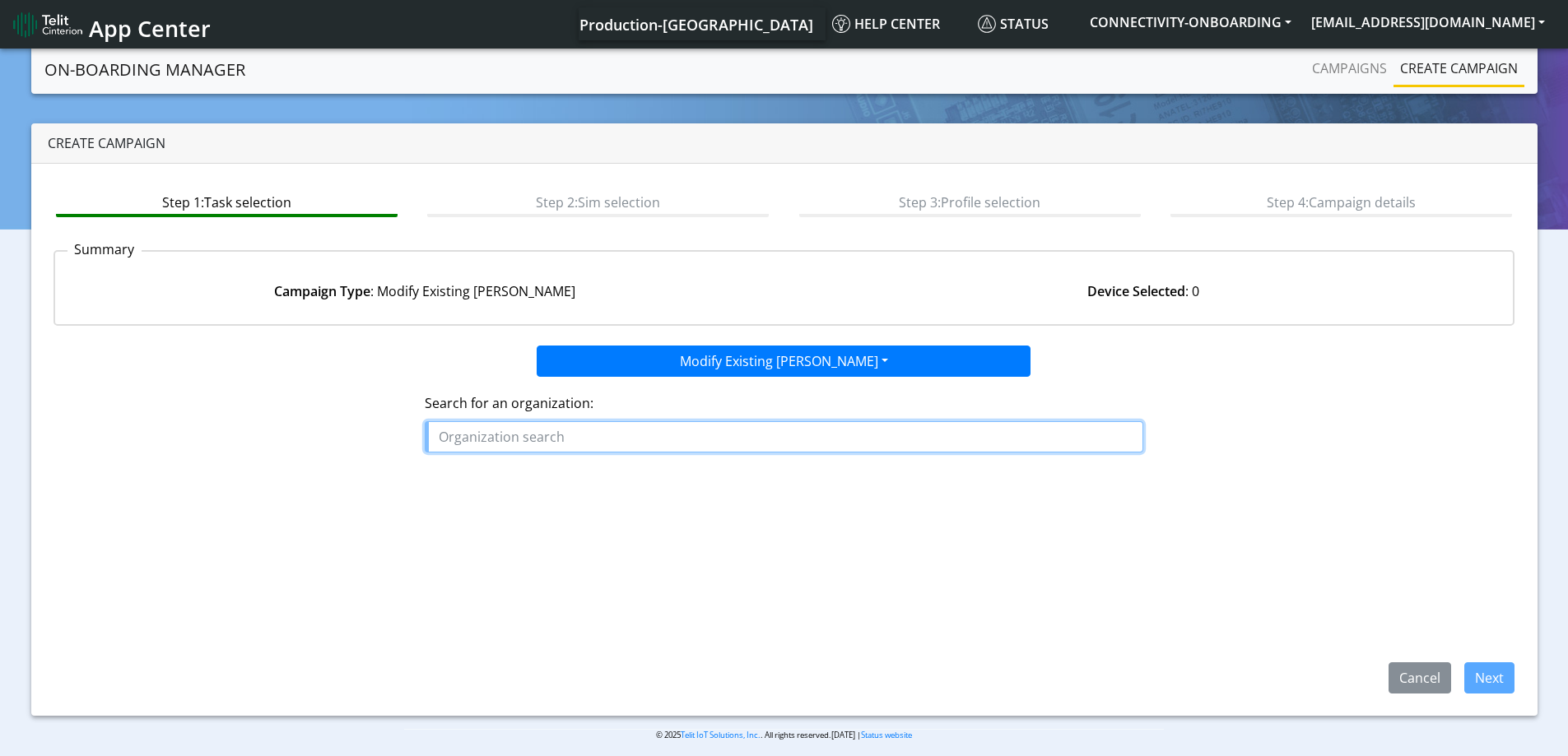
click at [491, 431] on input "text" at bounding box center [784, 436] width 718 height 31
paste input "POSITIONING_UNIVERSAL_INC"
click at [555, 472] on span "POSITIONING_UNIVERSAL_INC" at bounding box center [542, 474] width 195 height 18
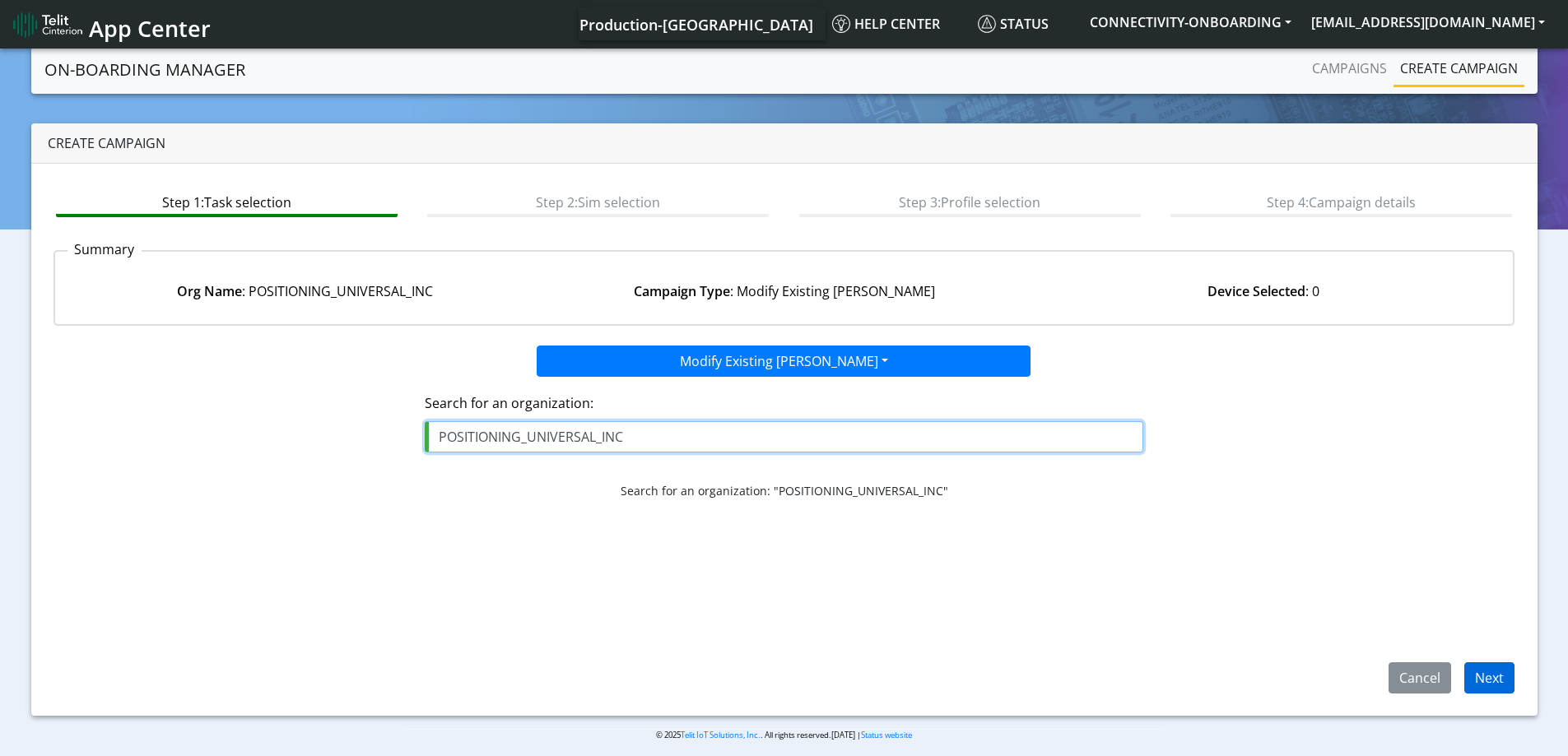
type input "POSITIONING_UNIVERSAL_INC"
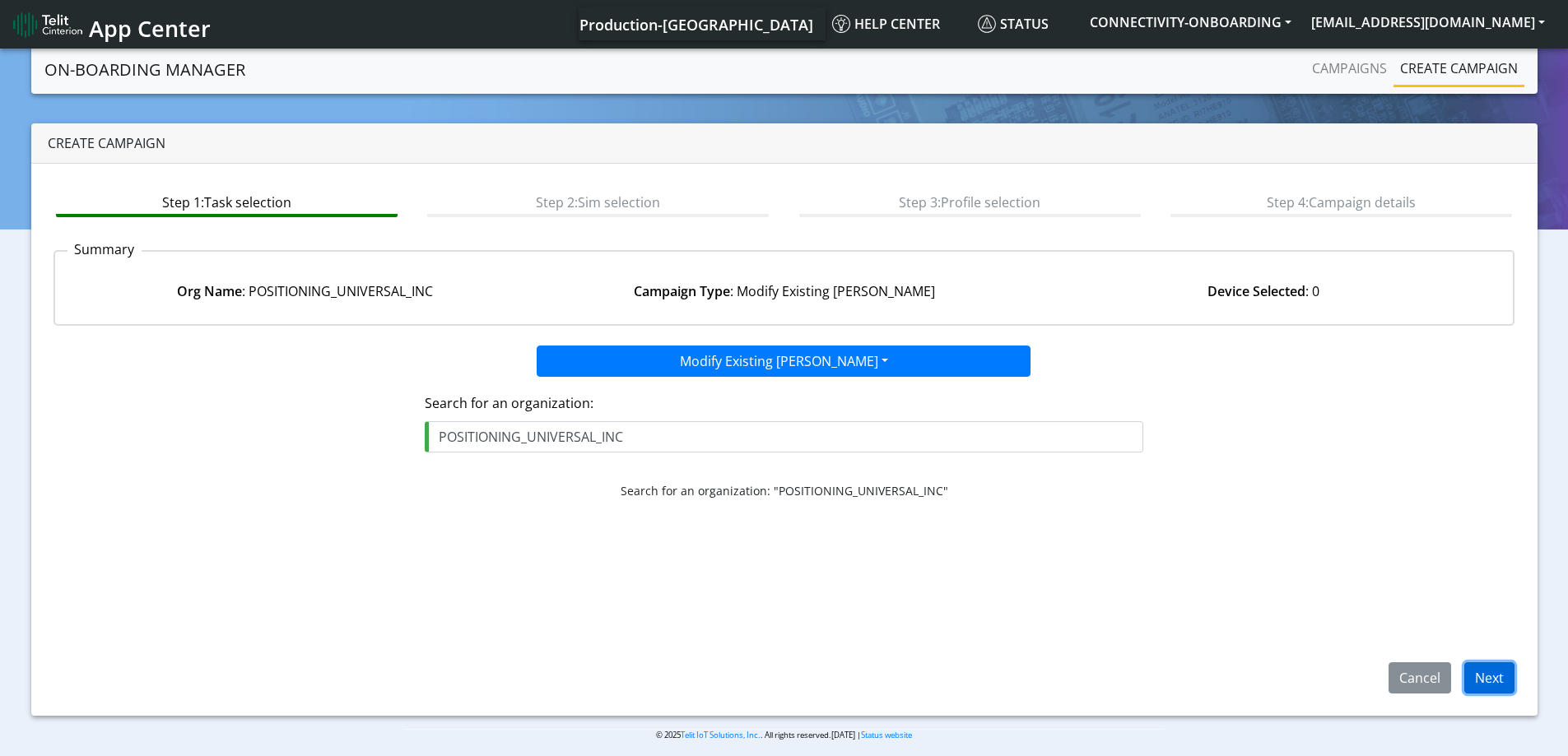
click at [1492, 667] on button "Next" at bounding box center [1489, 678] width 50 height 31
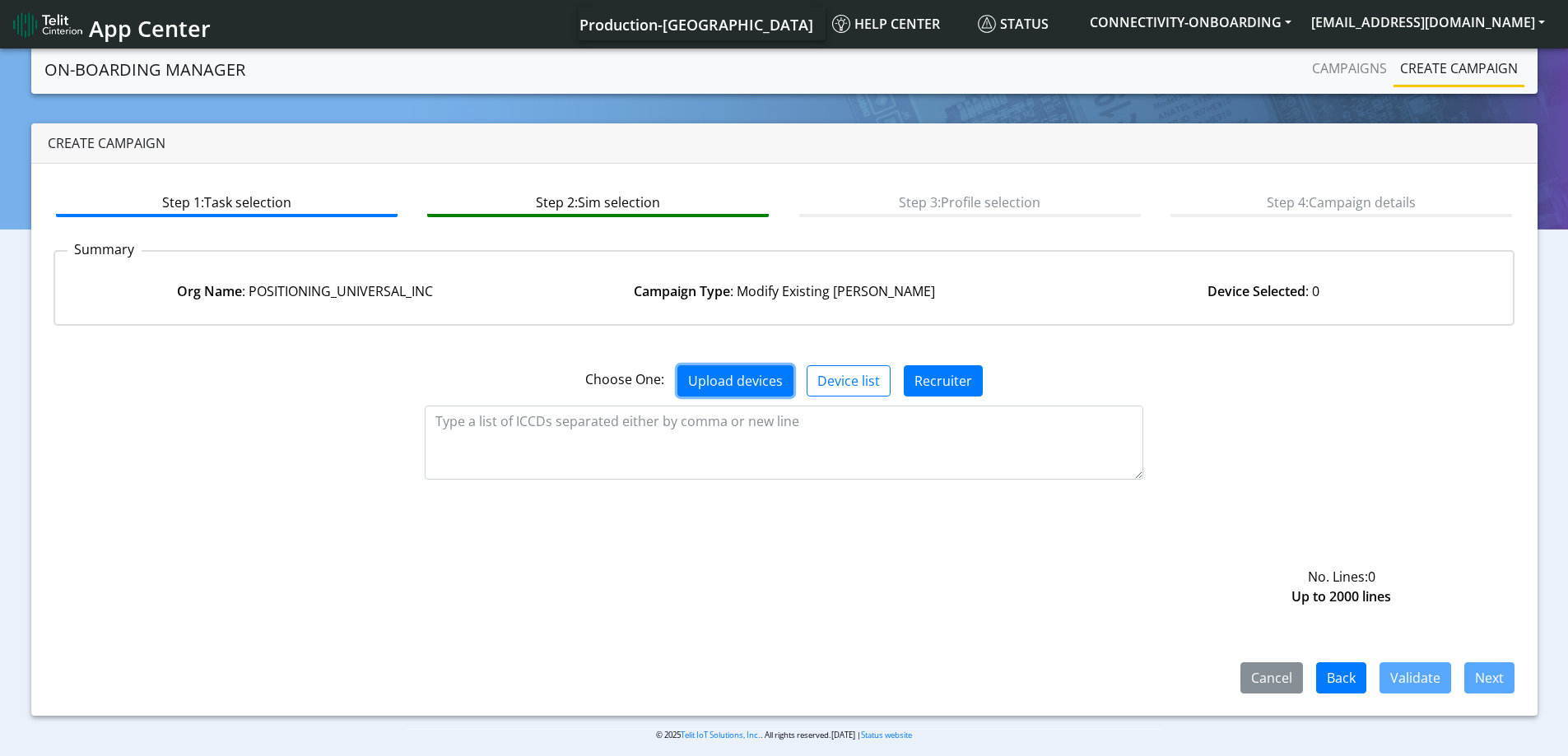
click at [720, 376] on button "Upload devices" at bounding box center [735, 381] width 116 height 31
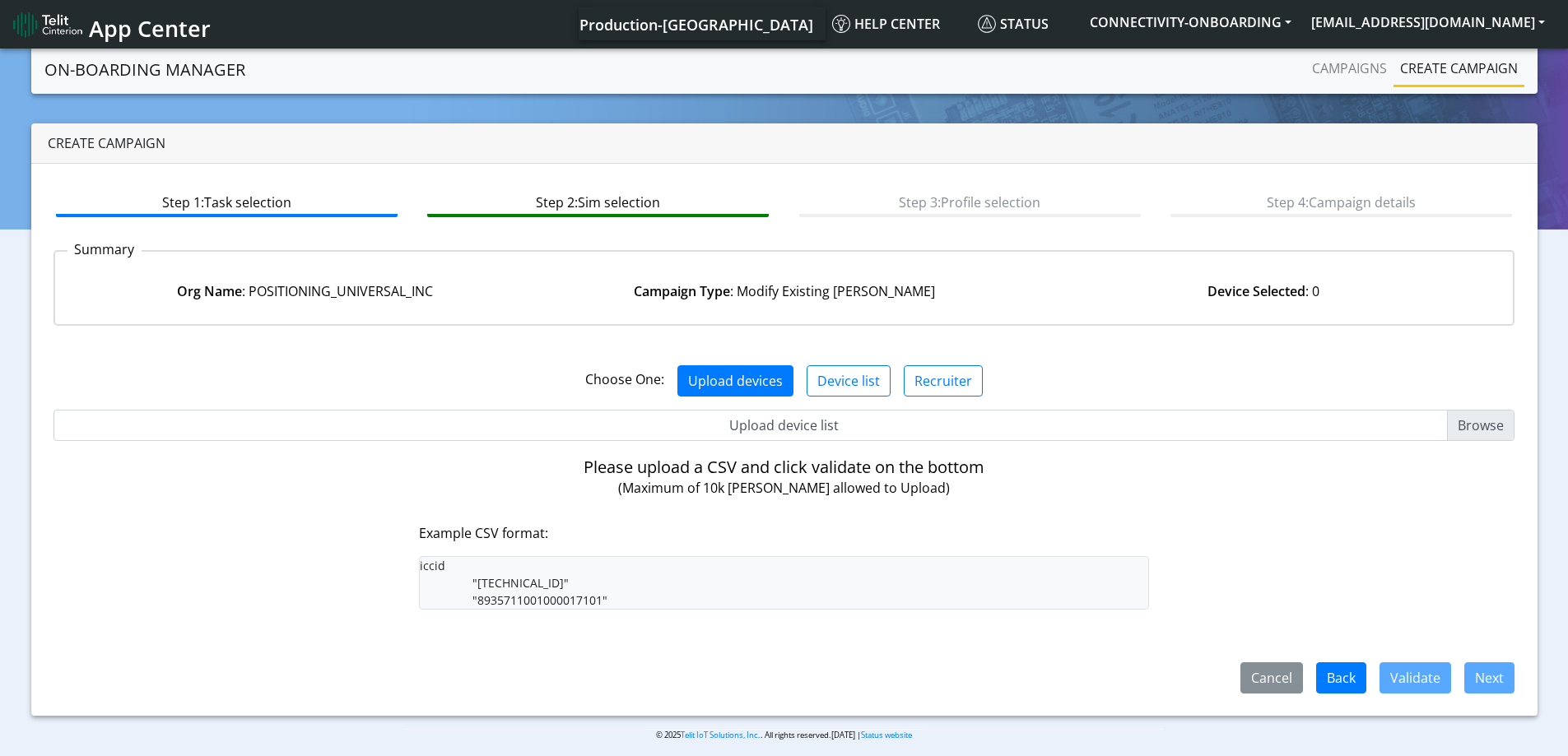
click at [796, 420] on input "Upload device list" at bounding box center [784, 425] width 1461 height 31
type input "C:\fakepath\onboarding CSV.csv"
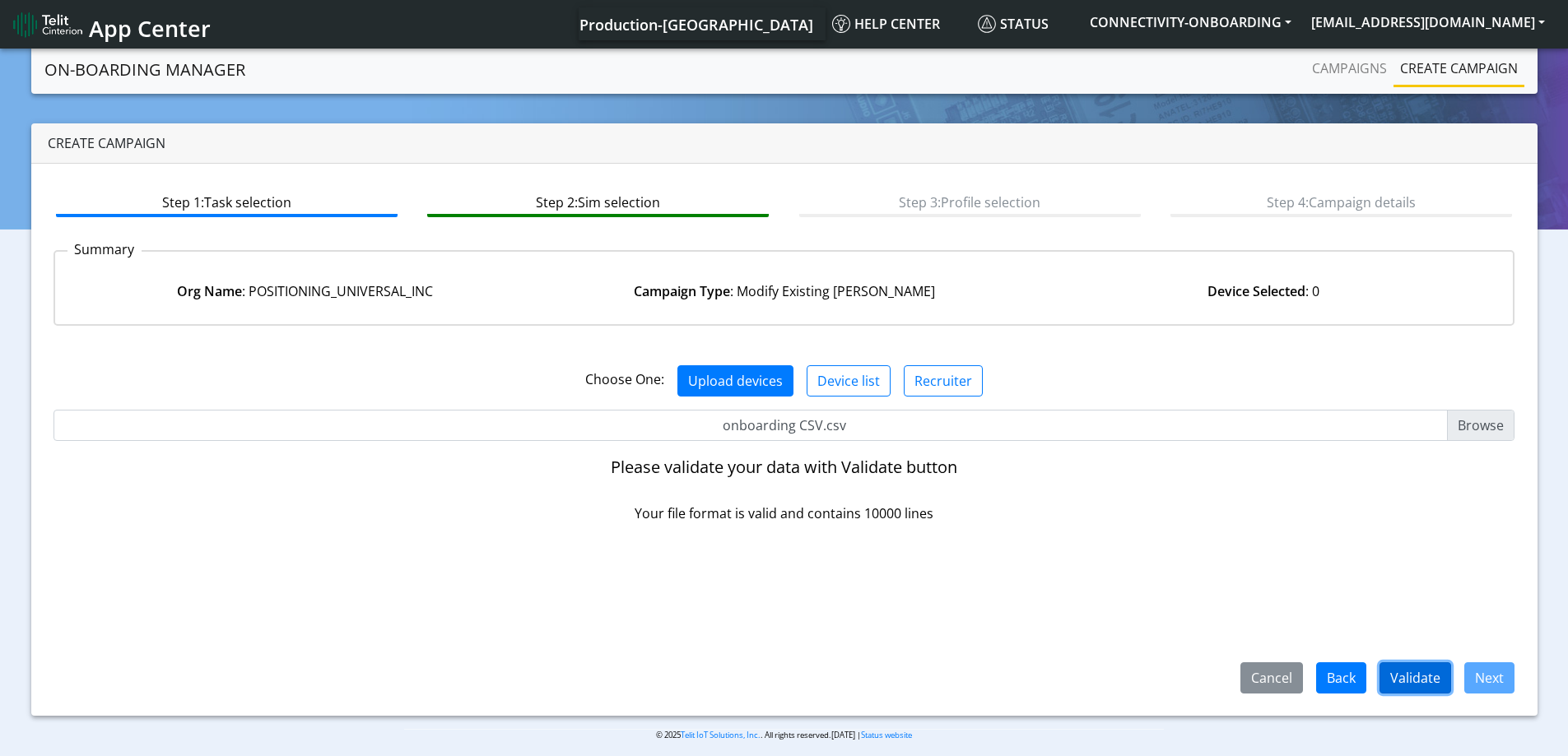
click at [1416, 674] on button "Validate" at bounding box center [1414, 678] width 71 height 31
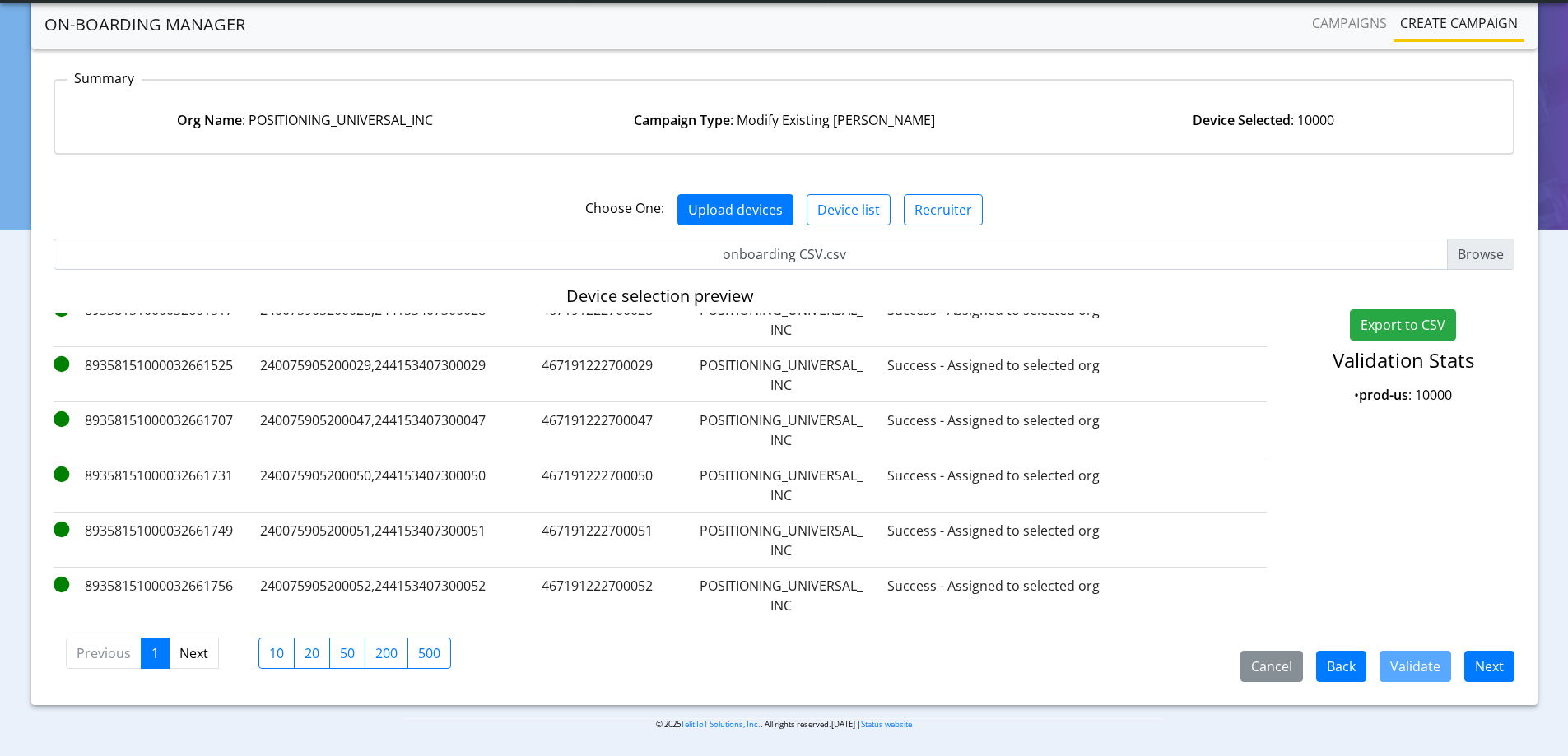
scroll to position [113, 0]
click at [1489, 661] on button "Next" at bounding box center [1489, 667] width 50 height 31
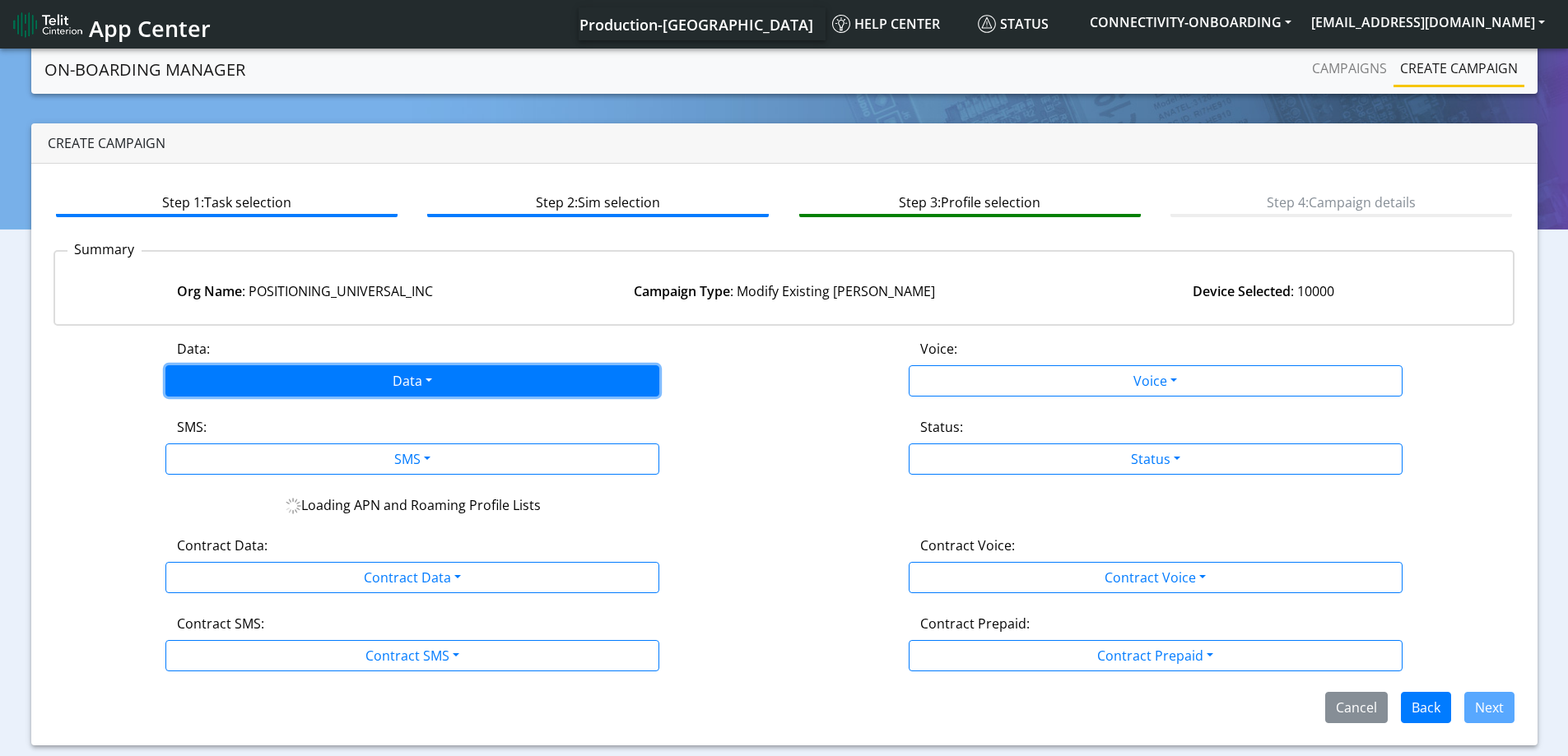
click at [412, 375] on button "Data" at bounding box center [412, 381] width 494 height 31
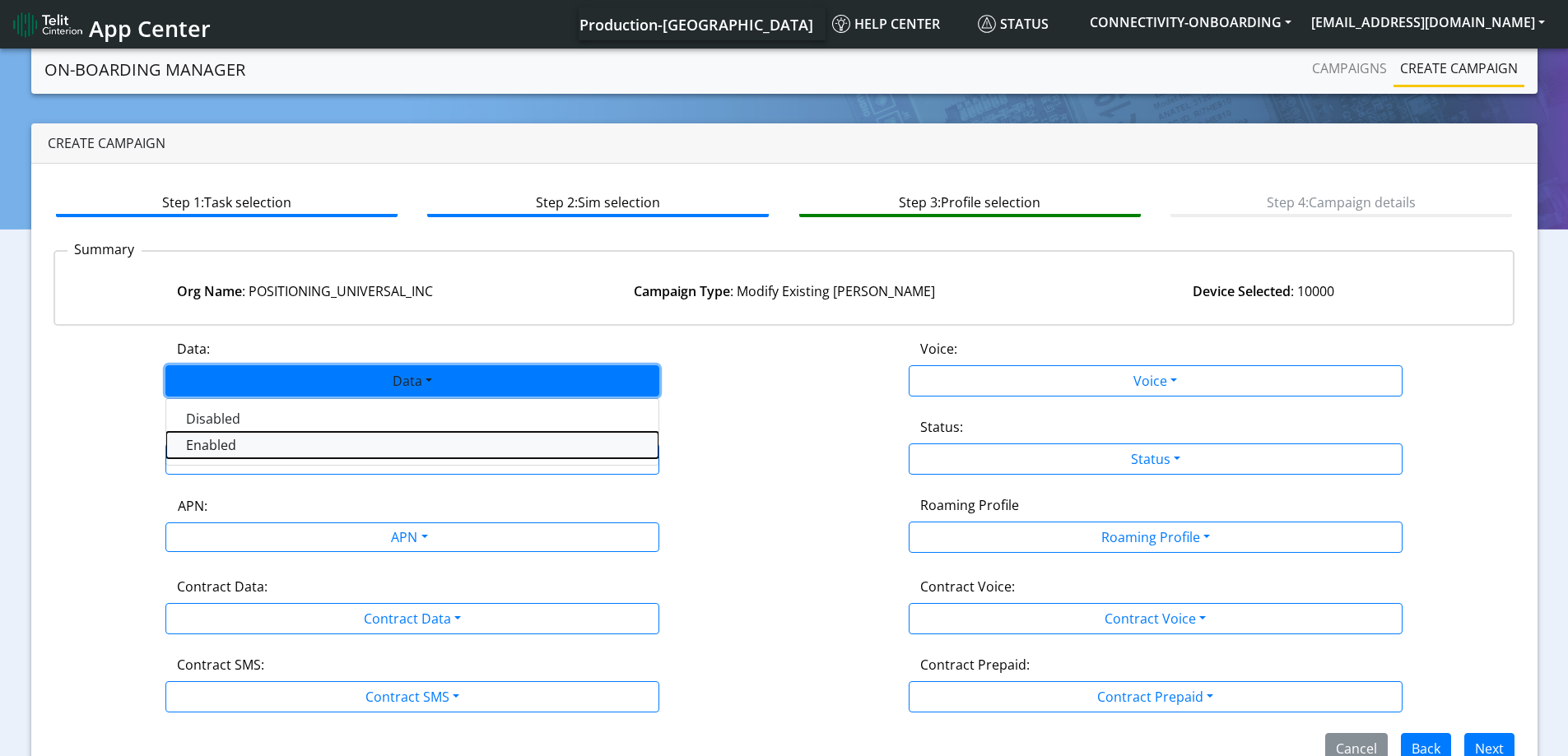
click at [266, 444] on button "Enabled" at bounding box center [412, 445] width 492 height 27
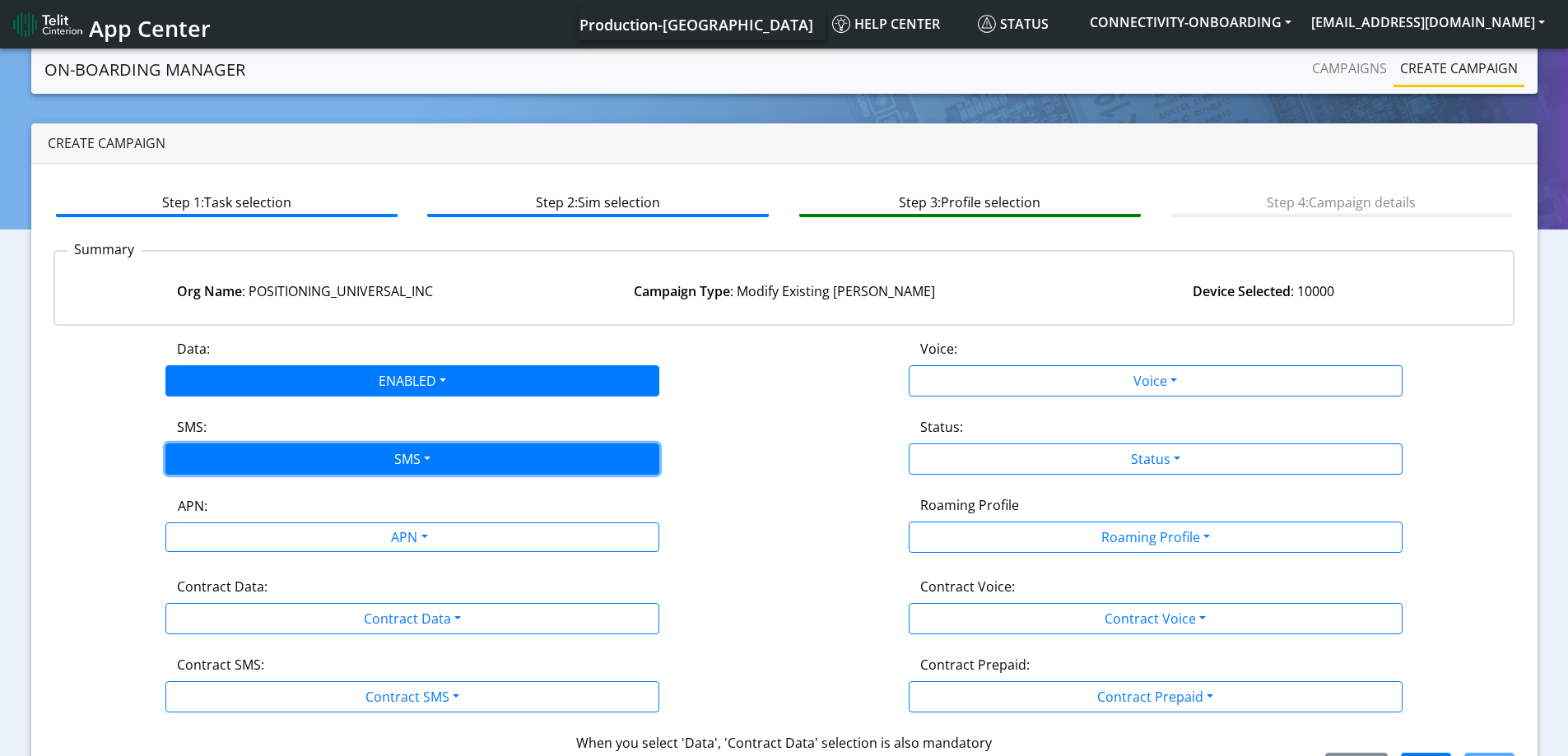
click at [260, 456] on button "SMS" at bounding box center [412, 459] width 494 height 31
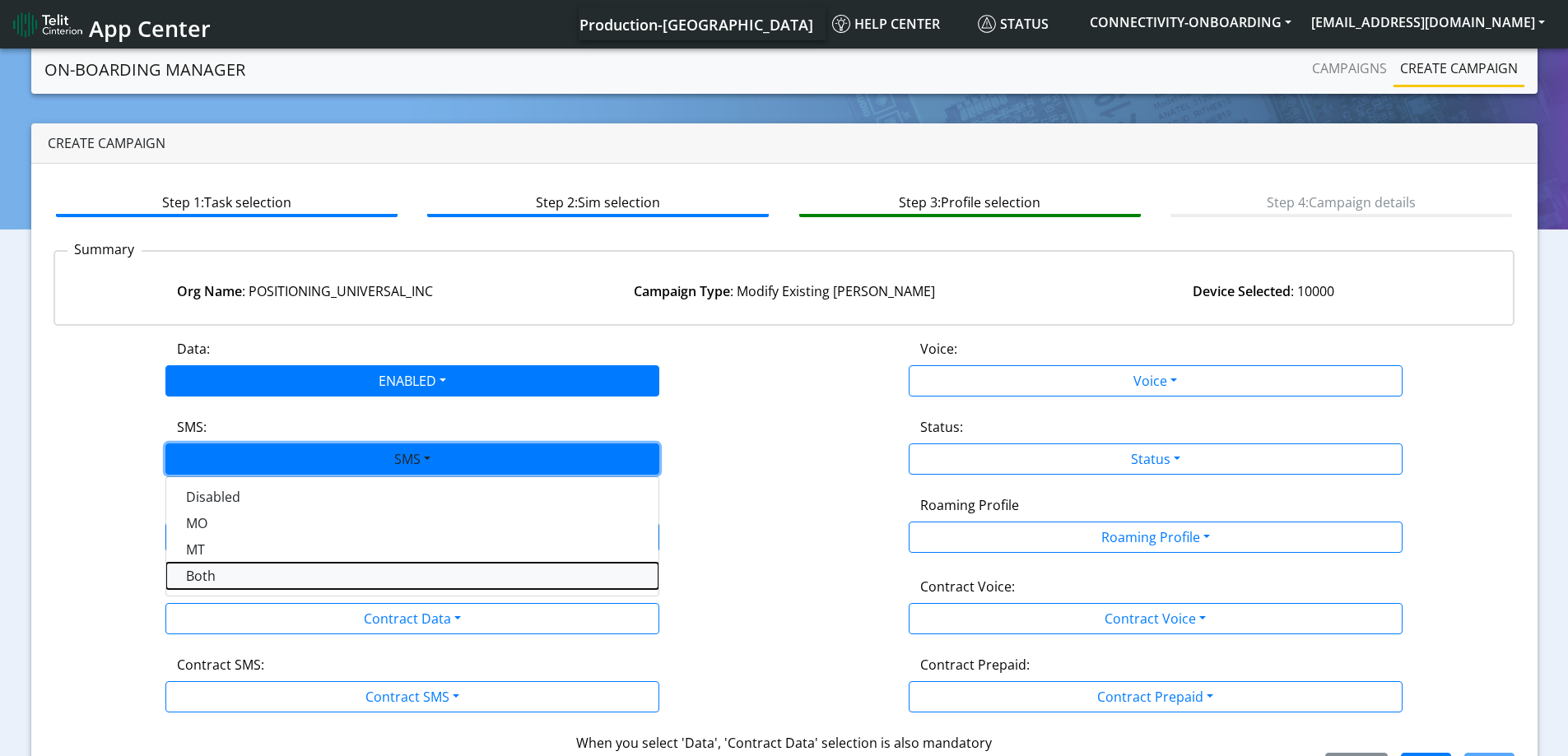
click at [216, 576] on button "Both" at bounding box center [412, 576] width 492 height 27
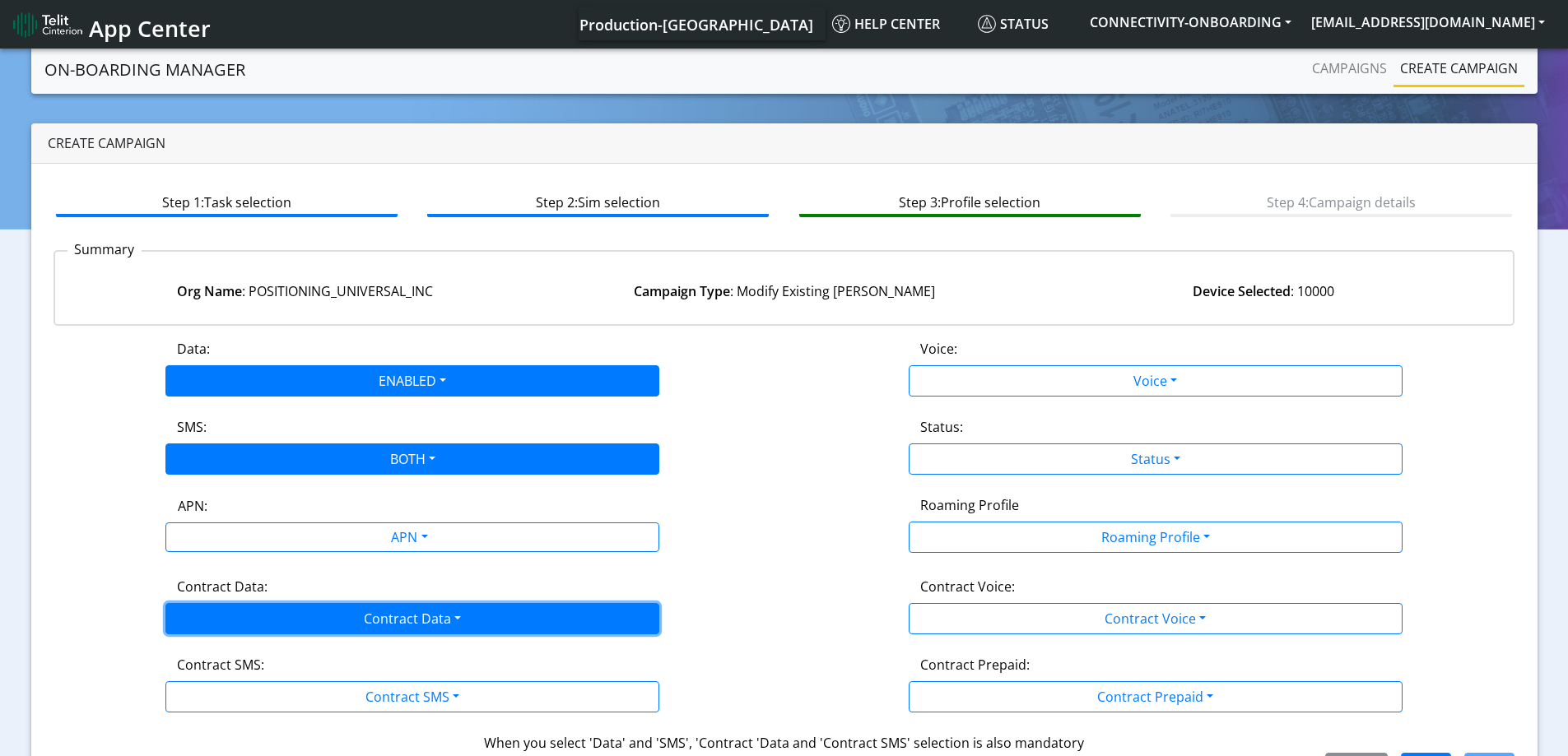
click at [251, 615] on button "Contract Data" at bounding box center [412, 619] width 494 height 31
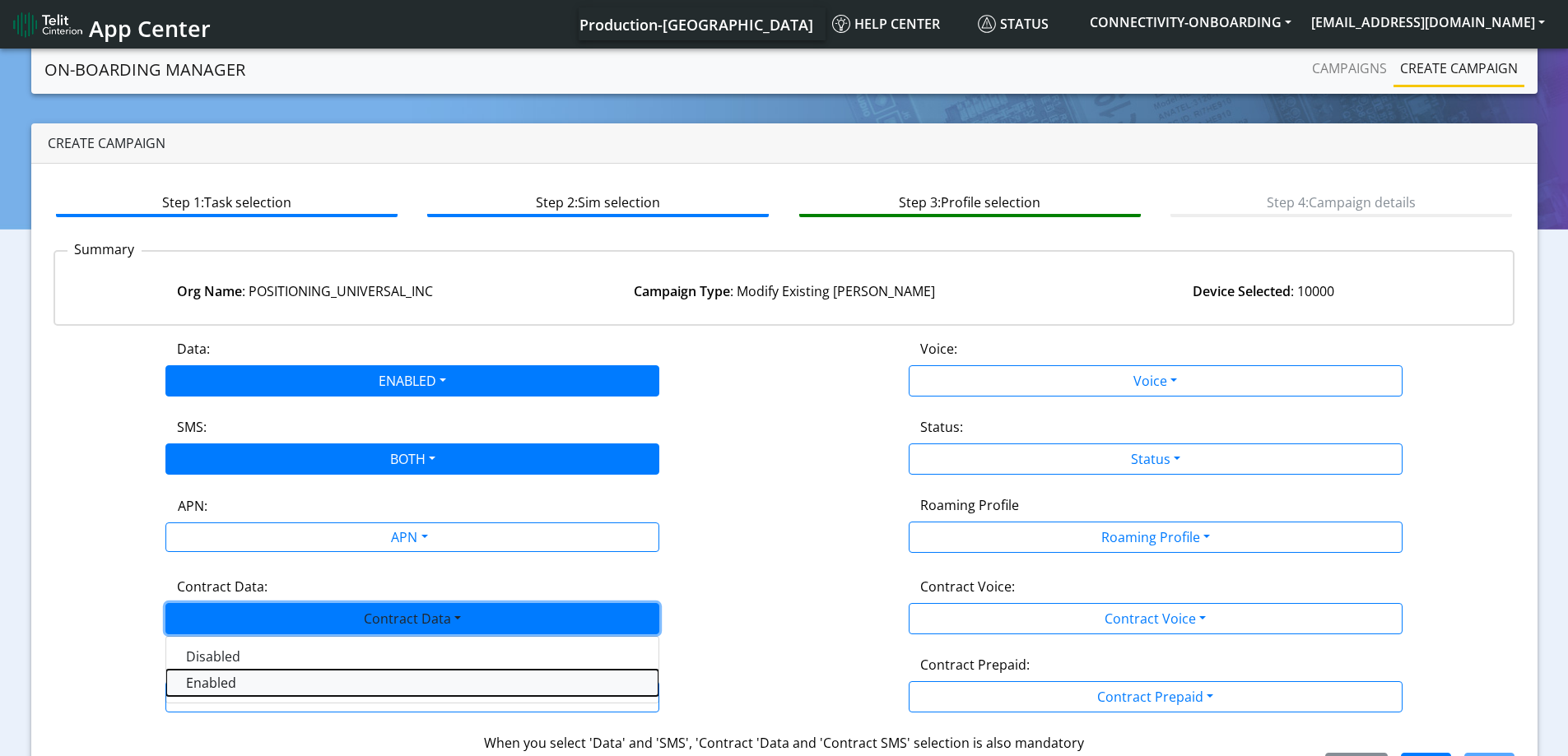
click at [192, 684] on Dataenabled-dropdown "Enabled" at bounding box center [412, 683] width 492 height 27
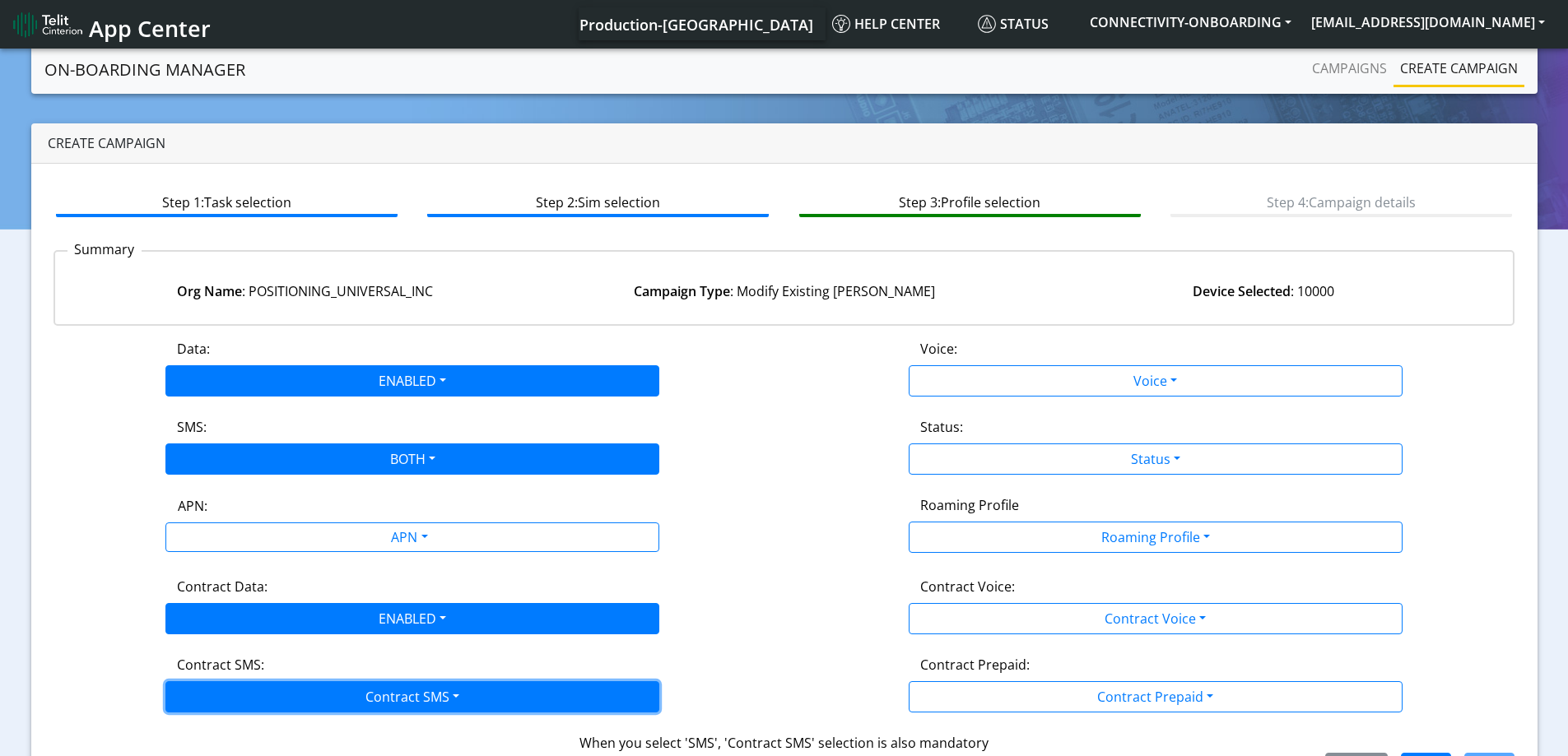
click at [204, 685] on button "Contract SMS" at bounding box center [412, 697] width 494 height 31
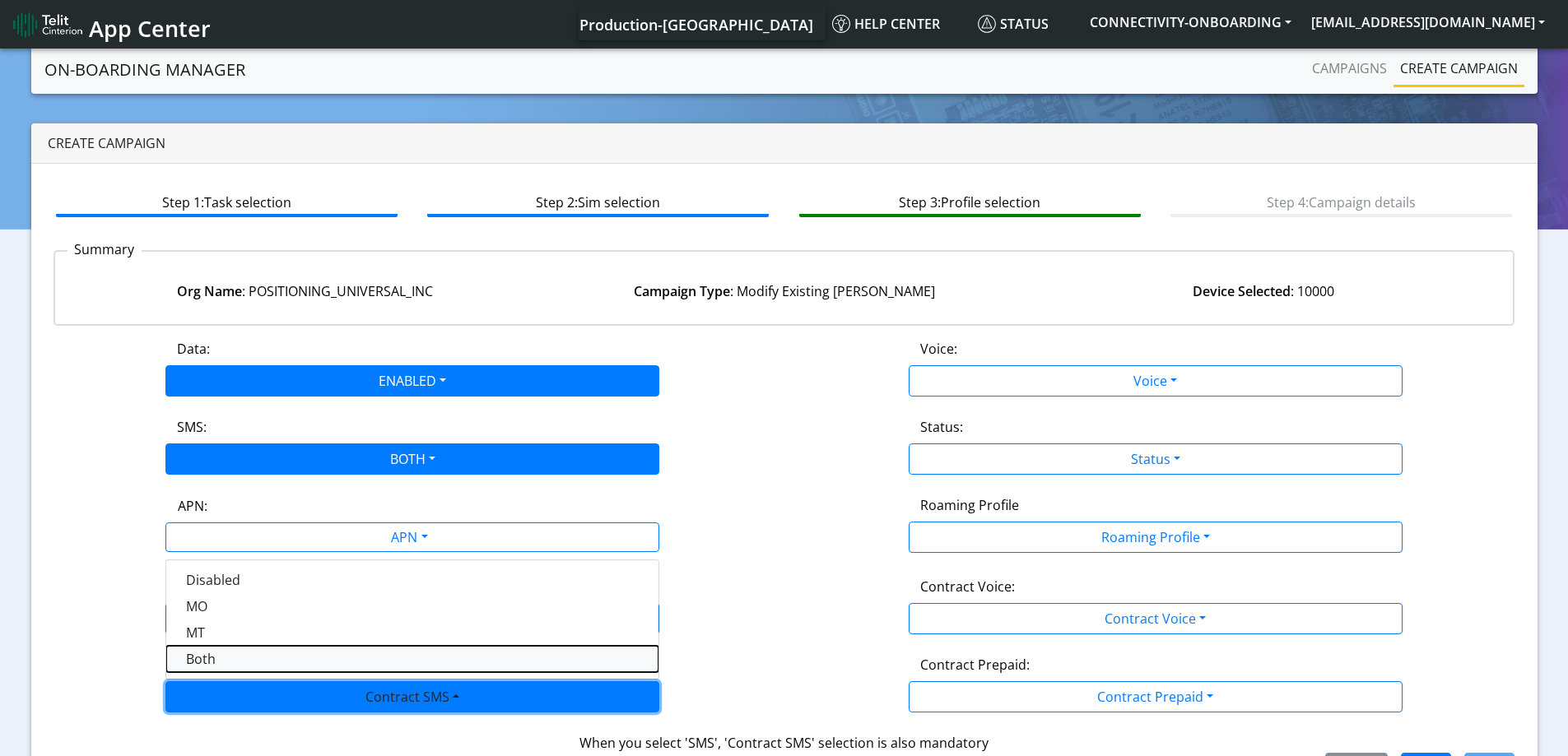
click at [215, 662] on SMSboth-dropdown "Both" at bounding box center [412, 659] width 492 height 27
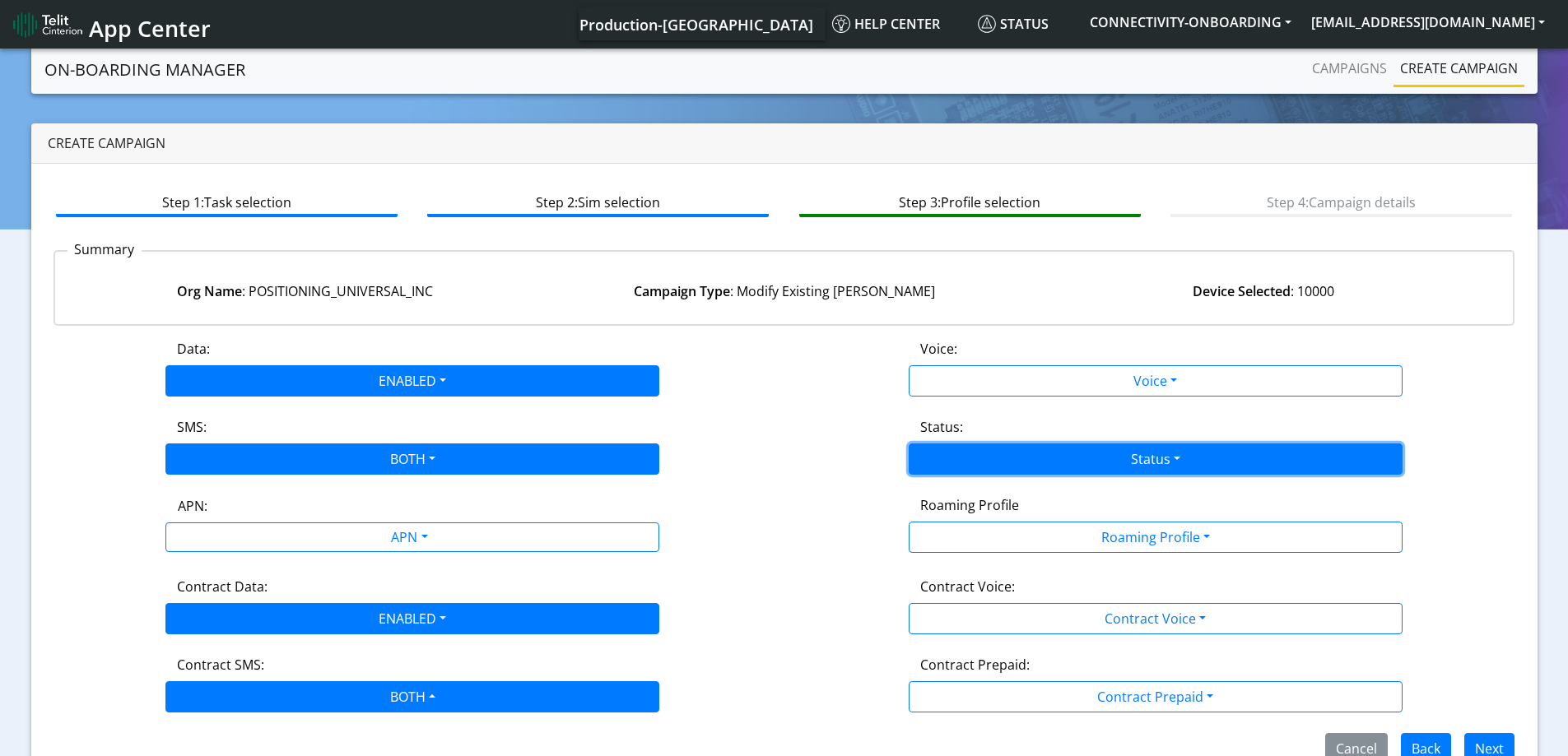
click at [1137, 462] on button "Status" at bounding box center [1155, 459] width 494 height 31
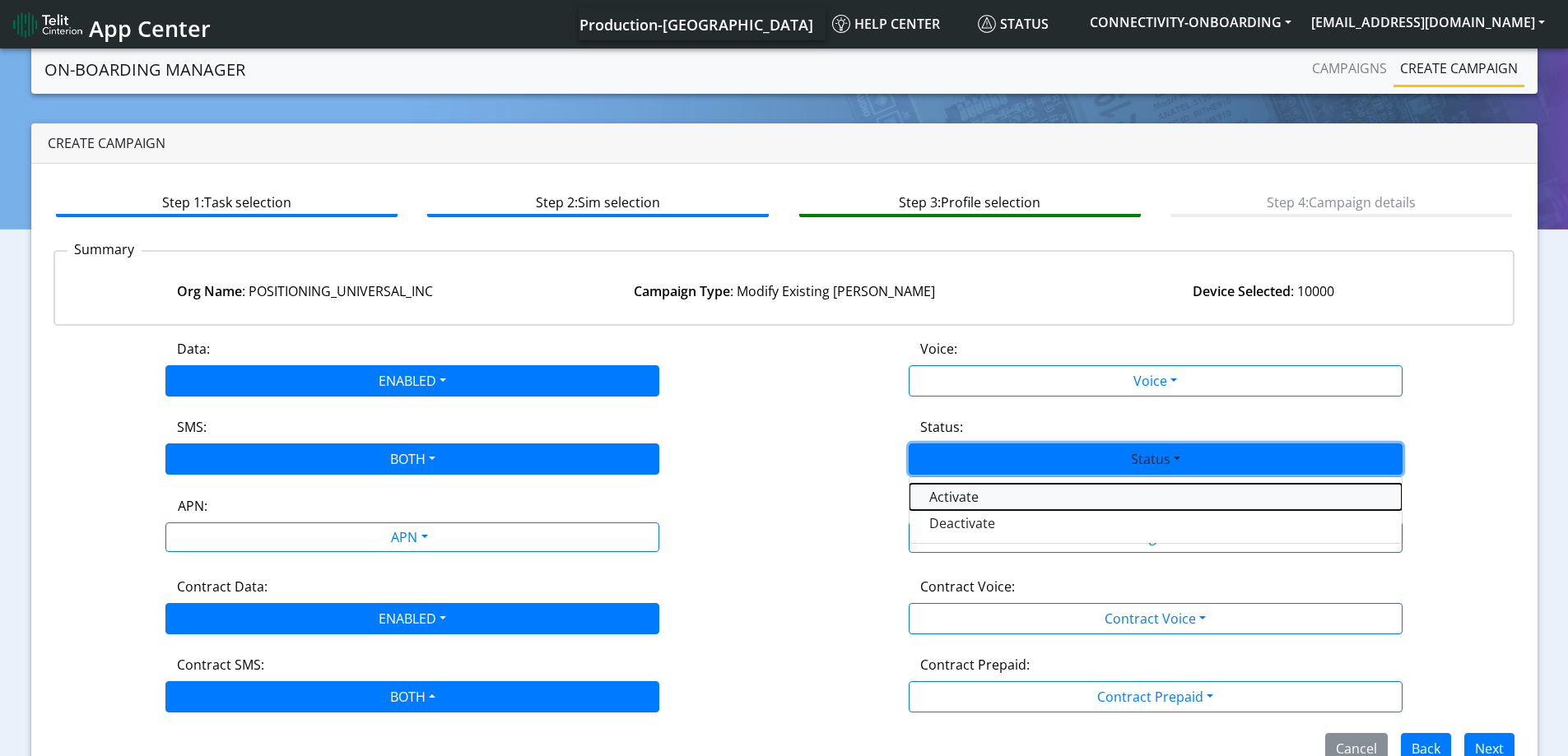
click at [948, 492] on button "Activate" at bounding box center [1155, 497] width 492 height 27
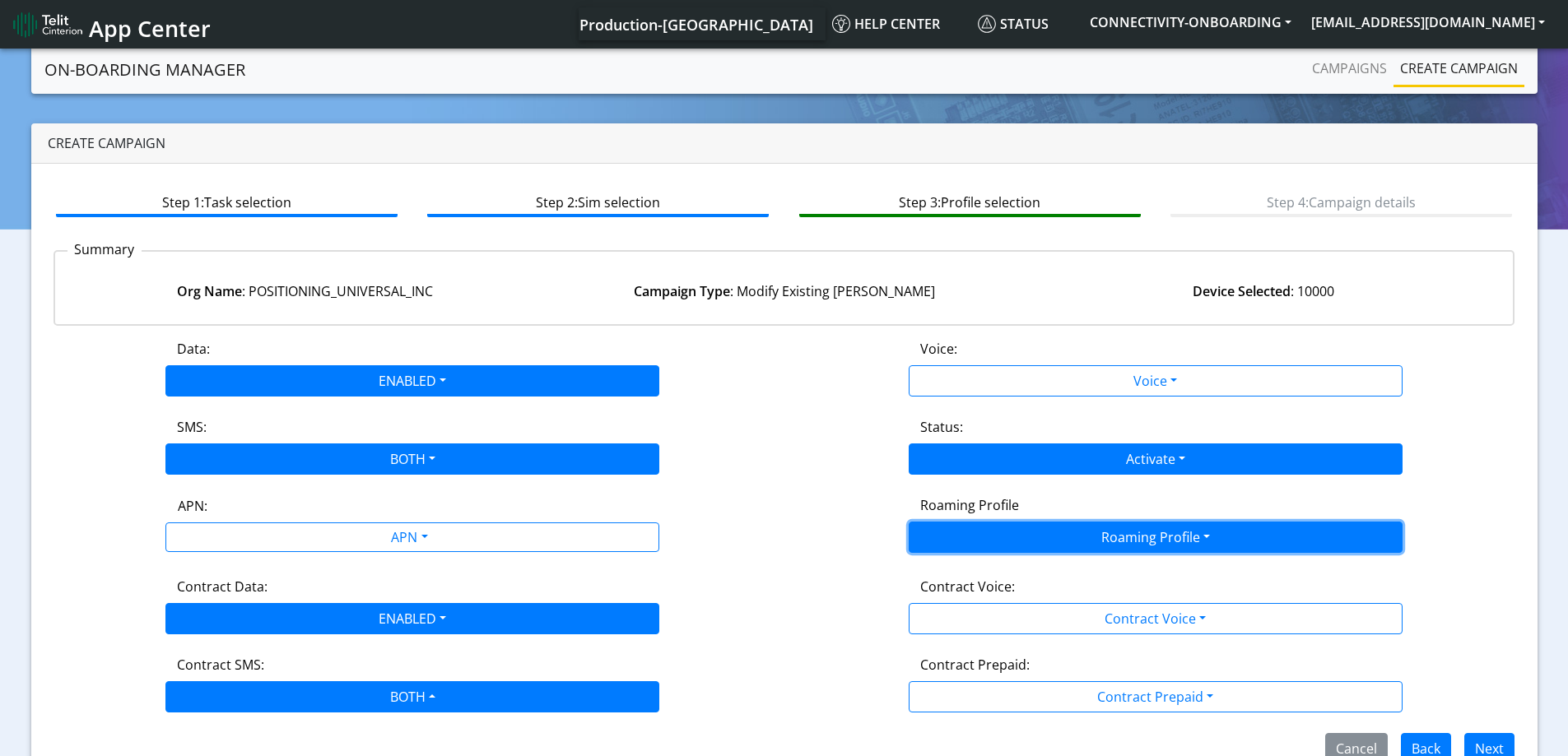
click at [961, 521] on button "Roaming Profile" at bounding box center [1155, 537] width 494 height 31
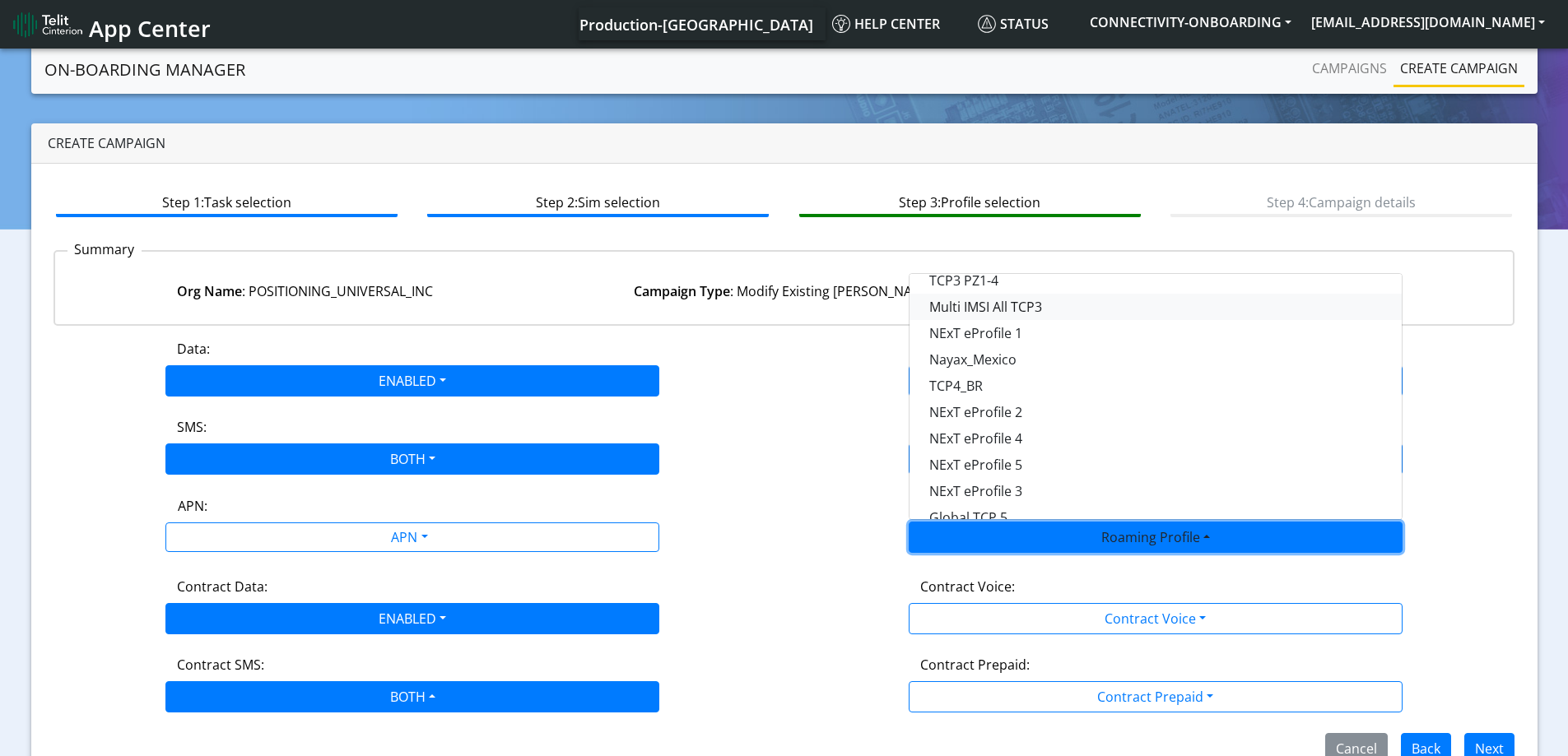
scroll to position [436, 0]
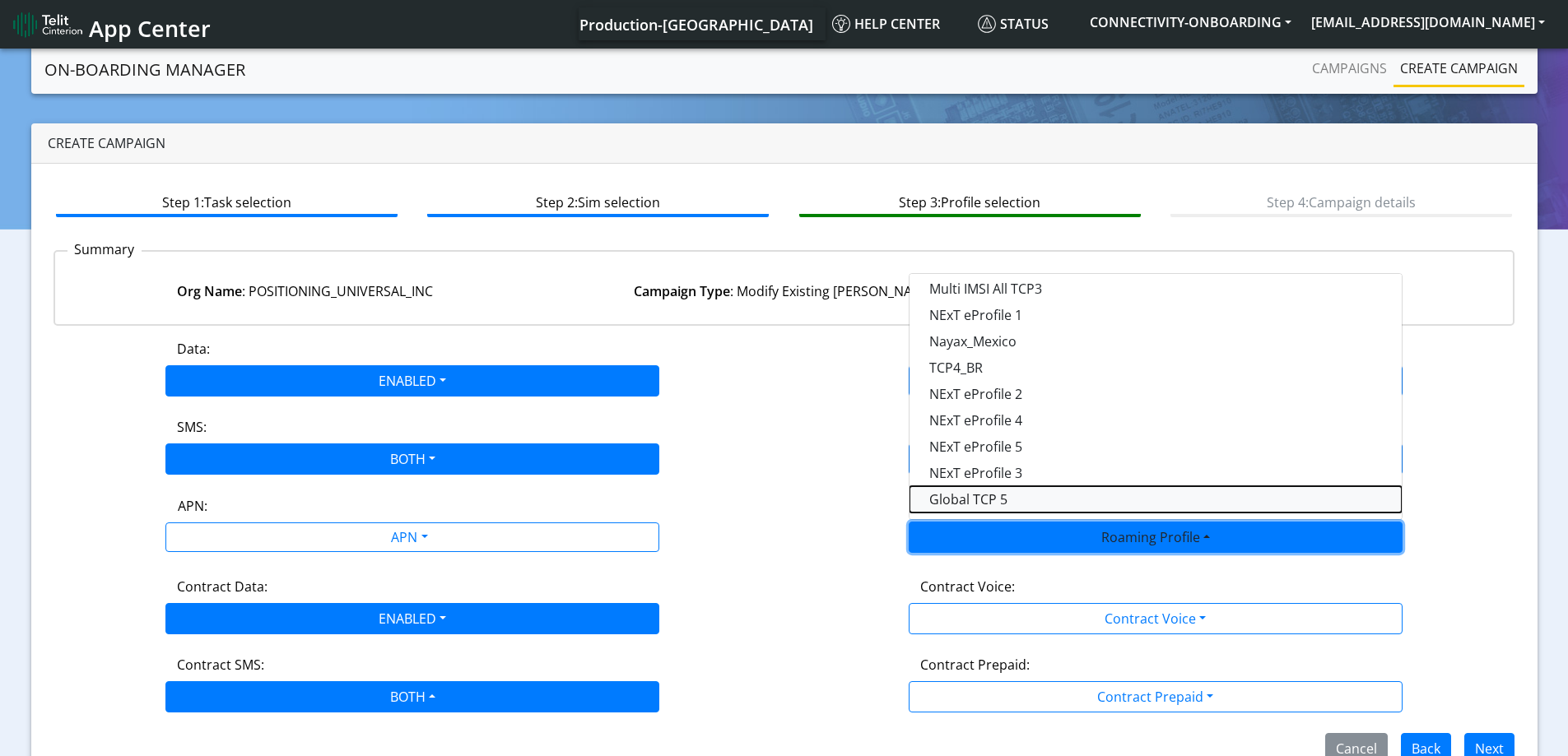
click at [996, 503] on Profile-dropdown "Global TCP 5" at bounding box center [1155, 499] width 492 height 27
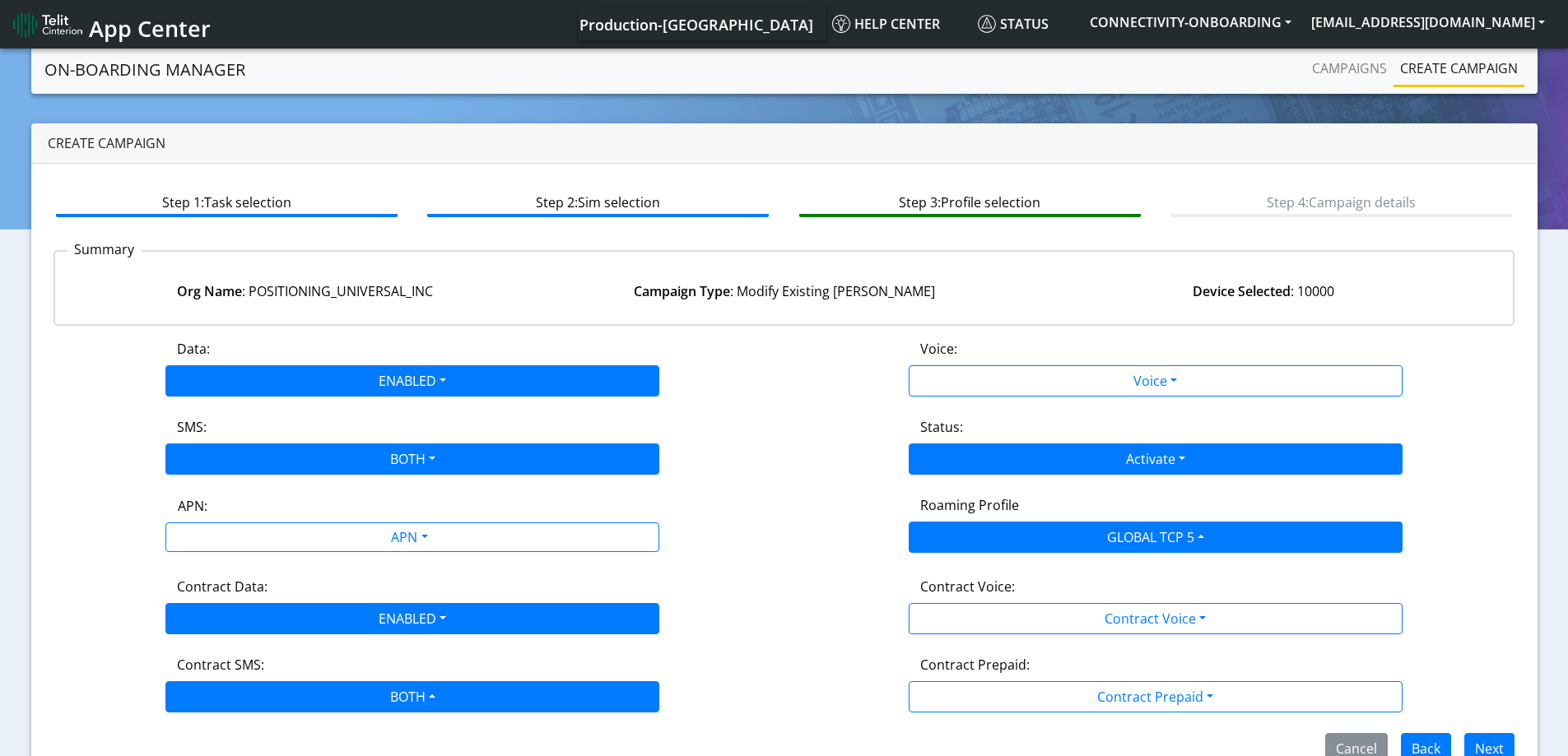
click at [752, 444] on div "SMS: BOTH Disabled MO MT Both" at bounding box center [412, 446] width 743 height 58
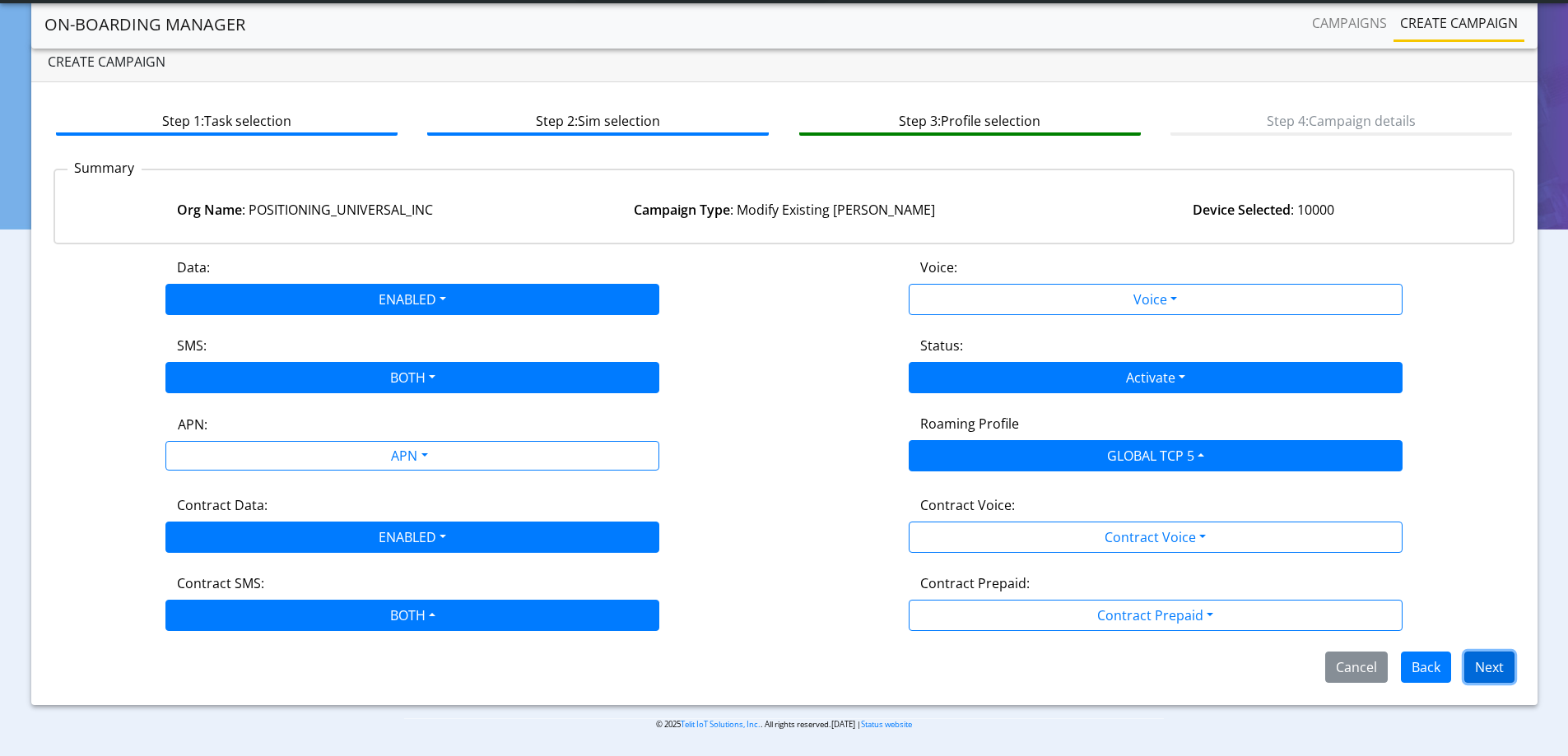
click at [1493, 669] on button "Next" at bounding box center [1489, 668] width 50 height 31
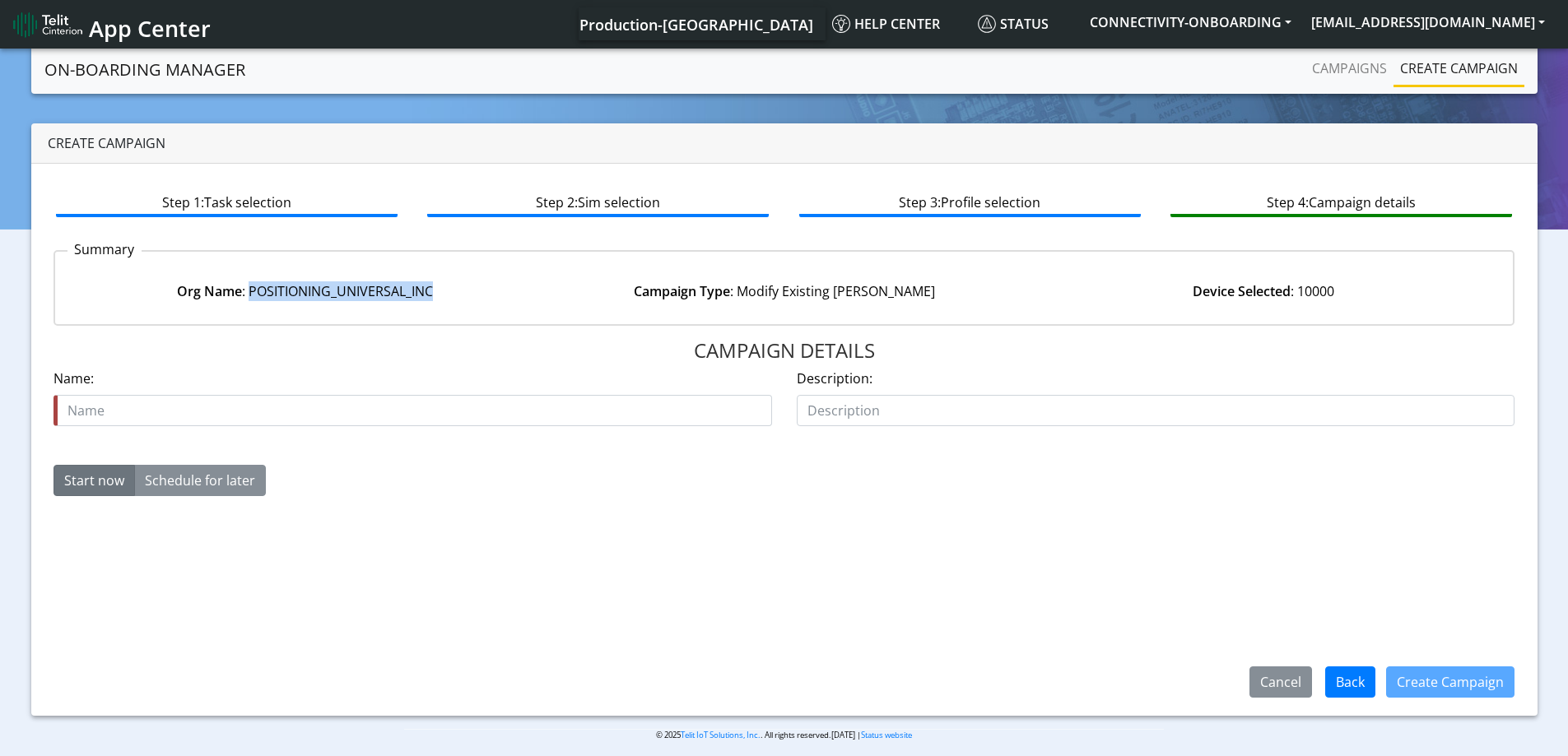
drag, startPoint x: 432, startPoint y: 292, endPoint x: 247, endPoint y: 286, distance: 185.1
click at [247, 286] on div "Org Name : POSITIONING_UNIVERSAL_INC" at bounding box center [304, 291] width 479 height 20
copy div "POSITIONING_UNIVERSAL_INC"
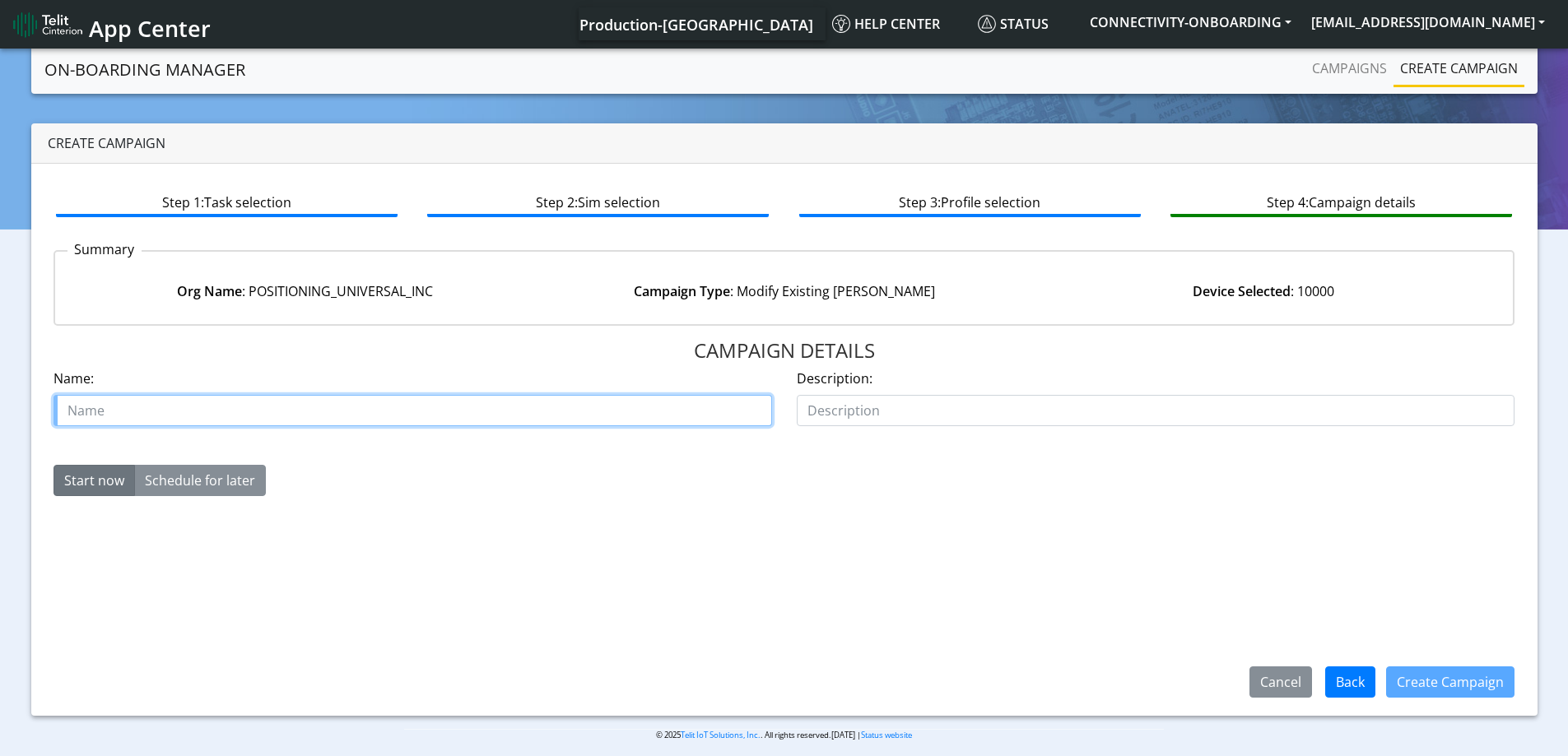
click at [180, 423] on input "text" at bounding box center [412, 411] width 718 height 31
paste input "POSITIONING_UNIVERSAL_INC"
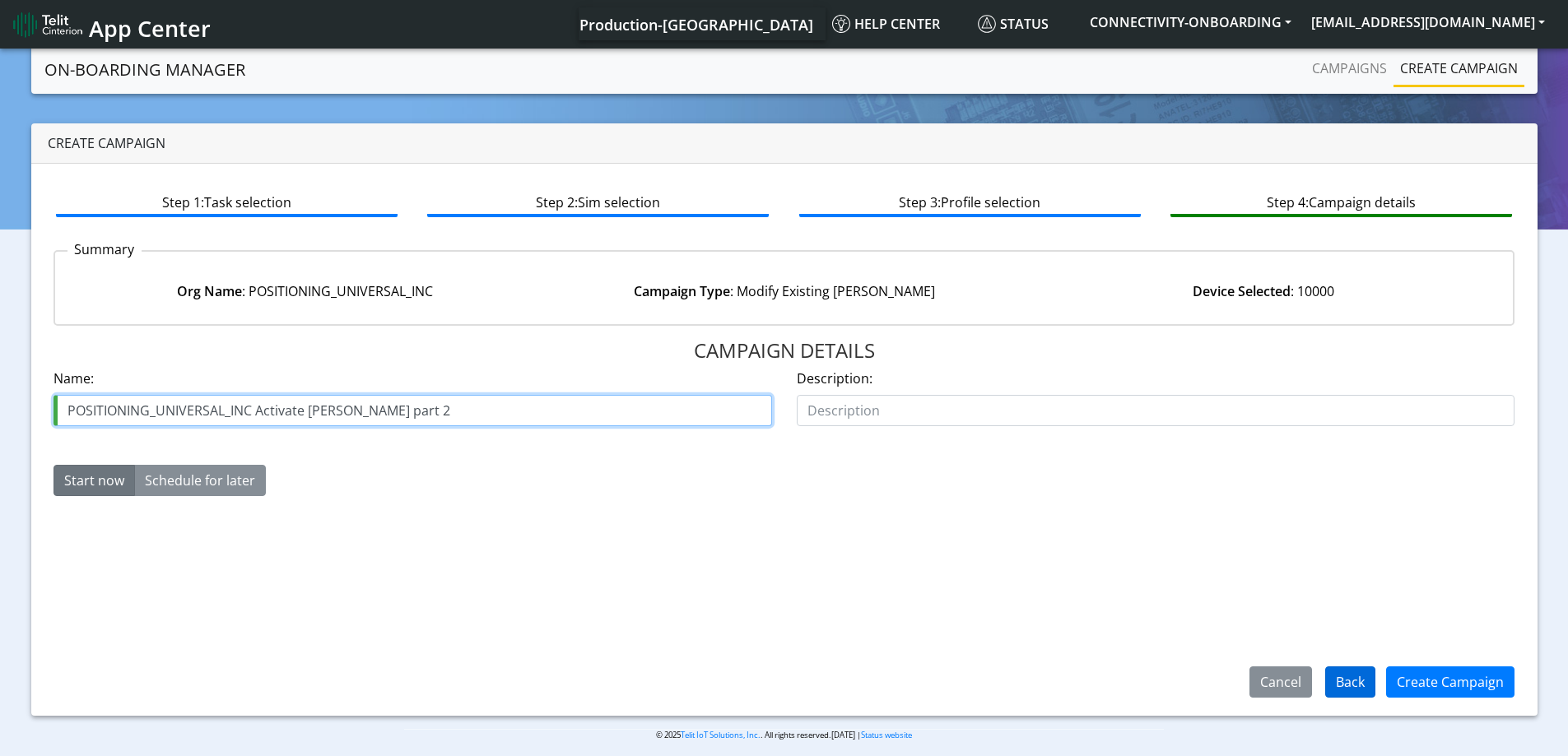
type input "POSITIONING_UNIVERSAL_INC Activate [PERSON_NAME] part 2"
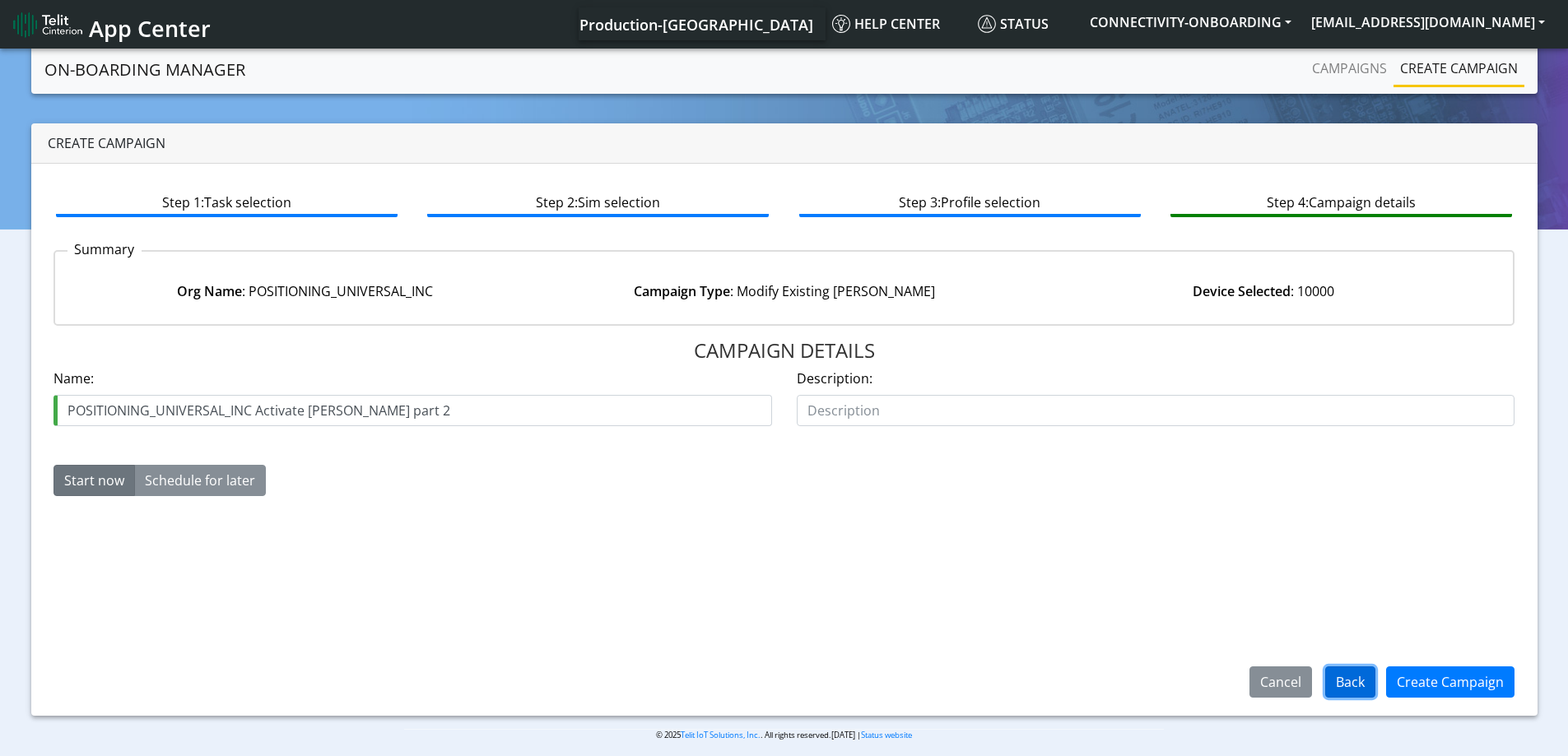
click at [1345, 684] on button "Back" at bounding box center [1350, 682] width 50 height 31
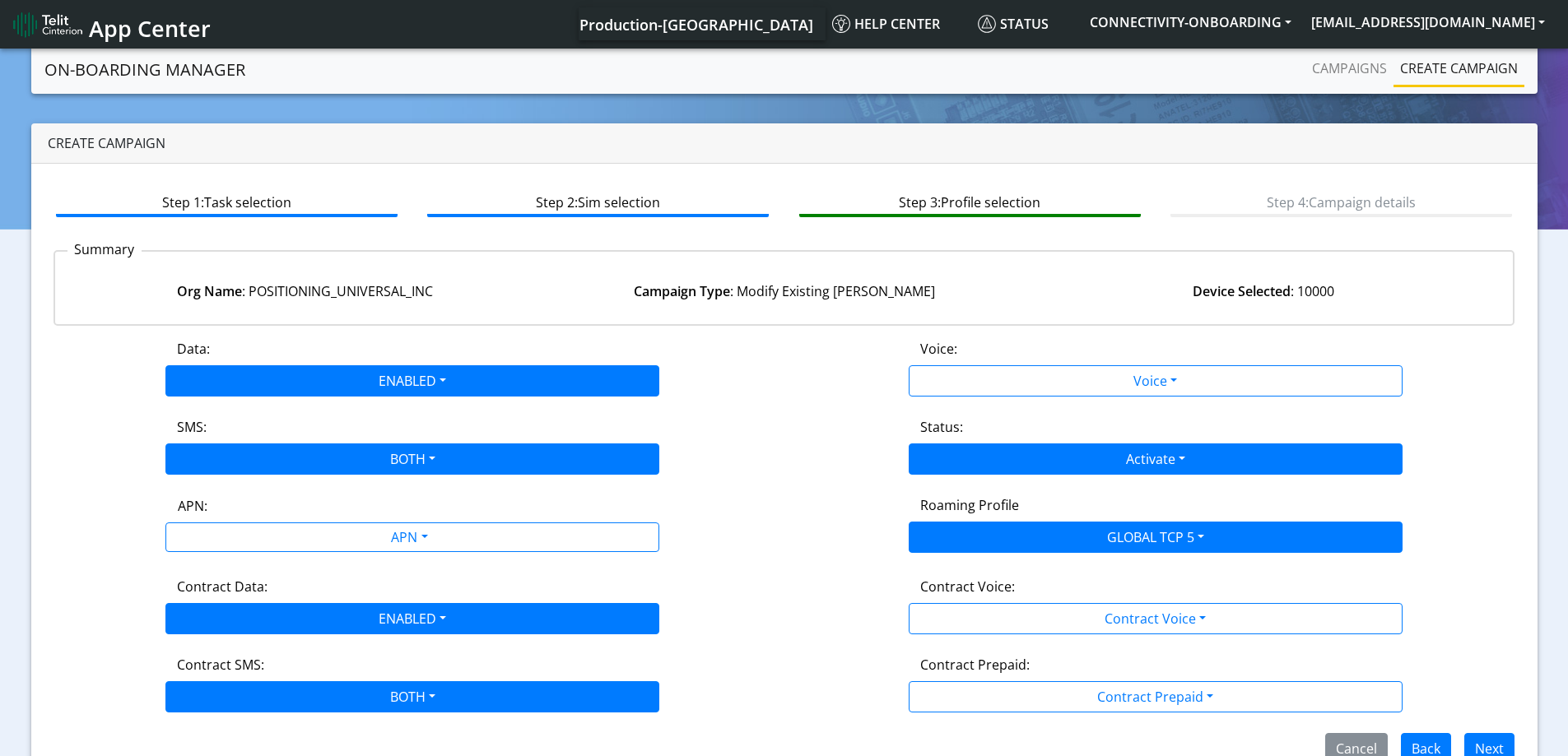
scroll to position [36, 0]
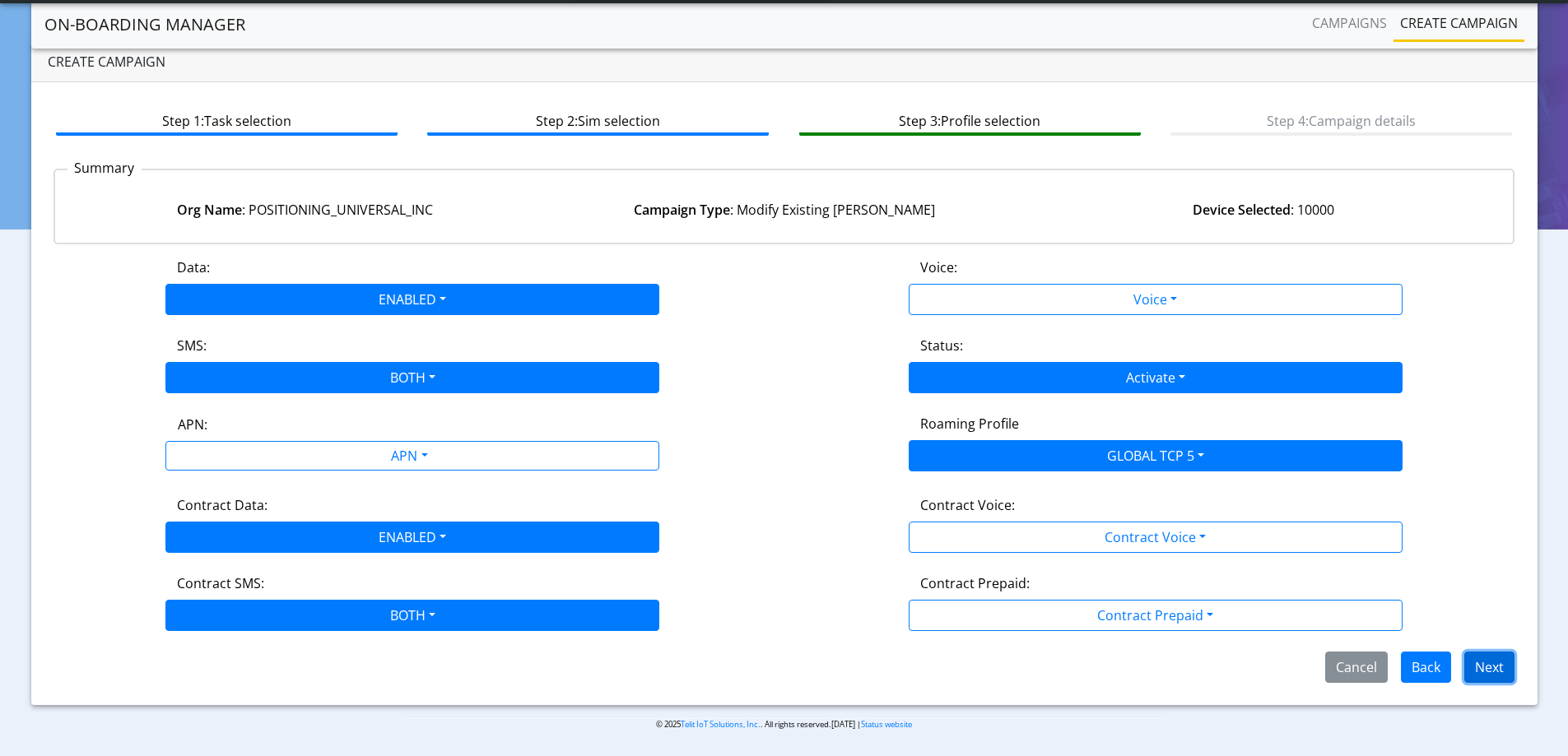
click at [1487, 663] on button "Next" at bounding box center [1489, 668] width 50 height 31
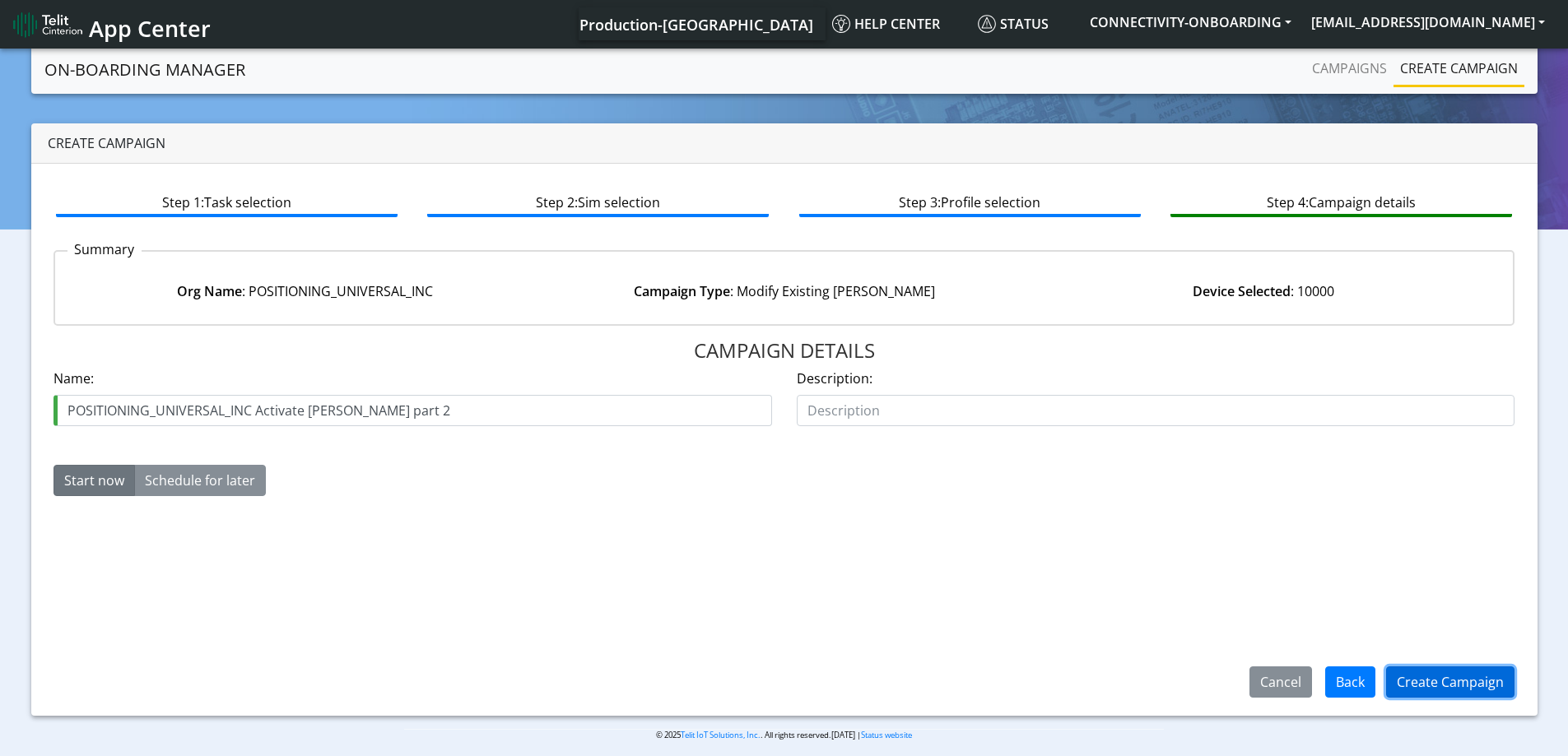
click at [1461, 678] on button "Create Campaign" at bounding box center [1449, 682] width 128 height 31
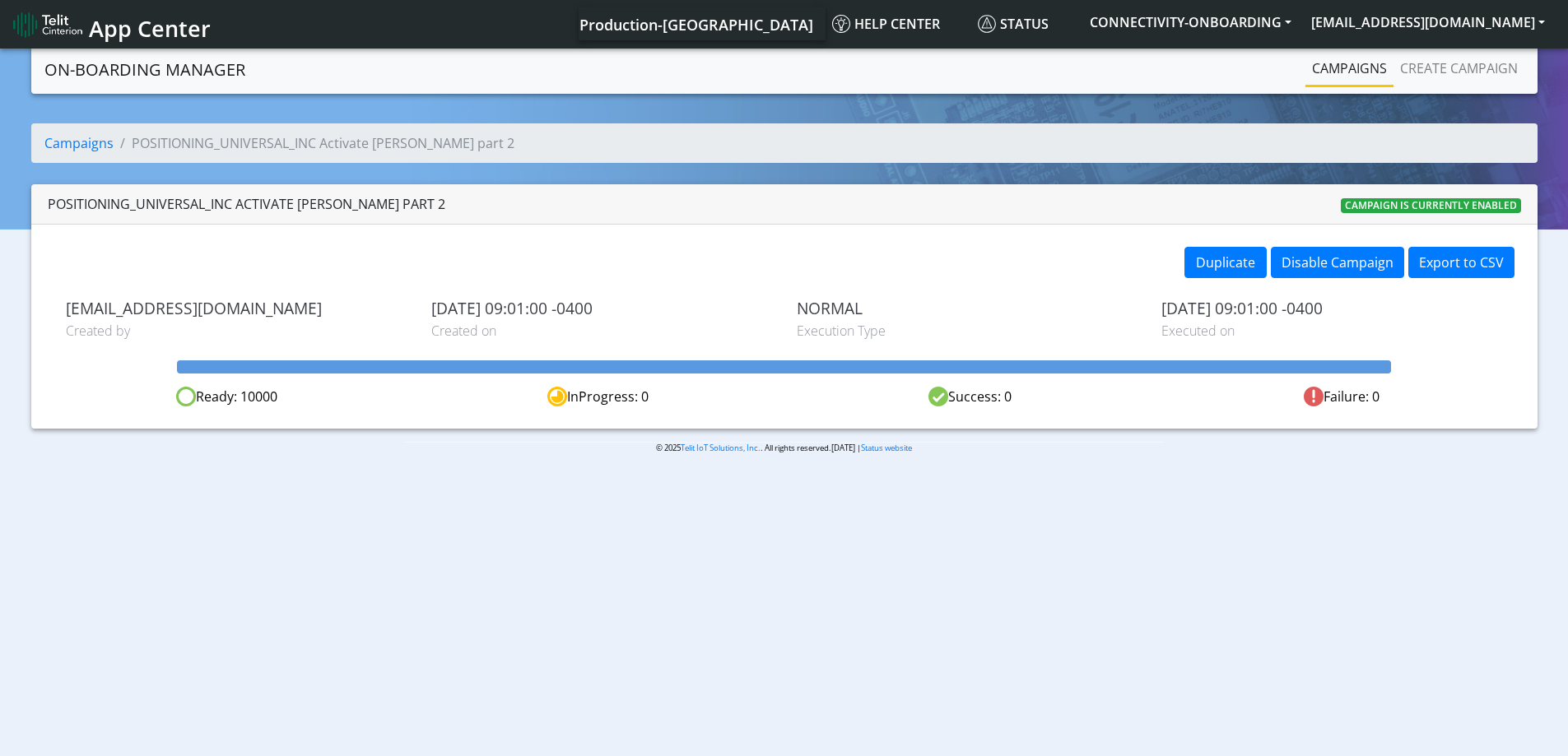
click at [1314, 63] on link "Campaigns" at bounding box center [1349, 68] width 88 height 33
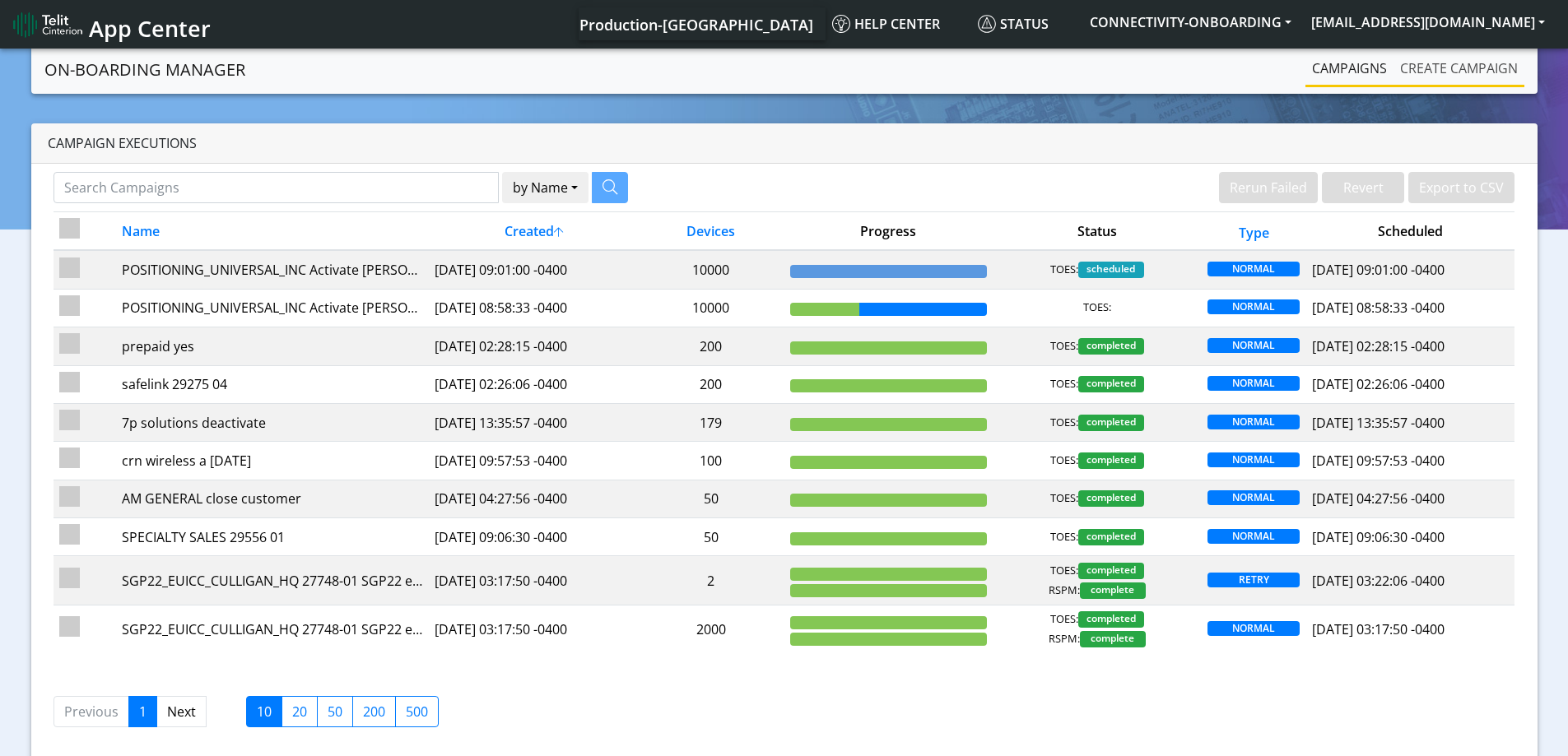
click at [1436, 77] on link "Create campaign" at bounding box center [1459, 68] width 131 height 33
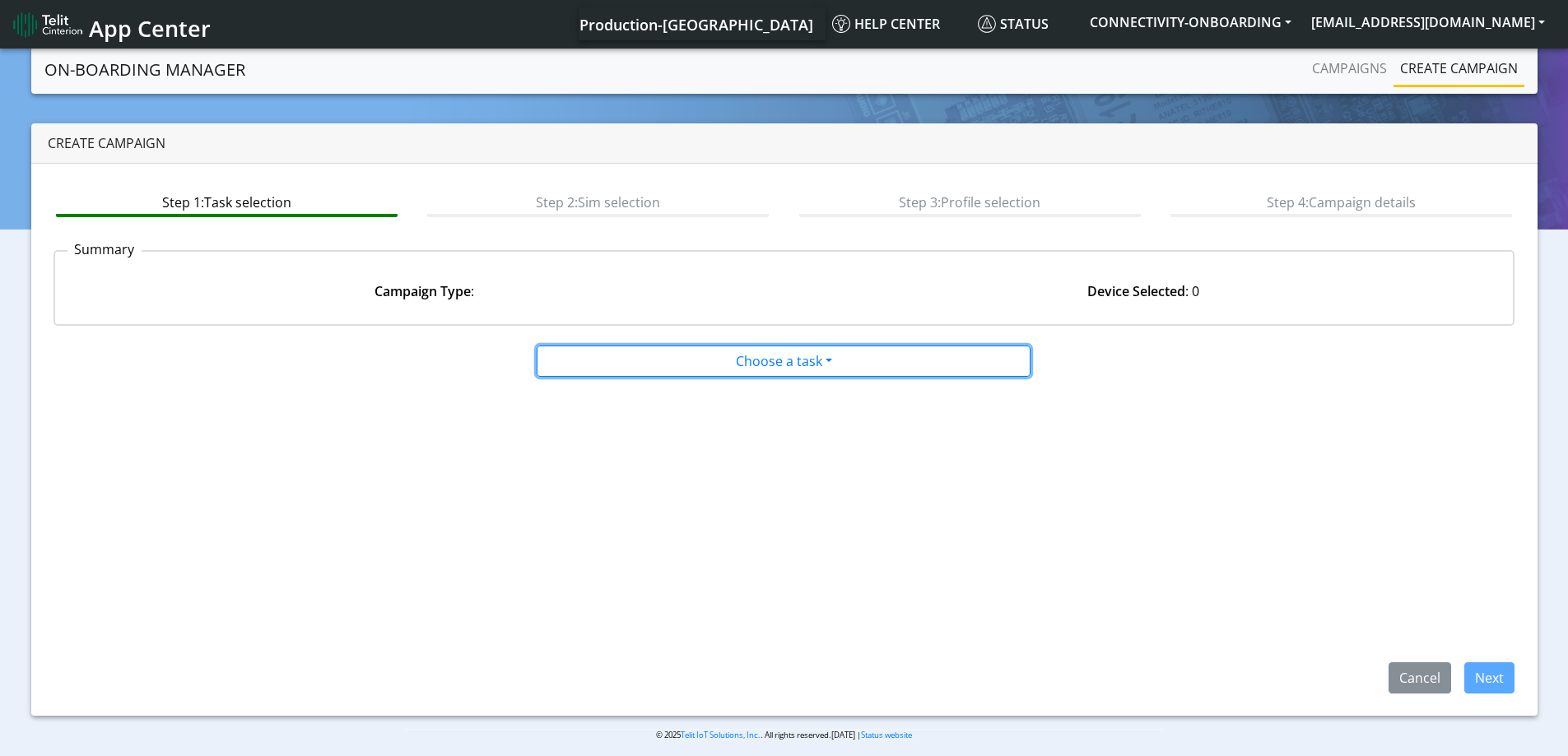
click at [683, 374] on button "Choose a task" at bounding box center [784, 361] width 494 height 31
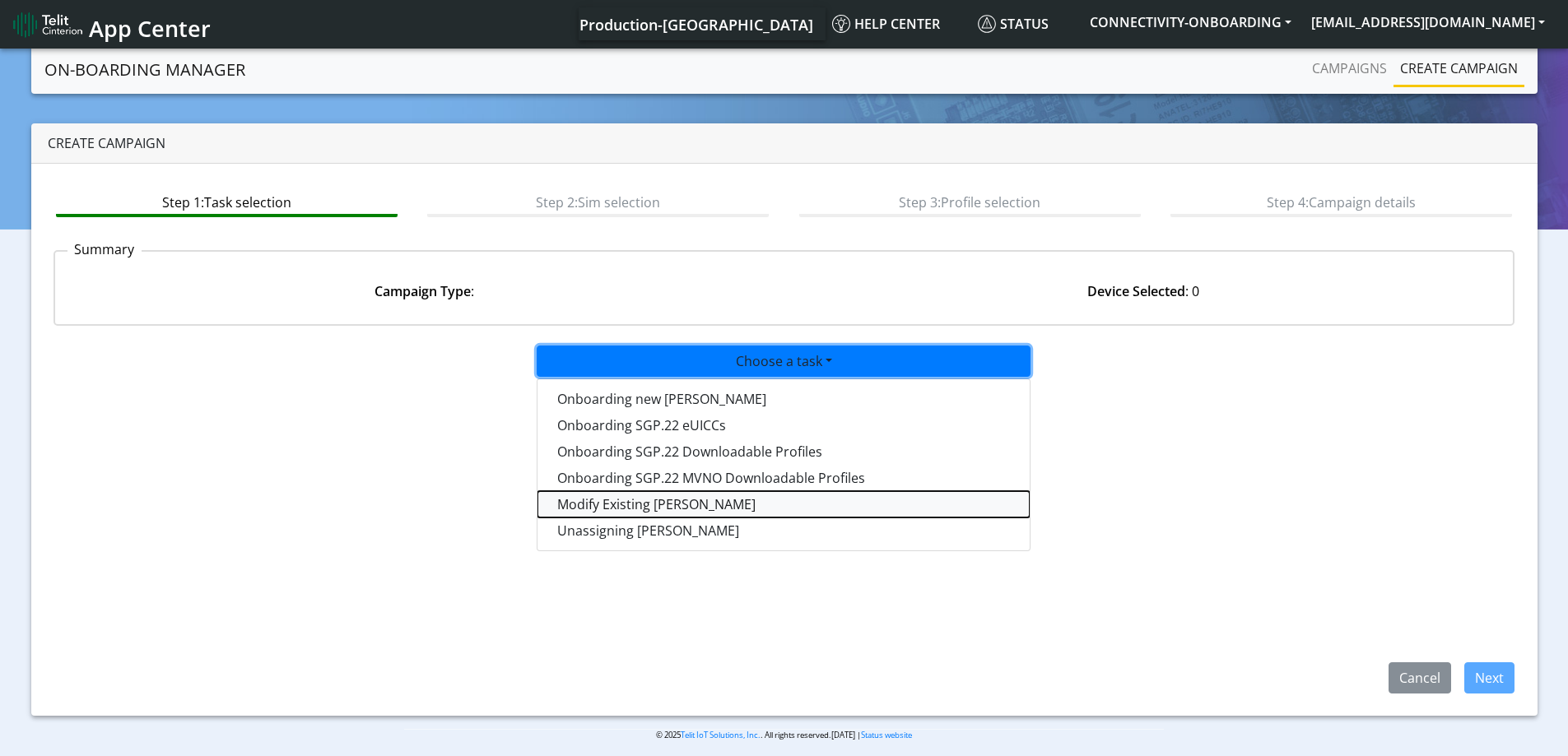
click at [645, 502] on taskiotp-dropdown "Modify Existing [PERSON_NAME]" at bounding box center [783, 504] width 492 height 27
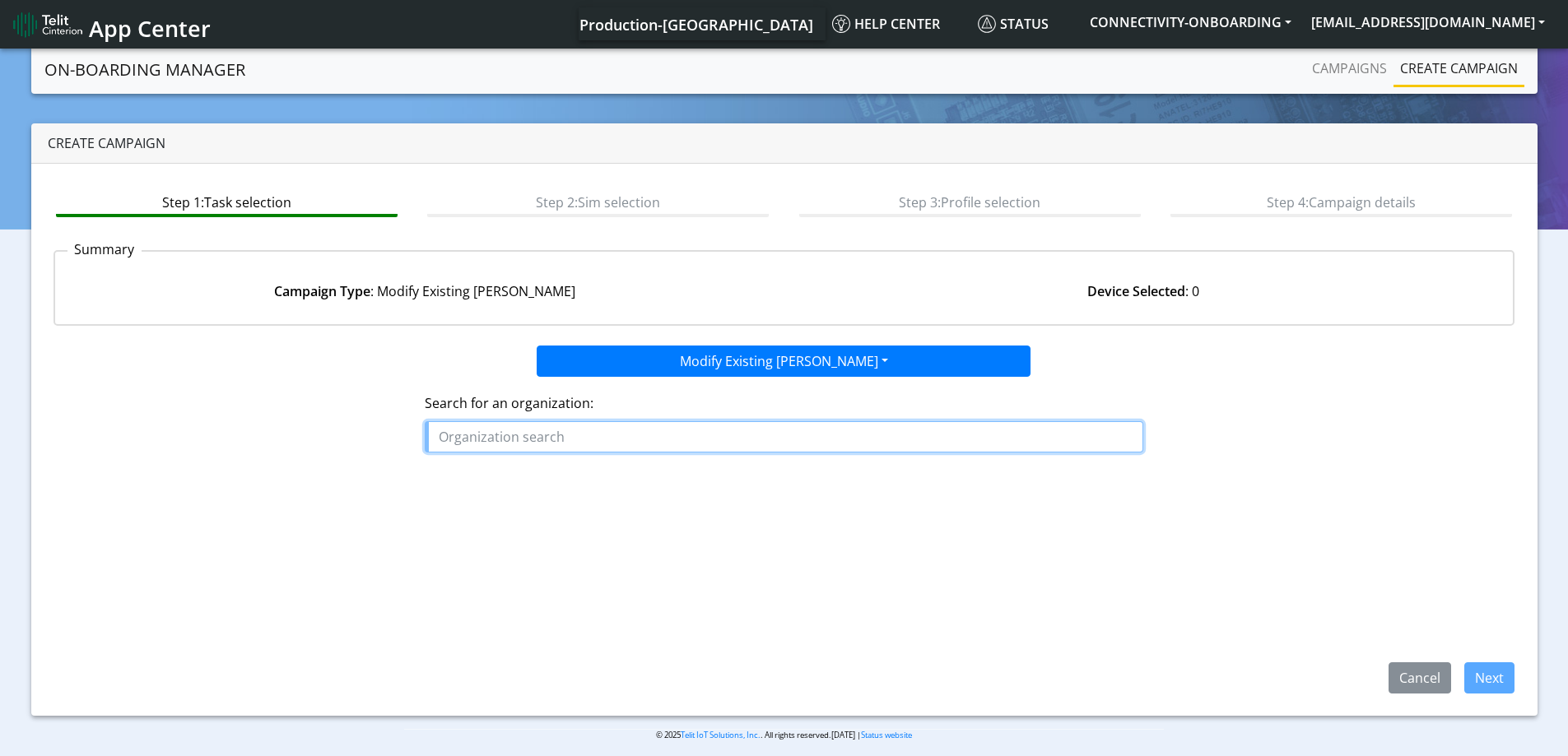
click at [522, 439] on input "text" at bounding box center [784, 436] width 718 height 31
paste input "POSITIONING_UNIVERSAL_INC"
click at [589, 482] on span "POSITIONING_UNIVERSAL_INC" at bounding box center [542, 474] width 195 height 18
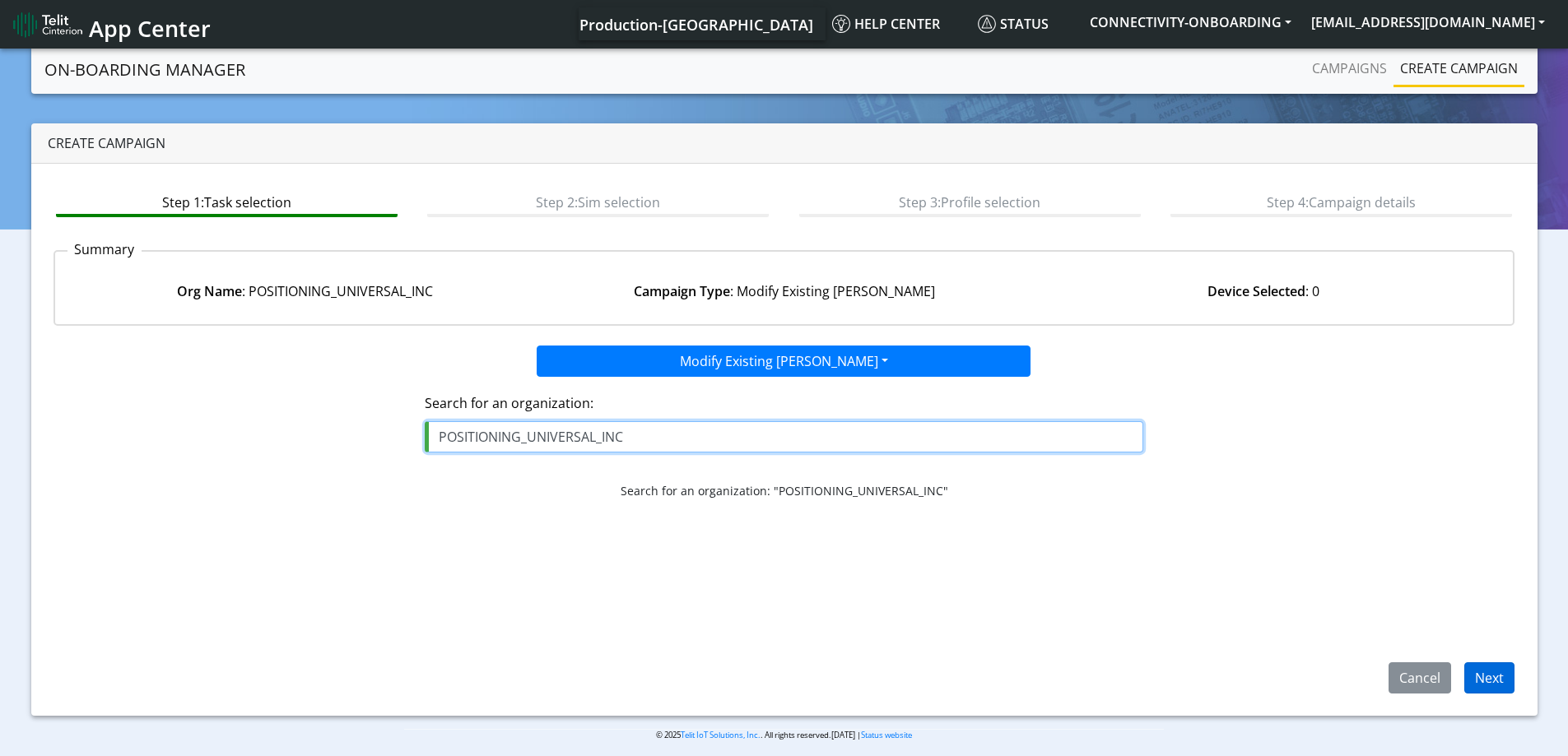
type input "POSITIONING_UNIVERSAL_INC"
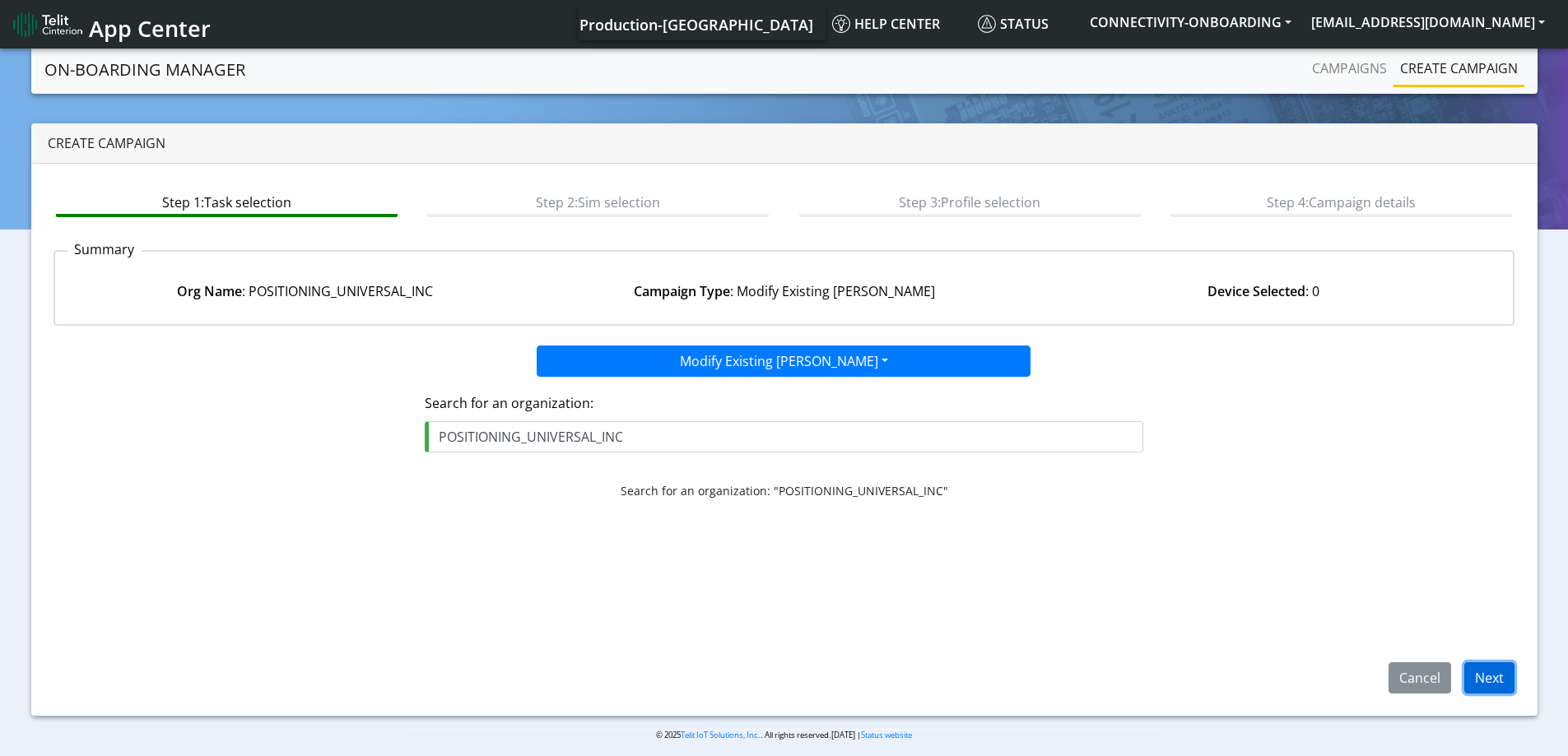
click at [1505, 676] on button "Next" at bounding box center [1489, 678] width 50 height 31
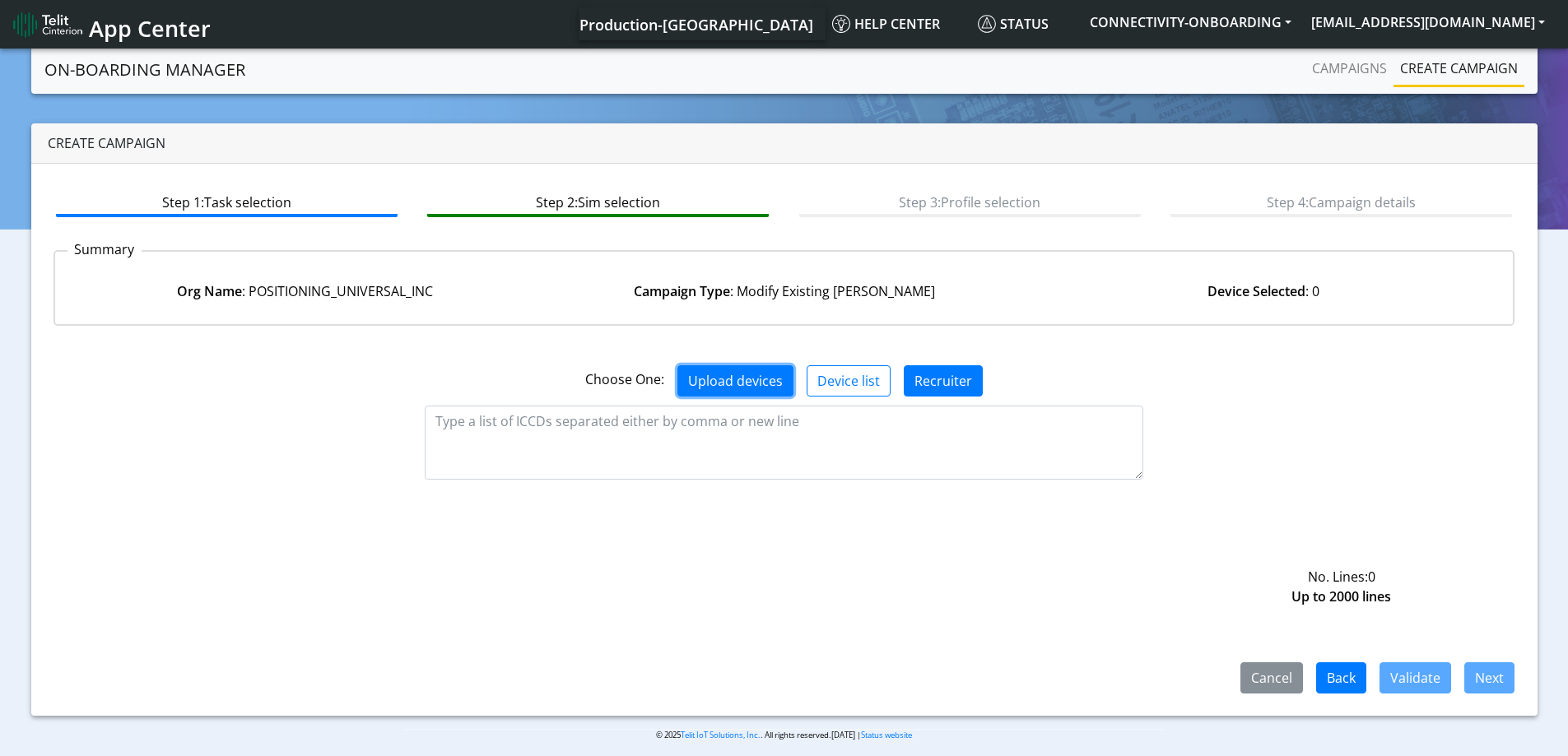
click at [701, 385] on button "Upload devices" at bounding box center [735, 381] width 116 height 31
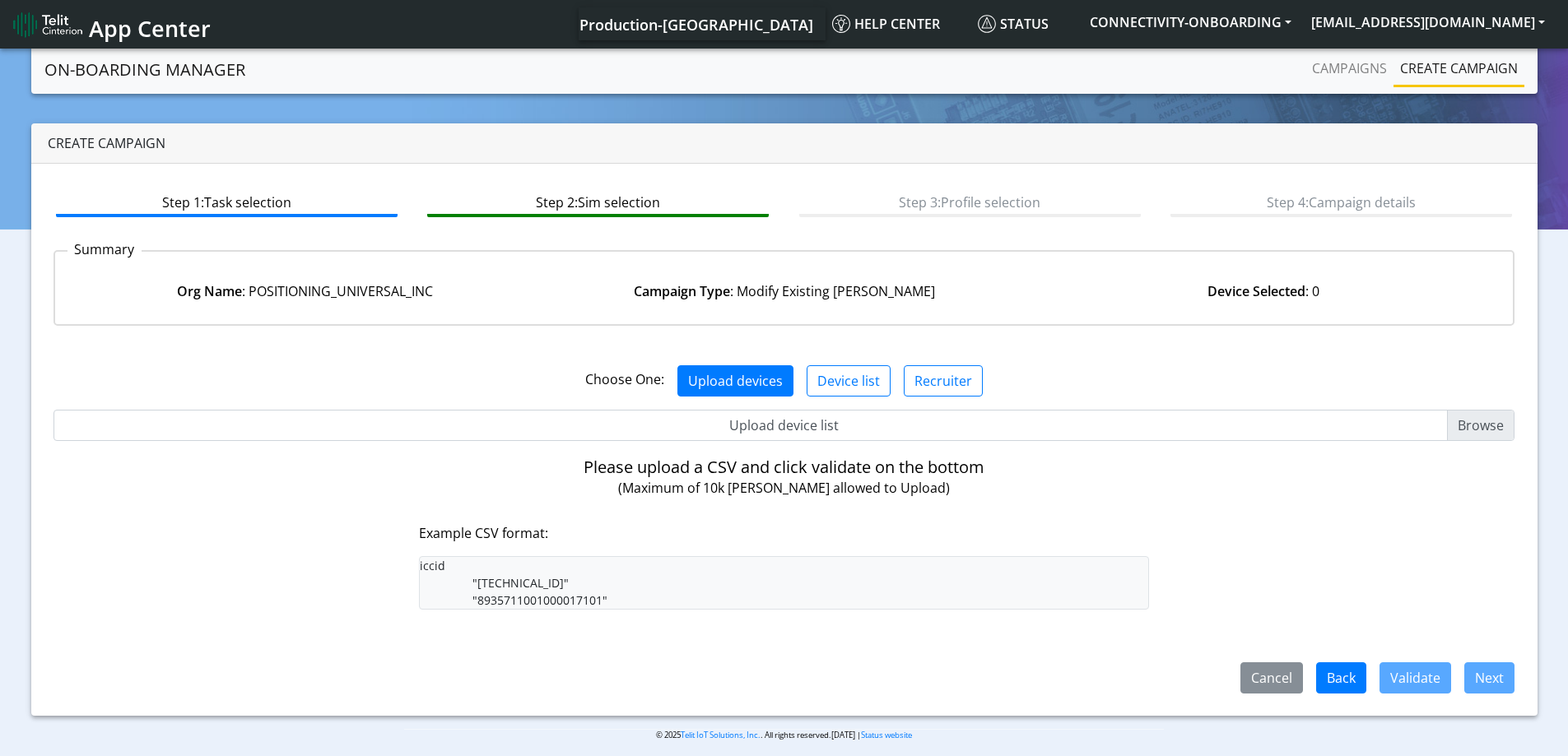
click at [747, 420] on input "Upload device list" at bounding box center [784, 425] width 1461 height 31
type input "C:\fakepath\onboarding CSV.csv"
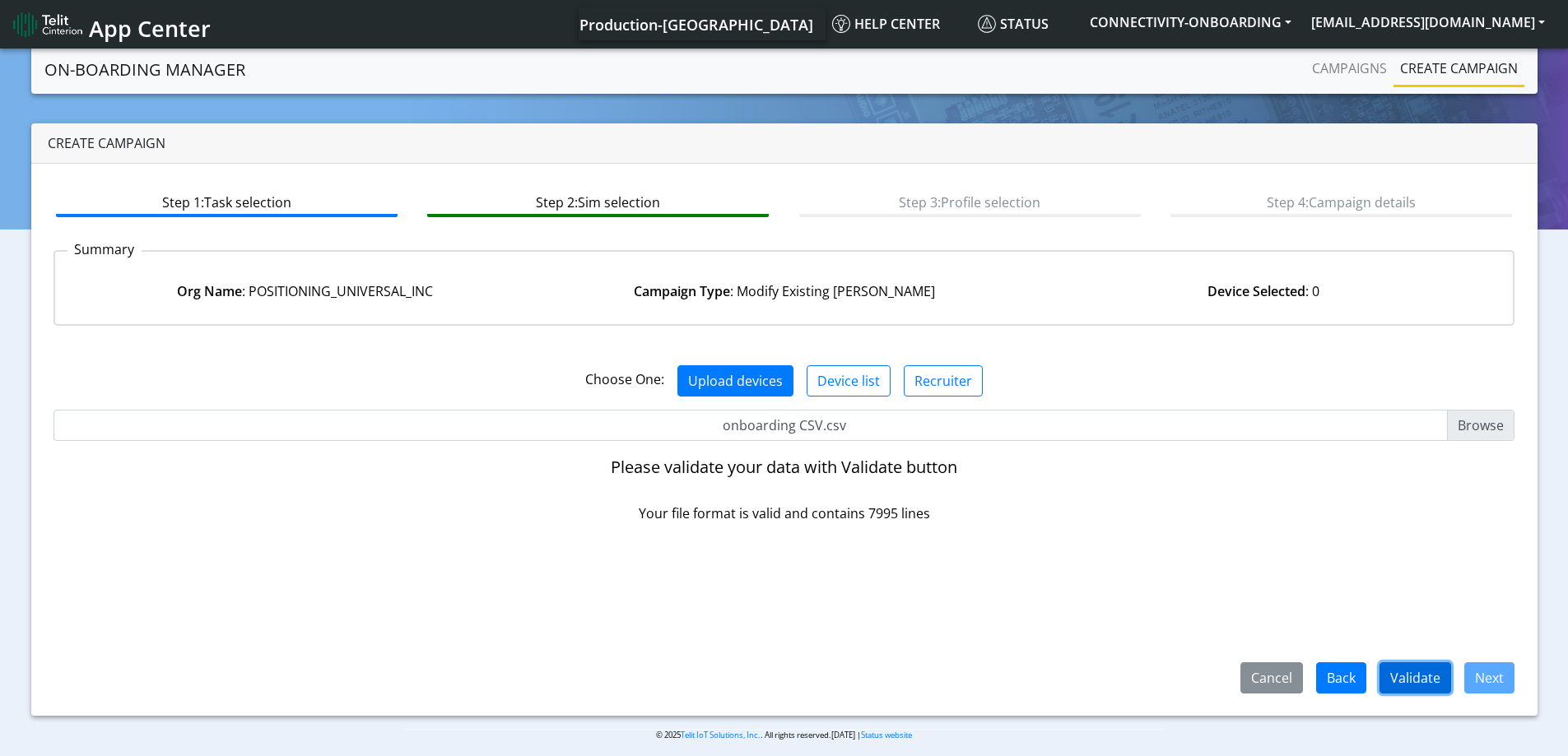
click at [1421, 678] on button "Validate" at bounding box center [1414, 678] width 71 height 31
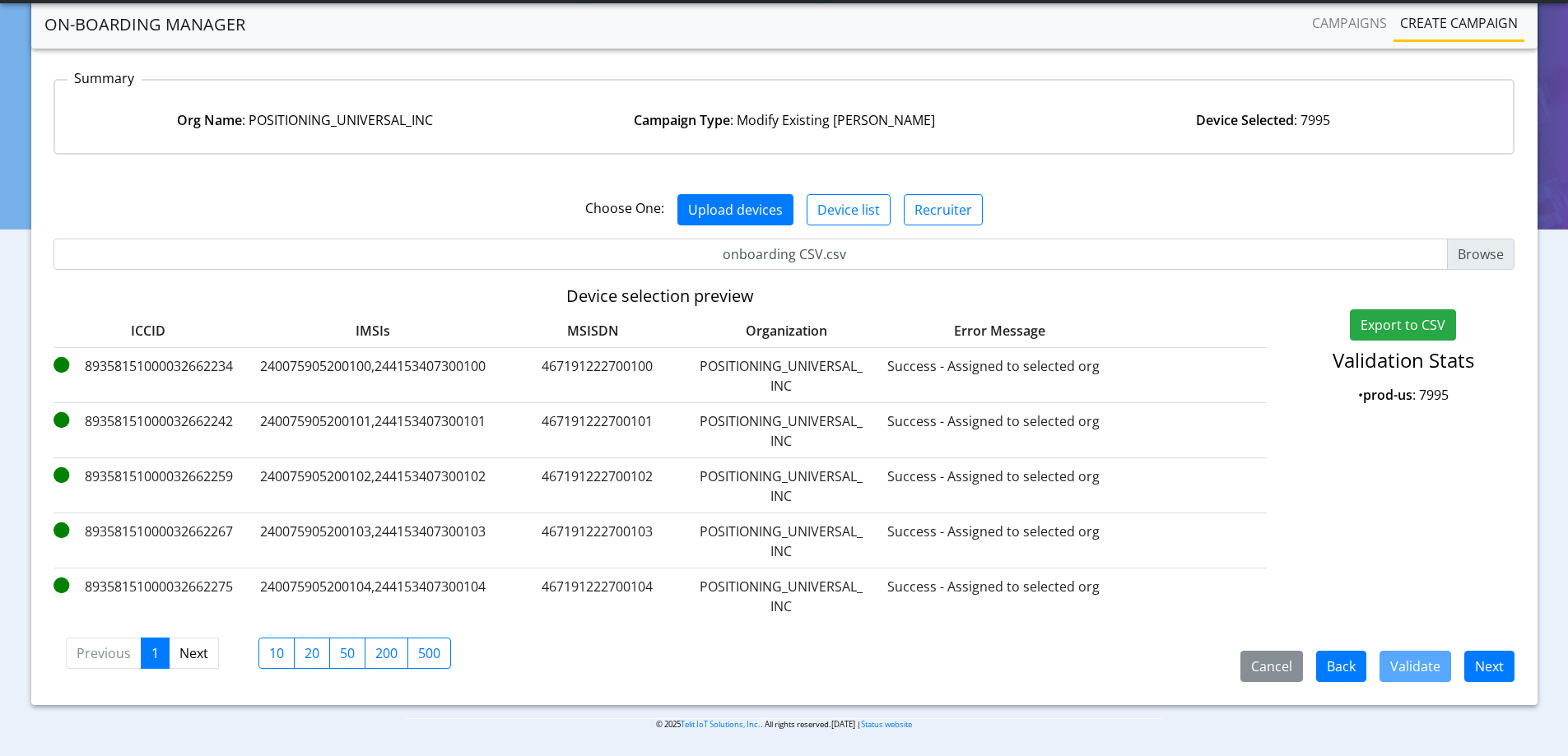
scroll to position [113, 0]
click at [1496, 667] on button "Next" at bounding box center [1489, 667] width 50 height 31
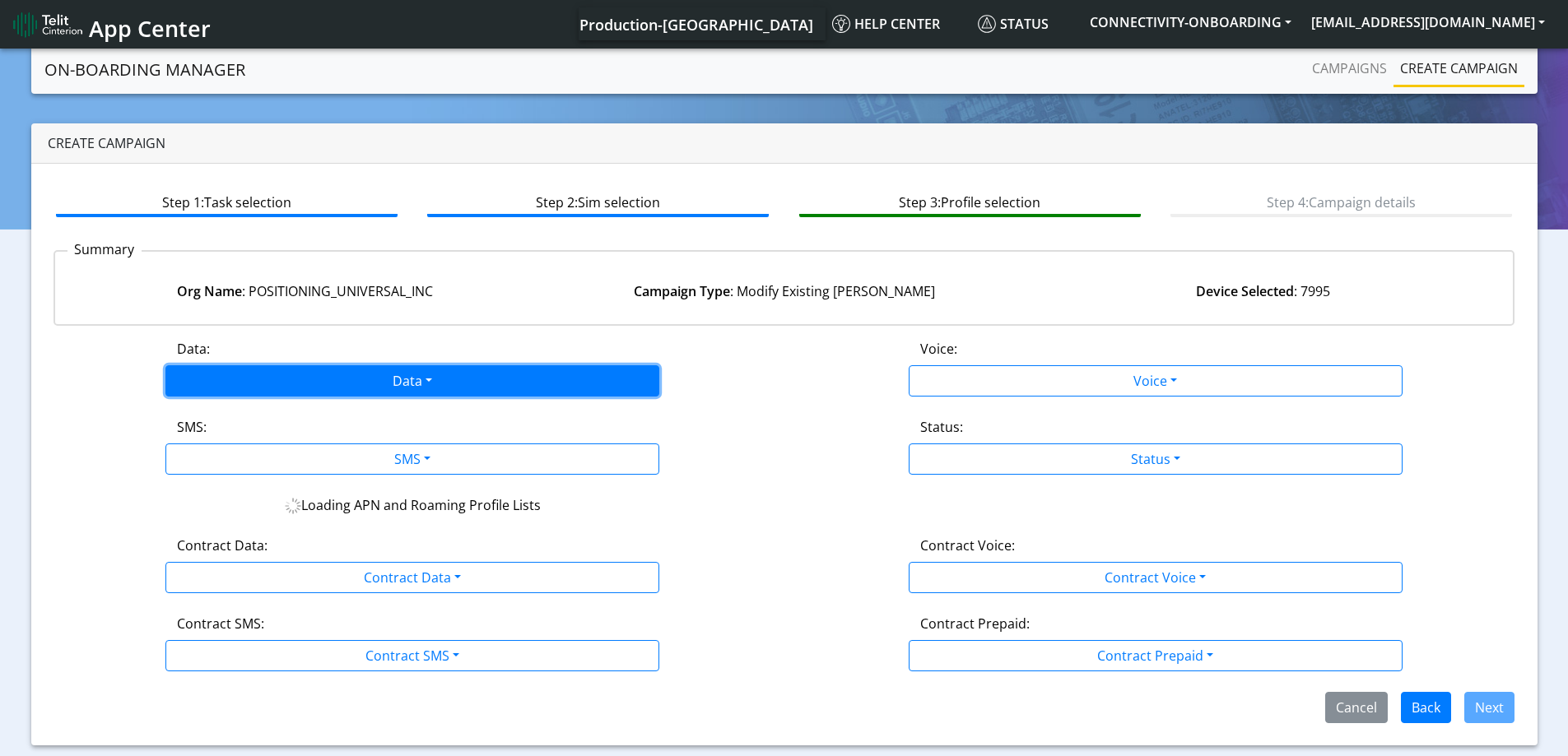
click at [389, 390] on button "Data" at bounding box center [412, 381] width 494 height 31
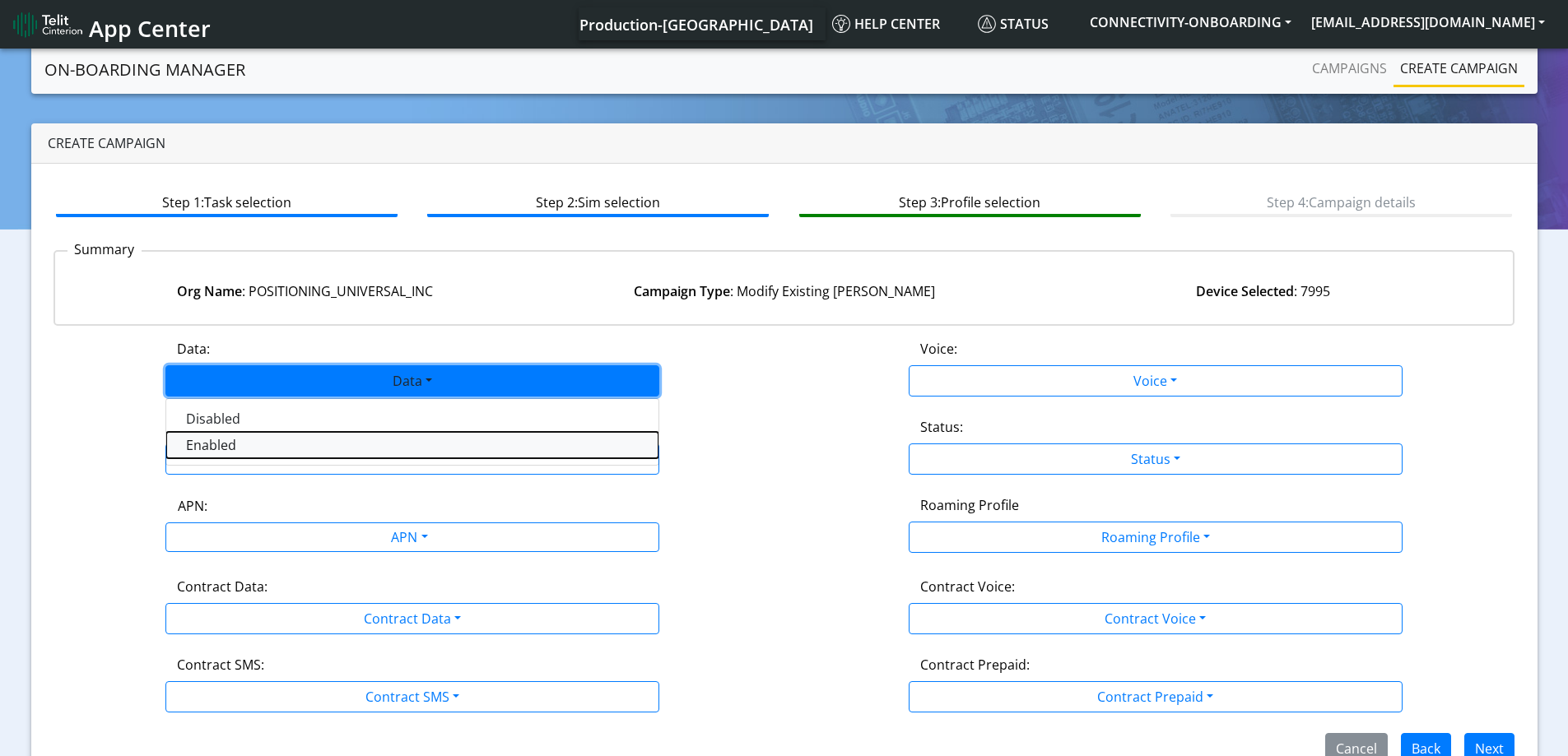
click at [288, 436] on button "Enabled" at bounding box center [412, 445] width 492 height 27
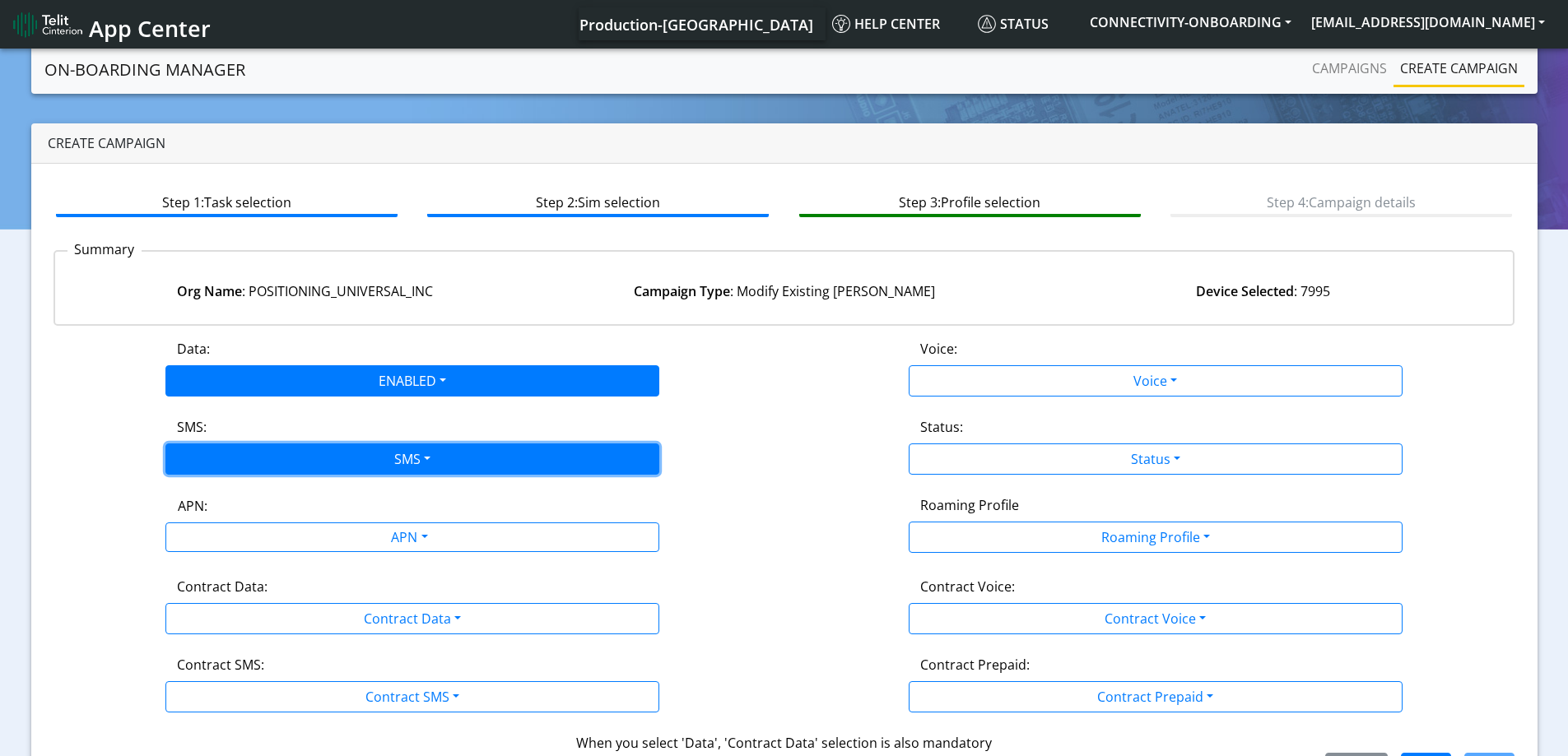
click at [267, 466] on button "SMS" at bounding box center [412, 459] width 494 height 31
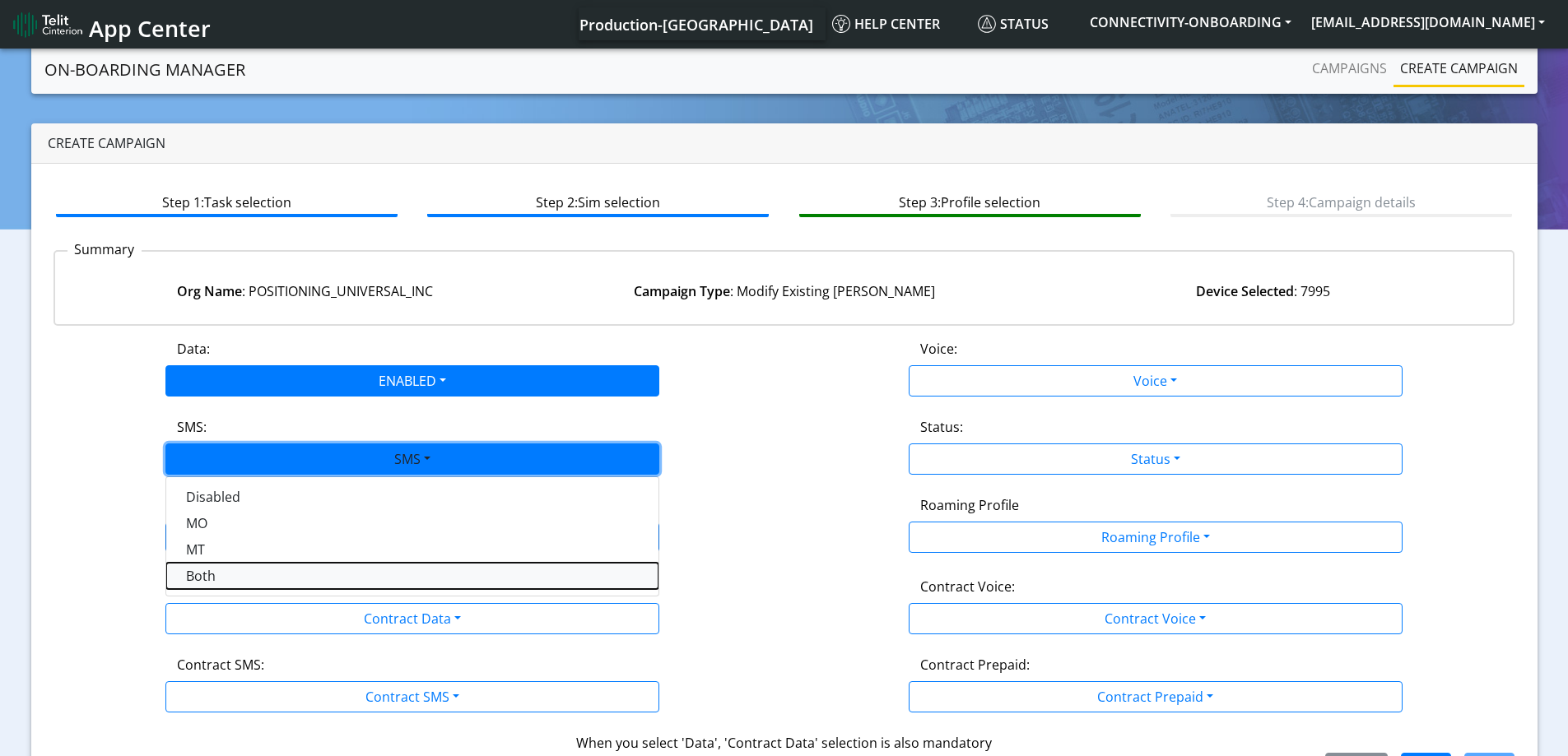
click at [218, 579] on button "Both" at bounding box center [412, 576] width 492 height 27
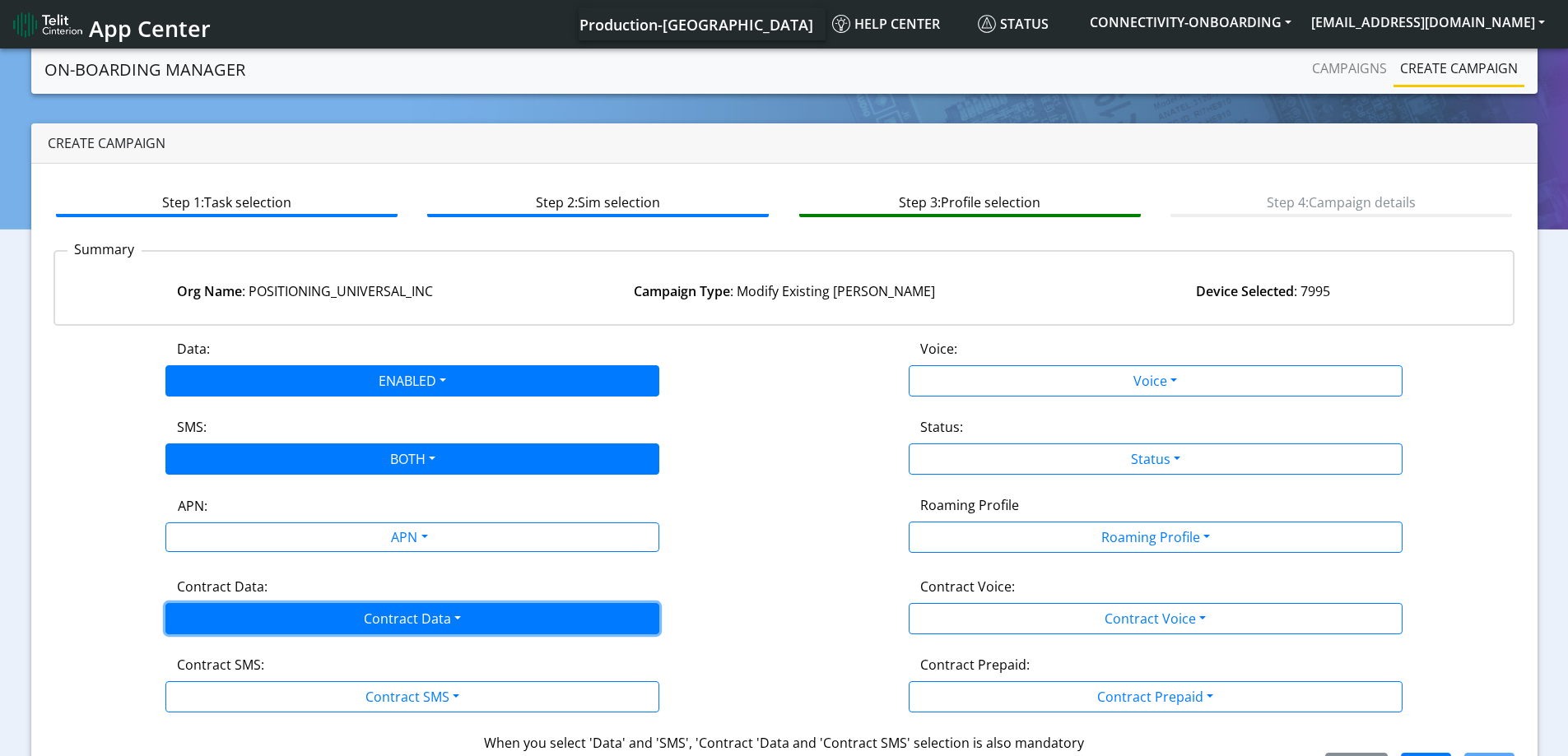
click at [247, 632] on button "Contract Data" at bounding box center [412, 619] width 494 height 31
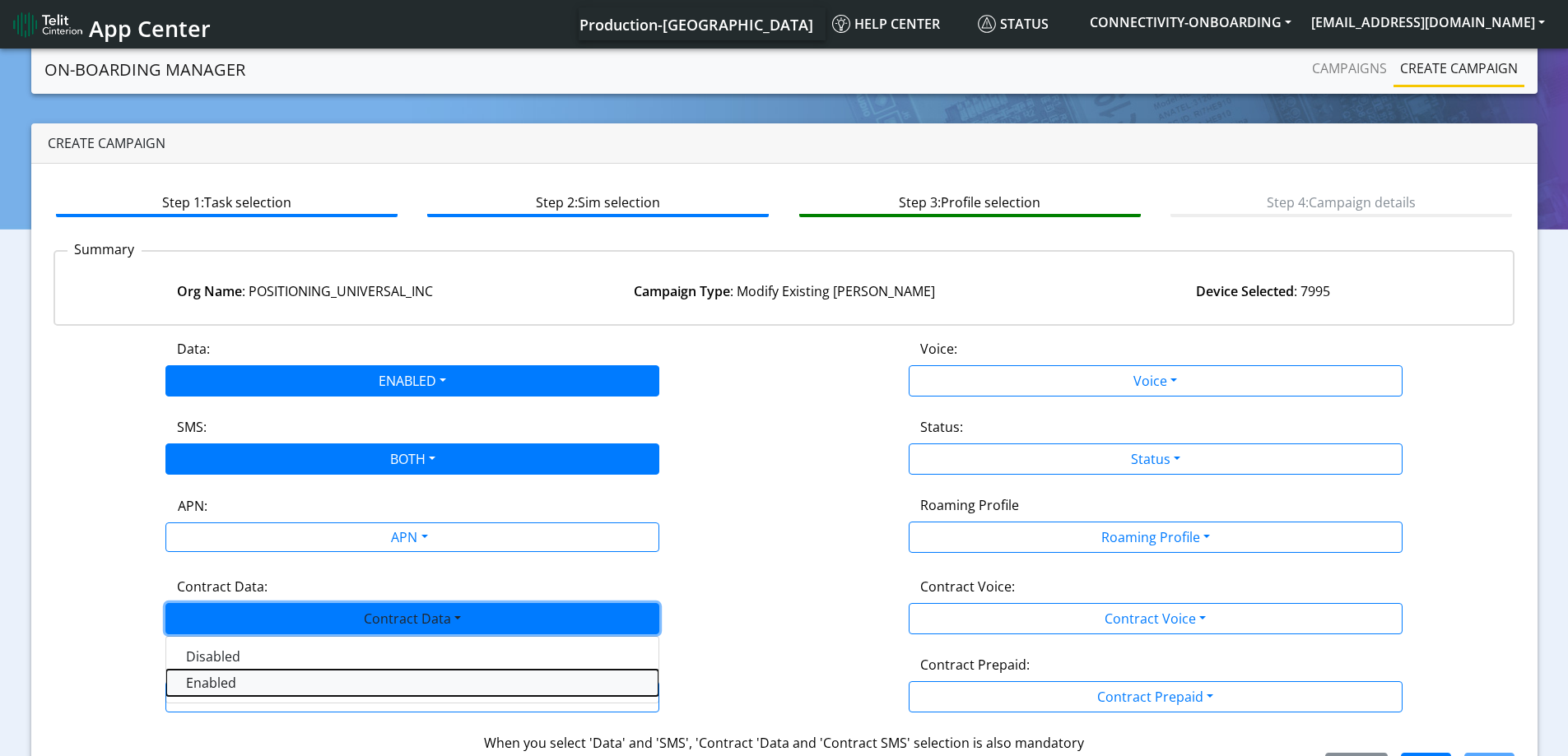
click at [250, 682] on Dataenabled-dropdown "Enabled" at bounding box center [412, 683] width 492 height 27
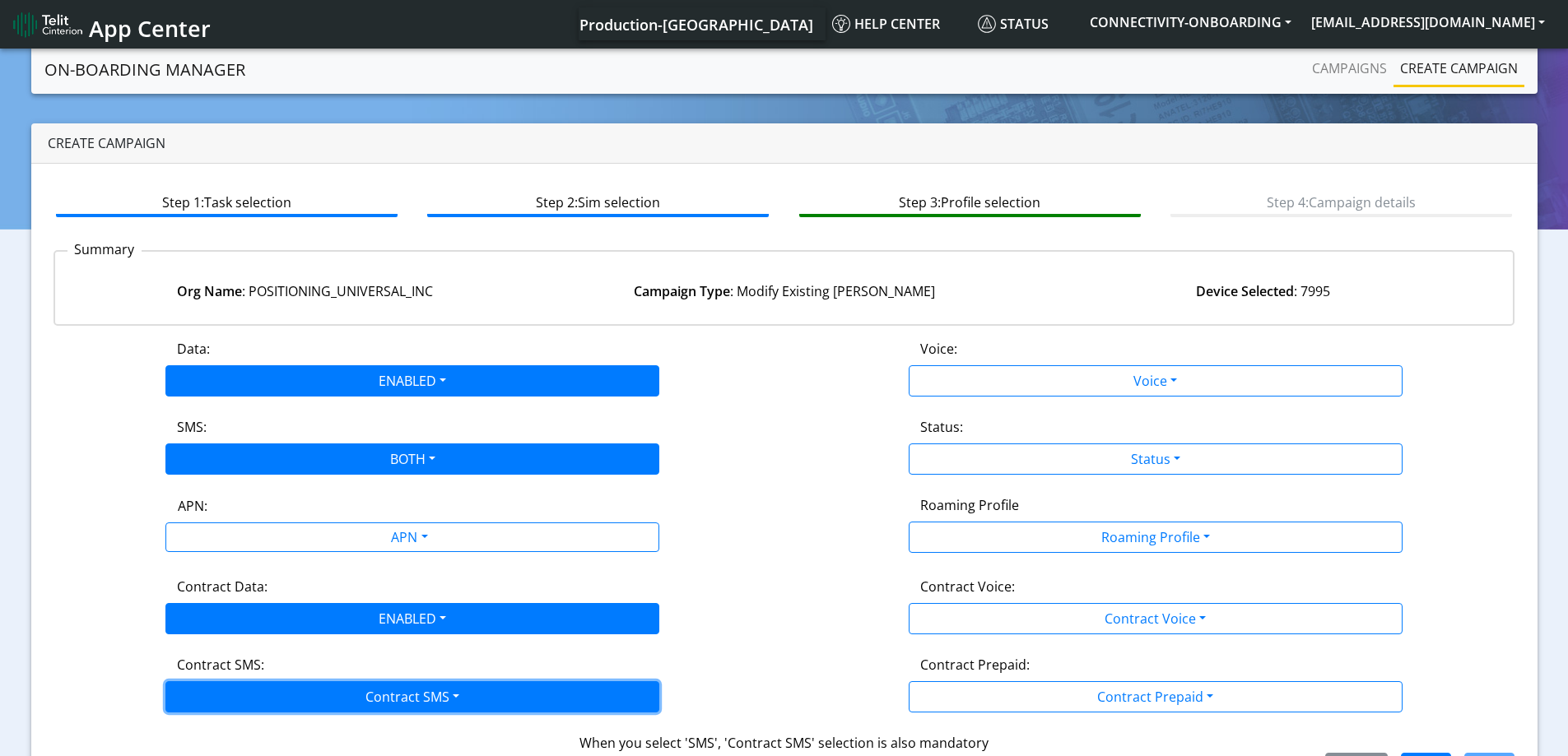
click at [225, 692] on button "Contract SMS" at bounding box center [412, 697] width 494 height 31
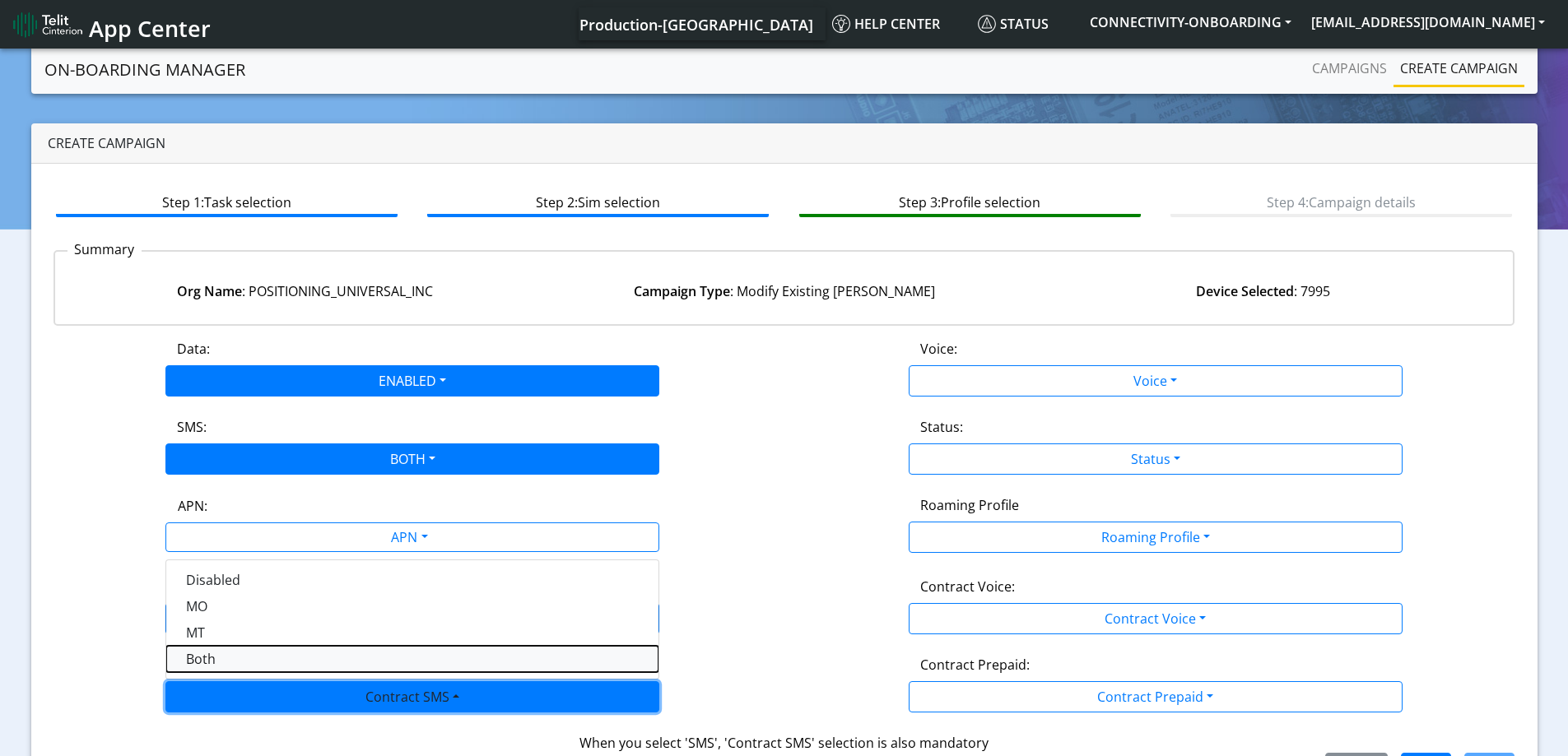
click at [208, 664] on SMSboth-dropdown "Both" at bounding box center [412, 659] width 492 height 27
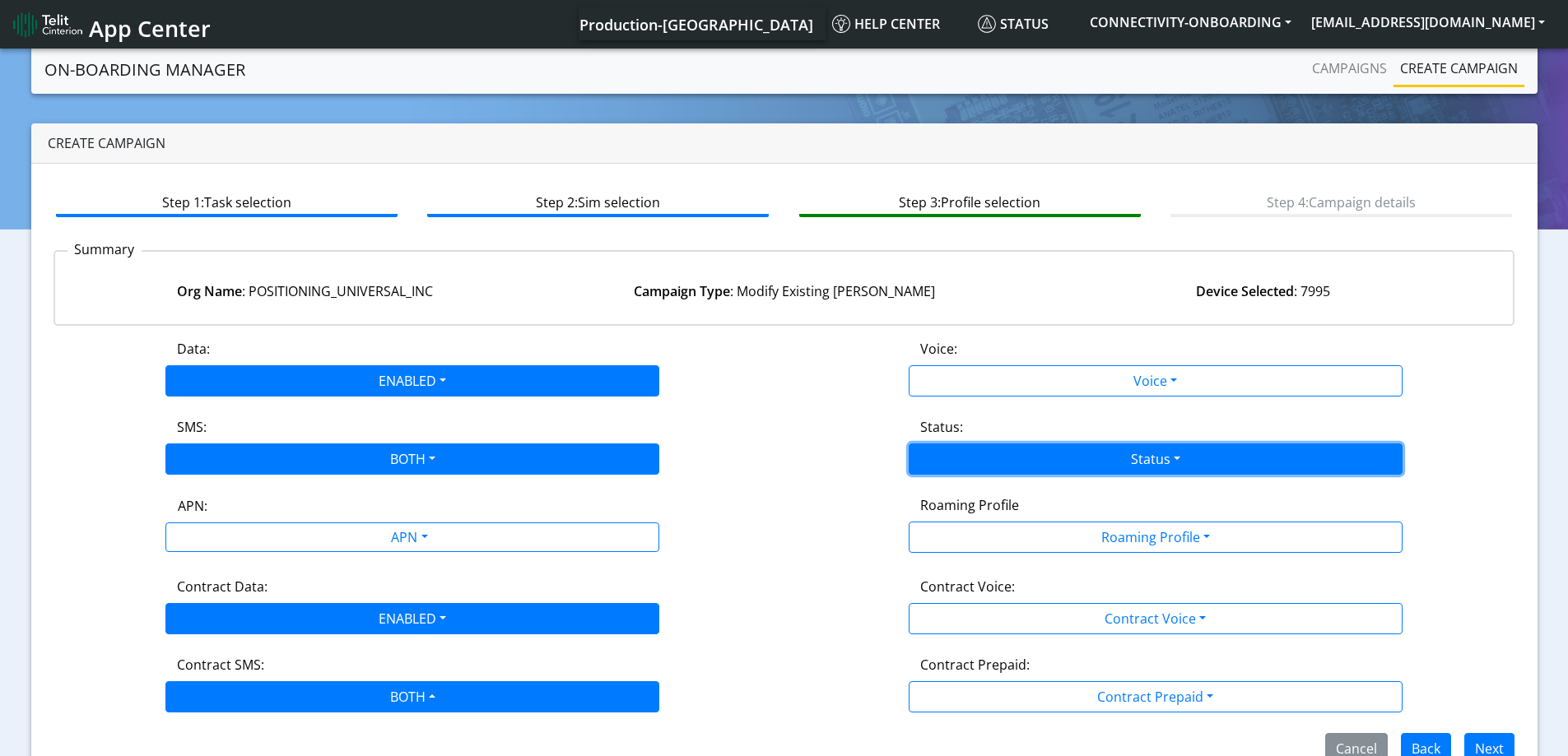
click at [1116, 471] on button "Status" at bounding box center [1155, 459] width 494 height 31
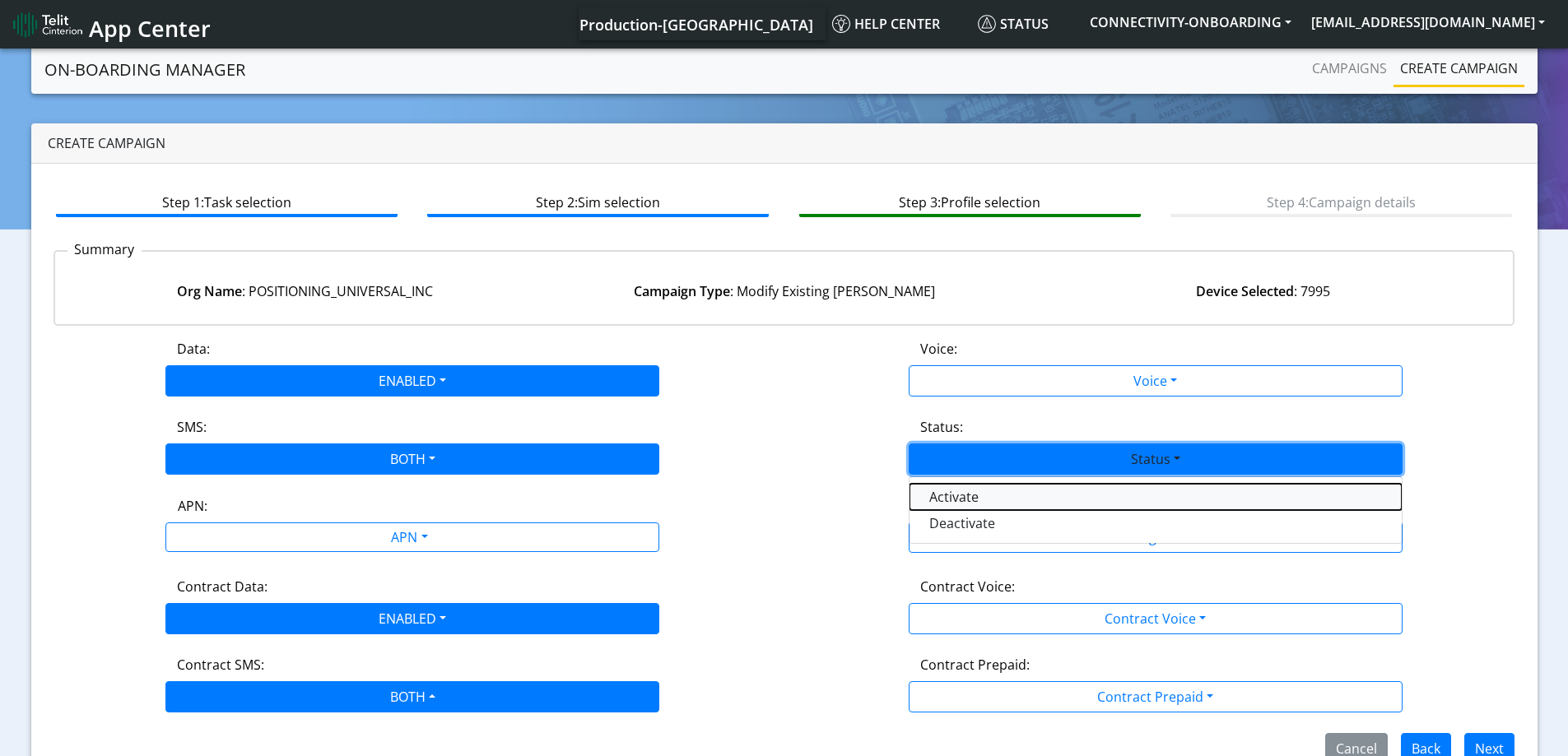
click at [959, 497] on button "Activate" at bounding box center [1155, 497] width 492 height 27
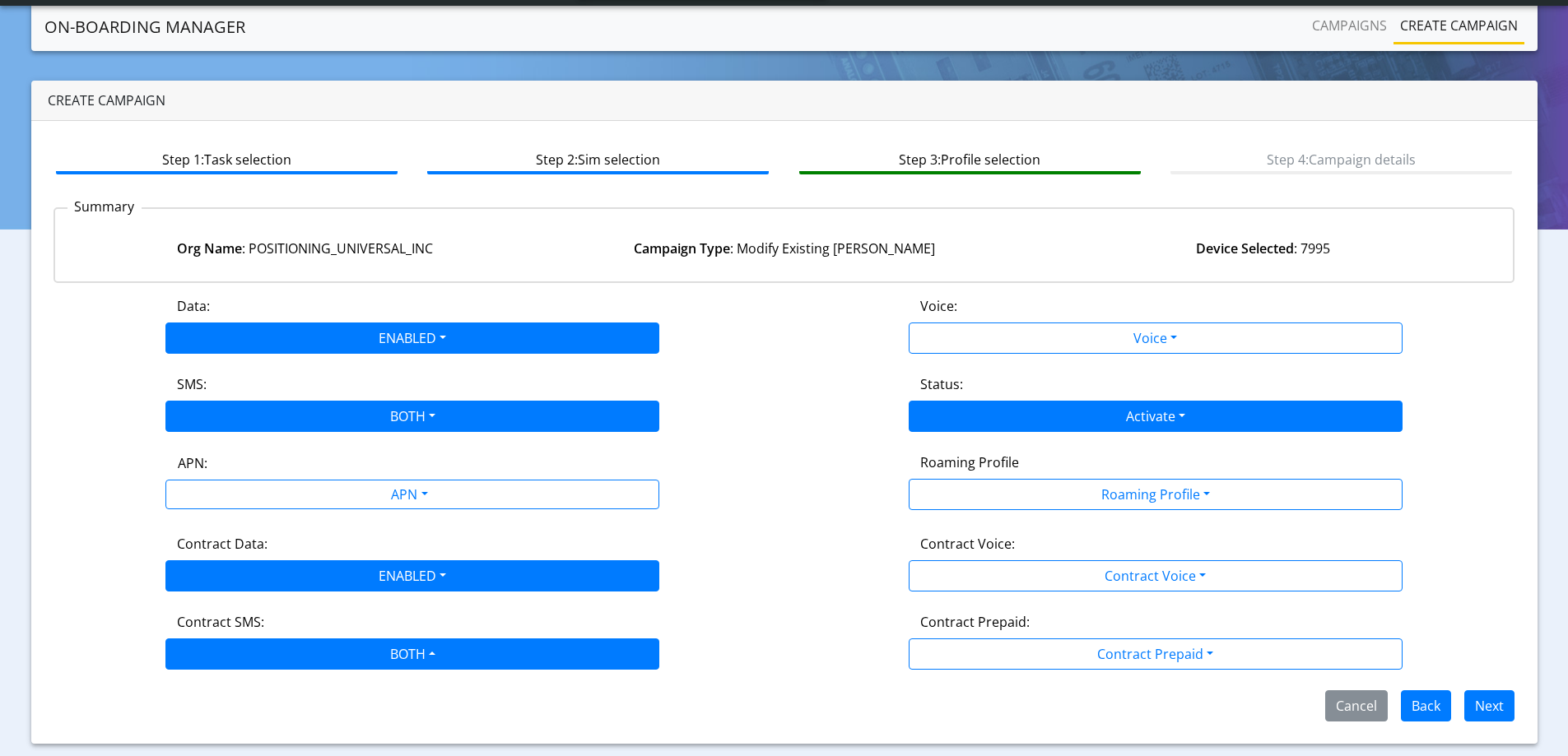
scroll to position [36, 0]
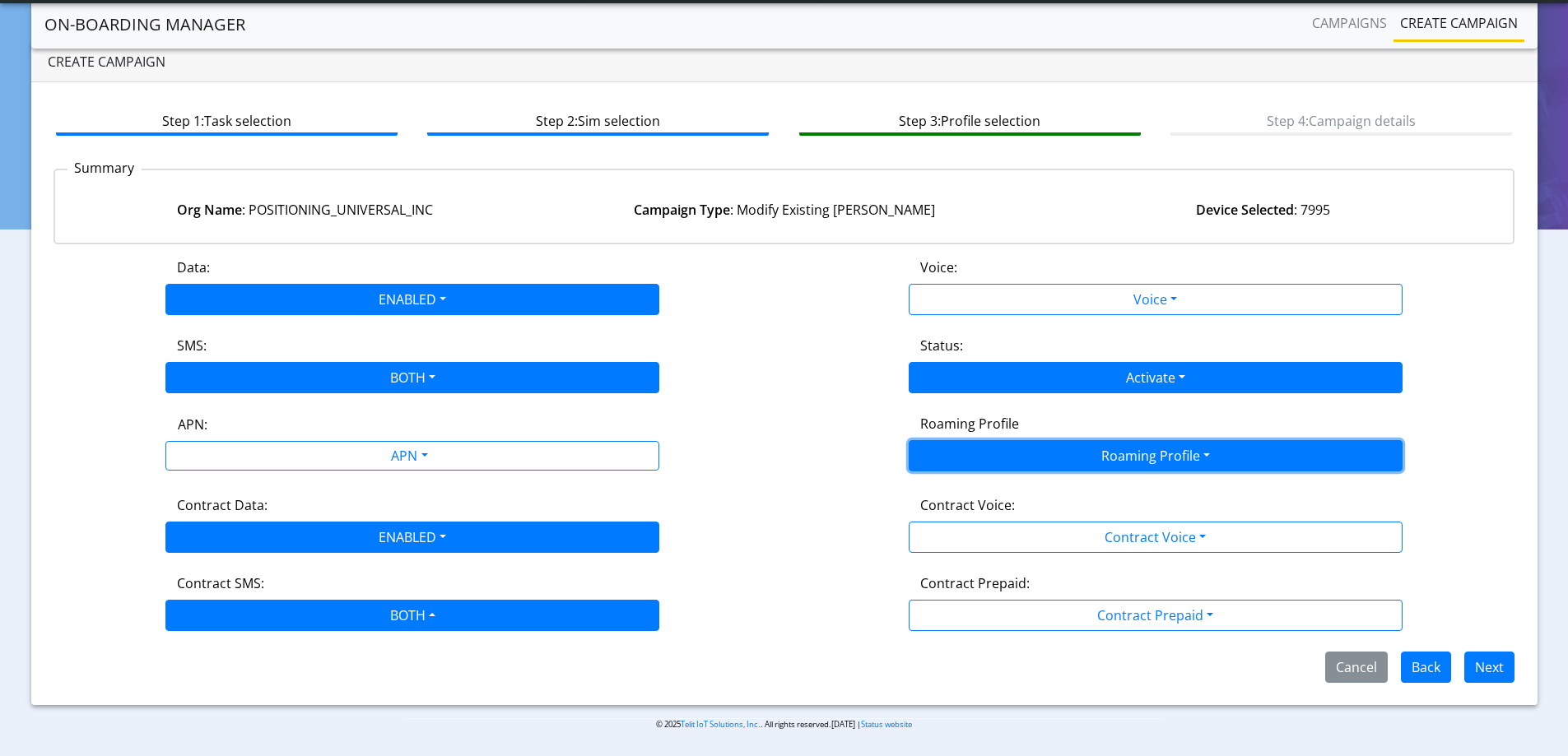
click at [1105, 446] on button "Roaming Profile" at bounding box center [1155, 455] width 494 height 31
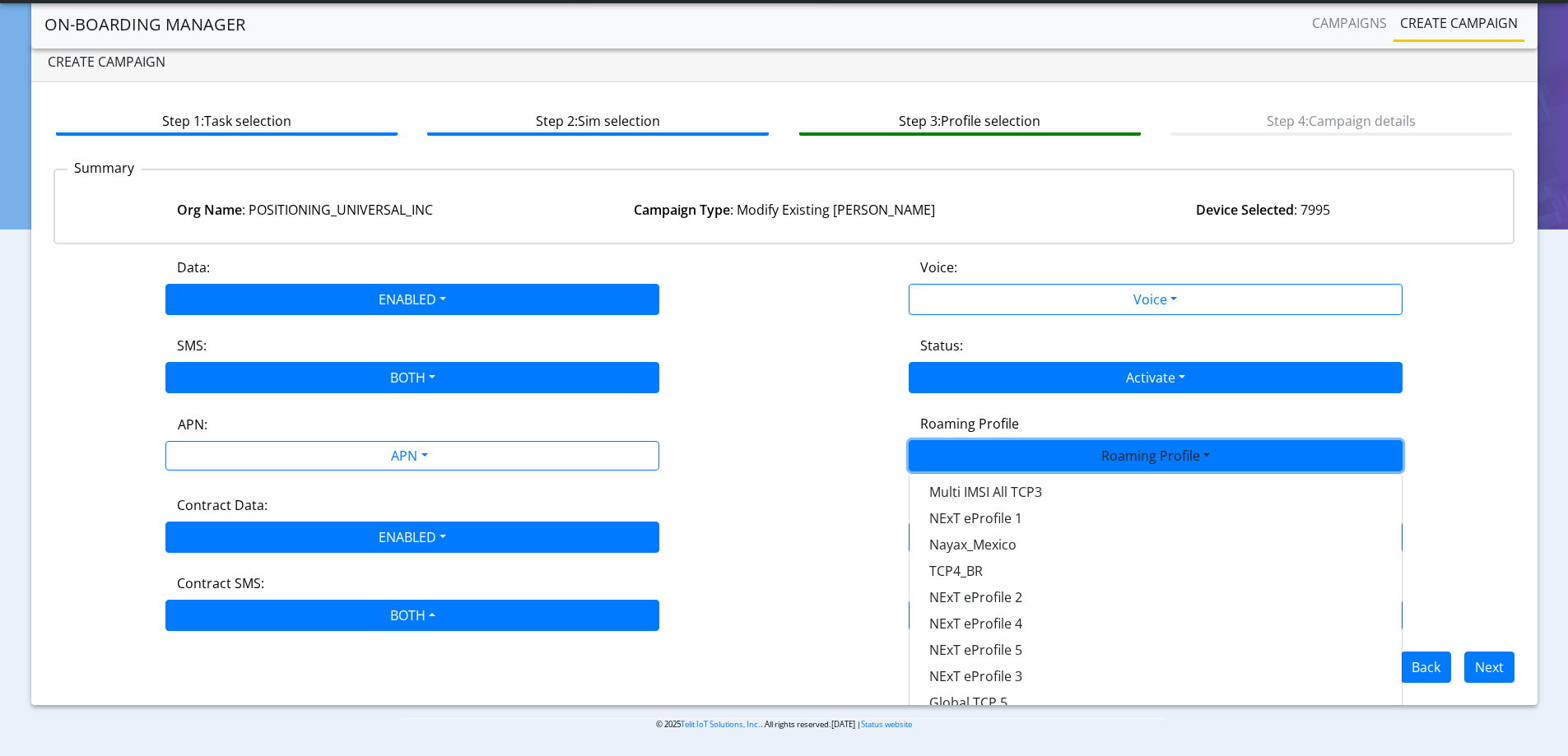
scroll to position [436, 0]
click at [956, 695] on Profile-dropdown "Global TCP 5" at bounding box center [1155, 699] width 492 height 27
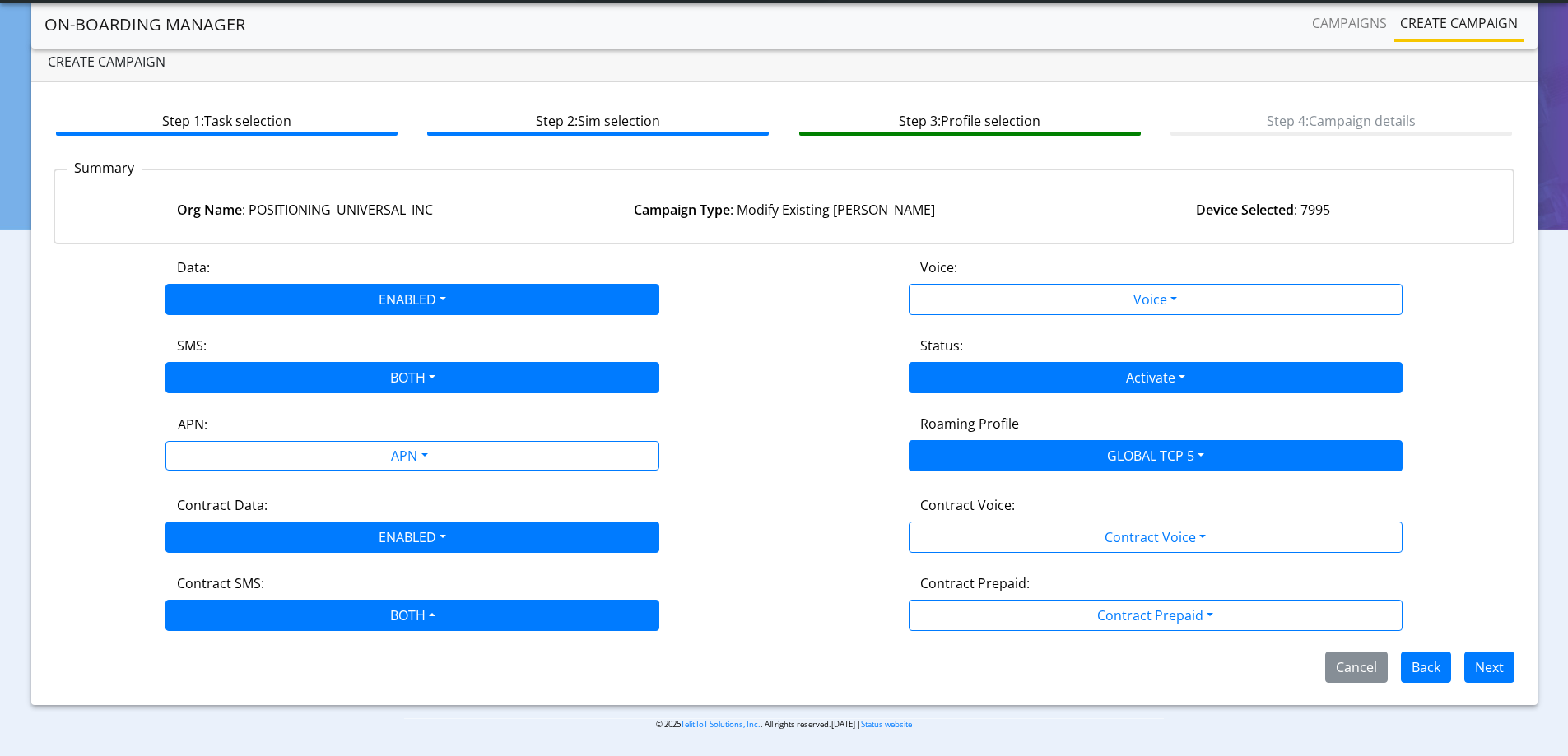
click at [764, 438] on div "APN: APN" at bounding box center [412, 442] width 743 height 58
click at [1494, 661] on button "Next" at bounding box center [1489, 668] width 50 height 31
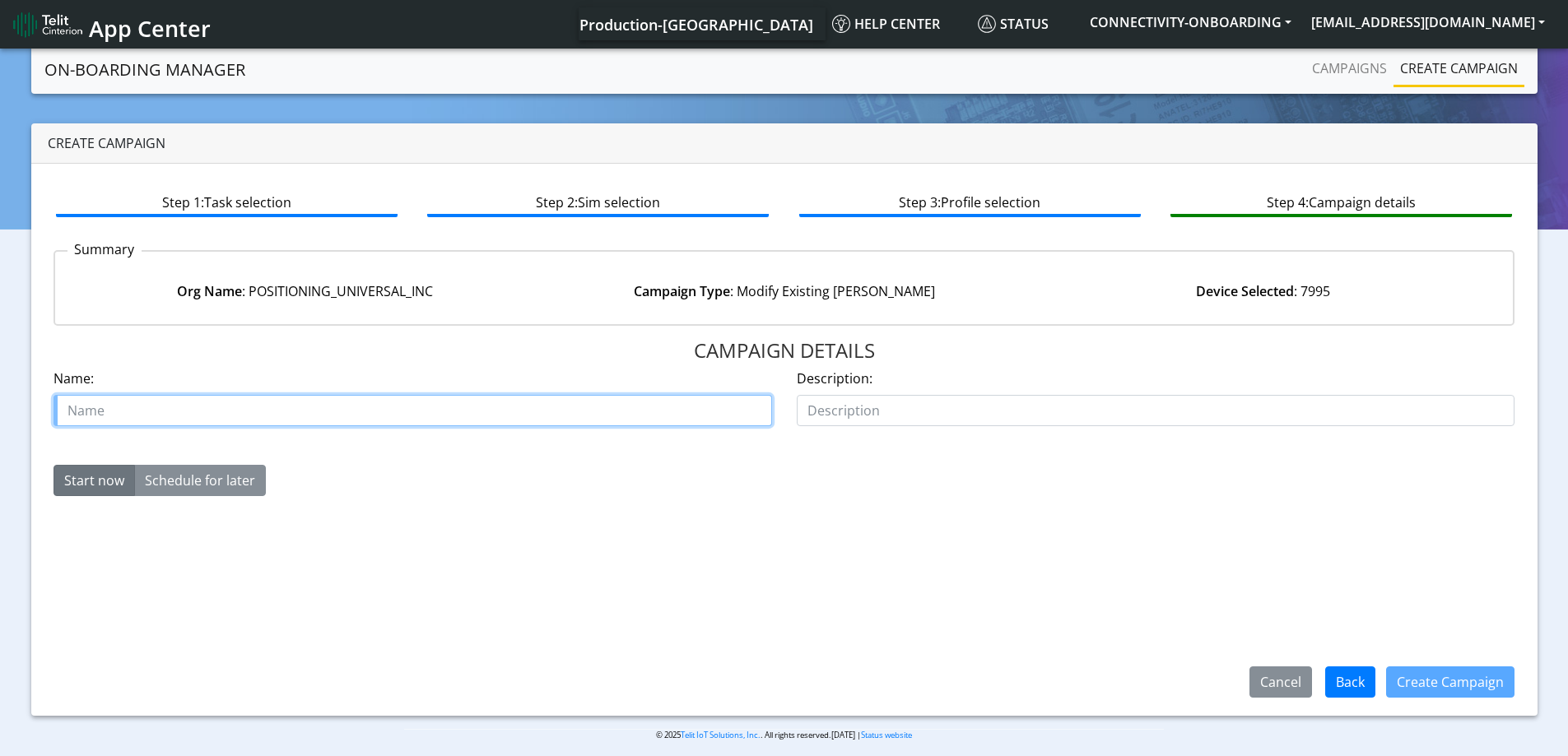
click at [263, 412] on input "text" at bounding box center [412, 411] width 718 height 31
paste input "POSITIONING_UNIVERSAL_INC"
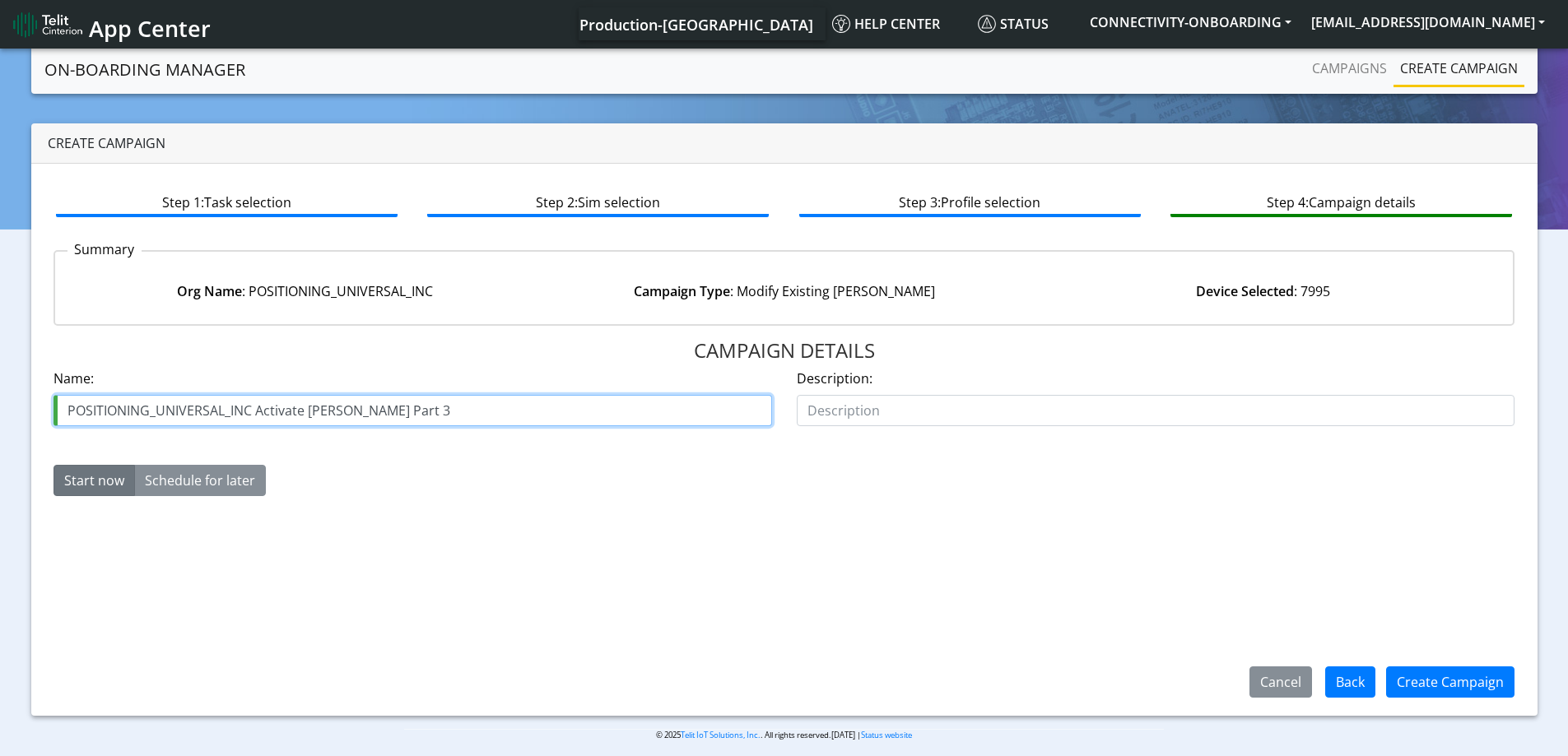
type input "POSITIONING_UNIVERSAL_INC Activate [PERSON_NAME] Part 3"
click at [1323, 675] on div "Cancel Back Create Campaign" at bounding box center [1380, 682] width 314 height 43
click at [1346, 678] on button "Back" at bounding box center [1350, 682] width 50 height 31
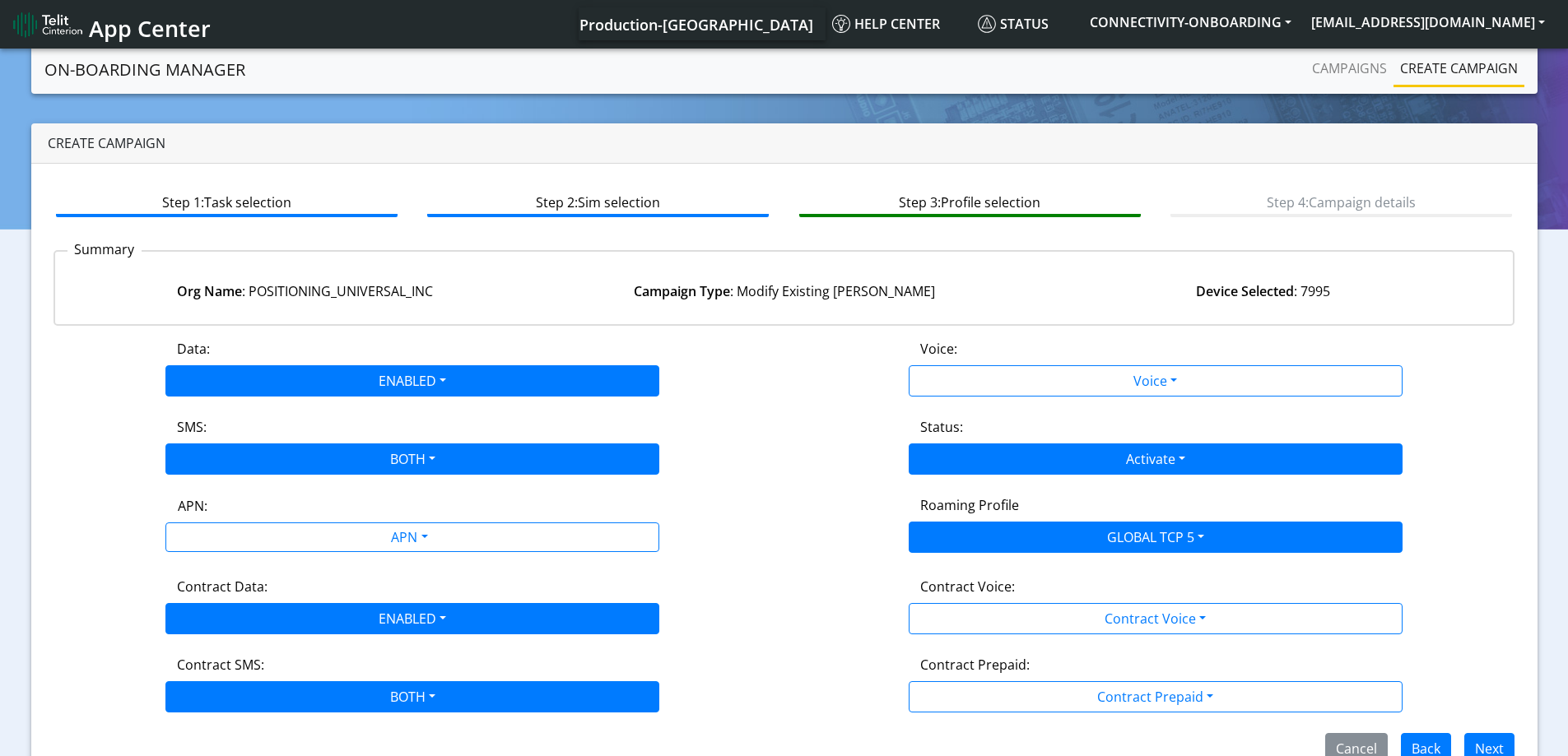
scroll to position [36, 0]
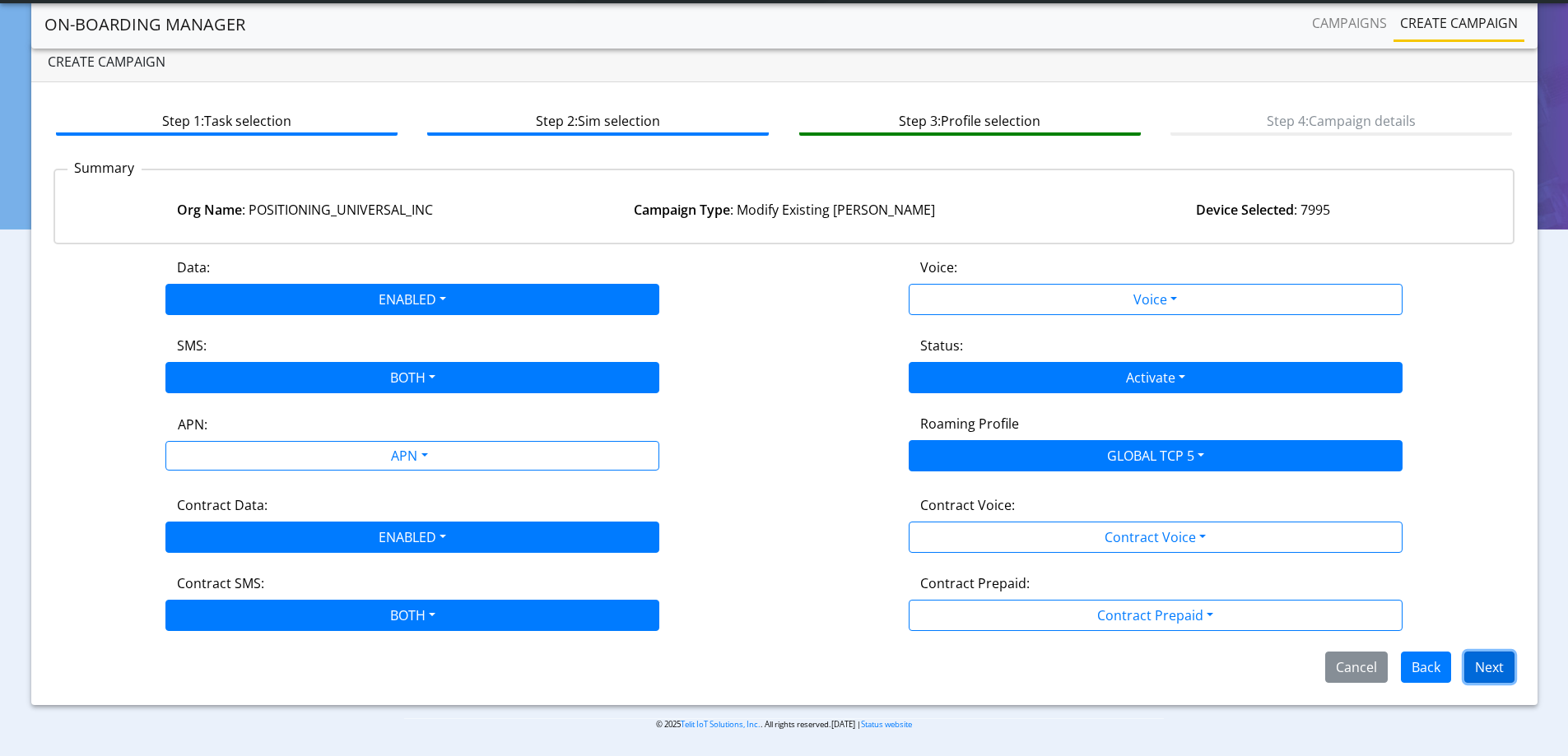
click at [1485, 660] on button "Next" at bounding box center [1489, 668] width 50 height 31
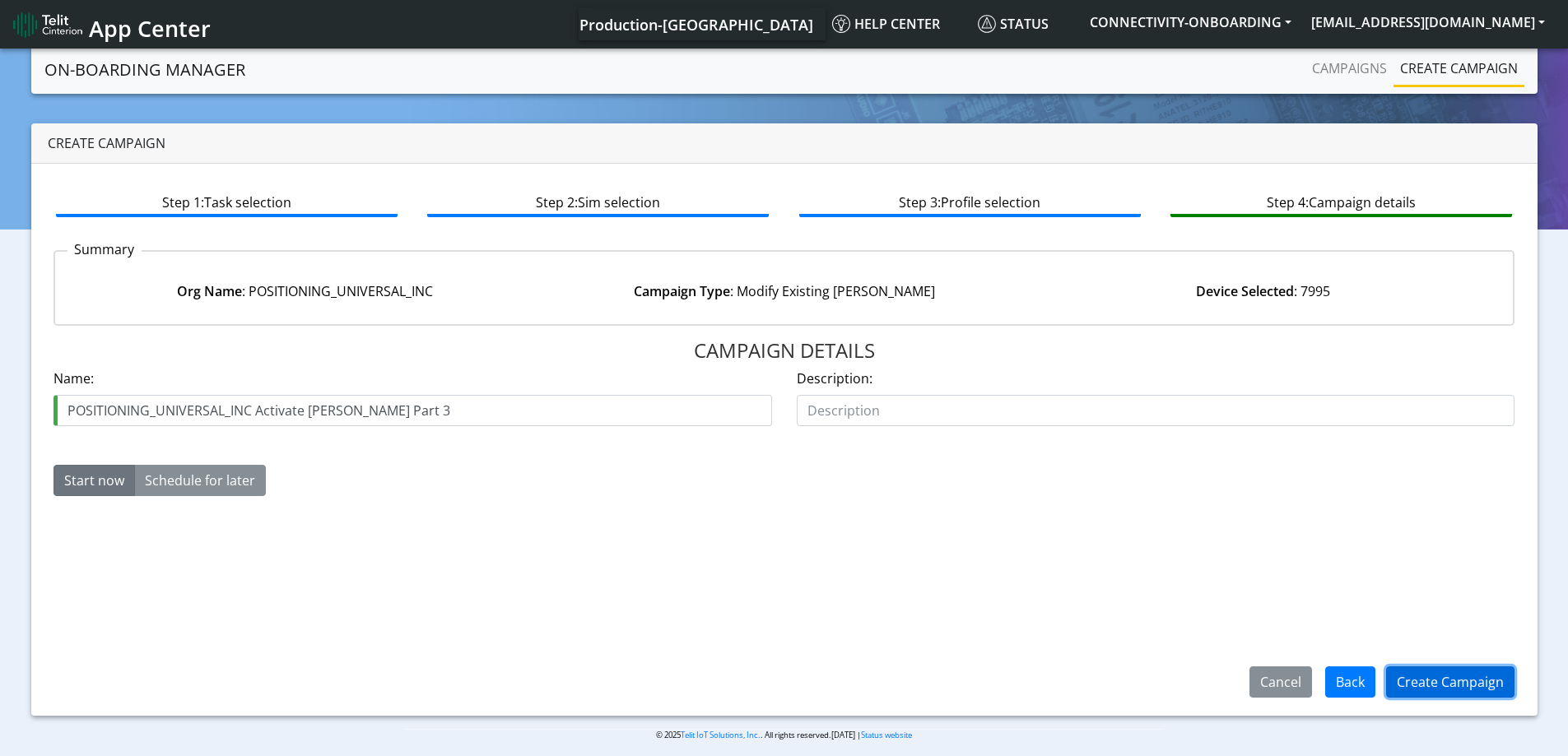
click at [1425, 669] on button "Create Campaign" at bounding box center [1449, 682] width 128 height 31
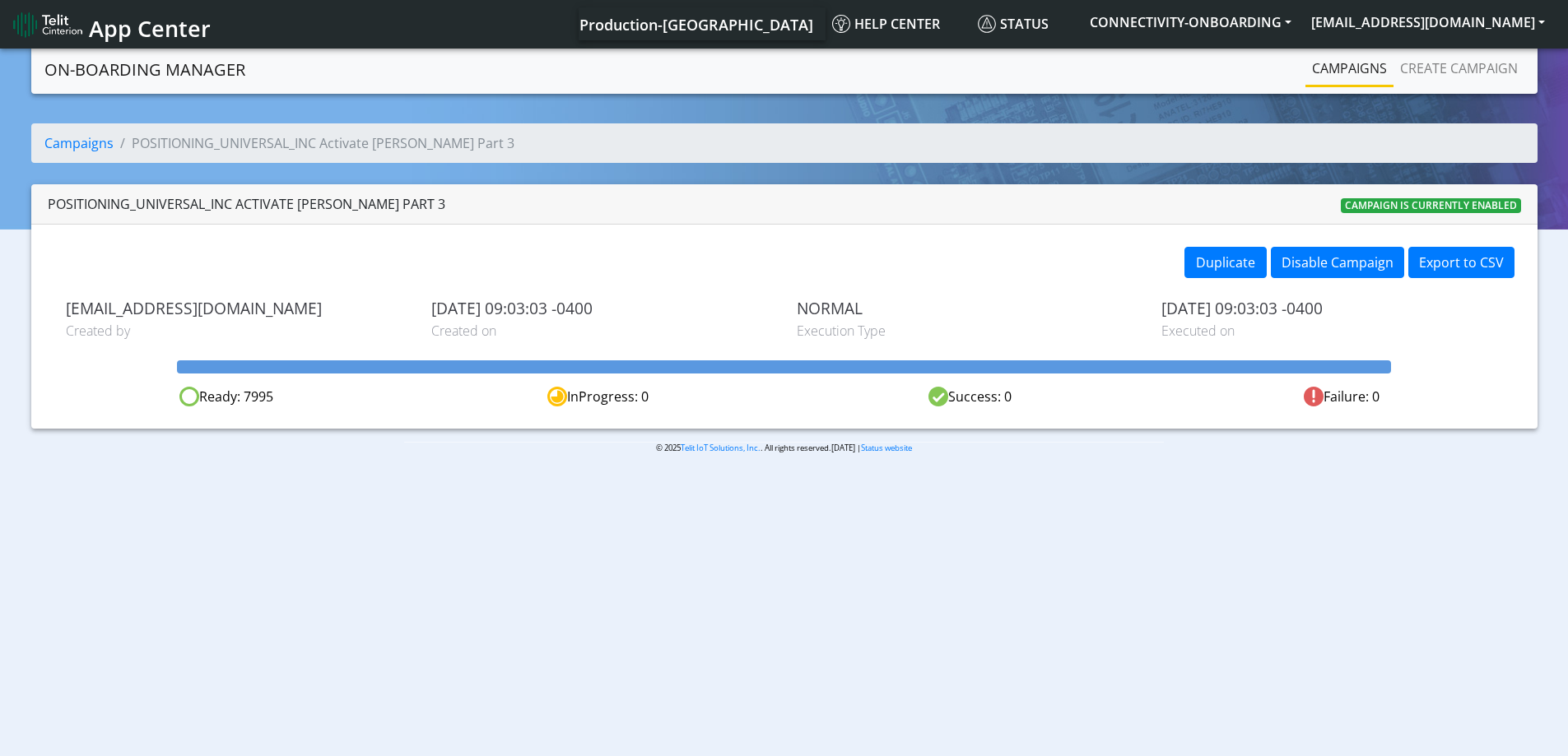
click at [1351, 47] on nav "App Center Production-US Help center Status CONNECTIVITY-ONBOARDING [EMAIL_ADDR…" at bounding box center [784, 24] width 1568 height 49
click at [1349, 65] on link "Campaigns" at bounding box center [1349, 68] width 88 height 33
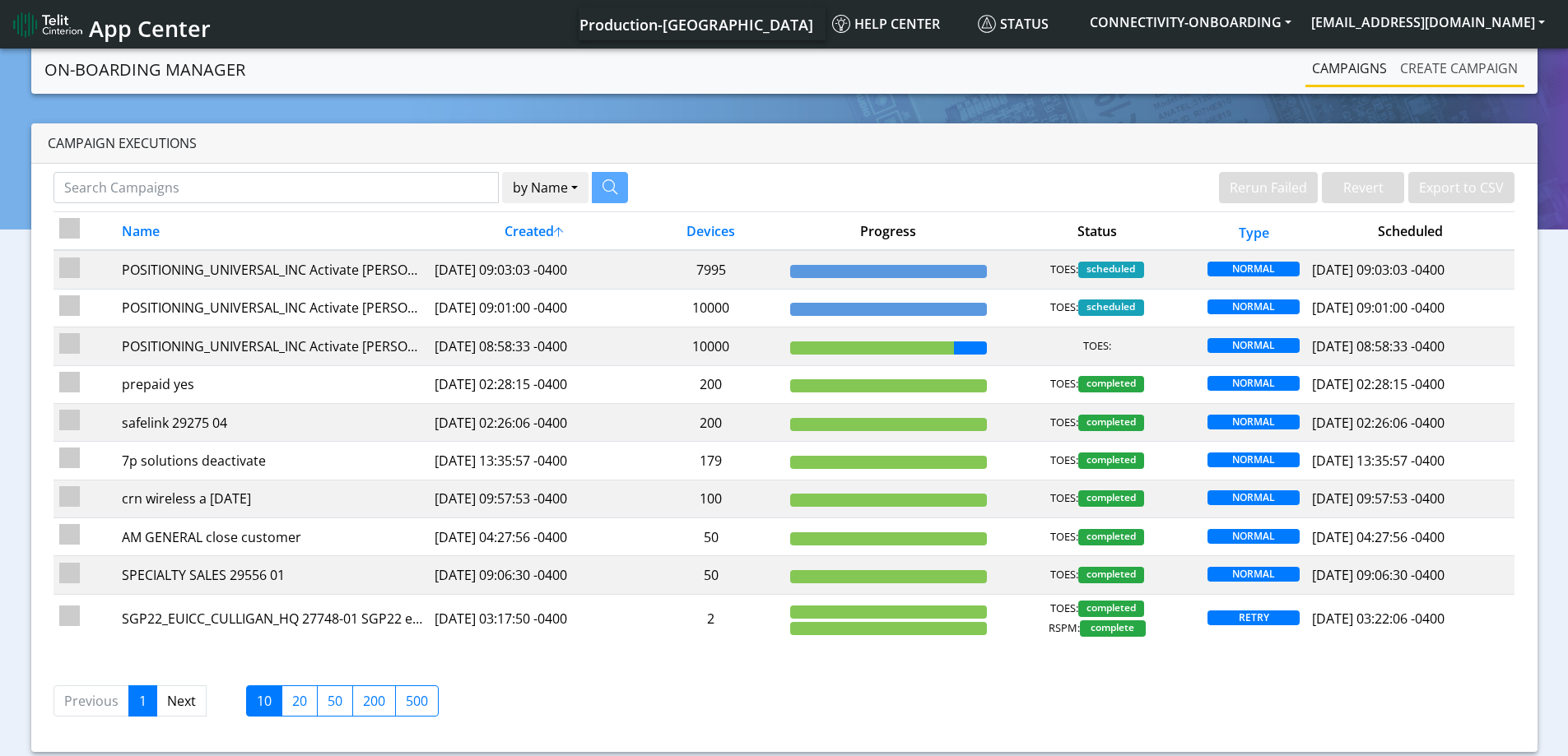
click at [1437, 78] on link "Create campaign" at bounding box center [1459, 68] width 131 height 33
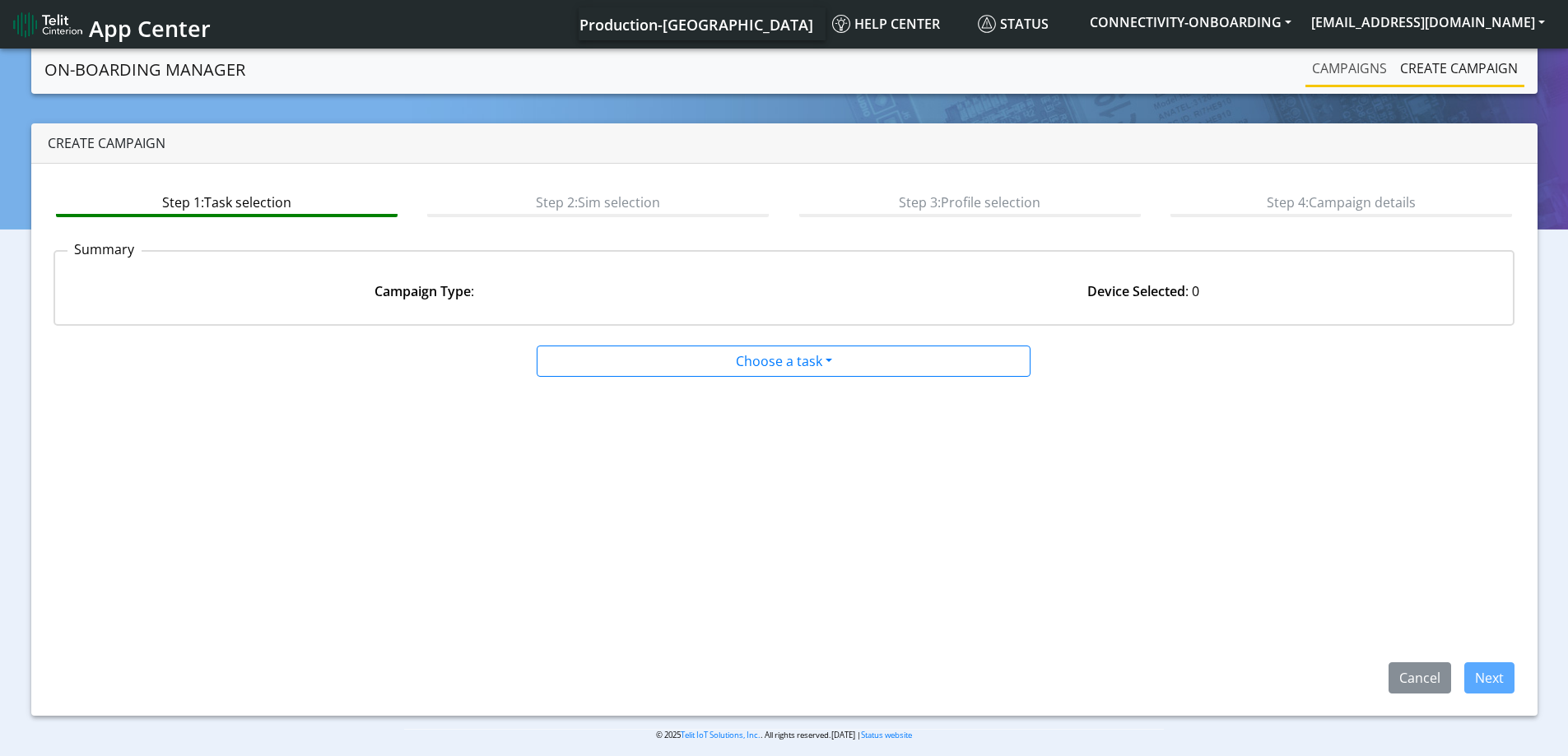
click at [1356, 79] on link "Campaigns" at bounding box center [1349, 68] width 88 height 33
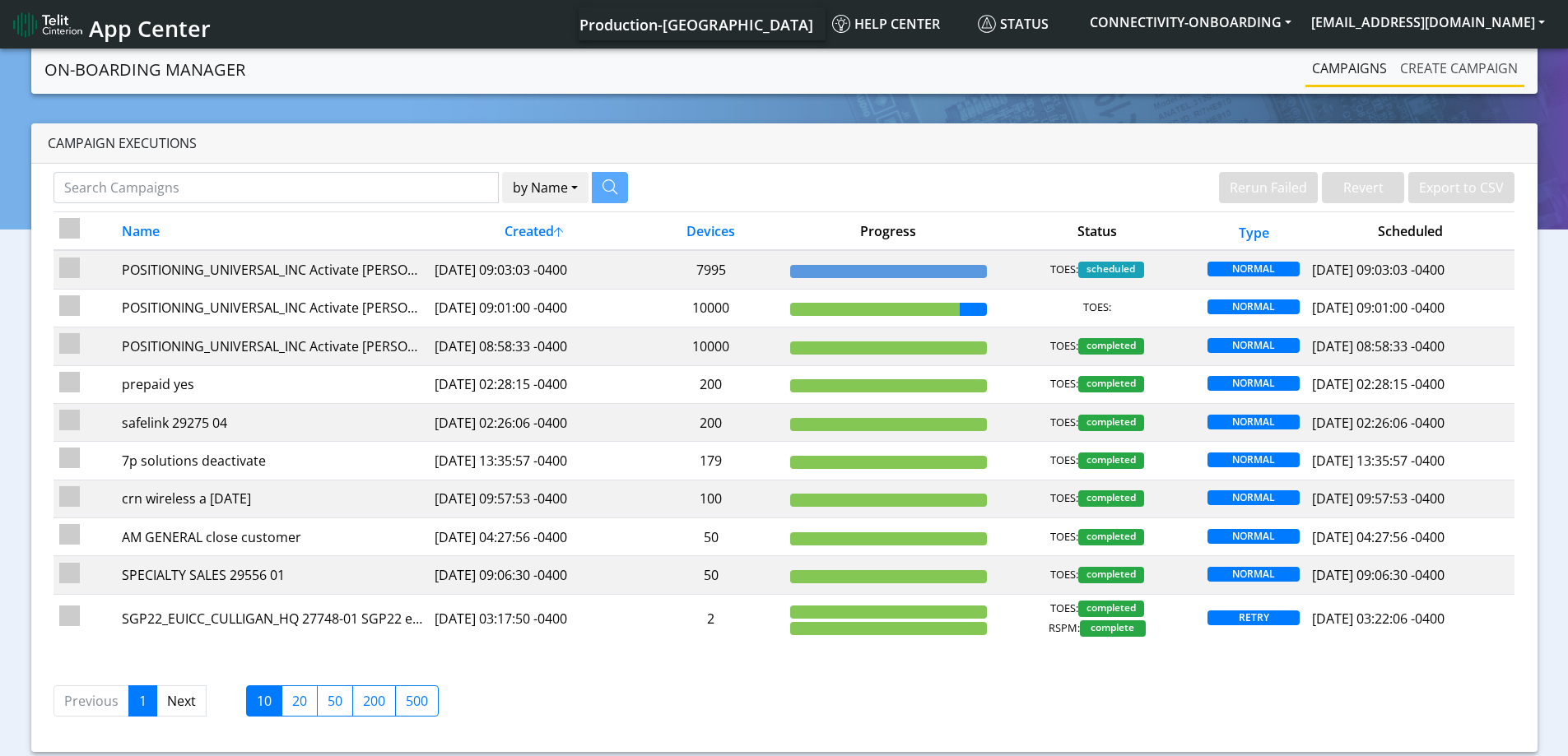
click at [1432, 67] on link "Create campaign" at bounding box center [1459, 68] width 131 height 33
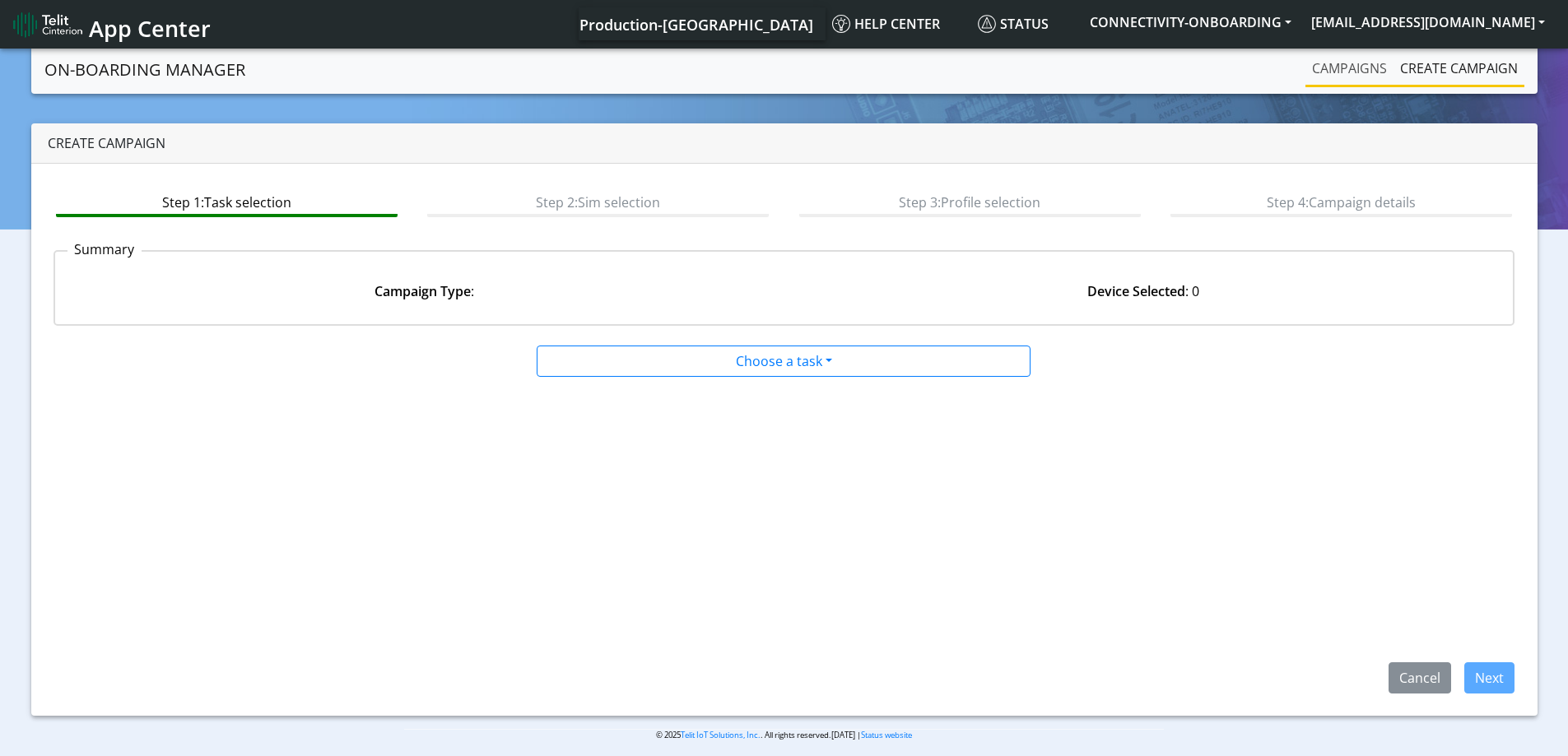
click at [1360, 74] on link "Campaigns" at bounding box center [1349, 68] width 88 height 33
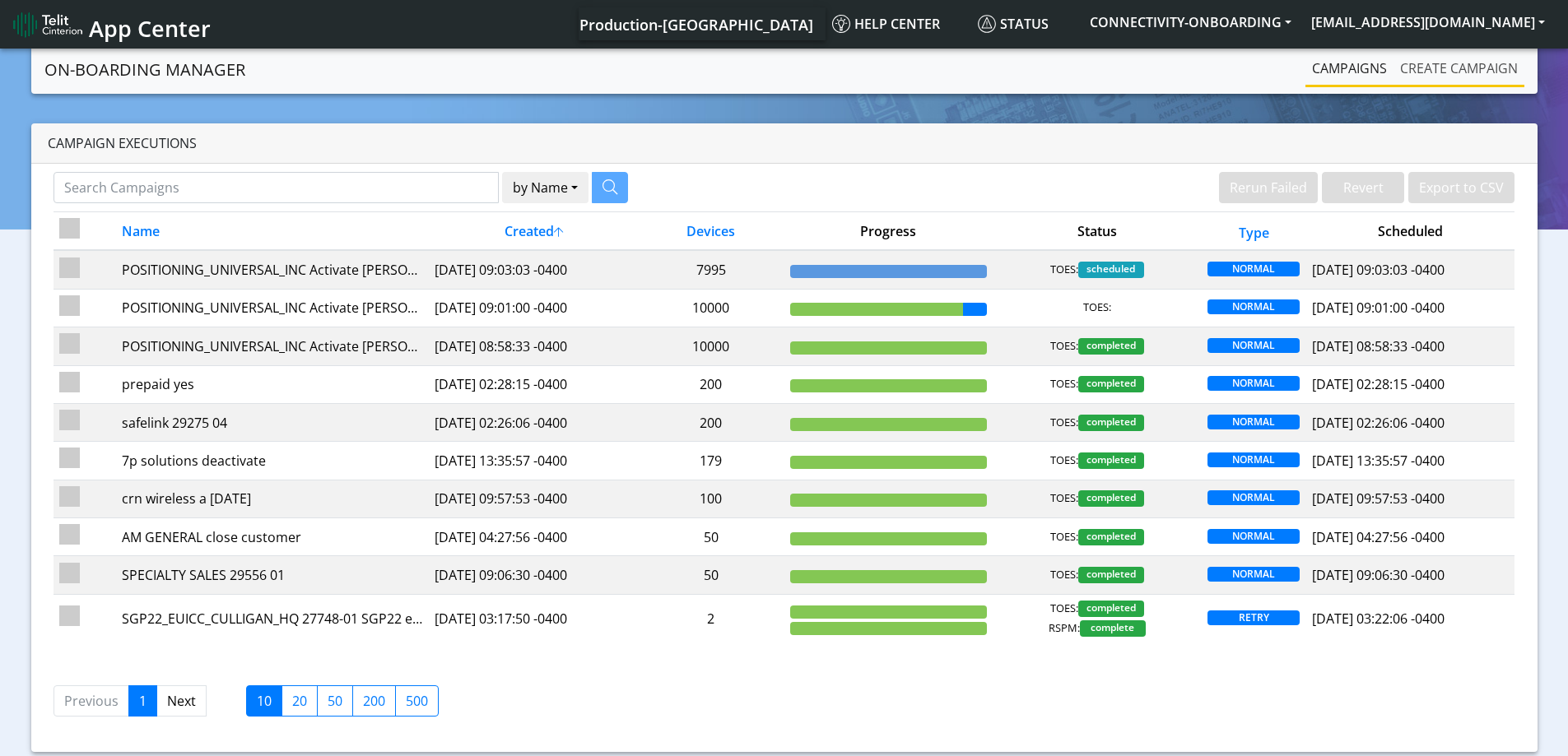
click at [1436, 72] on link "Create campaign" at bounding box center [1459, 68] width 131 height 33
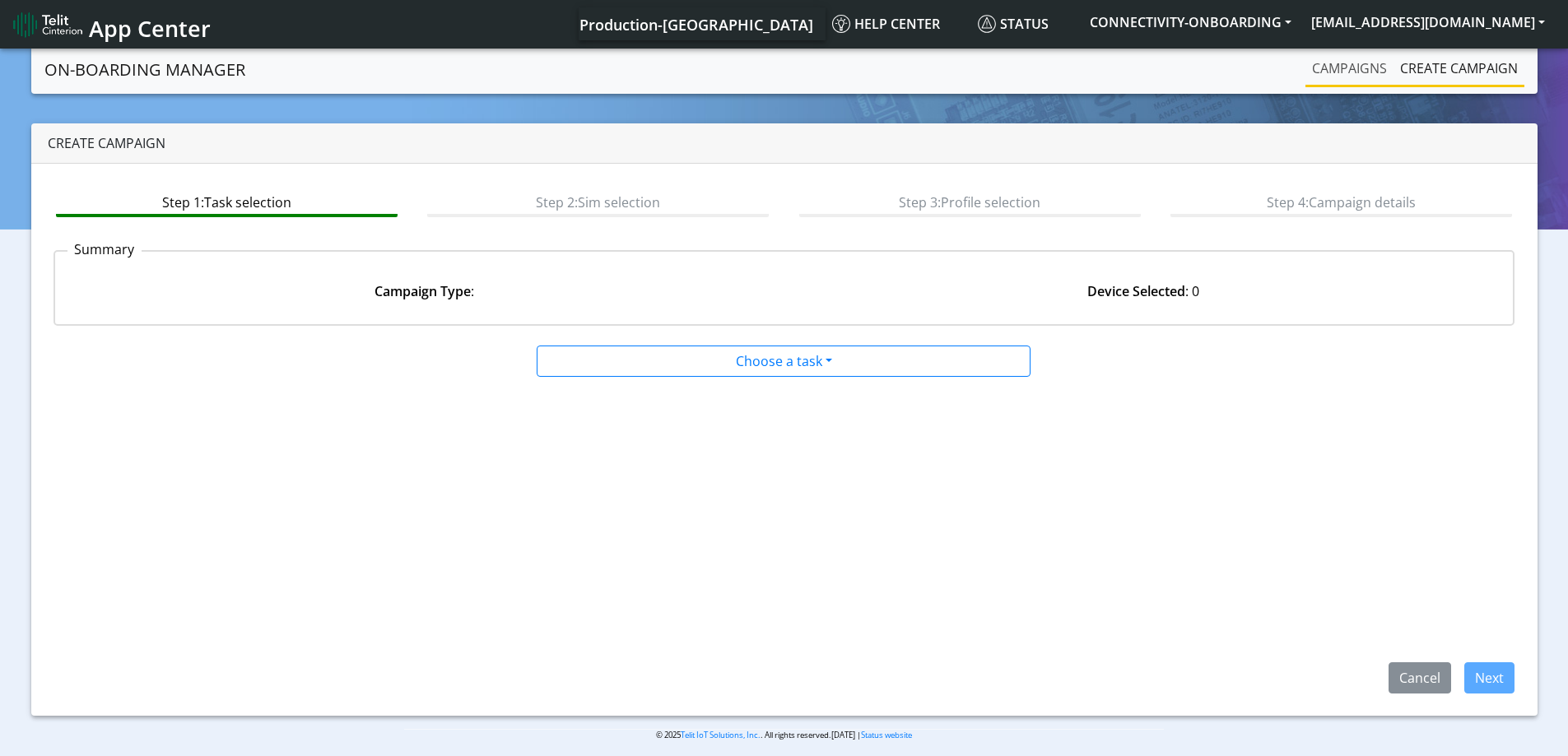
click at [1361, 68] on link "Campaigns" at bounding box center [1349, 68] width 88 height 33
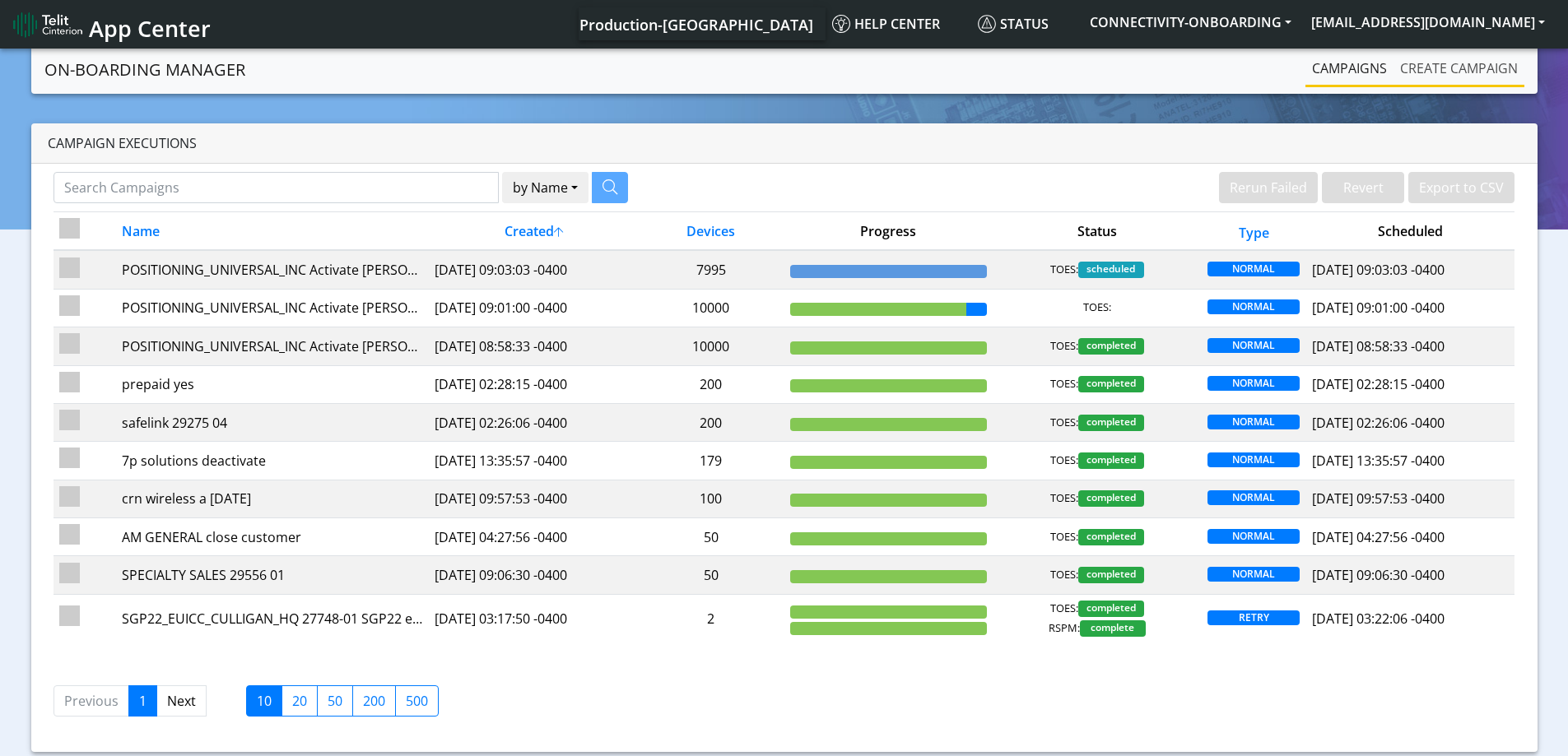
click at [1417, 68] on link "Create campaign" at bounding box center [1459, 68] width 131 height 33
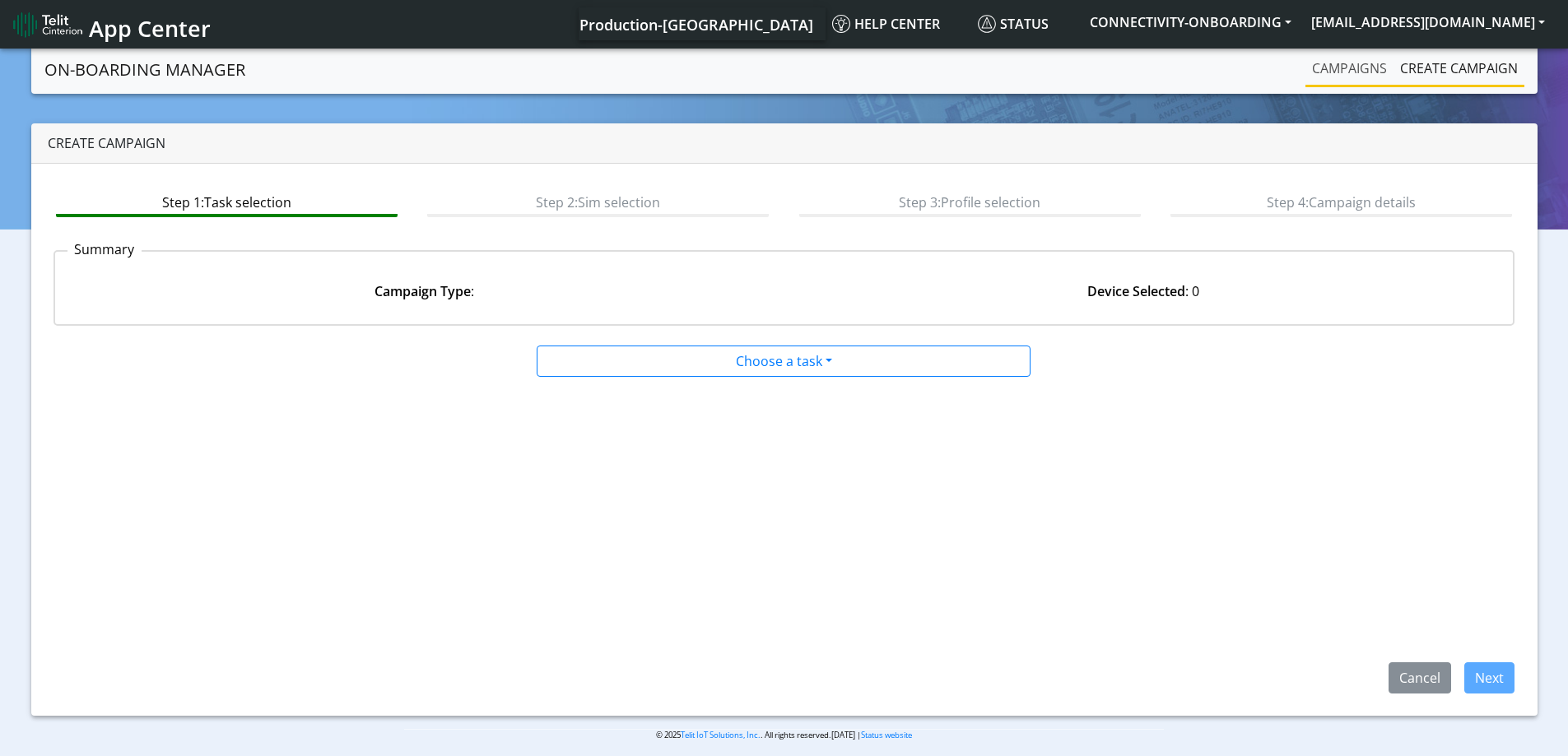
click at [1346, 70] on link "Campaigns" at bounding box center [1349, 68] width 88 height 33
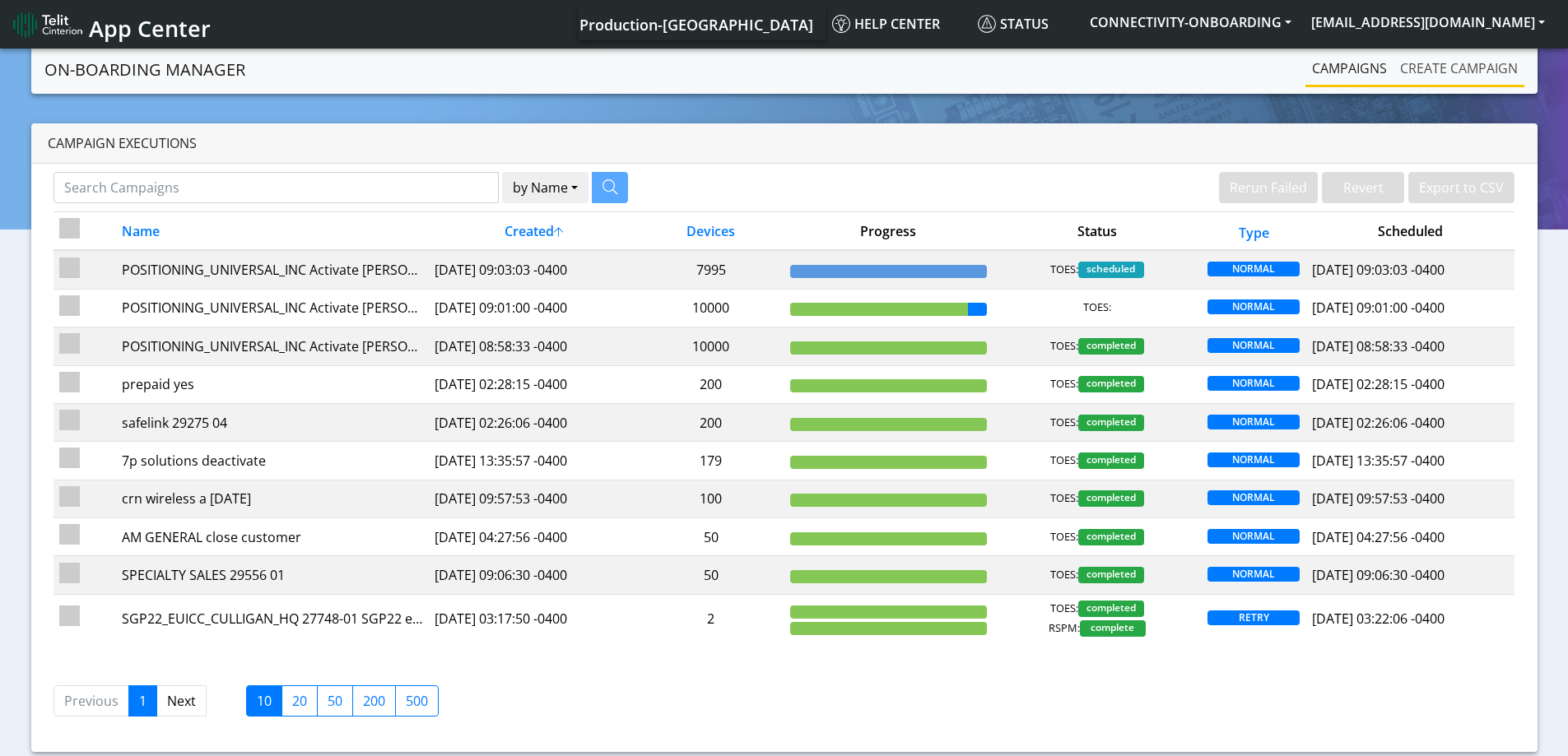
click at [1414, 70] on link "Create campaign" at bounding box center [1459, 68] width 131 height 33
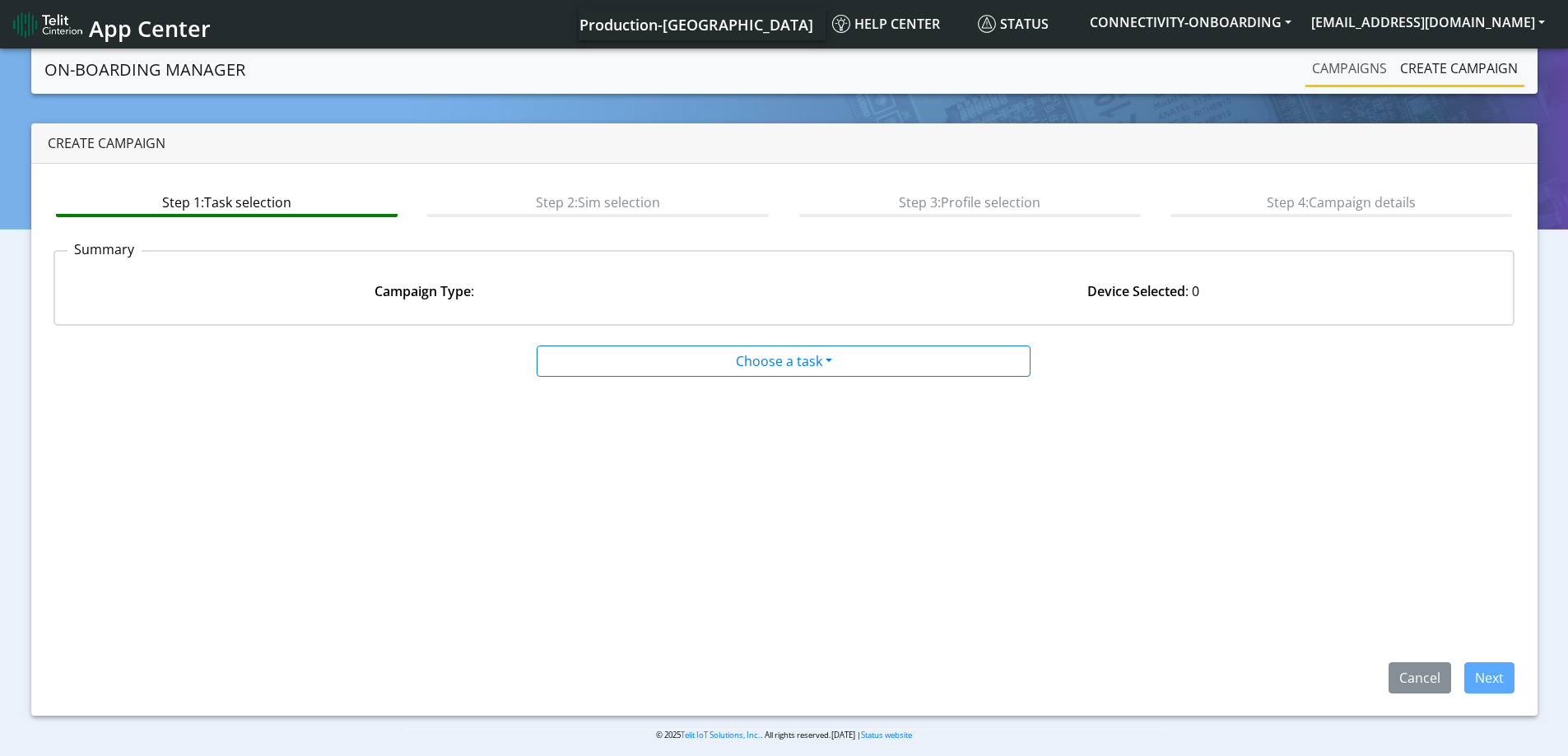
click at [1346, 70] on link "Campaigns" at bounding box center [1349, 68] width 88 height 33
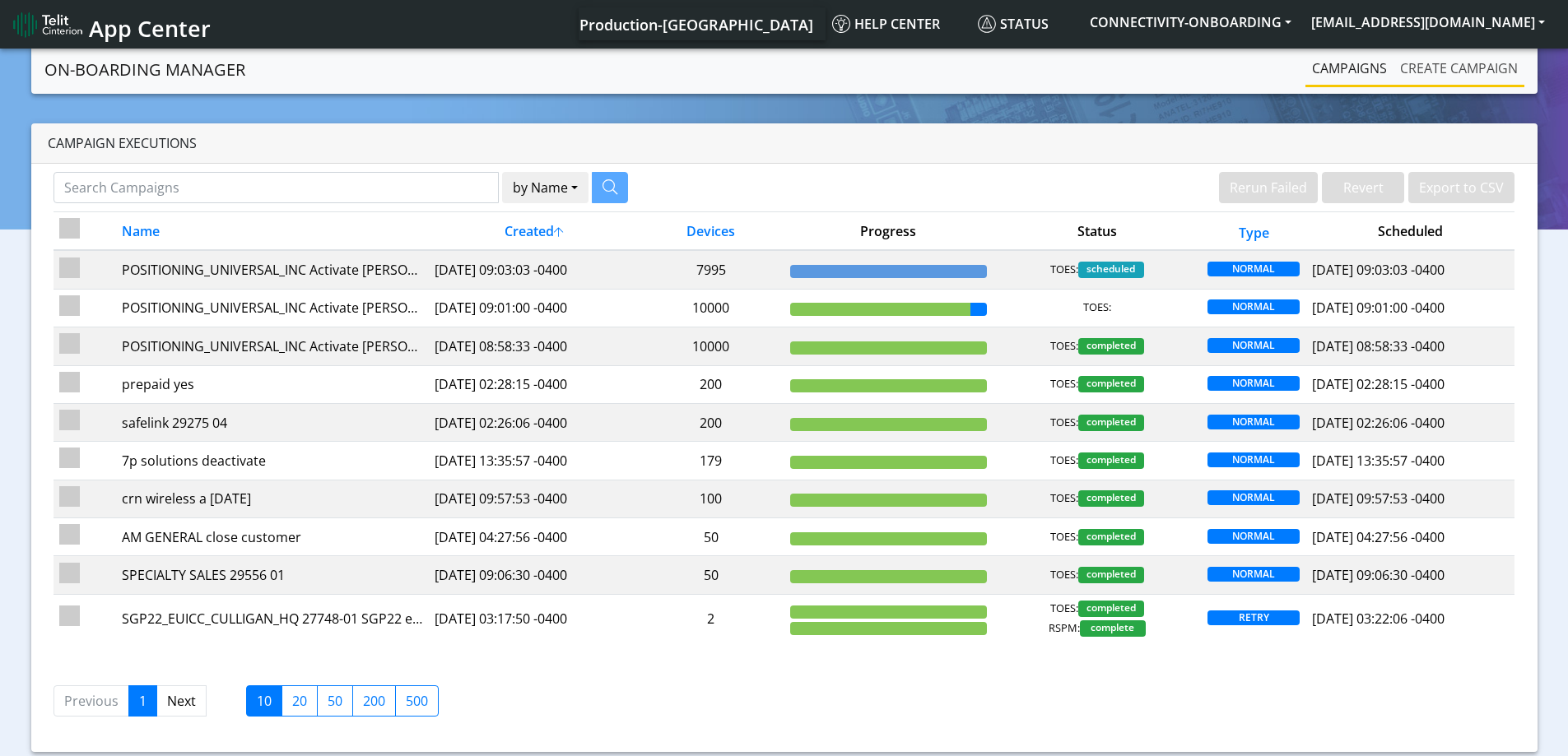
click at [1419, 77] on link "Create campaign" at bounding box center [1459, 68] width 131 height 33
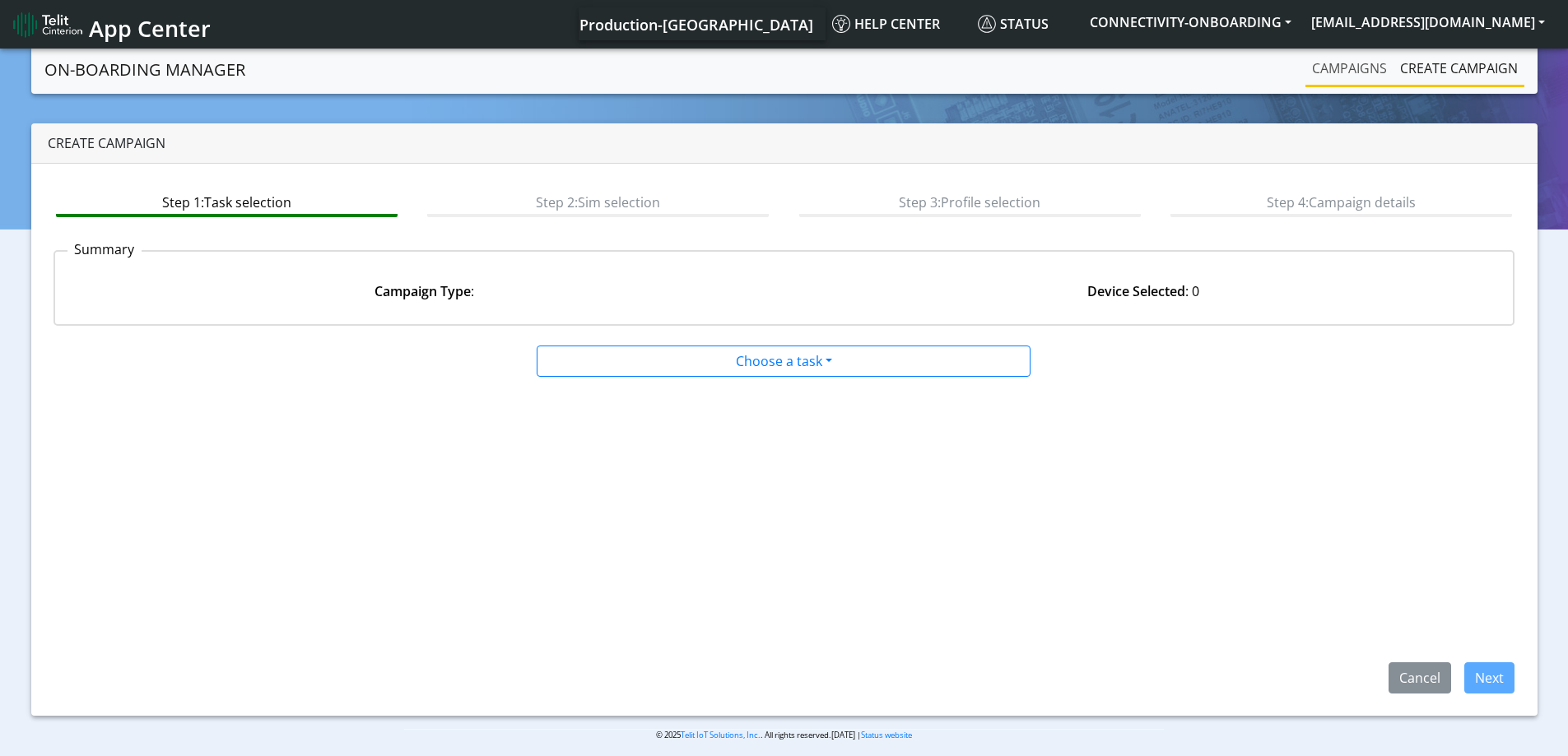
click at [1361, 81] on link "Campaigns" at bounding box center [1349, 68] width 88 height 33
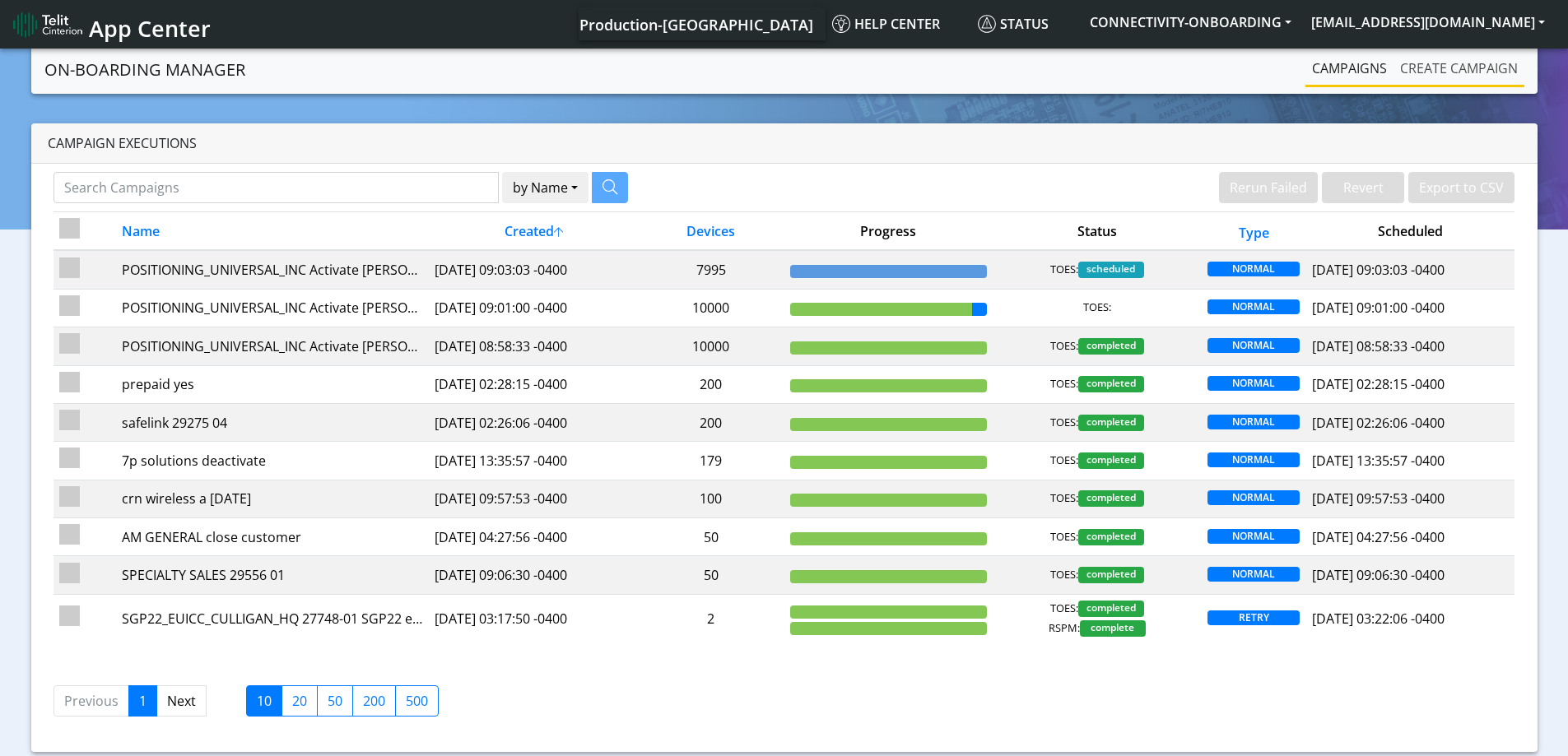
click at [1437, 71] on link "Create campaign" at bounding box center [1459, 68] width 131 height 33
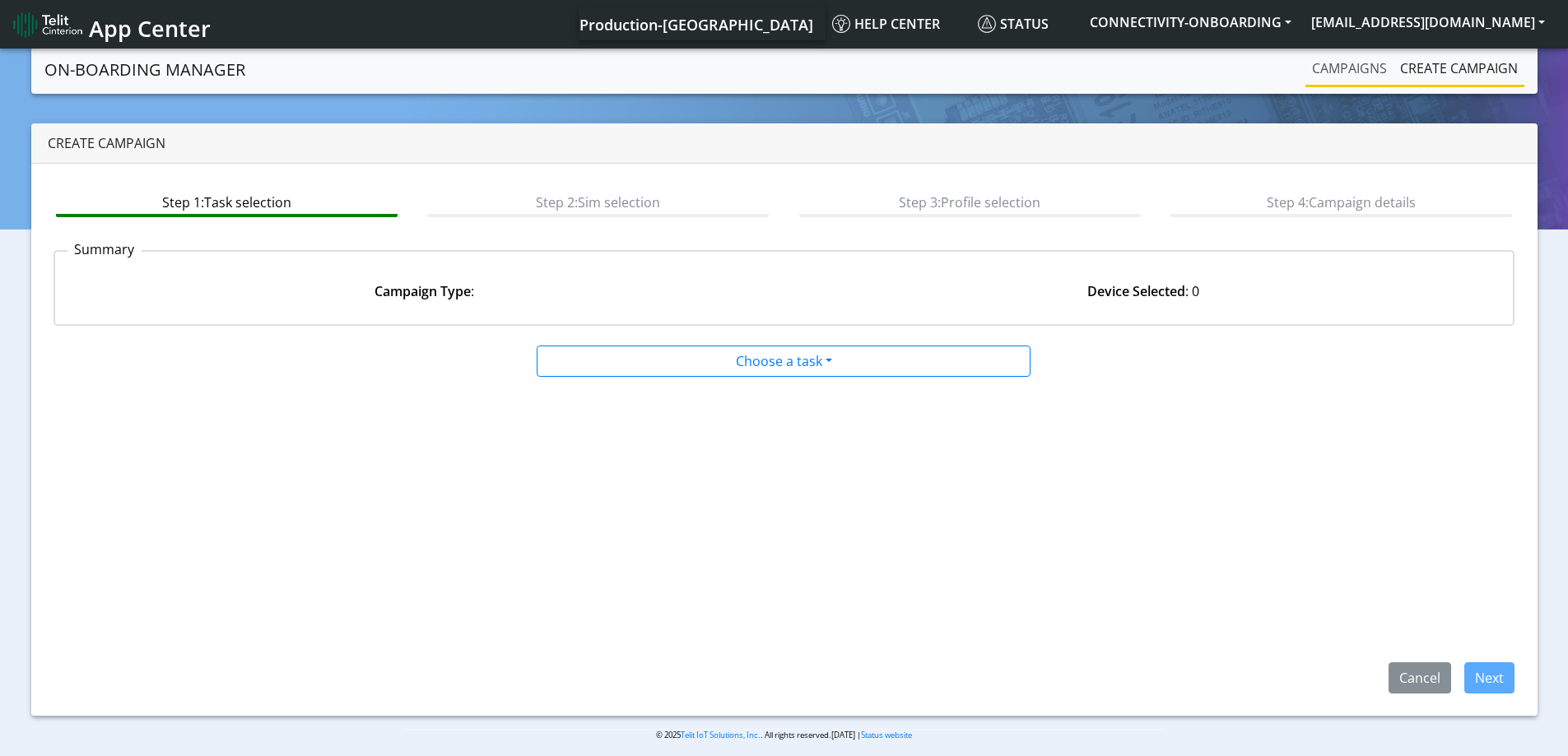
click at [1364, 79] on link "Campaigns" at bounding box center [1349, 68] width 88 height 33
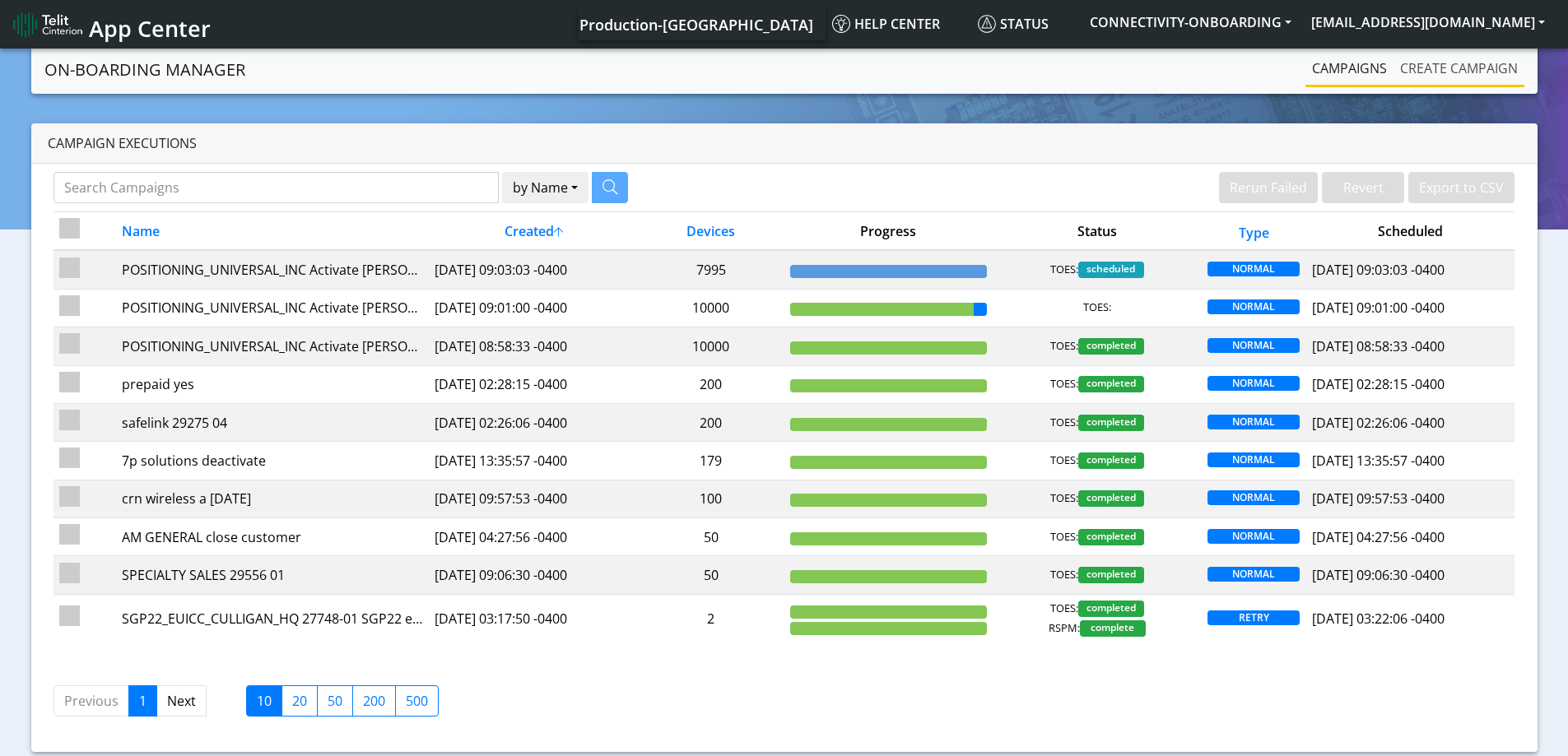
click at [1419, 64] on link "Create campaign" at bounding box center [1459, 68] width 131 height 33
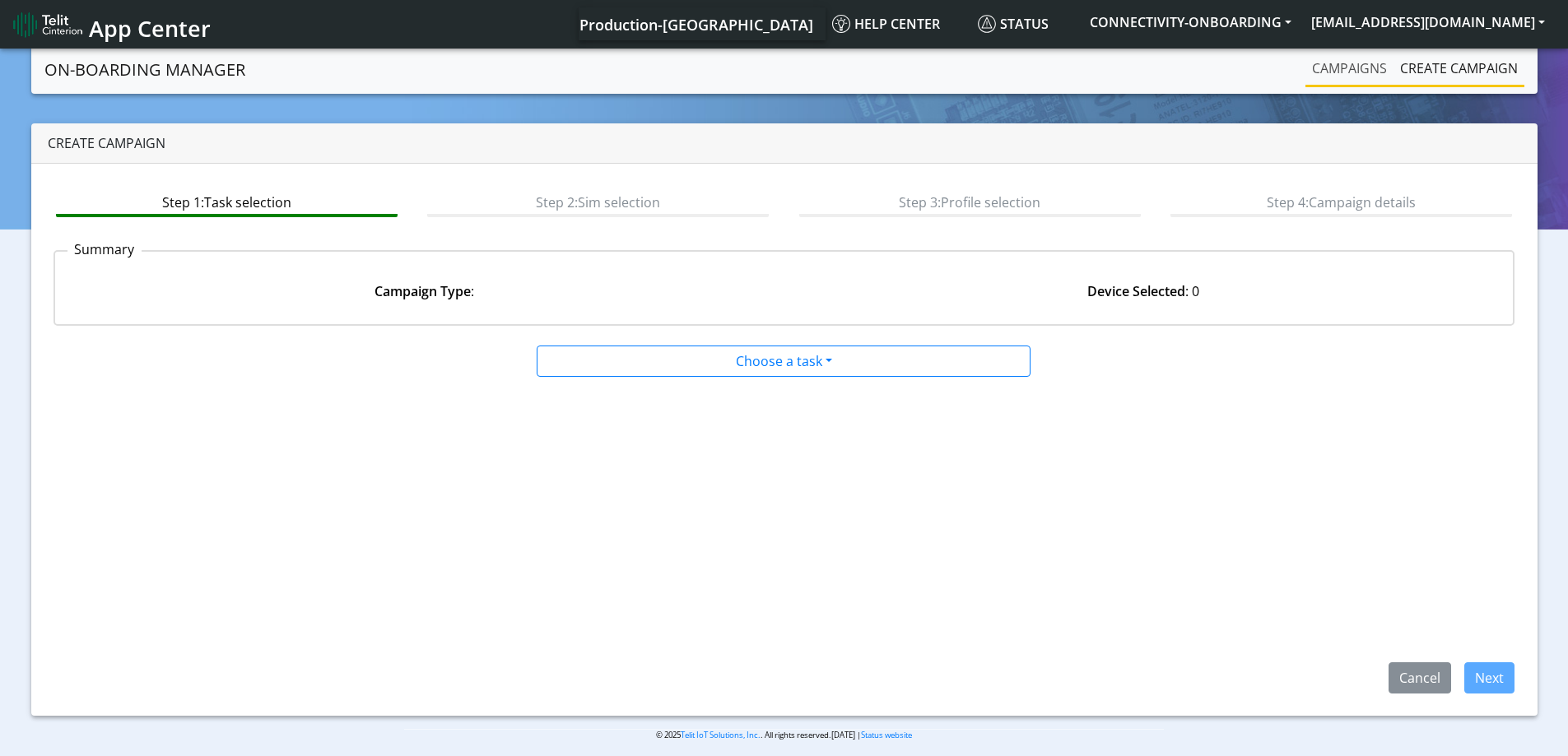
click at [1358, 79] on link "Campaigns" at bounding box center [1349, 68] width 88 height 33
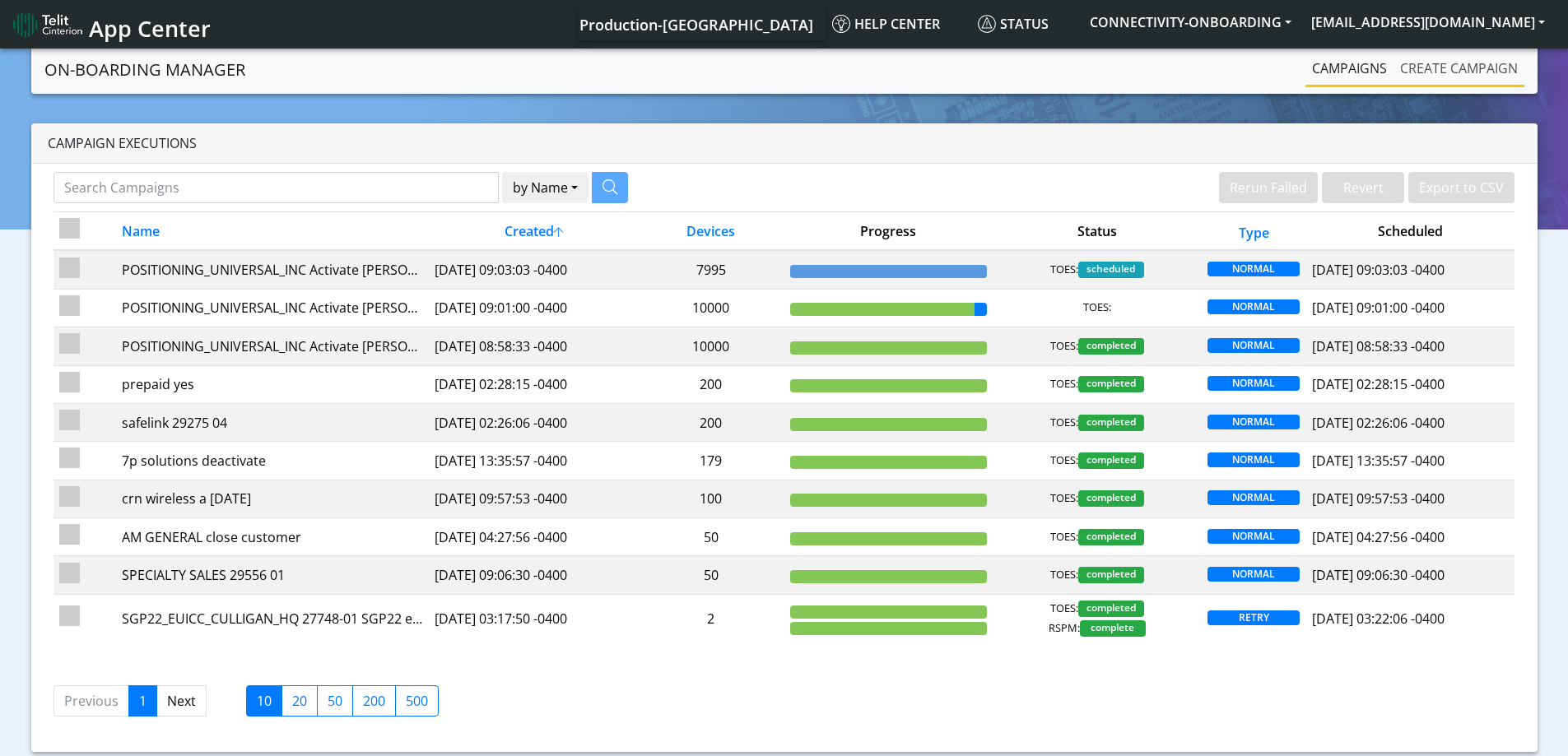
click at [1419, 74] on link "Create campaign" at bounding box center [1459, 68] width 131 height 33
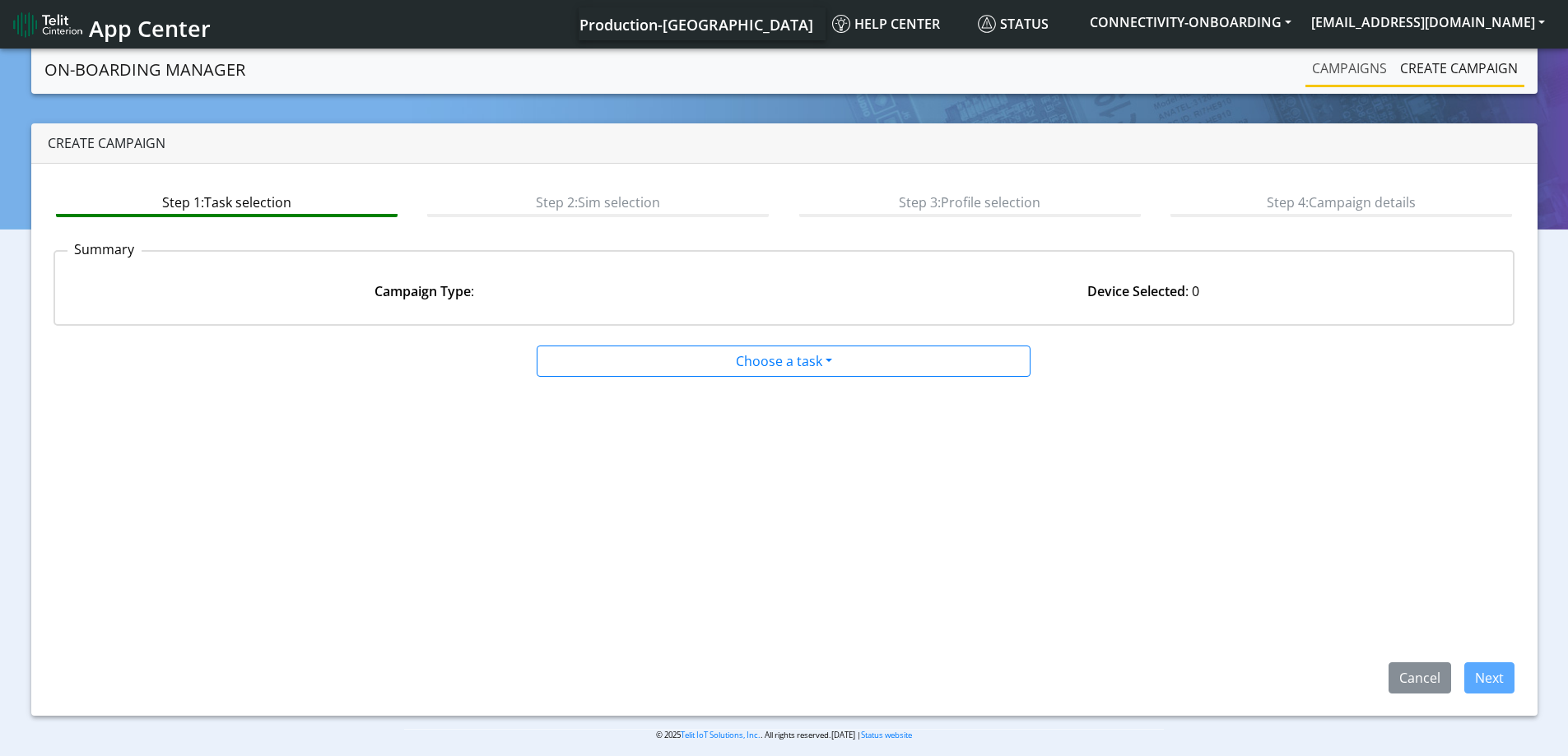
click at [1333, 71] on link "Campaigns" at bounding box center [1349, 68] width 88 height 33
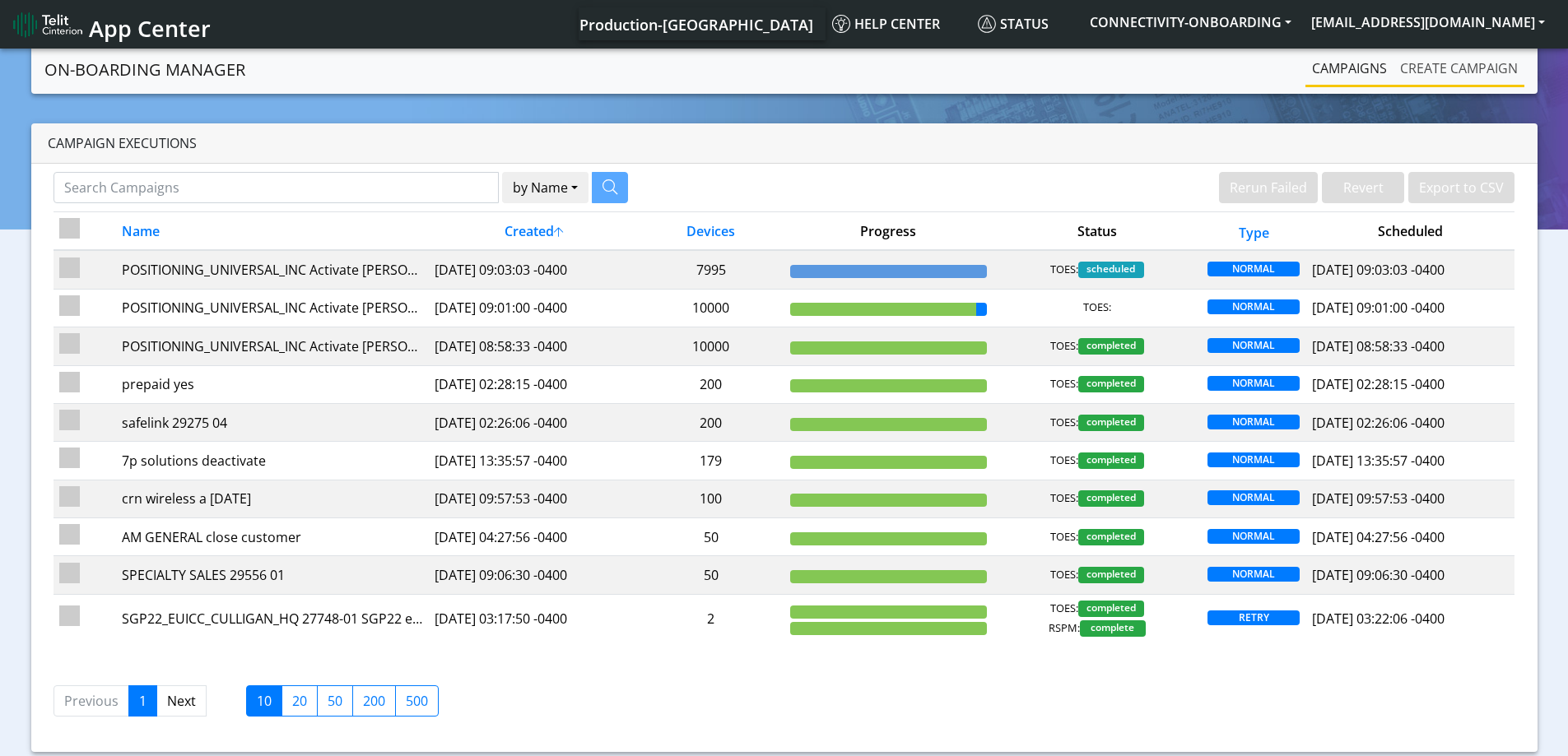
click at [1423, 64] on link "Create campaign" at bounding box center [1459, 68] width 131 height 33
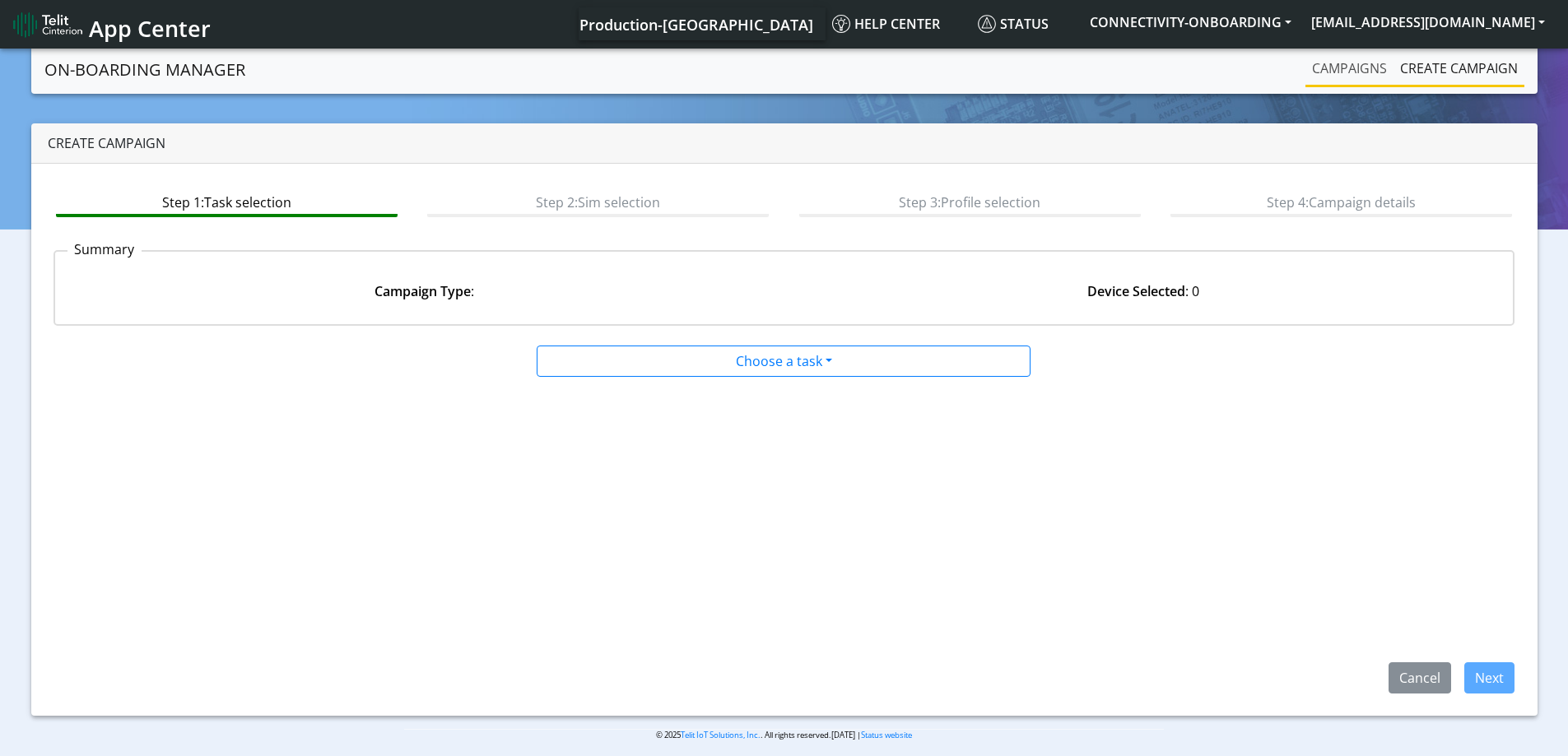
click at [1343, 72] on link "Campaigns" at bounding box center [1349, 68] width 88 height 33
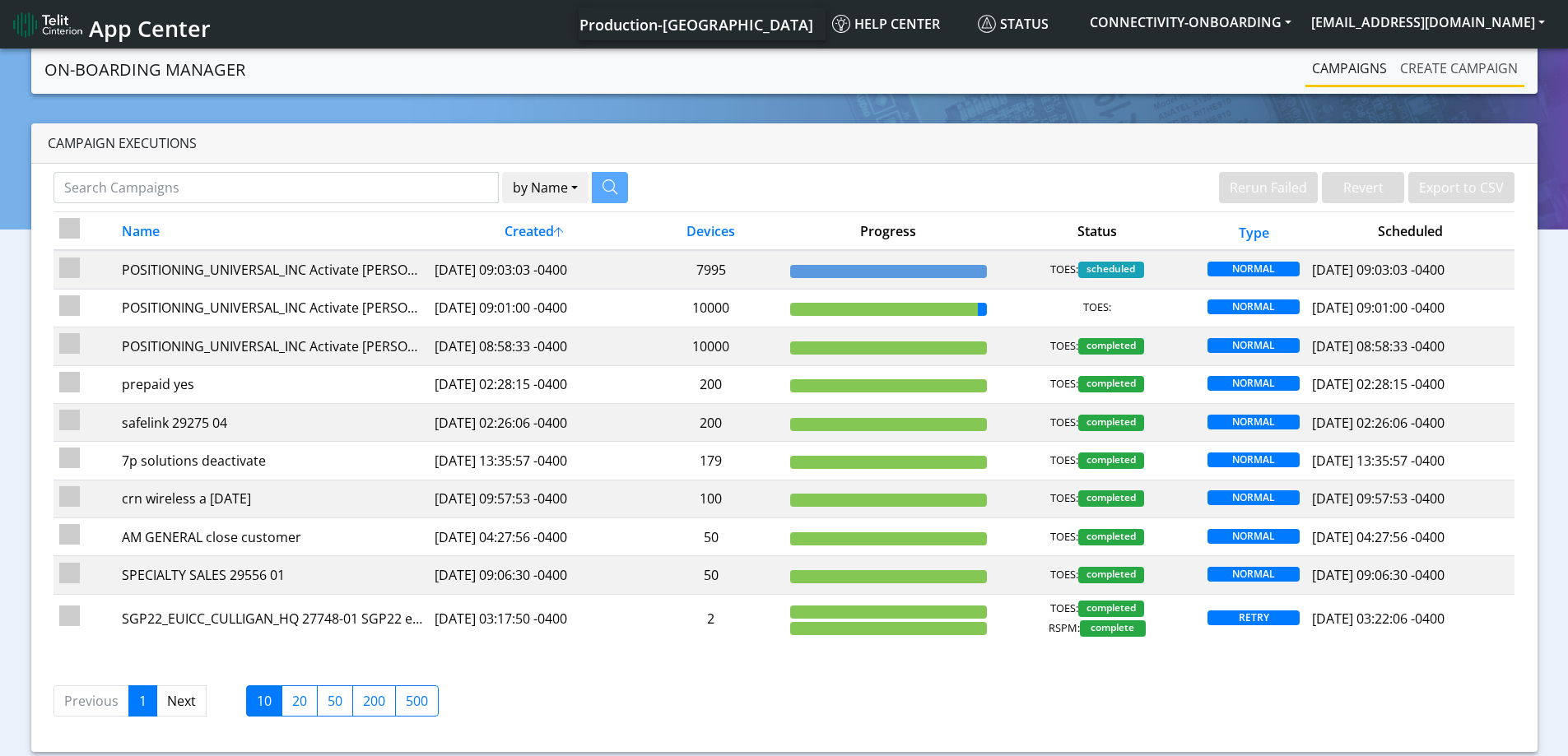
click at [1434, 56] on link "Create campaign" at bounding box center [1459, 68] width 131 height 33
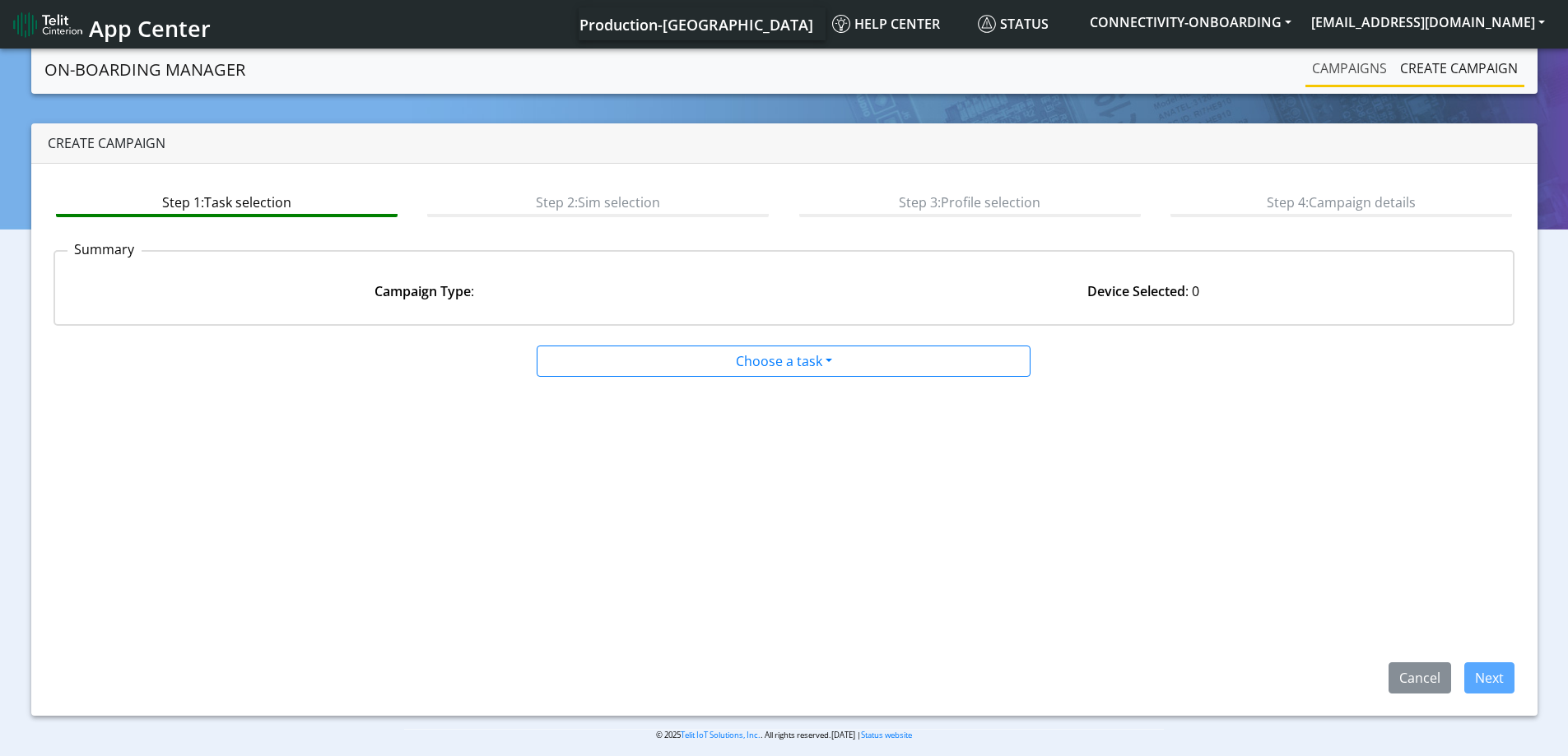
click at [1345, 68] on link "Campaigns" at bounding box center [1349, 68] width 88 height 33
